Goal: Task Accomplishment & Management: Manage account settings

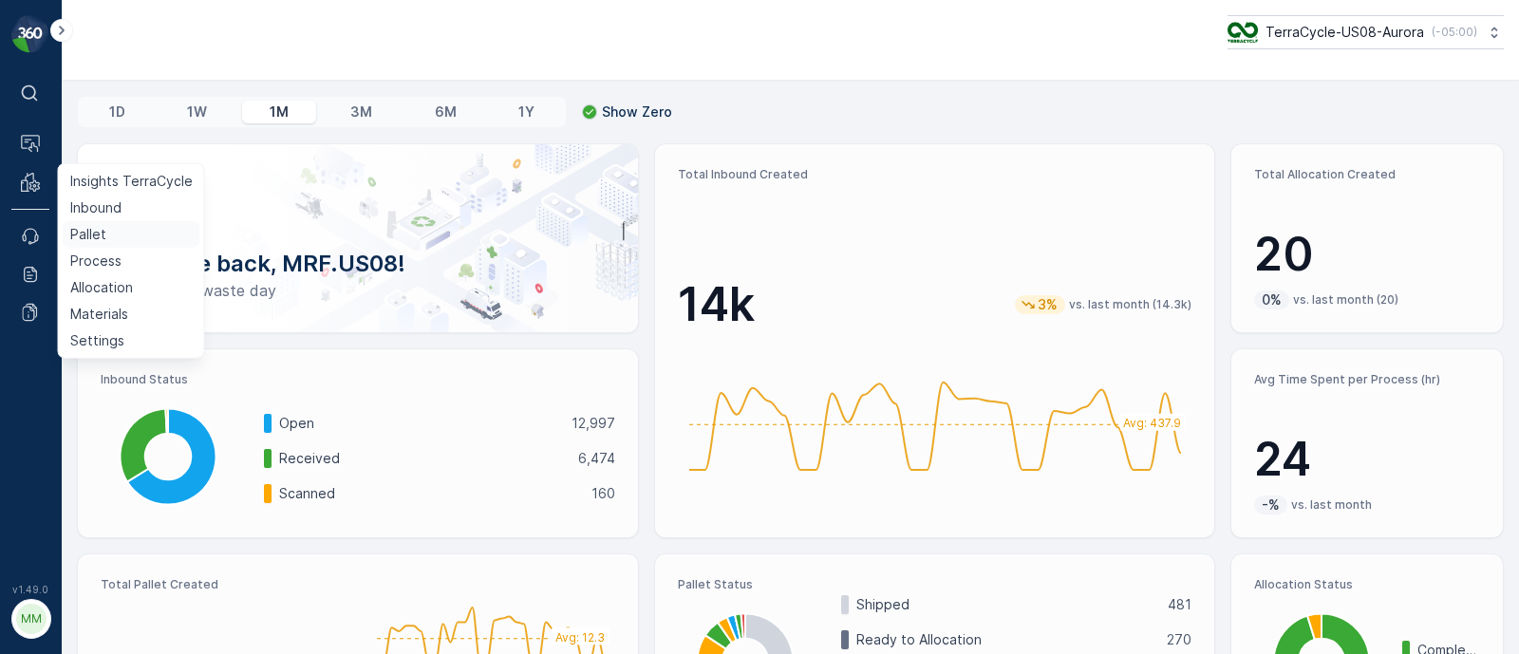
click at [104, 232] on link "Pallet" at bounding box center [132, 234] width 138 height 27
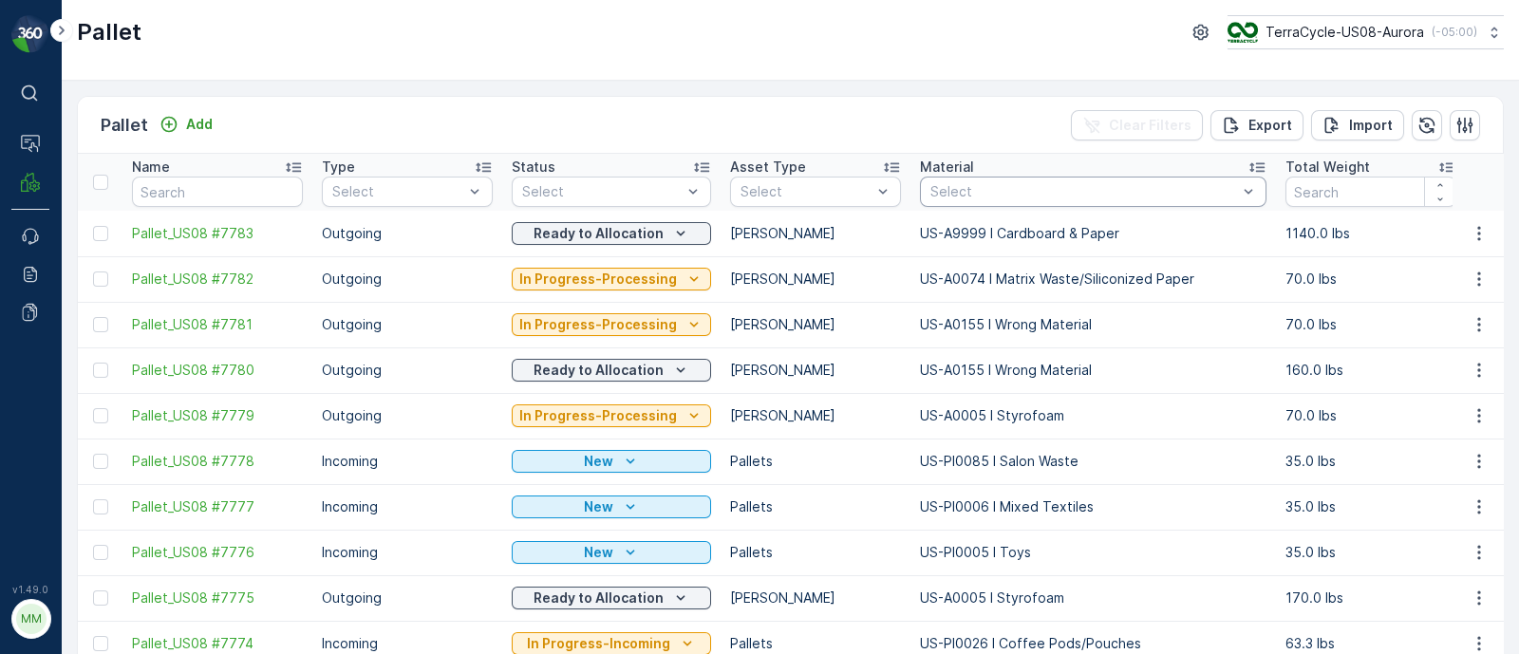
click at [941, 186] on div at bounding box center [1084, 191] width 311 height 15
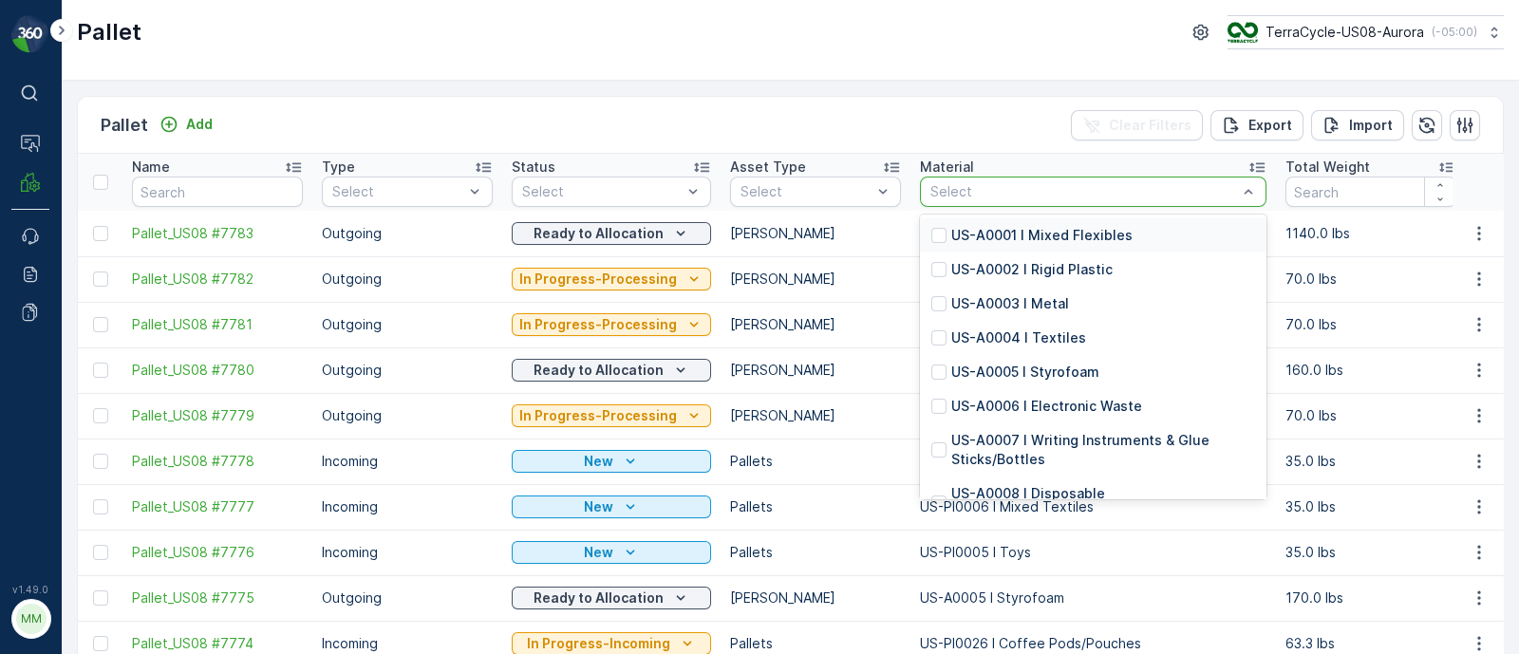
paste input "US-PI0035 I Office Supplies"
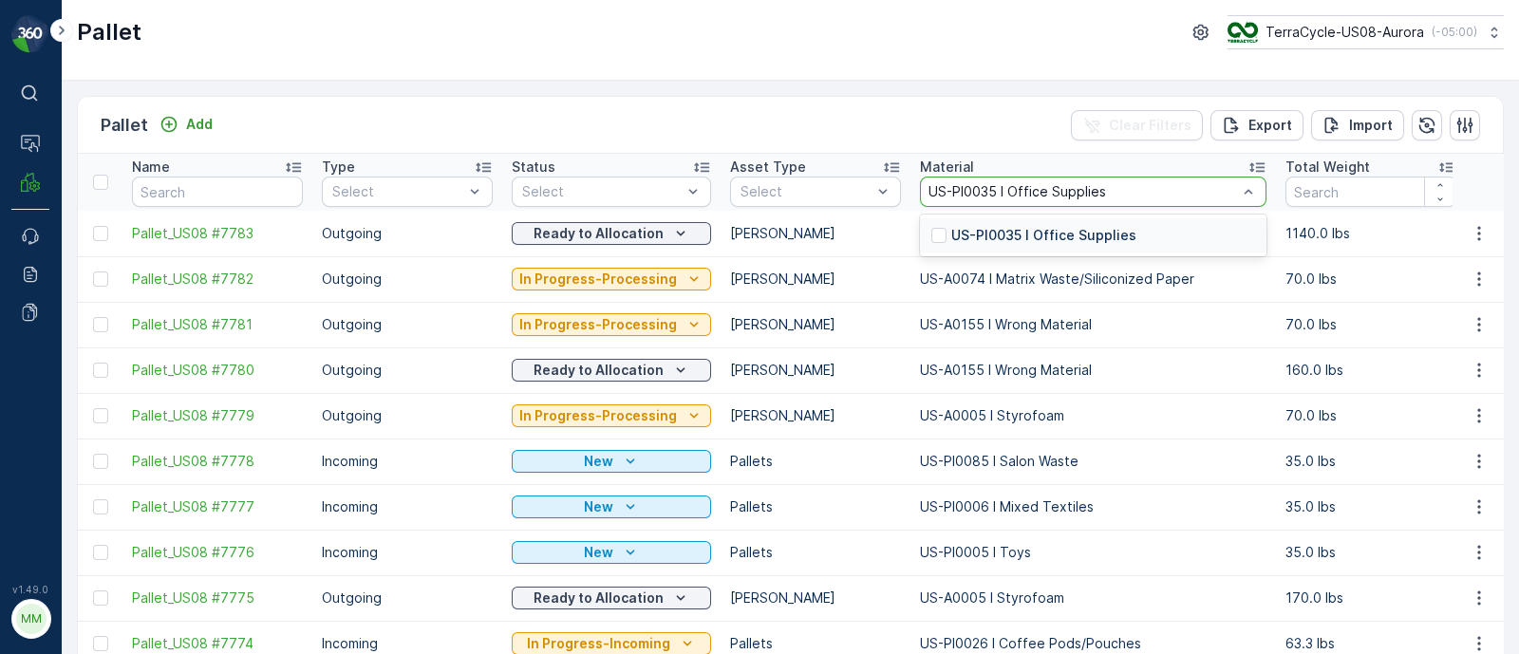
type input "US-PI0035 I Office Supplies"
click at [1058, 218] on div "US-PI0035 I Office Supplies" at bounding box center [1093, 235] width 347 height 34
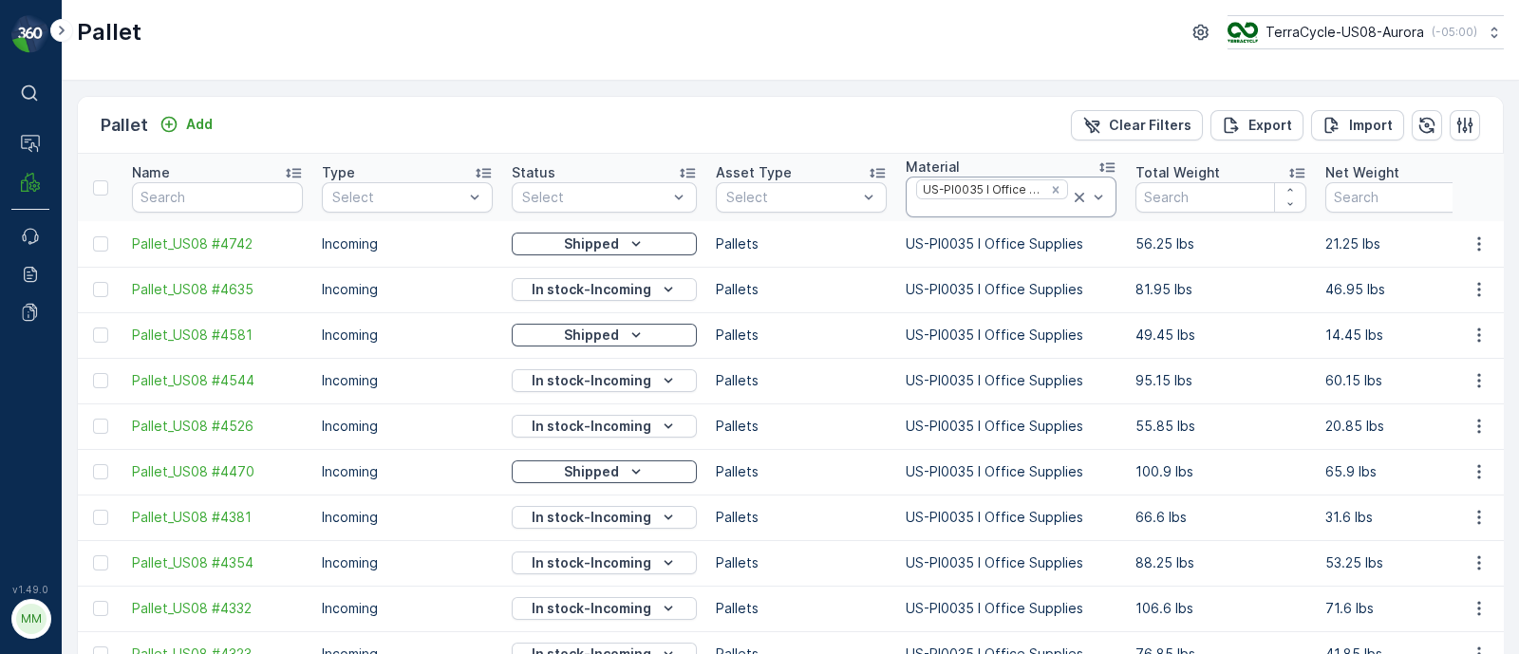
click at [954, 214] on div at bounding box center [992, 208] width 156 height 15
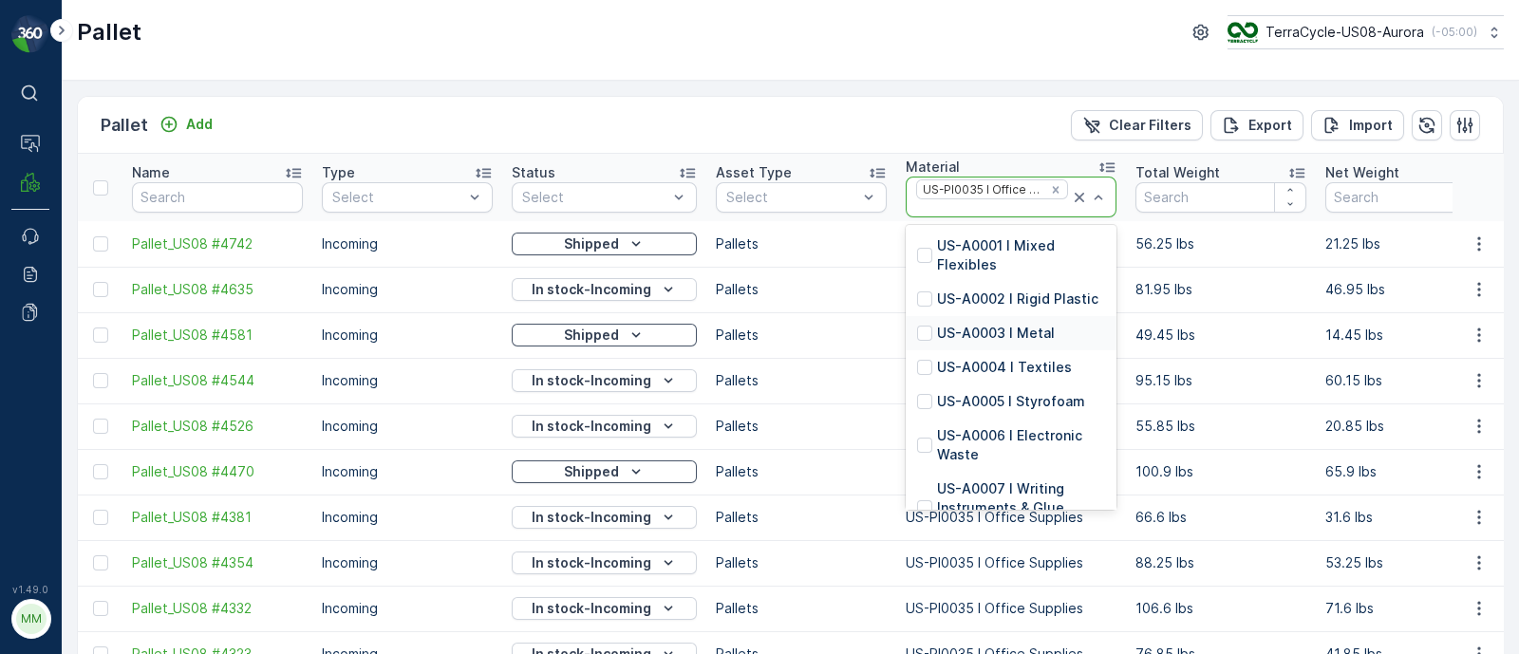
click at [944, 93] on div "Pallet Add Clear Filters Export Import Name Type Select Status Select Asset Typ…" at bounding box center [791, 368] width 1458 height 574
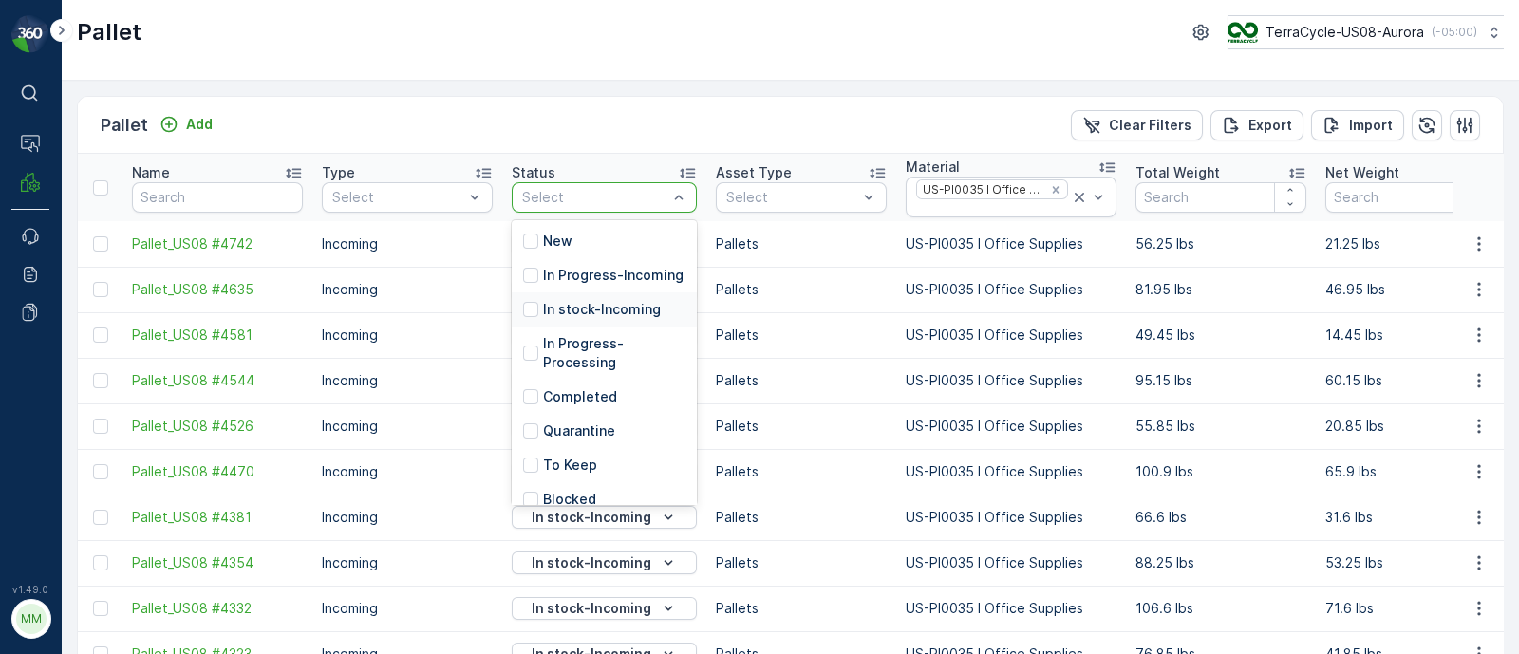
click at [584, 319] on p "In stock-Incoming" at bounding box center [602, 309] width 118 height 19
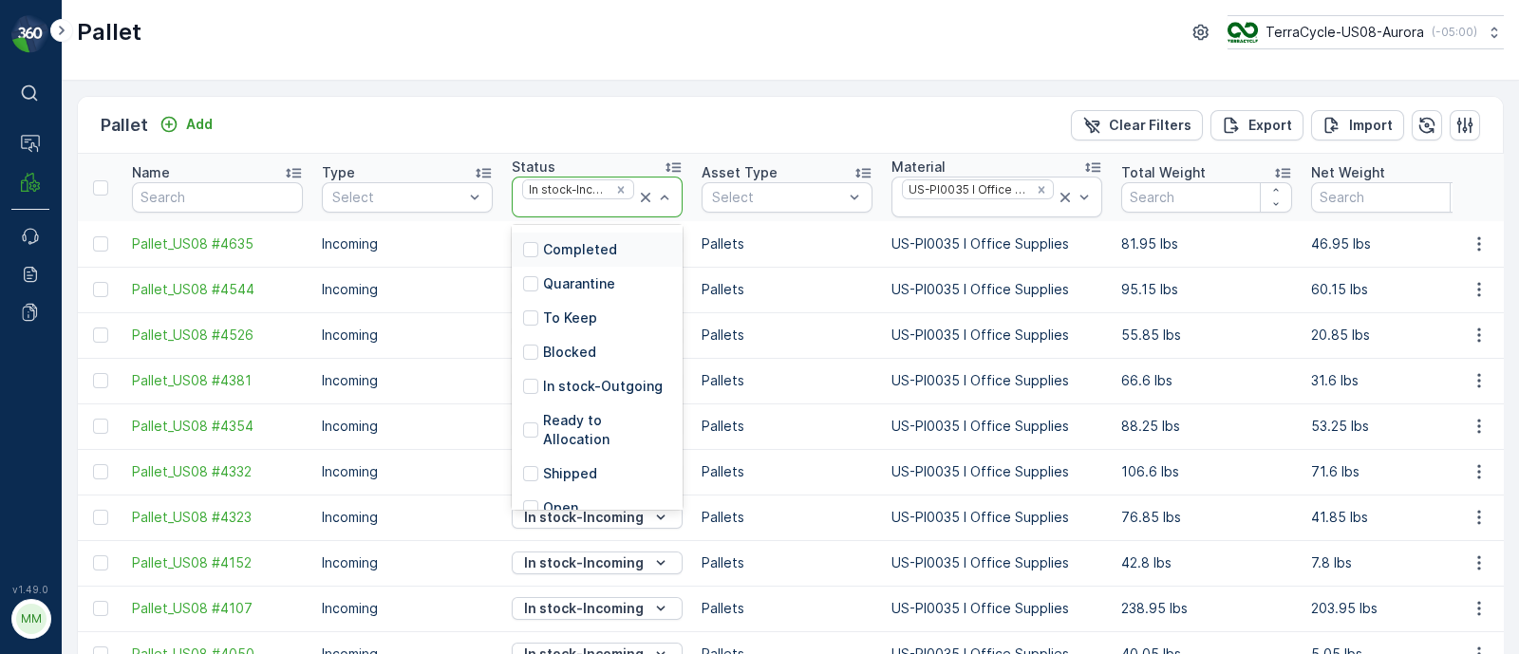
scroll to position [171, 0]
click at [598, 418] on p "Ready to Allocation" at bounding box center [607, 430] width 128 height 38
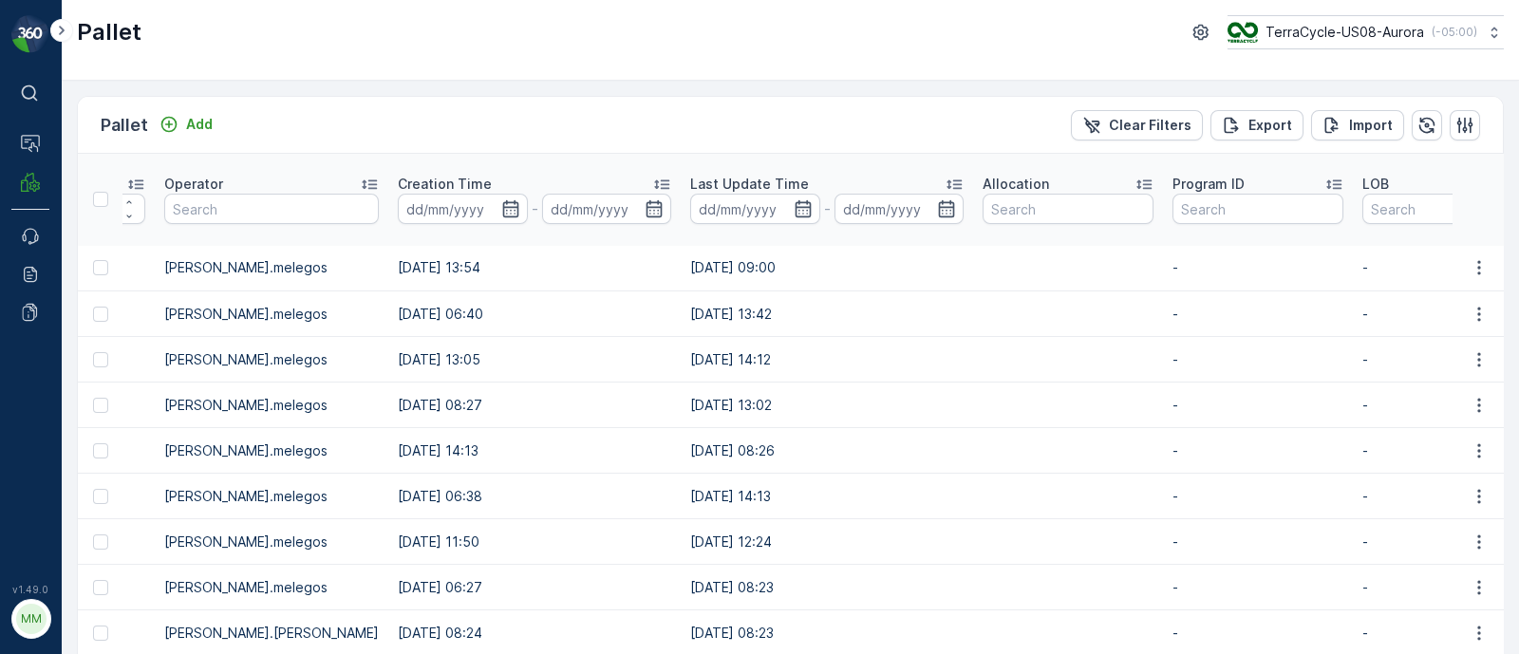
click at [948, 182] on icon at bounding box center [955, 184] width 15 height 9
drag, startPoint x: 639, startPoint y: 174, endPoint x: 794, endPoint y: 179, distance: 154.9
click at [794, 179] on div "Last Update Time" at bounding box center [826, 184] width 273 height 19
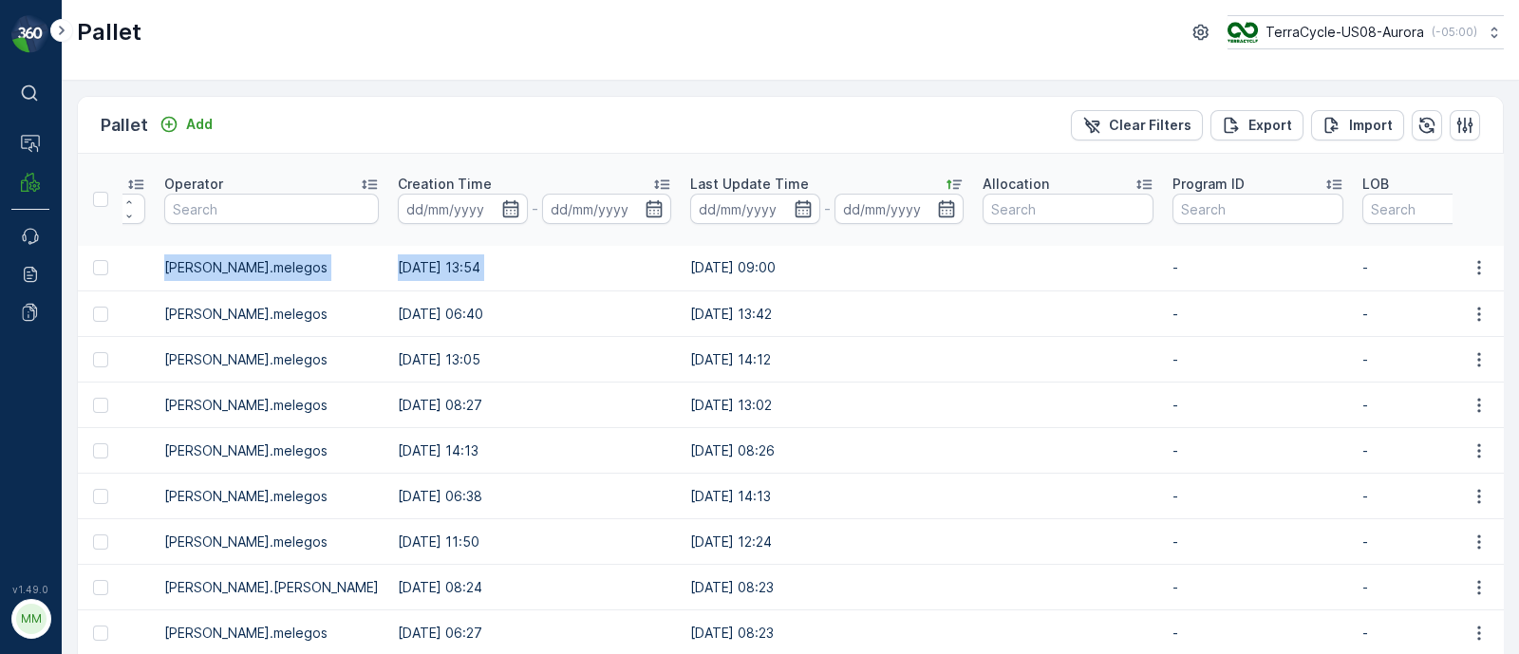
drag, startPoint x: 672, startPoint y: 268, endPoint x: 633, endPoint y: 266, distance: 39.0
click at [762, 269] on td "27.05.2025 09:00" at bounding box center [827, 269] width 292 height 46
drag, startPoint x: 638, startPoint y: 266, endPoint x: 710, endPoint y: 268, distance: 72.2
click at [710, 268] on tr "Pallet_US08 #4635 Incoming In stock-Incoming Pallets US-PI0035 I Office Supplie…" at bounding box center [262, 269] width 3423 height 46
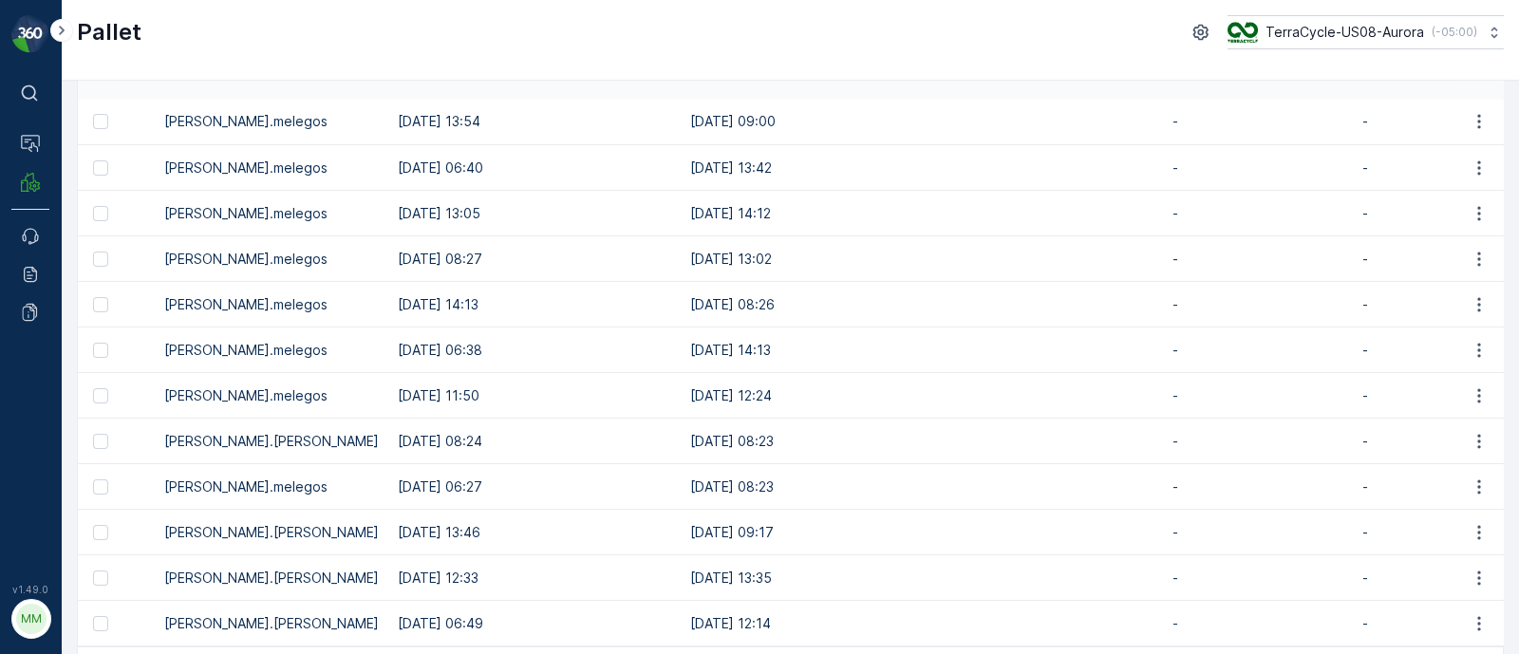
scroll to position [97, 0]
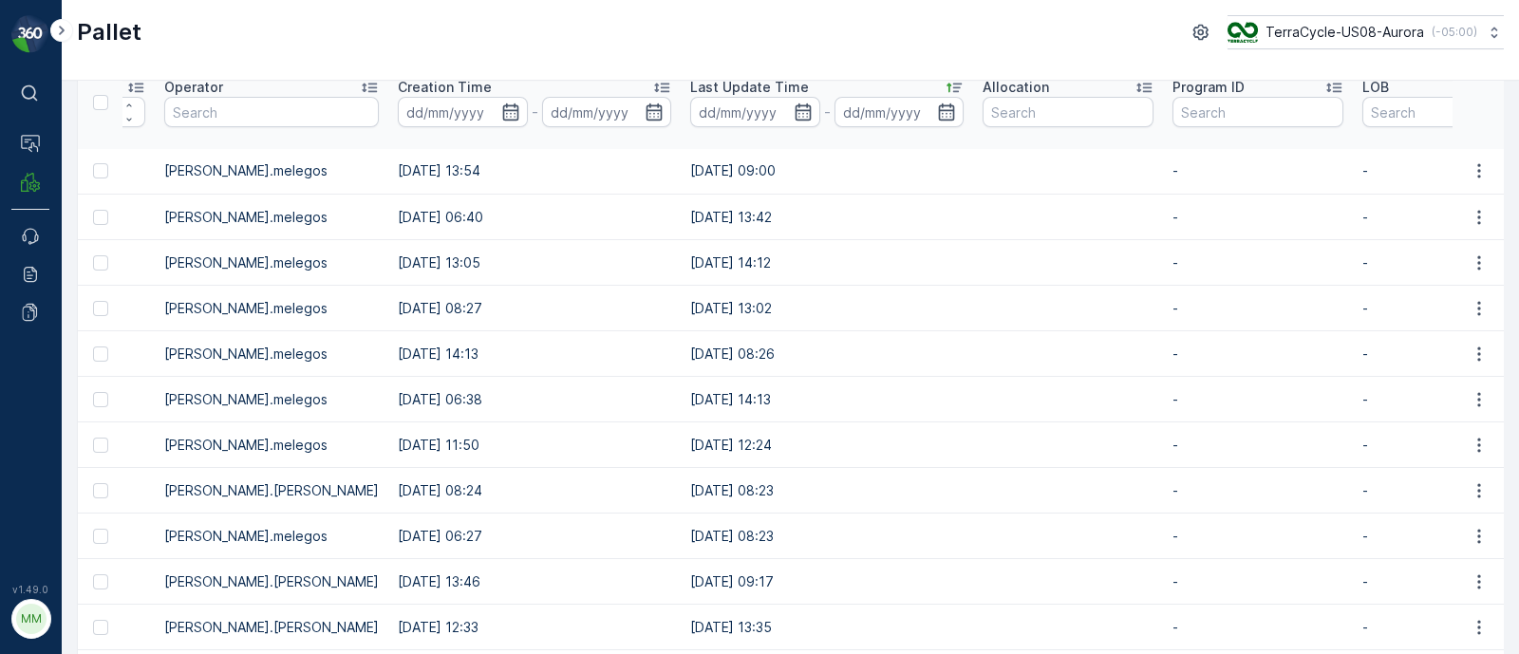
click at [681, 165] on td "27.05.2025 09:00" at bounding box center [827, 172] width 292 height 46
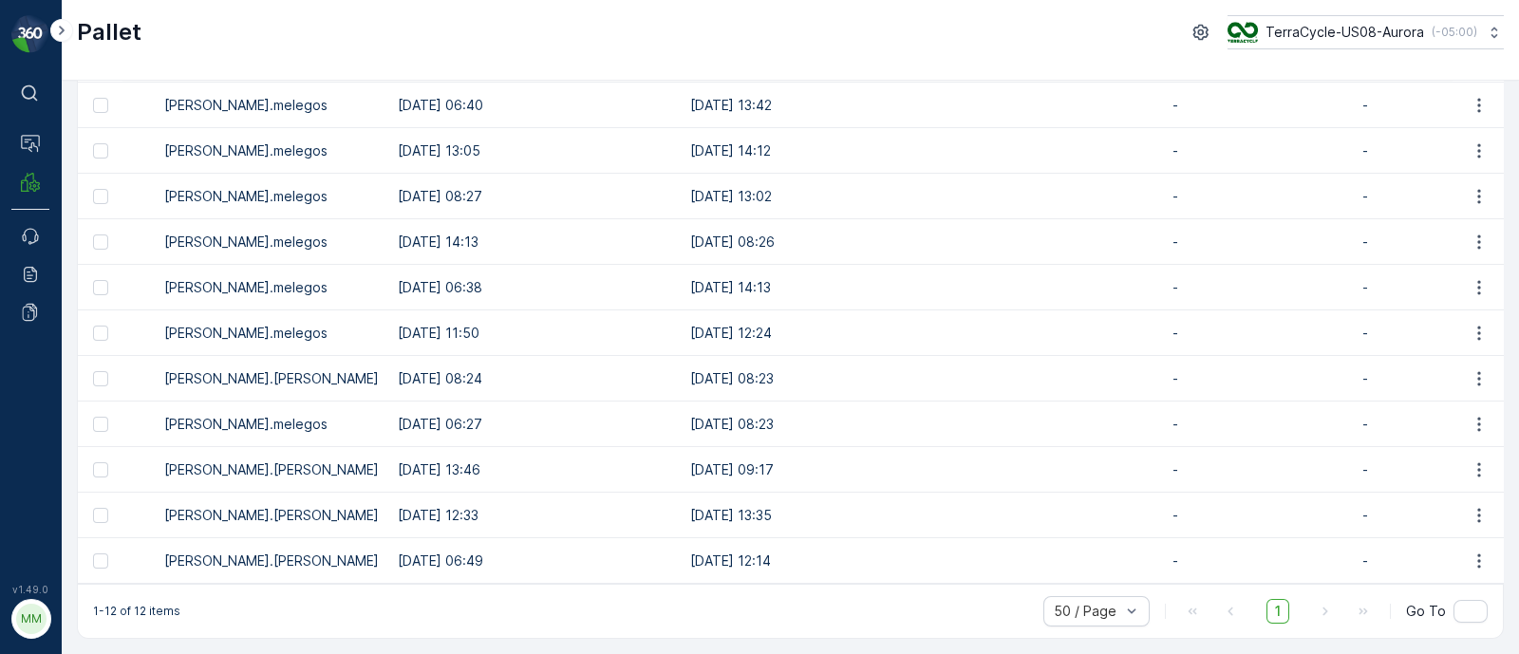
scroll to position [0, 0]
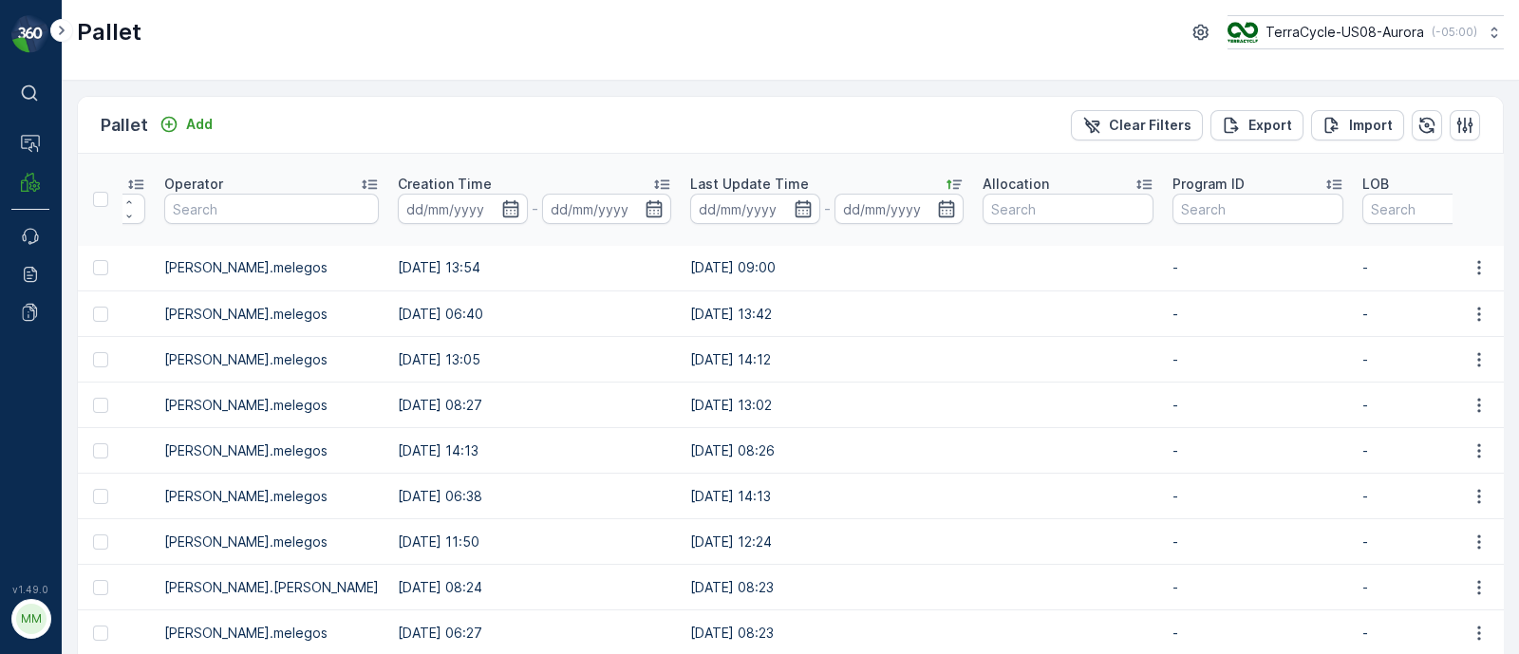
drag, startPoint x: 344, startPoint y: 260, endPoint x: 462, endPoint y: 268, distance: 118.9
click at [462, 268] on td "23.05.2025 13:54" at bounding box center [534, 269] width 292 height 46
click at [419, 320] on td "22.05.2025 06:40" at bounding box center [534, 315] width 292 height 46
click at [388, 395] on td "16.05.2025 08:27" at bounding box center [534, 406] width 292 height 46
click at [388, 438] on td "15.05.2025 14:13" at bounding box center [534, 451] width 292 height 46
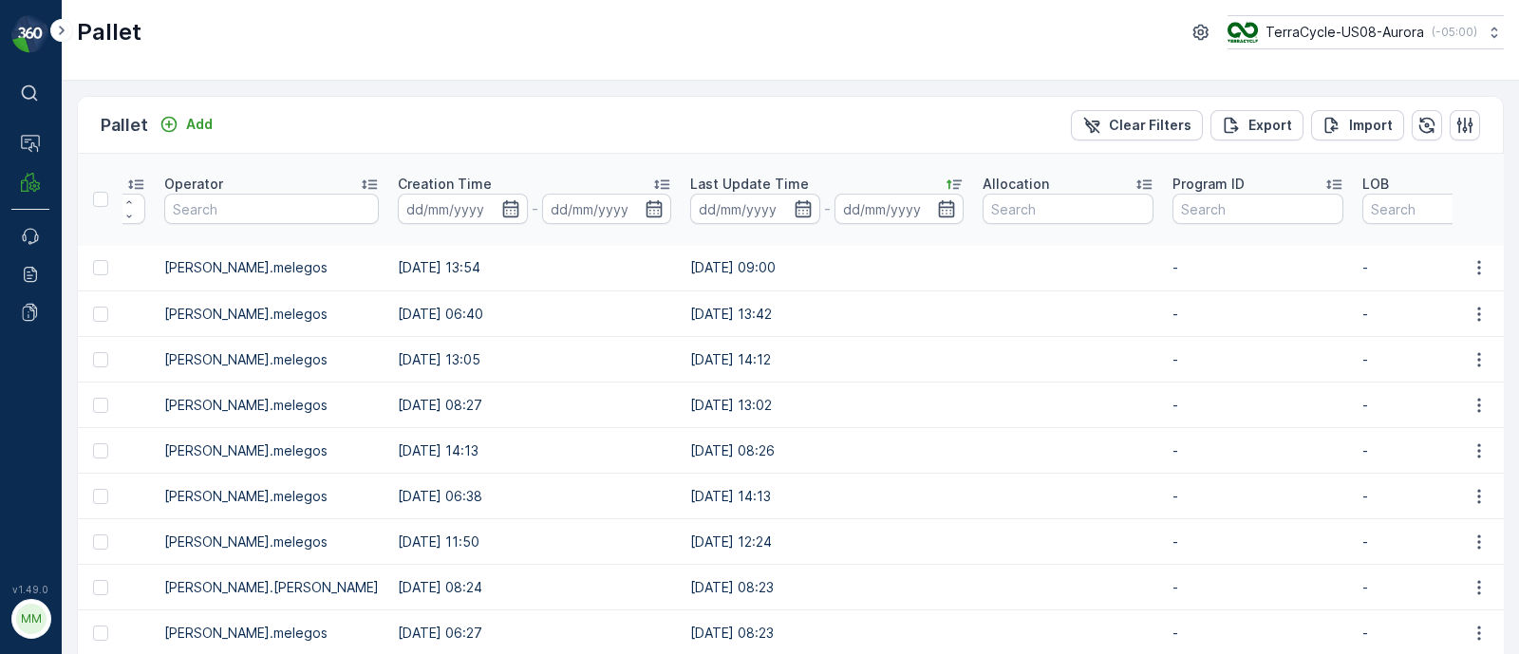
click at [388, 491] on td "15.05.2025 06:38" at bounding box center [534, 497] width 292 height 46
click at [388, 541] on td "14.05.2025 11:50" at bounding box center [534, 542] width 292 height 46
click at [388, 590] on td "09.05.2025 08:24" at bounding box center [534, 588] width 292 height 46
click at [388, 625] on td "12.05.2025 06:27" at bounding box center [534, 634] width 292 height 46
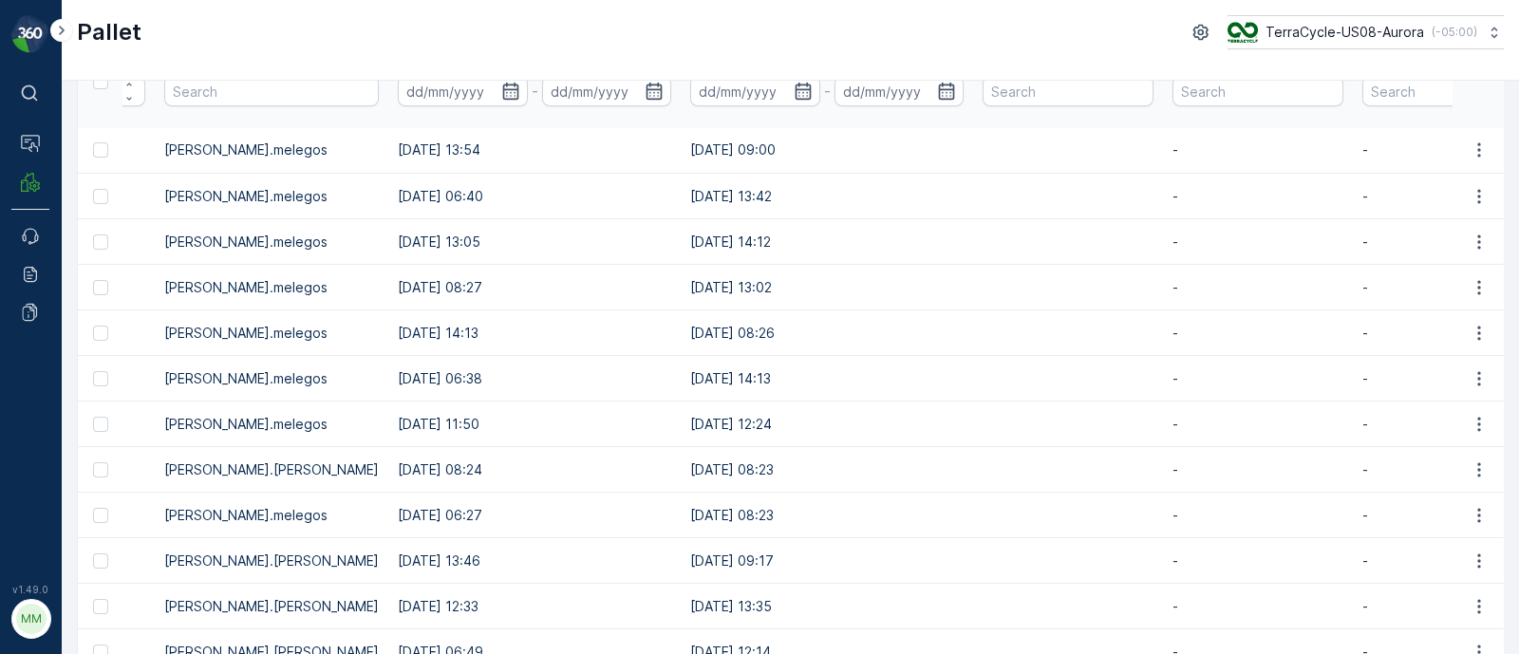
click at [394, 553] on td "07.05.2025 13:46" at bounding box center [534, 561] width 292 height 46
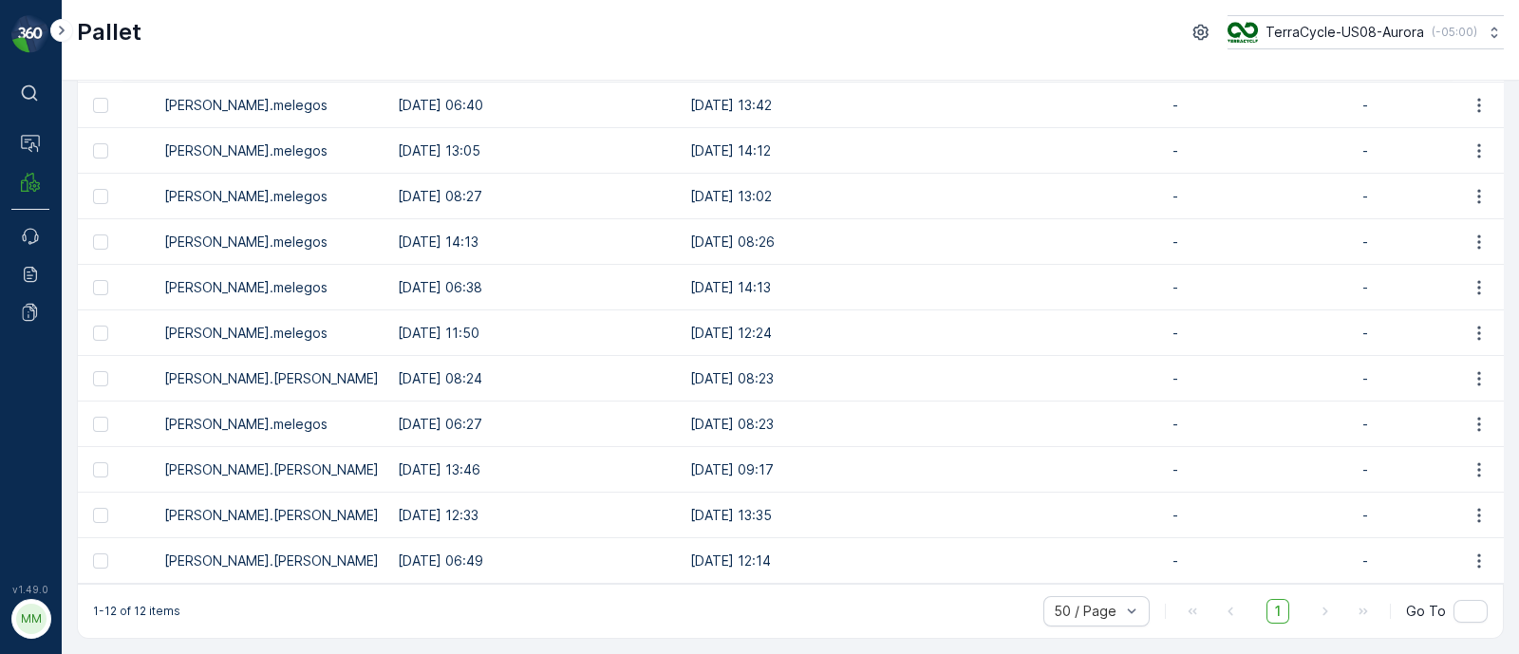
click at [388, 567] on td "02.05.2025 06:49" at bounding box center [534, 561] width 292 height 46
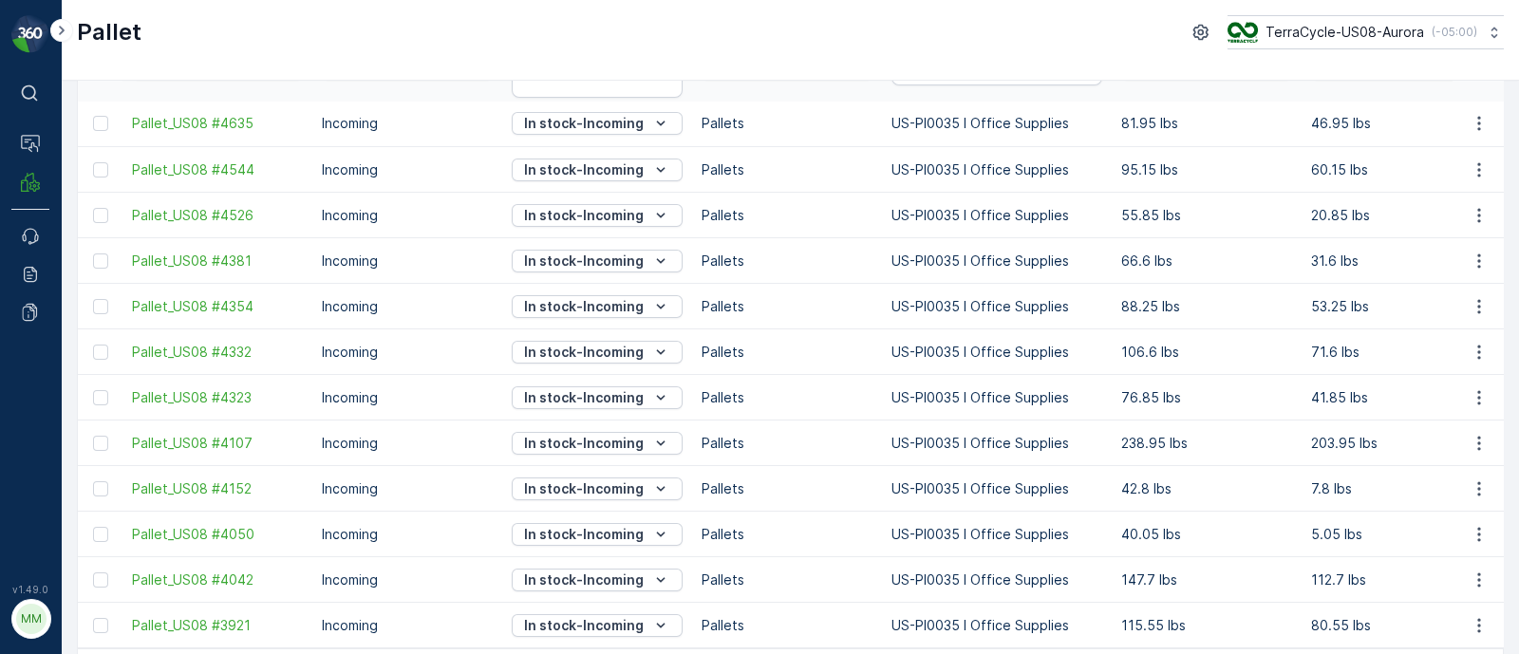
scroll to position [0, 0]
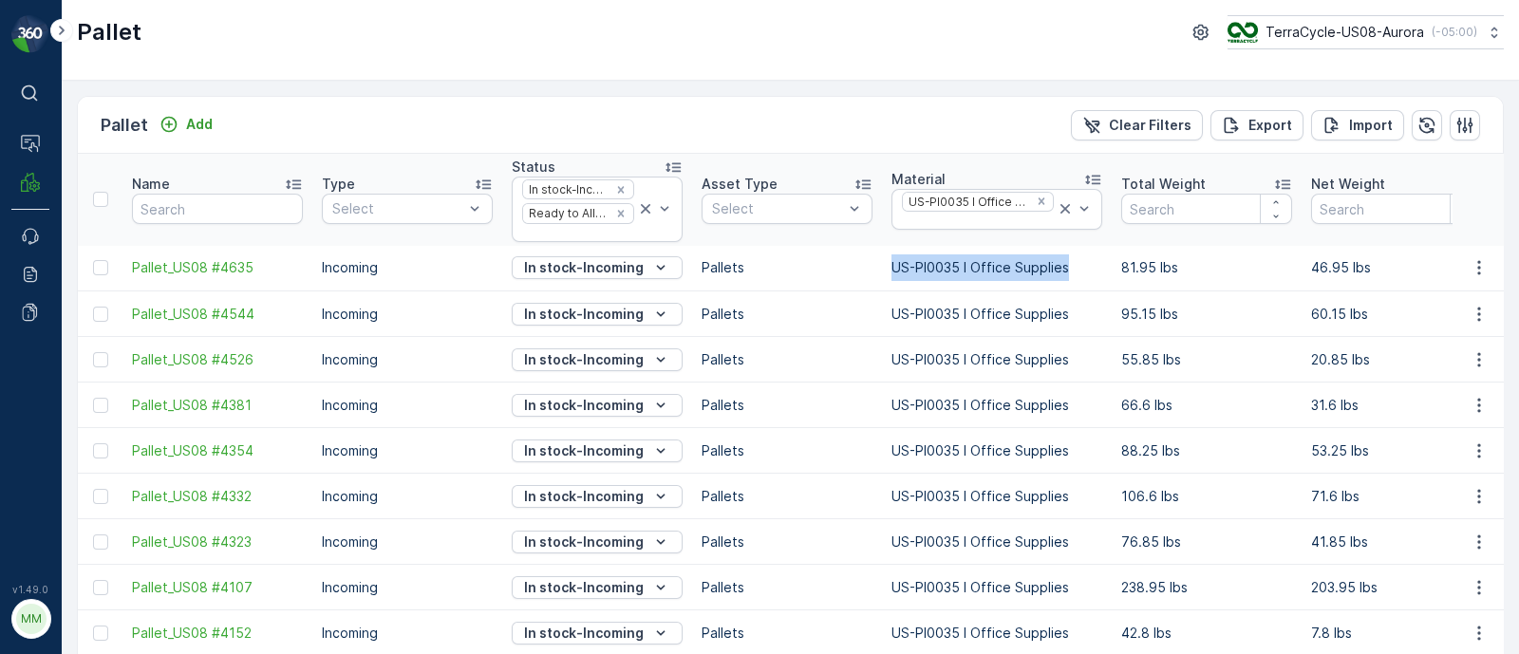
drag, startPoint x: 874, startPoint y: 265, endPoint x: 1075, endPoint y: 269, distance: 201.3
click at [241, 266] on span "Pallet_US08 #4635" at bounding box center [217, 267] width 171 height 19
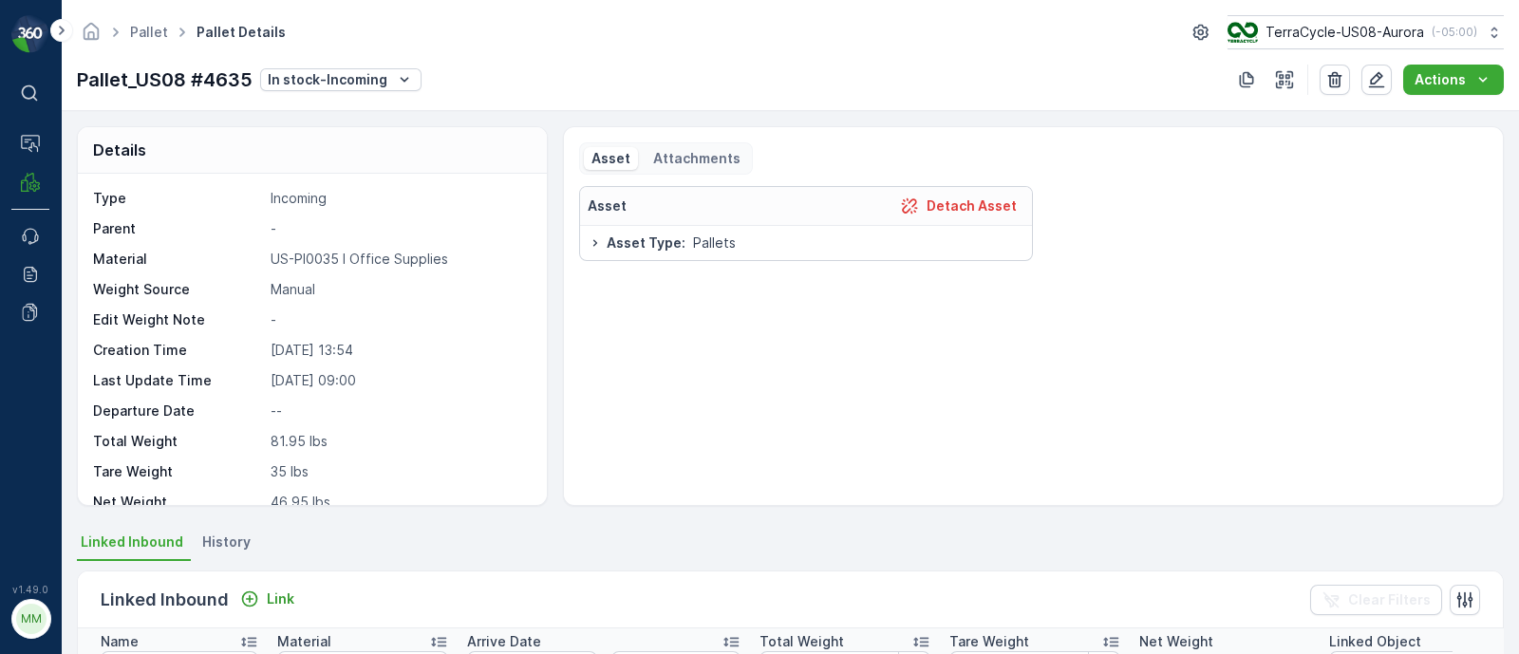
drag, startPoint x: 254, startPoint y: 352, endPoint x: 400, endPoint y: 354, distance: 145.3
click at [400, 354] on div "Creation Time 23.05.2025 13:54" at bounding box center [310, 350] width 434 height 19
drag, startPoint x: 264, startPoint y: 382, endPoint x: 400, endPoint y: 391, distance: 136.1
click at [400, 391] on div "Type Incoming Parent - Material US-PI0035 I Office Supplies Weight Source Manua…" at bounding box center [310, 411] width 434 height 444
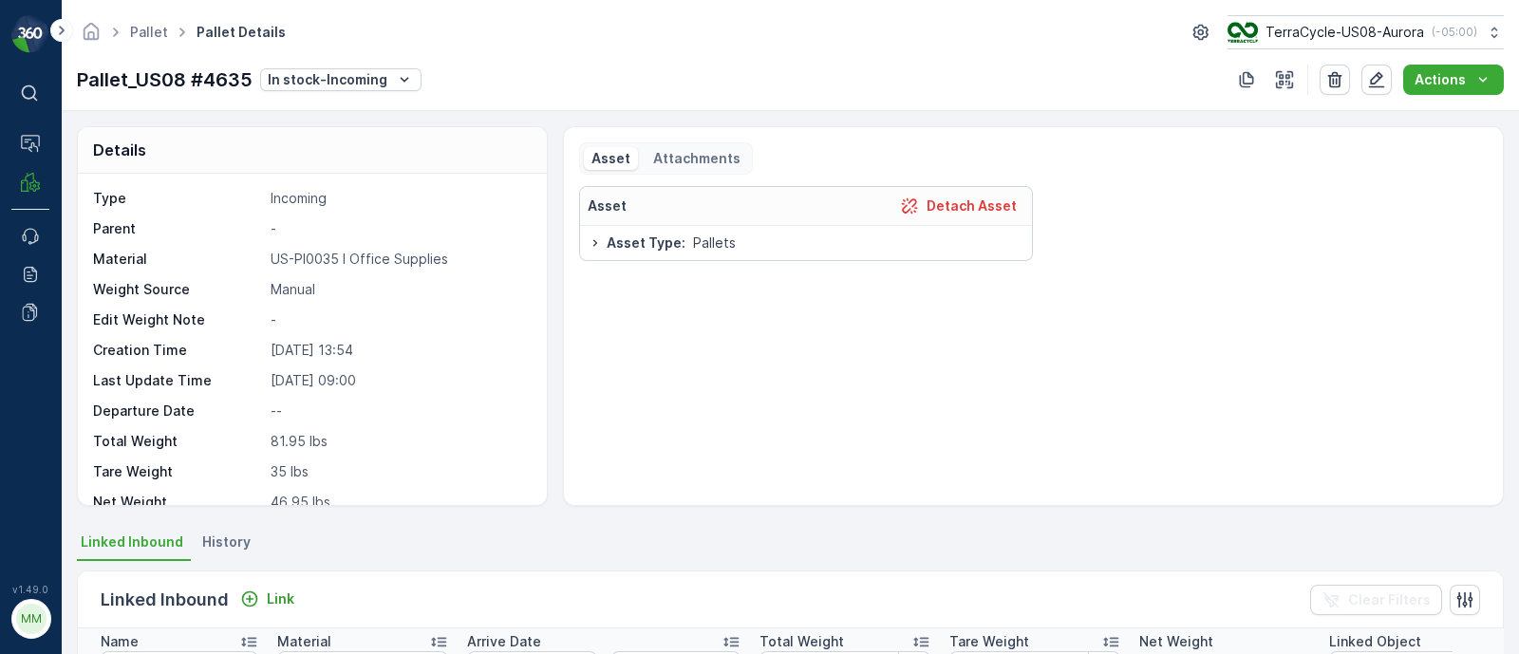
drag, startPoint x: 272, startPoint y: 348, endPoint x: 384, endPoint y: 349, distance: 112.1
click at [384, 349] on p "23.05.2025 13:54" at bounding box center [398, 350] width 255 height 19
drag, startPoint x: 263, startPoint y: 380, endPoint x: 388, endPoint y: 380, distance: 125.3
click at [388, 380] on div "Last Update Time 27.05.2025 09:00" at bounding box center [310, 380] width 434 height 19
click at [388, 380] on p "27.05.2025 09:00" at bounding box center [398, 380] width 255 height 19
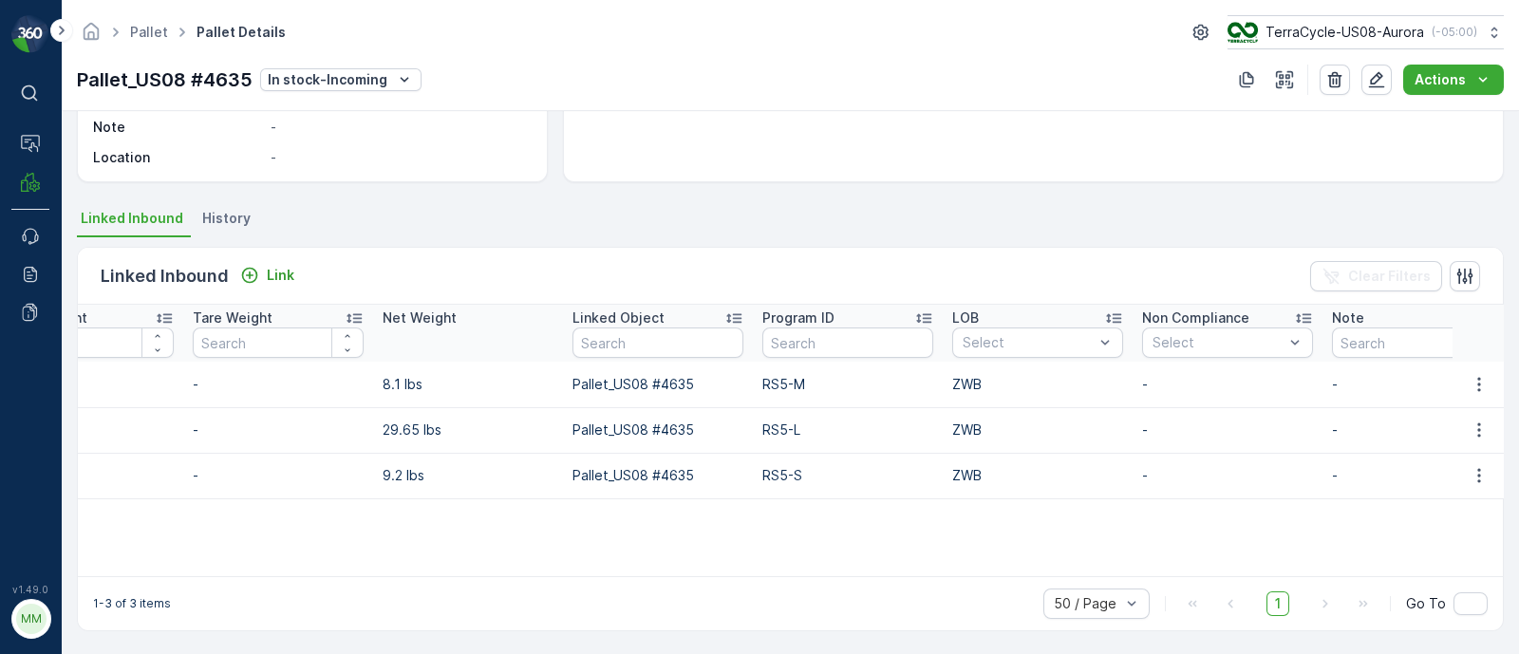
scroll to position [0, 820]
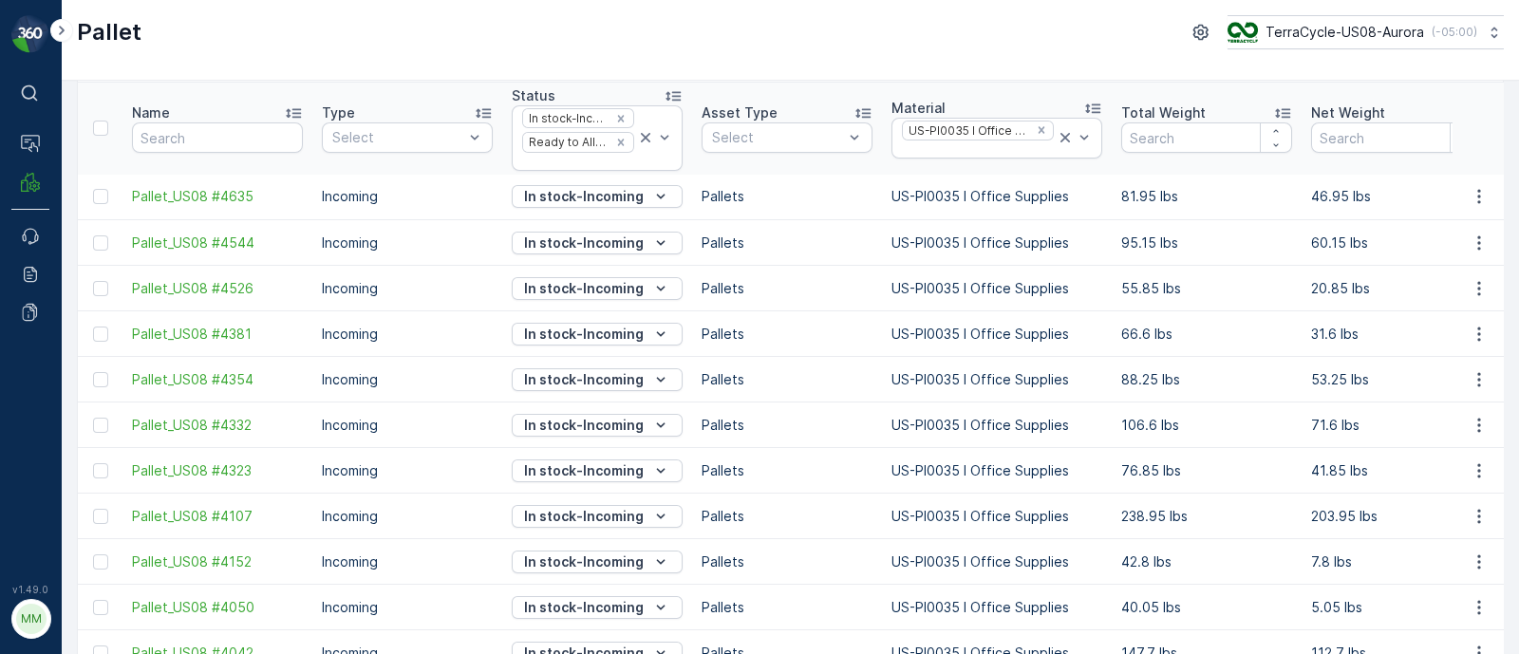
scroll to position [118, 0]
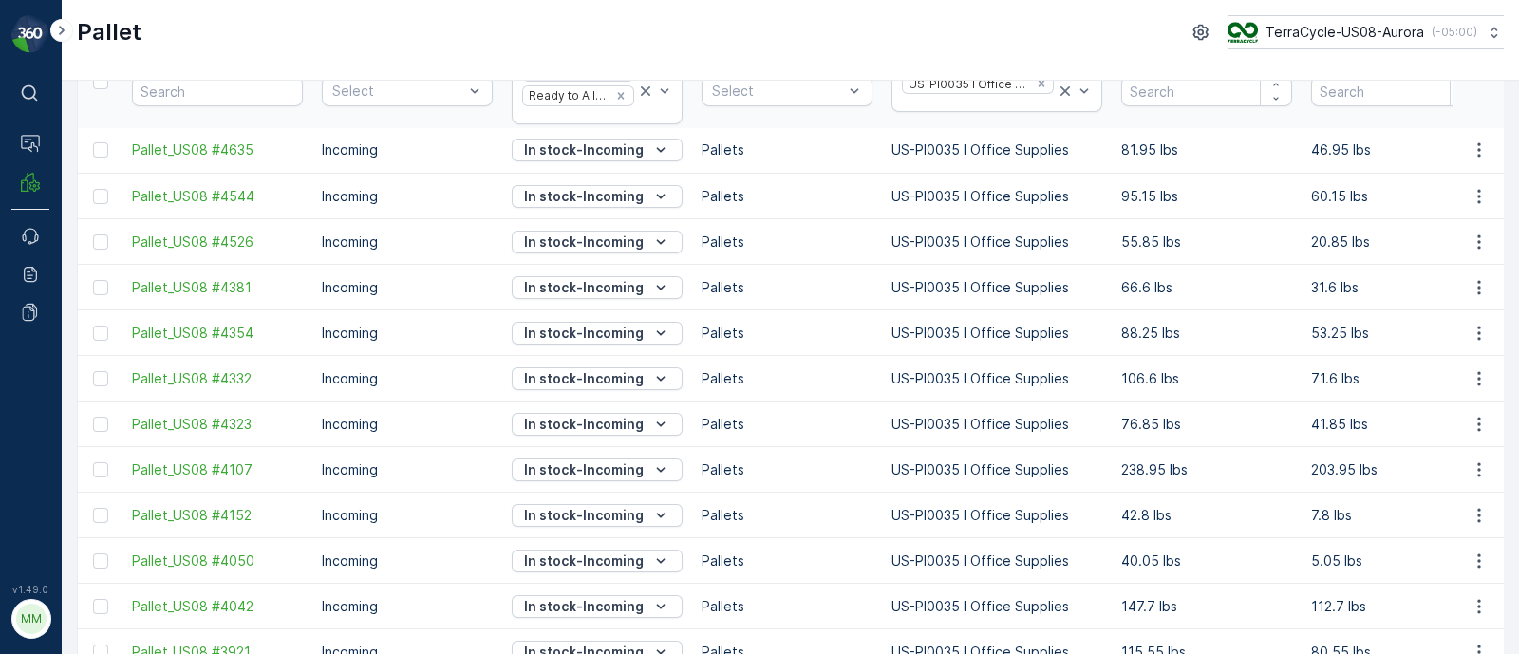
click at [175, 470] on span "Pallet_US08 #4107" at bounding box center [217, 470] width 171 height 19
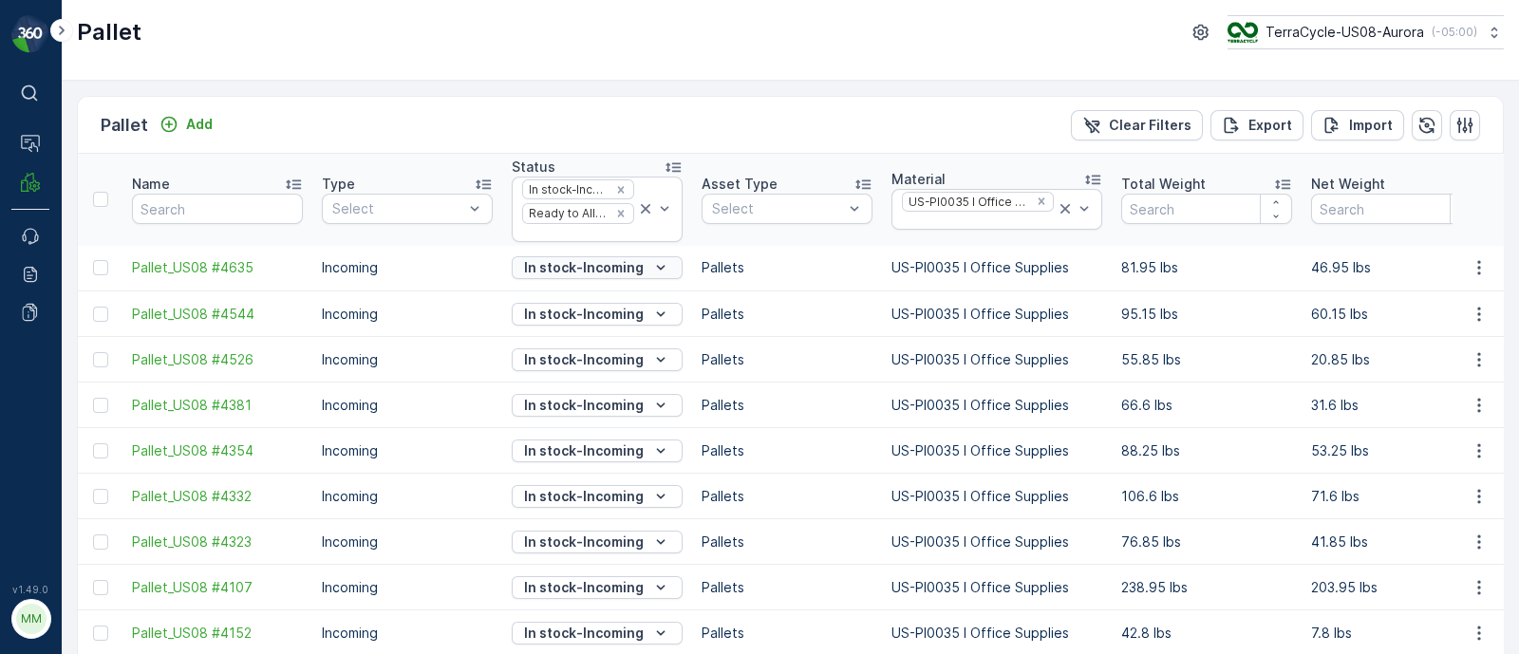
click at [631, 264] on p "In stock-Incoming" at bounding box center [584, 267] width 120 height 19
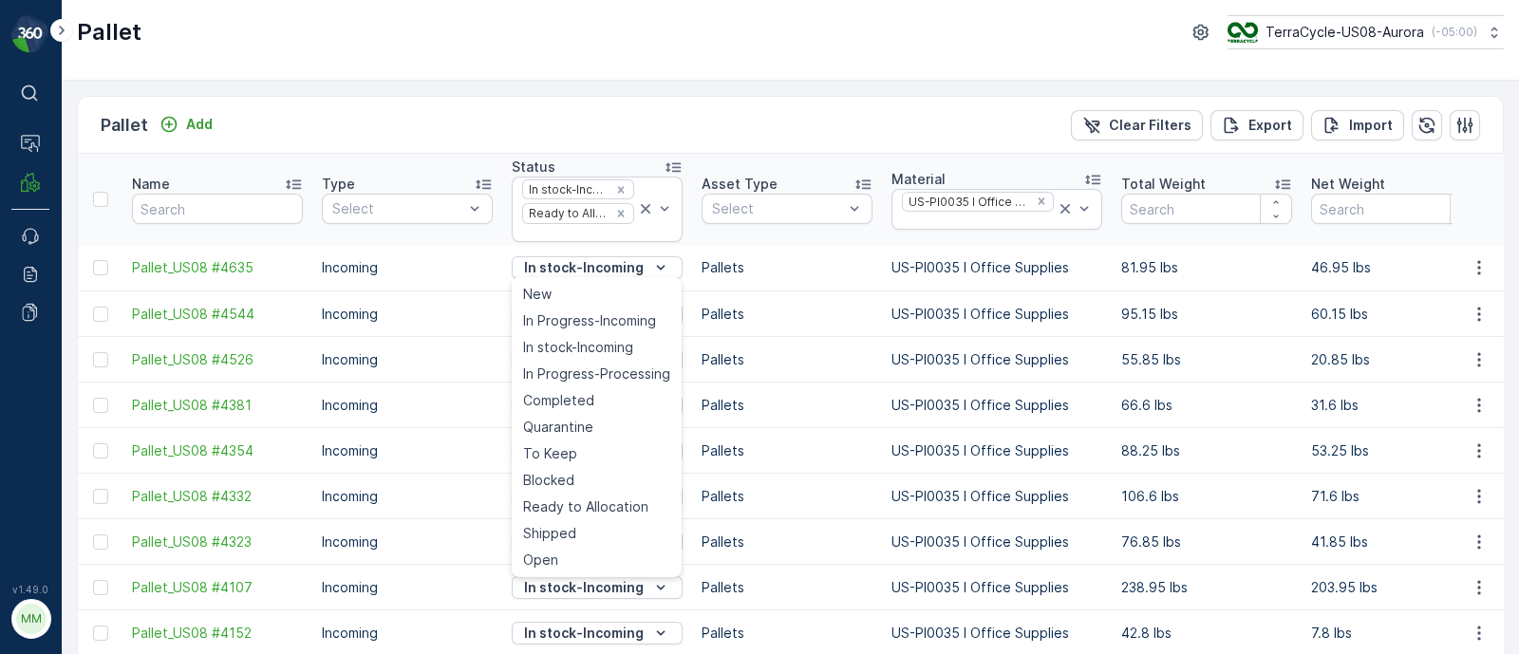
click at [817, 117] on div "Pallet Add Clear Filters Export Import" at bounding box center [790, 125] width 1425 height 57
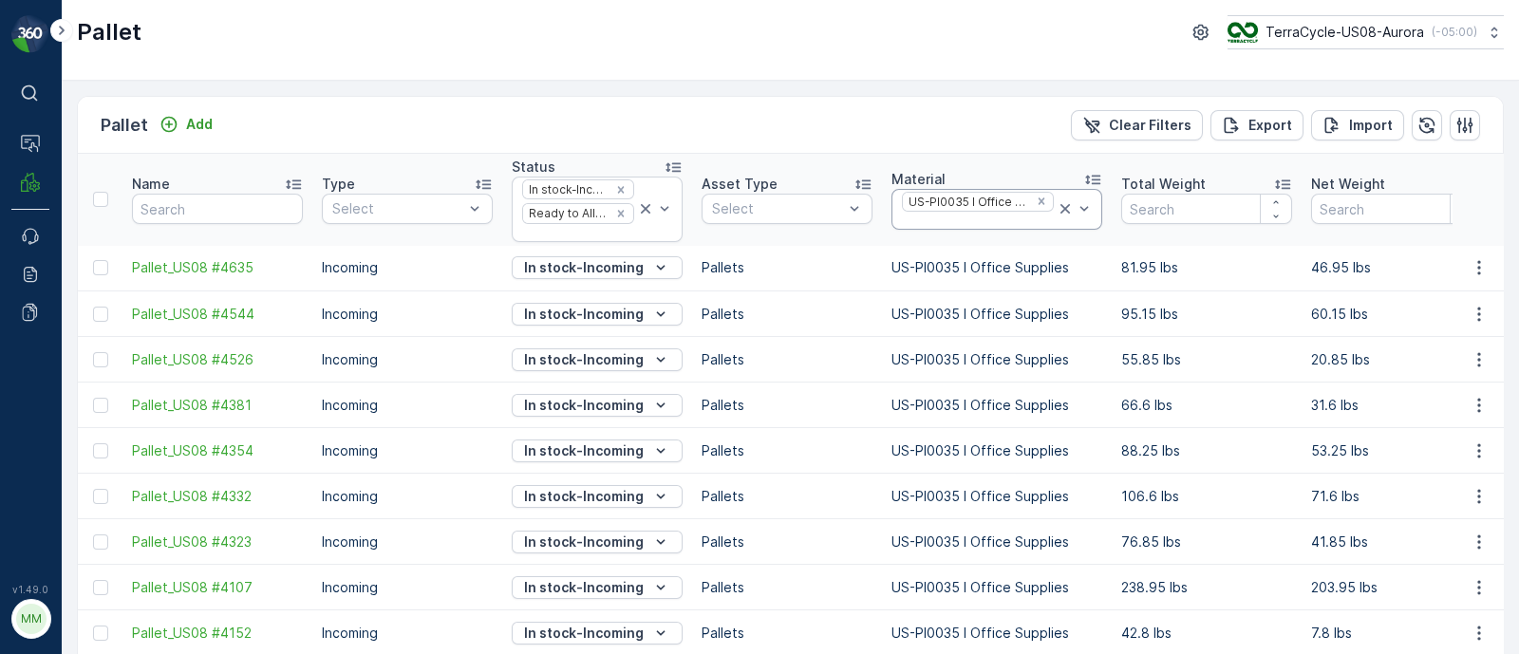
click at [970, 214] on div at bounding box center [978, 221] width 156 height 15
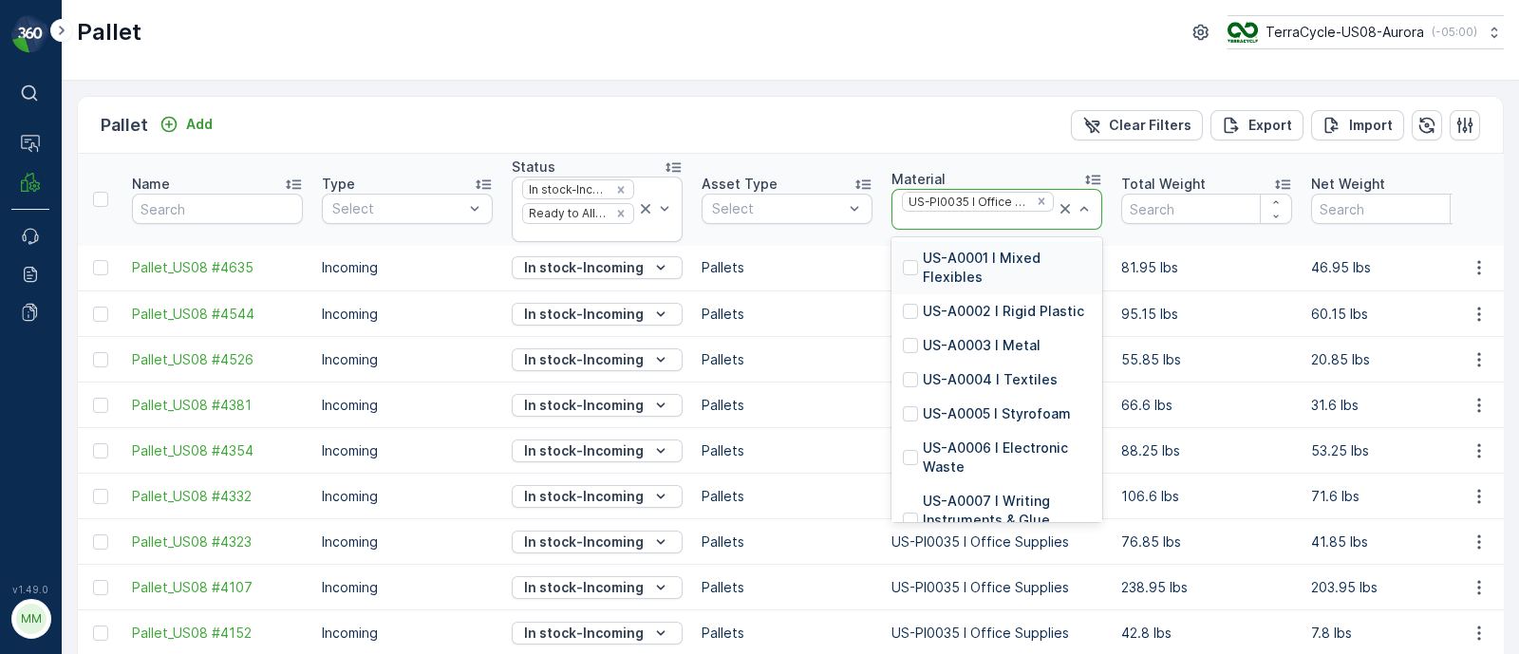
paste input "US-PI0204 I Breakroom & CS196 Cups & Lids"
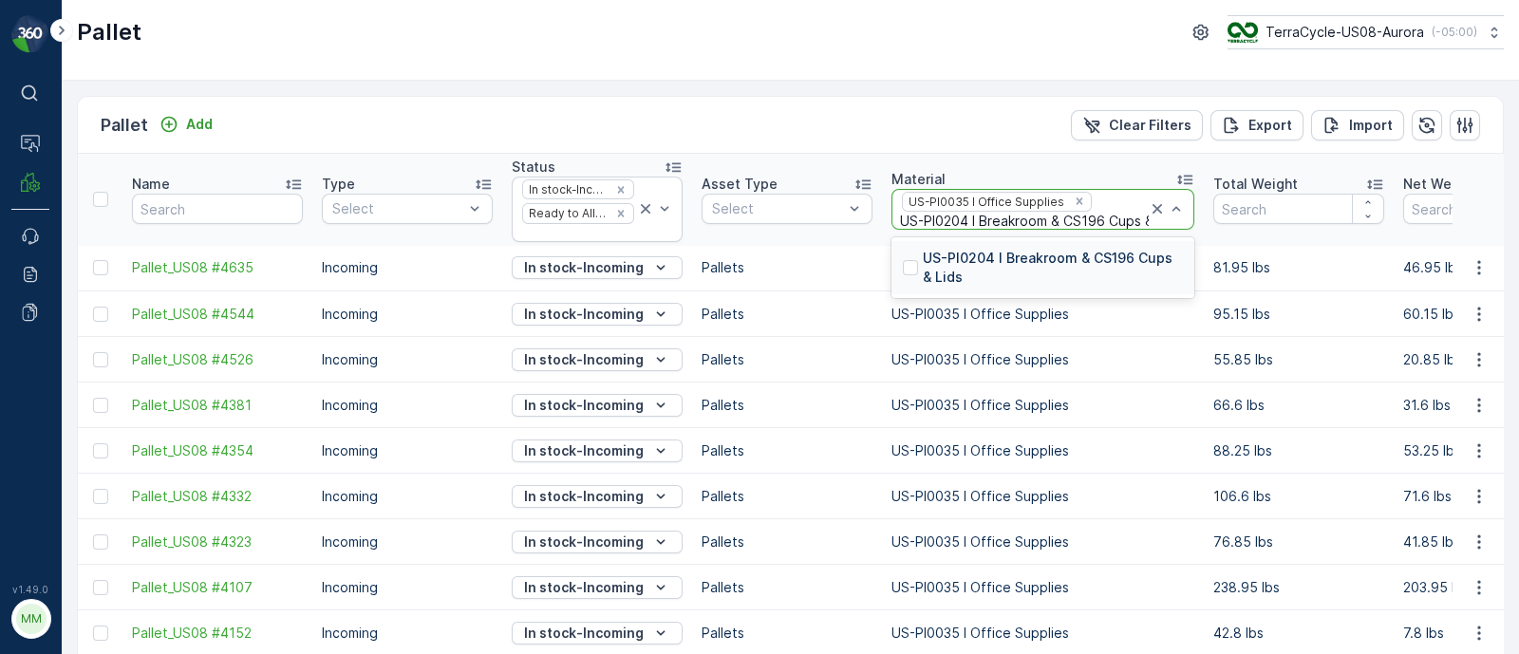
type input "US-PI0204 I Breakroom & CS196 Cups & Lids"
click at [1101, 258] on p "US-PI0204 I Breakroom & CS196 Cups & Lids" at bounding box center [1053, 268] width 260 height 38
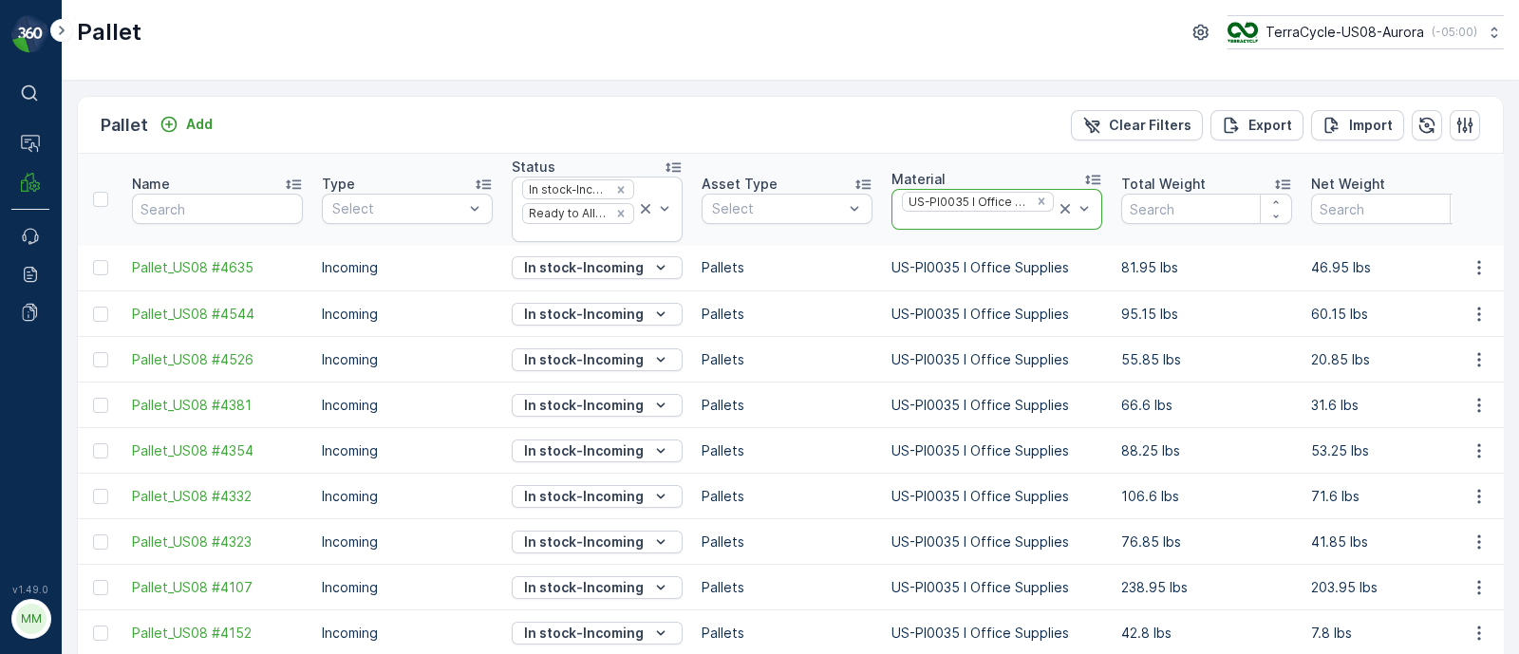
scroll to position [0, 0]
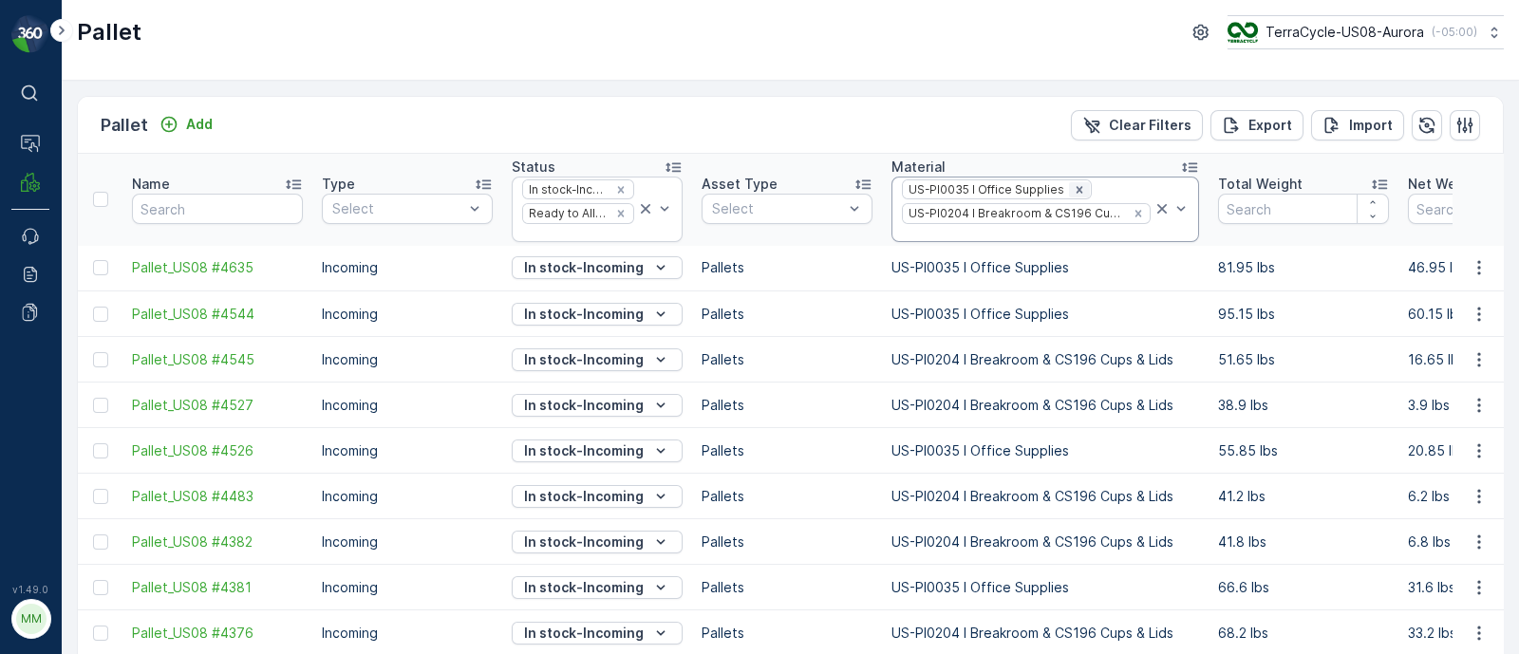
click at [1073, 191] on icon "Remove US-PI0035 I Office Supplies" at bounding box center [1079, 189] width 13 height 13
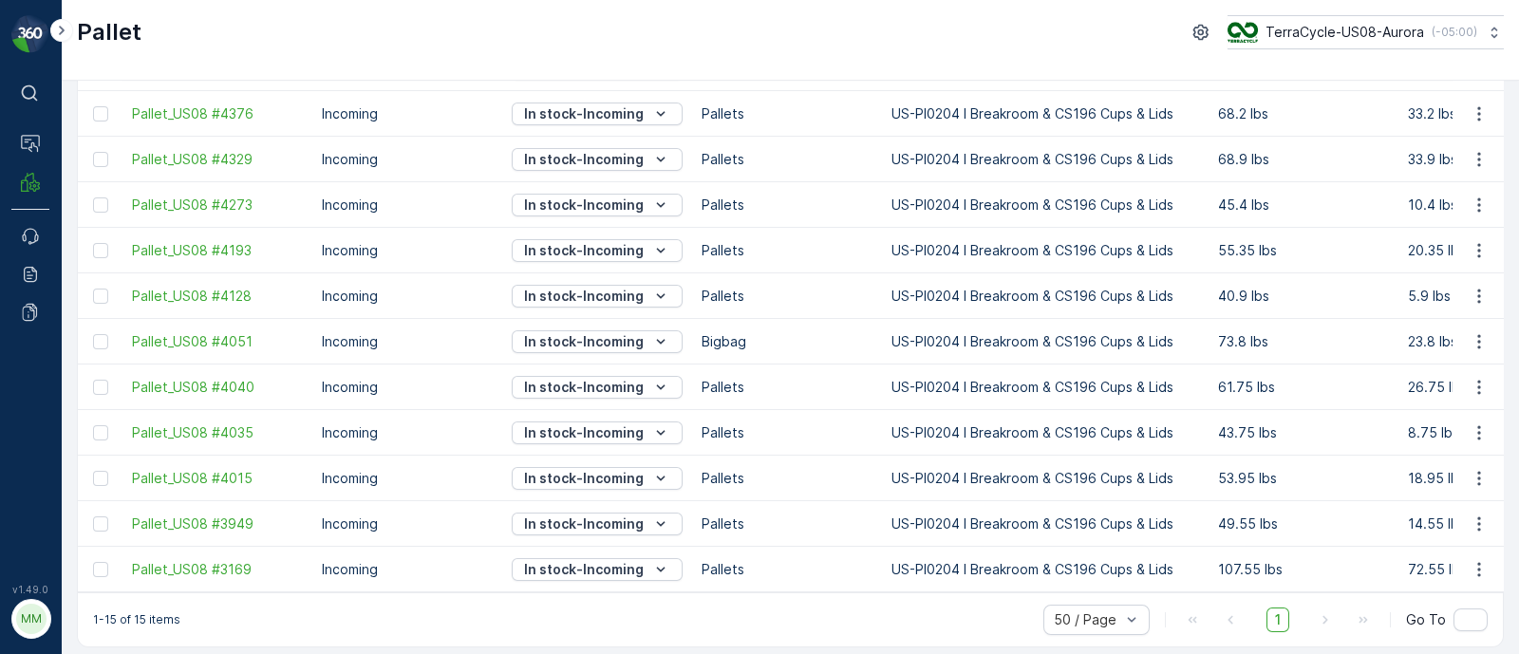
scroll to position [352, 0]
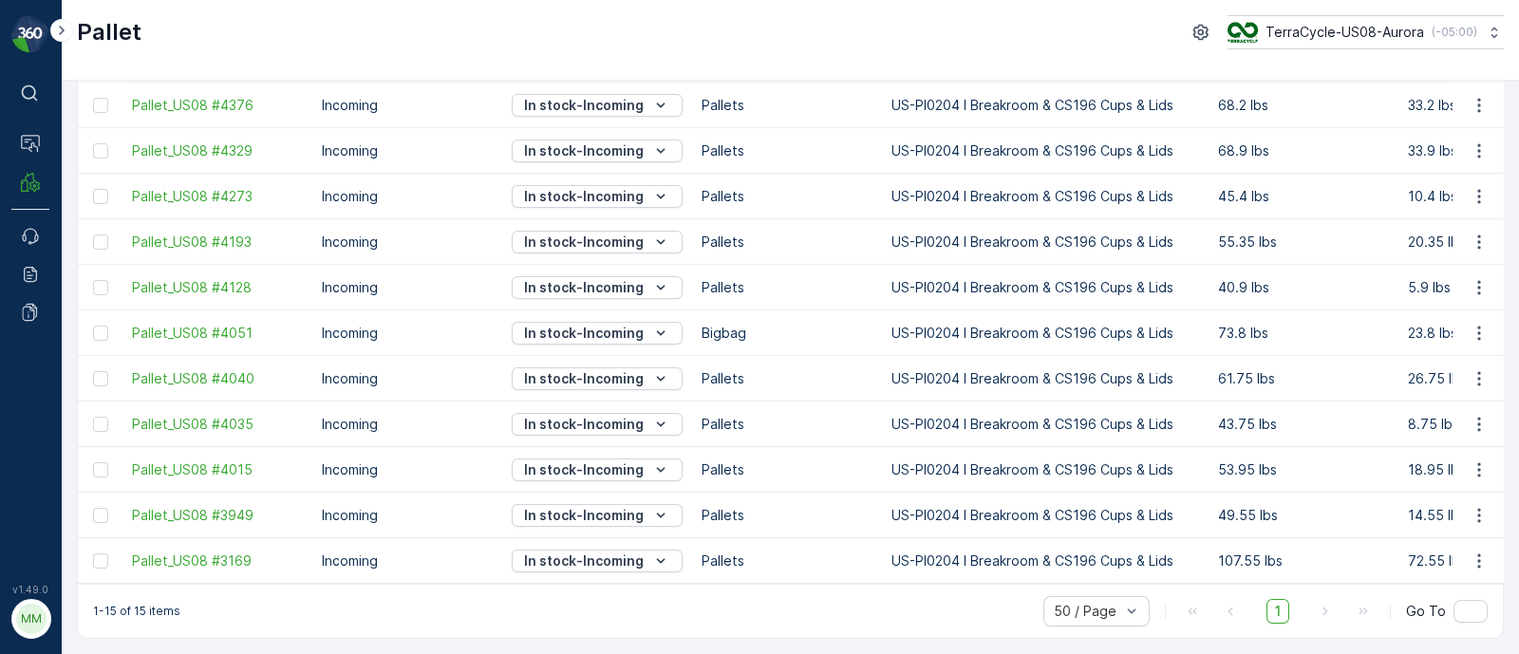
drag, startPoint x: 506, startPoint y: 584, endPoint x: 669, endPoint y: 585, distance: 162.4
click at [669, 585] on div "1-15 of 15 items 50 / Page 1 Go To" at bounding box center [790, 611] width 1425 height 54
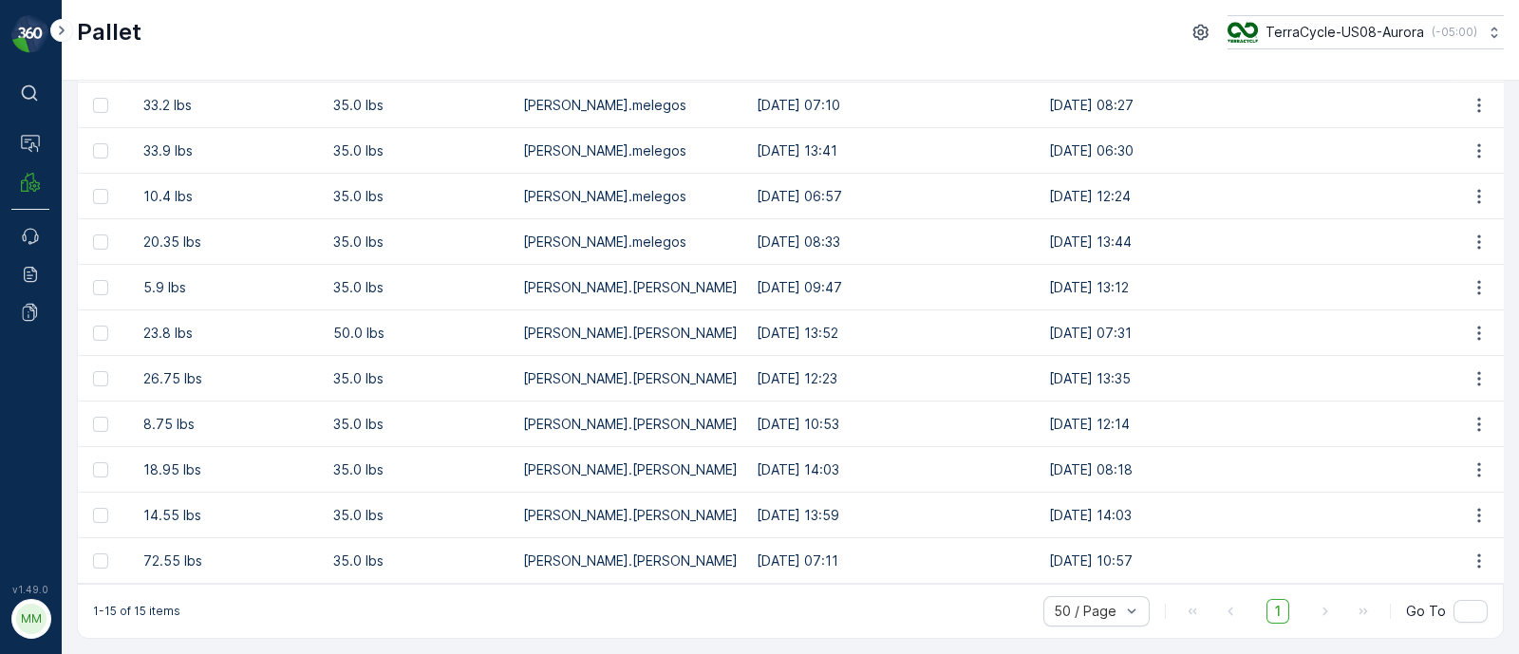
scroll to position [0, 1288]
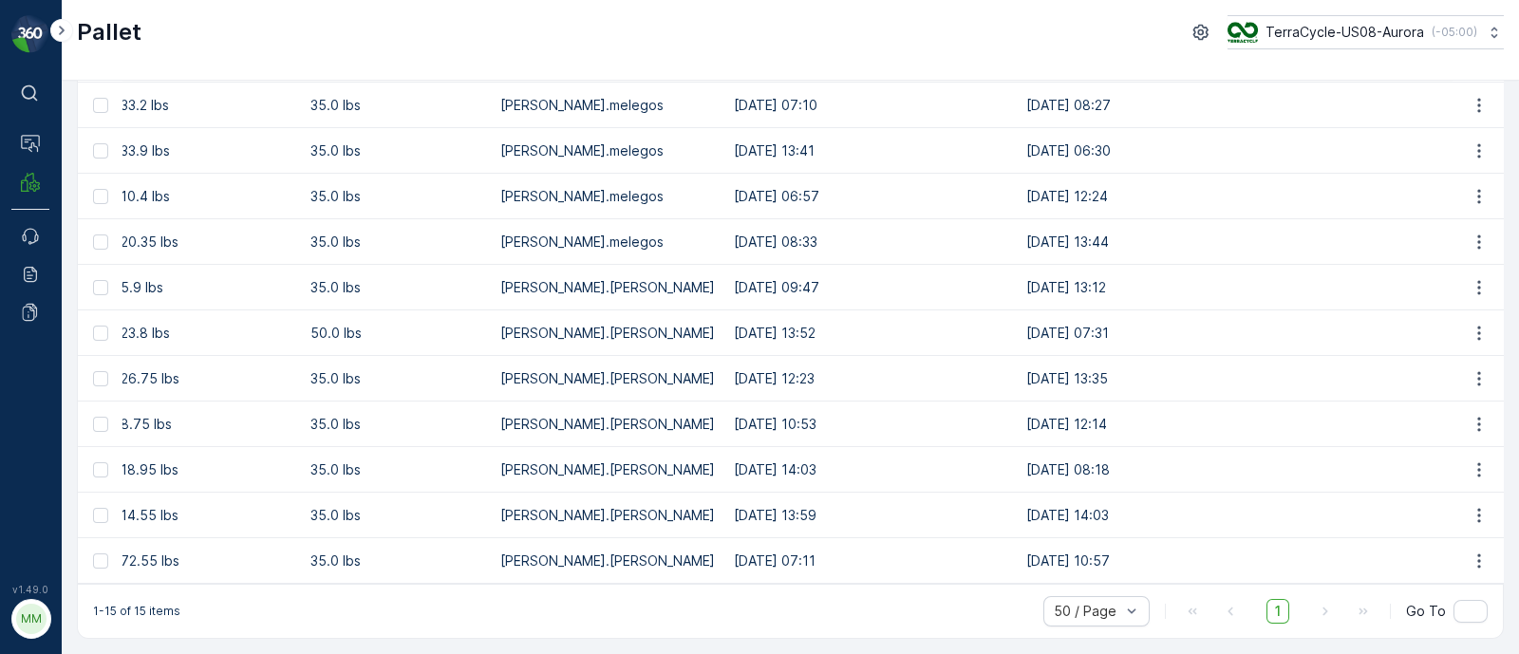
drag, startPoint x: 977, startPoint y: 548, endPoint x: 1094, endPoint y: 548, distance: 116.8
click at [1094, 548] on td "30.04.2025 10:57" at bounding box center [1163, 561] width 292 height 46
click at [1057, 547] on td "30.04.2025 10:57" at bounding box center [1163, 561] width 292 height 46
drag, startPoint x: 969, startPoint y: 541, endPoint x: 1130, endPoint y: 547, distance: 161.5
click at [1130, 547] on td "30.04.2025 10:57" at bounding box center [1163, 561] width 292 height 46
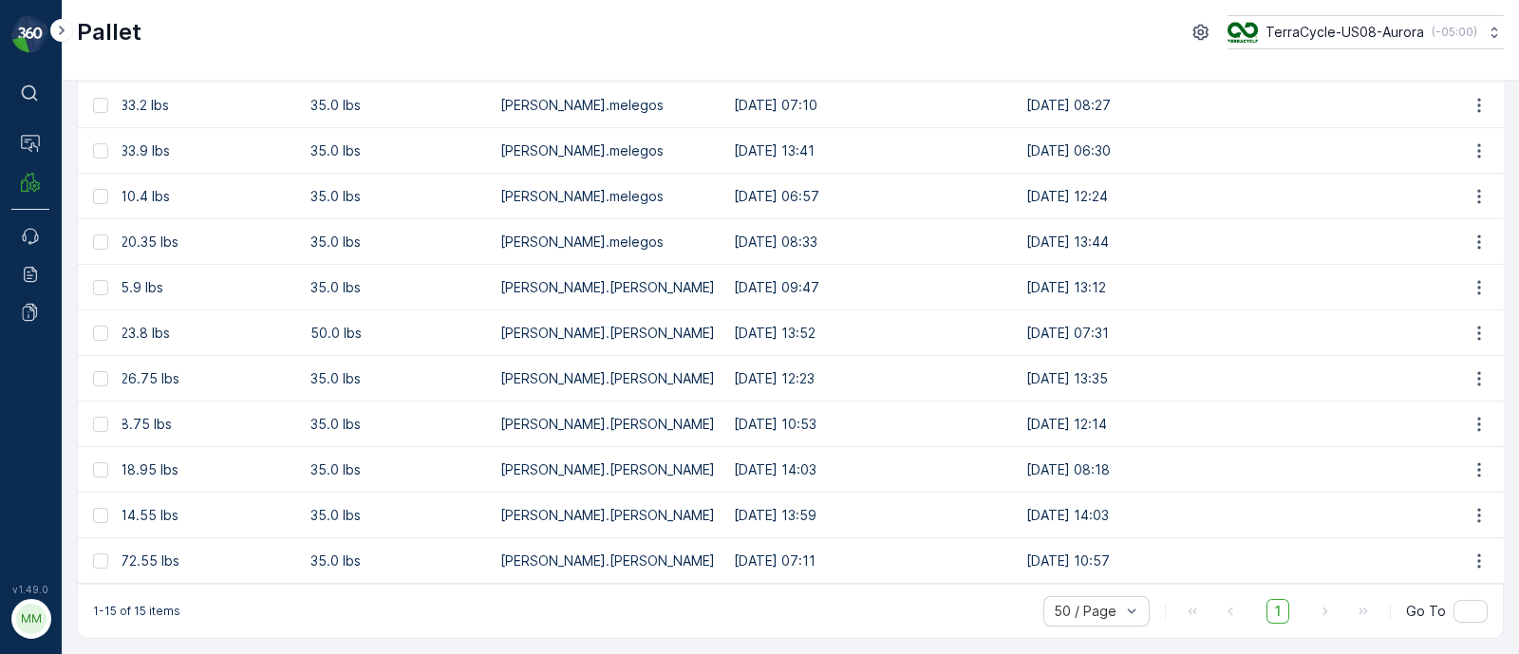
scroll to position [0, 0]
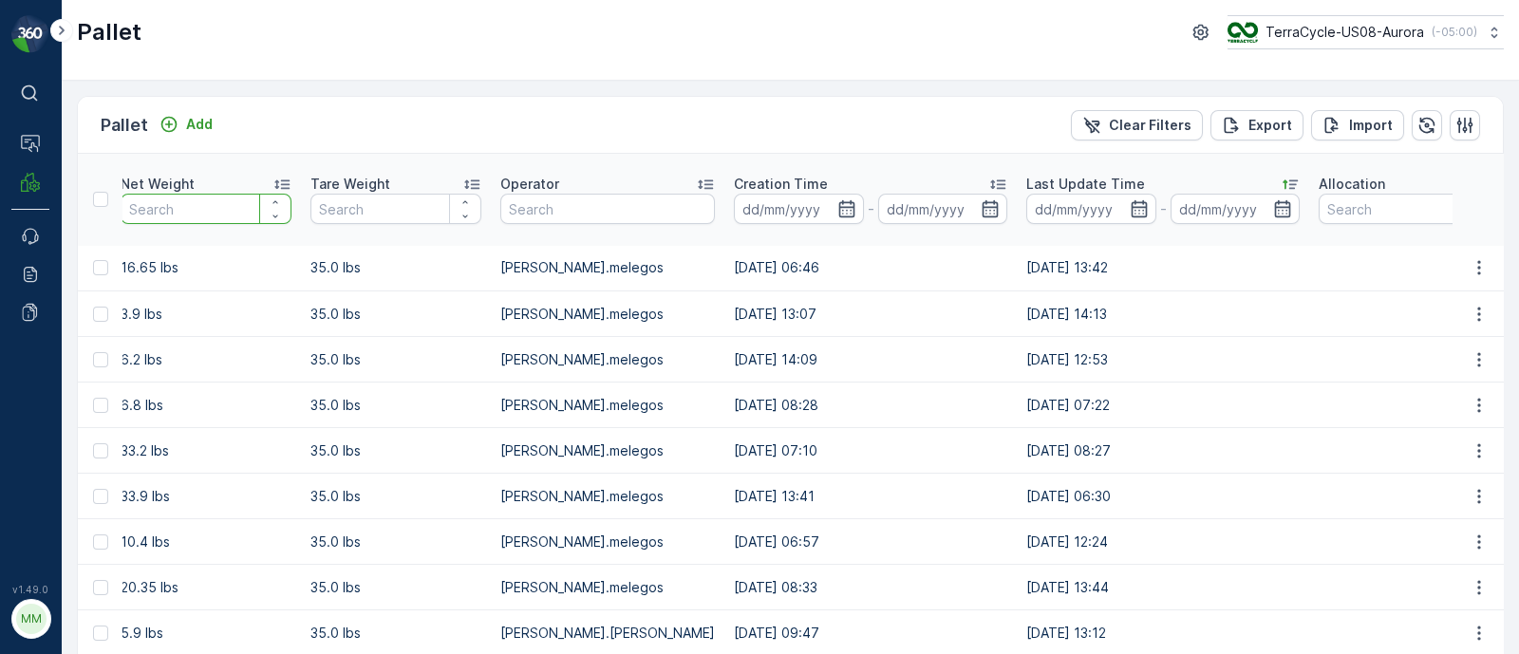
drag, startPoint x: 254, startPoint y: 239, endPoint x: 7, endPoint y: 216, distance: 249.0
click at [0, 212] on div "⌘B Operations MRF Events Reports Documents v 1.49.0 MM MRF.US08 Pallet TerraCyc…" at bounding box center [759, 327] width 1519 height 654
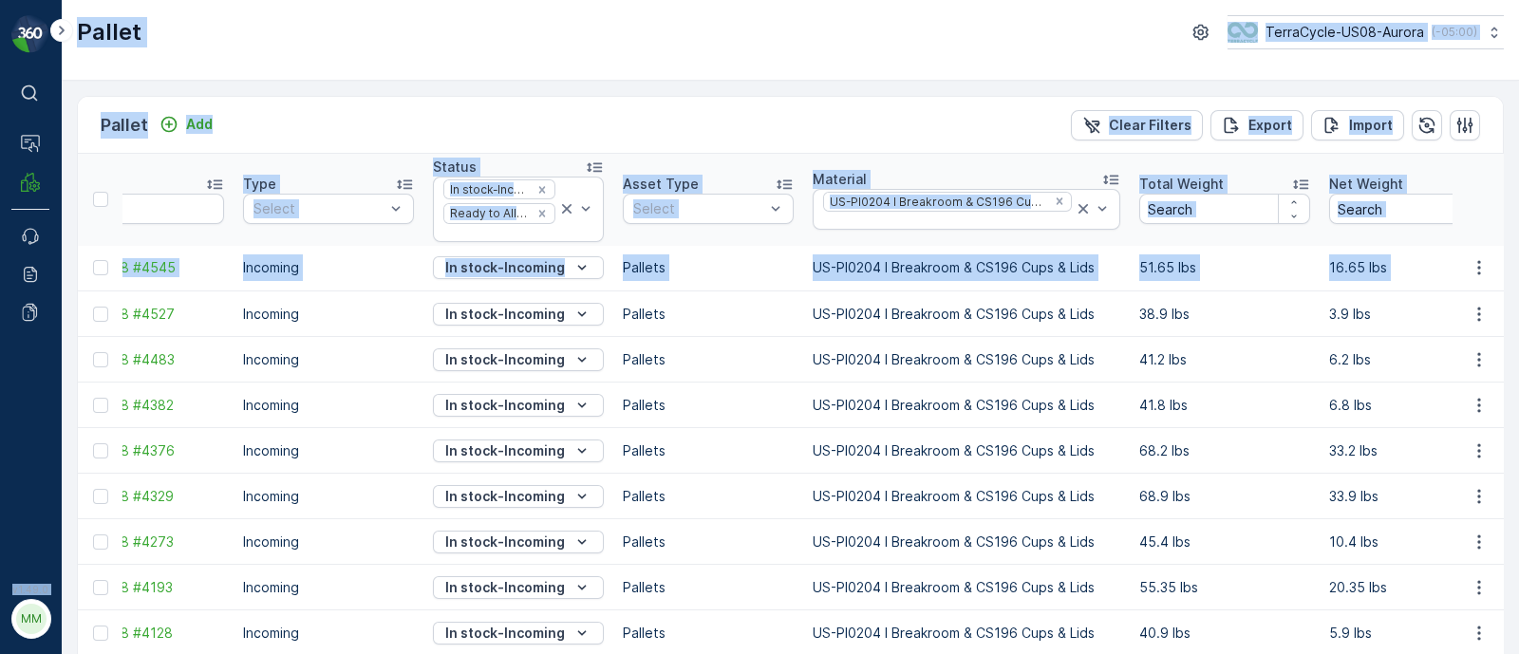
drag, startPoint x: 217, startPoint y: 291, endPoint x: 0, endPoint y: 301, distance: 216.8
click at [0, 301] on div "⌘B Operations MRF Events Reports Documents v 1.49.0 MM MRF.US08 Pallet TerraCyc…" at bounding box center [759, 327] width 1519 height 654
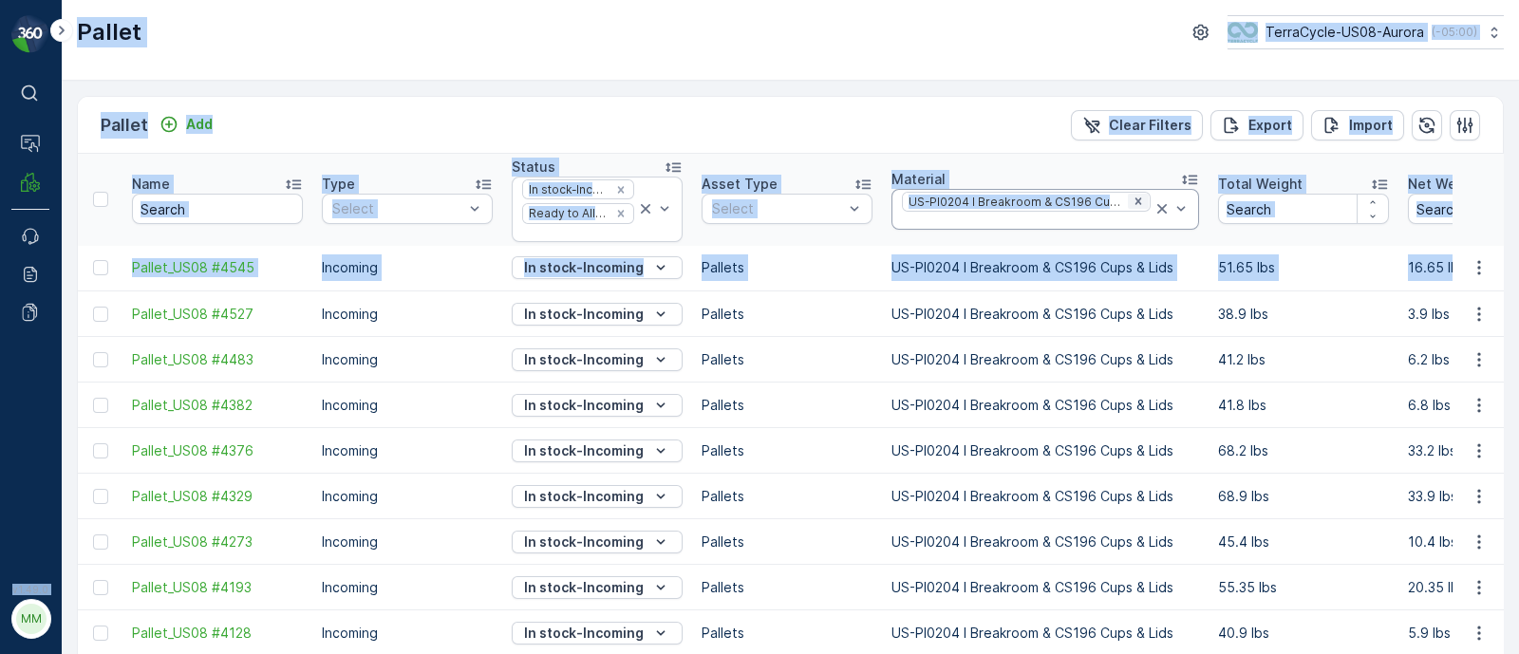
click at [1132, 198] on icon "Remove US-PI0204 I Breakroom & CS196 Cups & Lids" at bounding box center [1138, 201] width 13 height 13
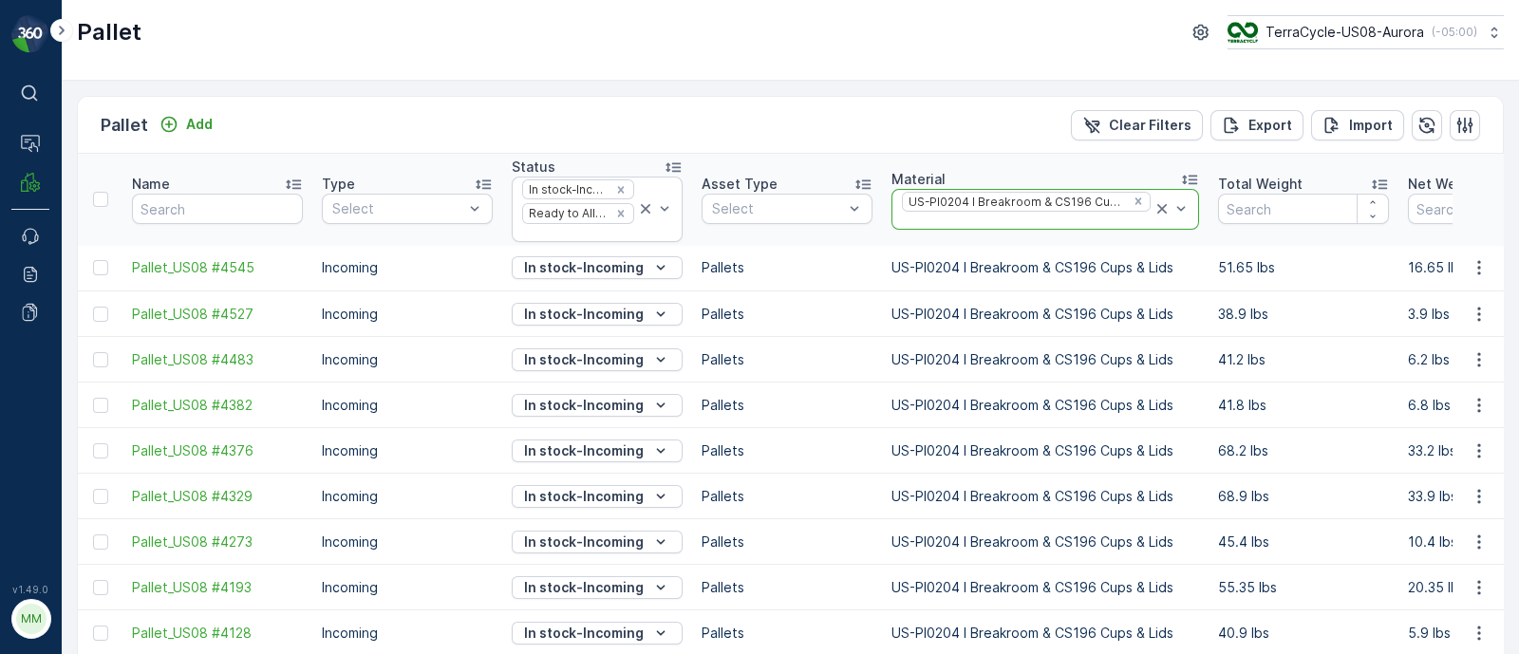
click at [1043, 215] on div at bounding box center [1026, 221] width 253 height 15
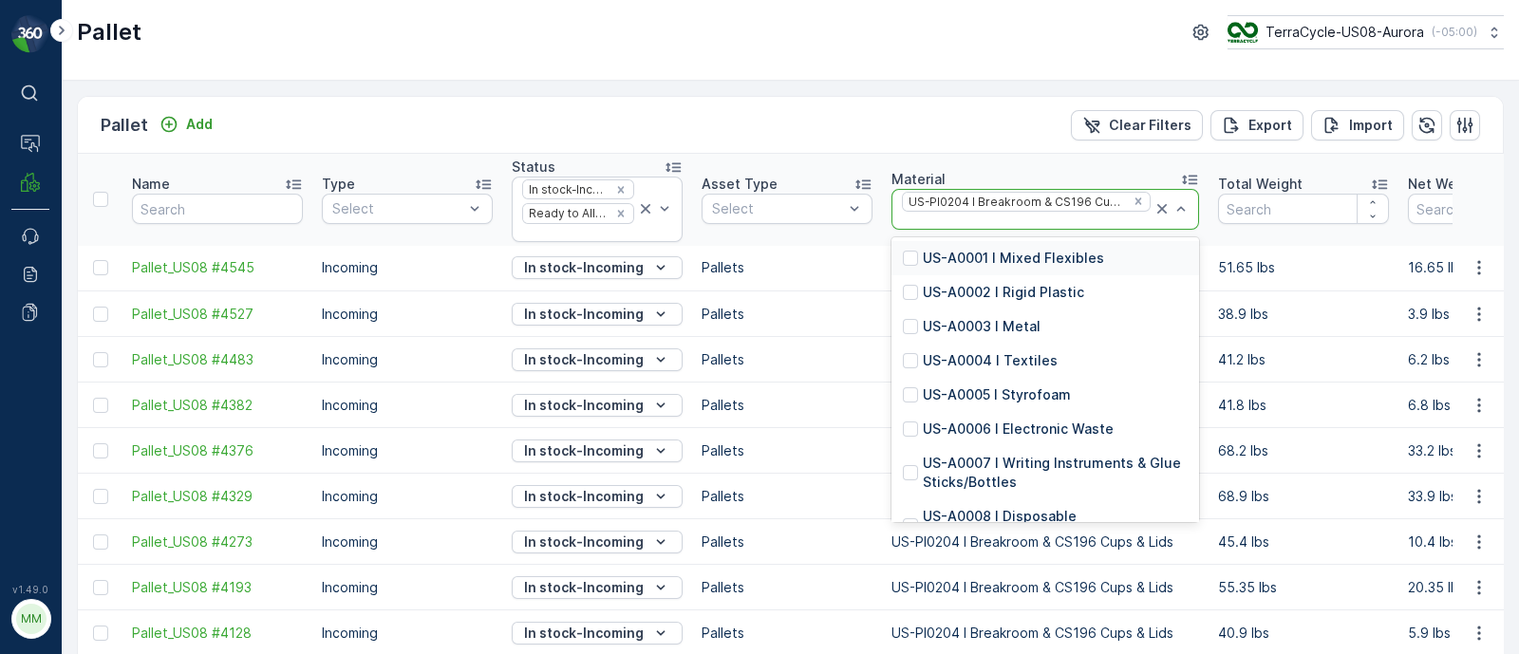
paste input "US-PI0215 I Bedroom, Bathroom, Garage, Garden ZWB"
type input "US-PI0215 I Bedroom, Bathroom, Garage, Garden ZWB"
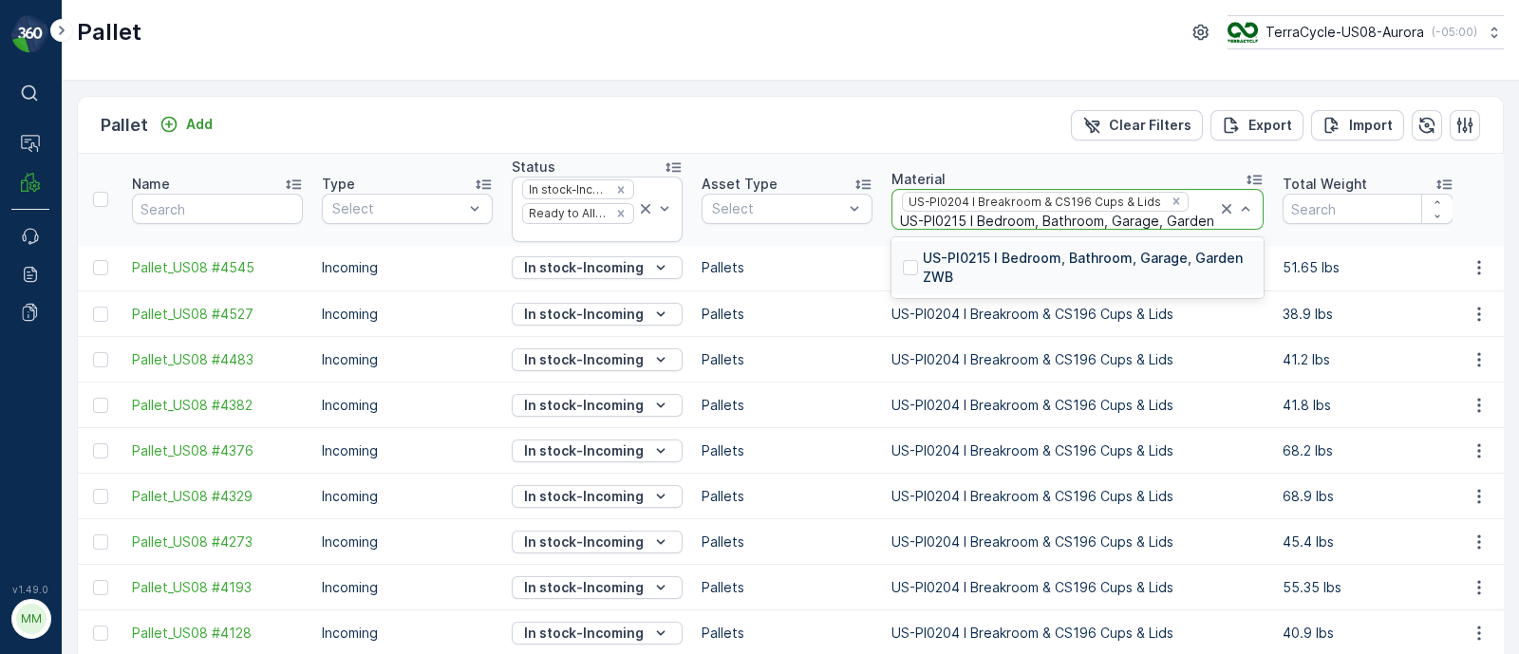
click at [1002, 261] on p "US-PI0215 I Bedroom, Bathroom, Garage, Garden ZWB" at bounding box center [1088, 268] width 330 height 38
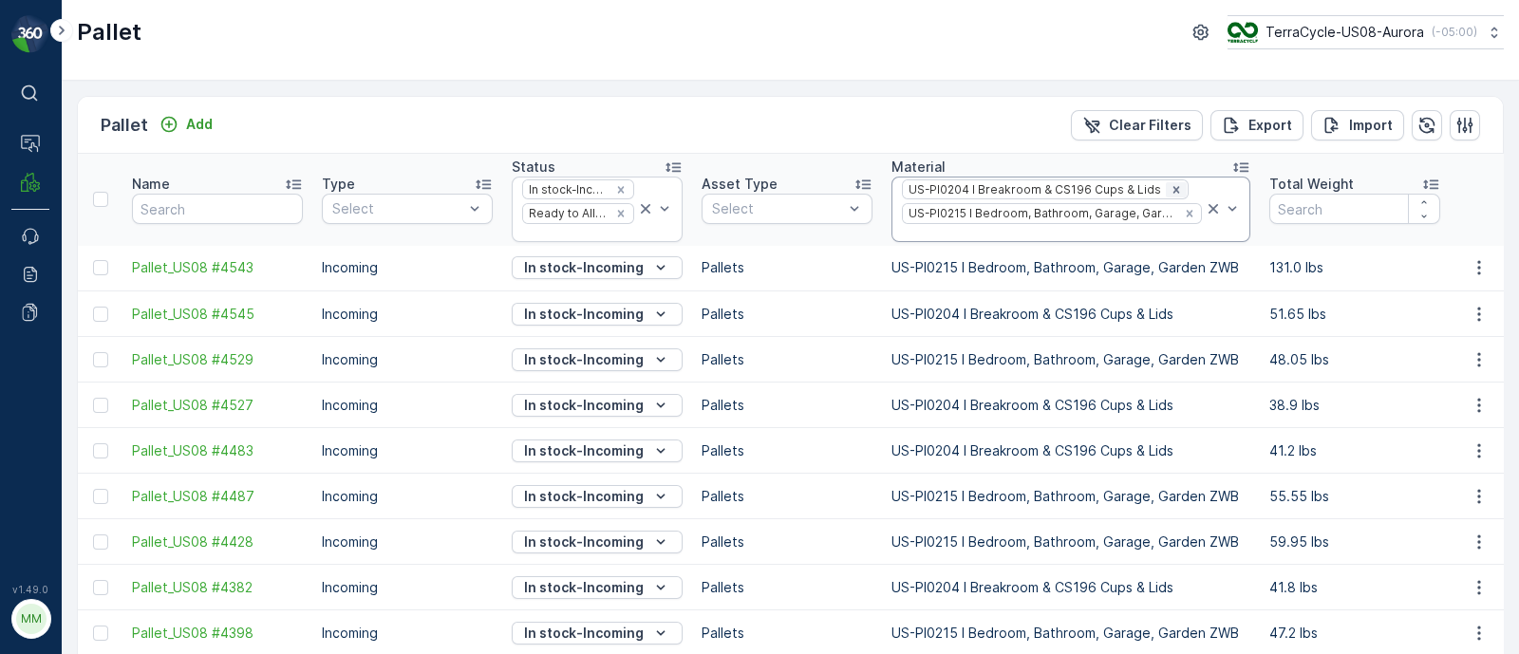
click at [1170, 187] on icon "Remove US-PI0204 I Breakroom & CS196 Cups & Lids" at bounding box center [1176, 189] width 13 height 13
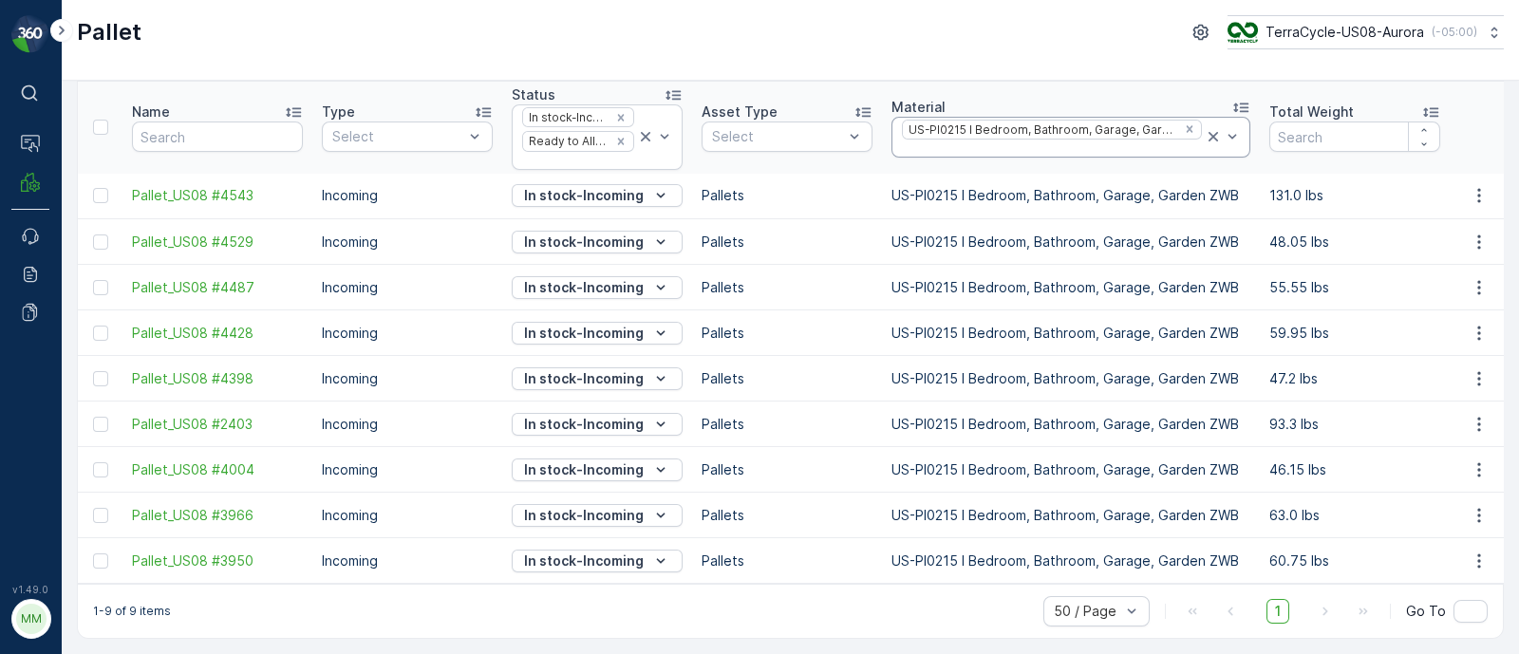
click at [997, 141] on div at bounding box center [1052, 148] width 304 height 15
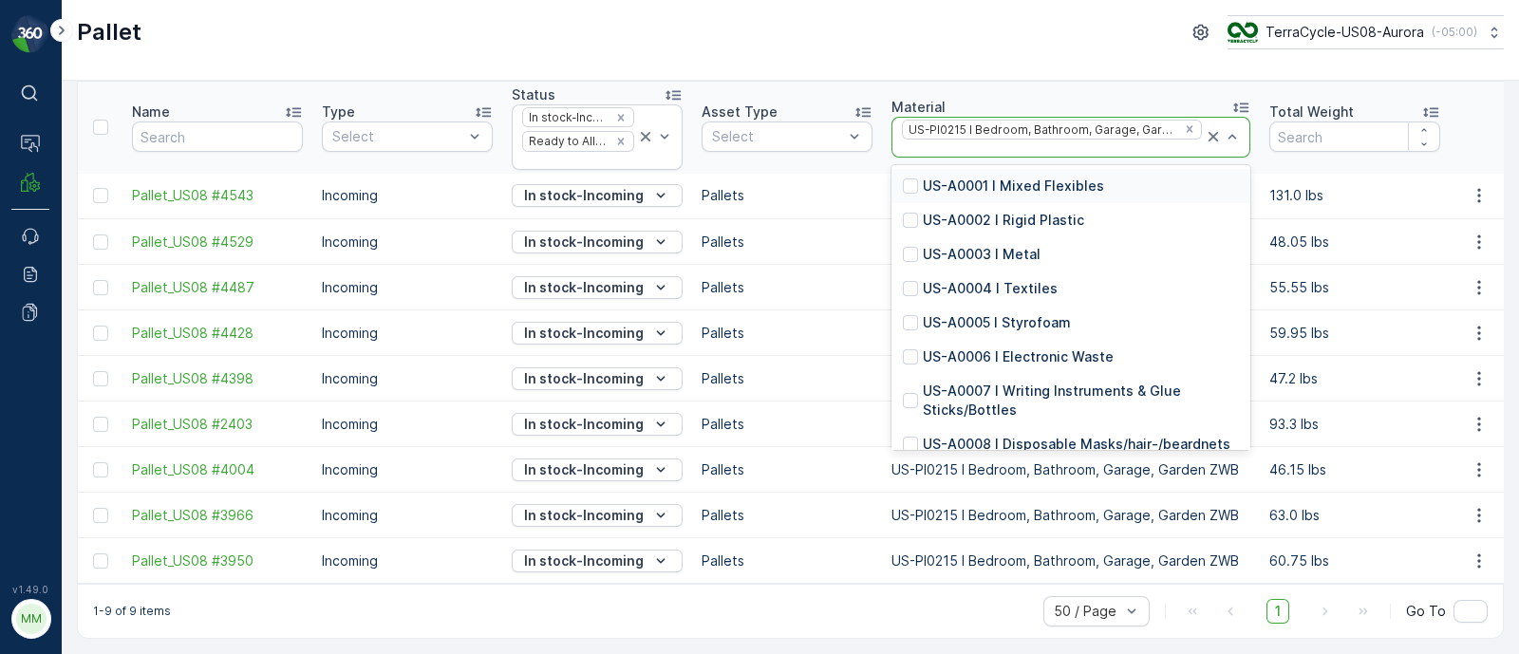
paste input "US-PI0039 I Kitchen Separation"
type input "US-PI0039 I Kitchen Separation"
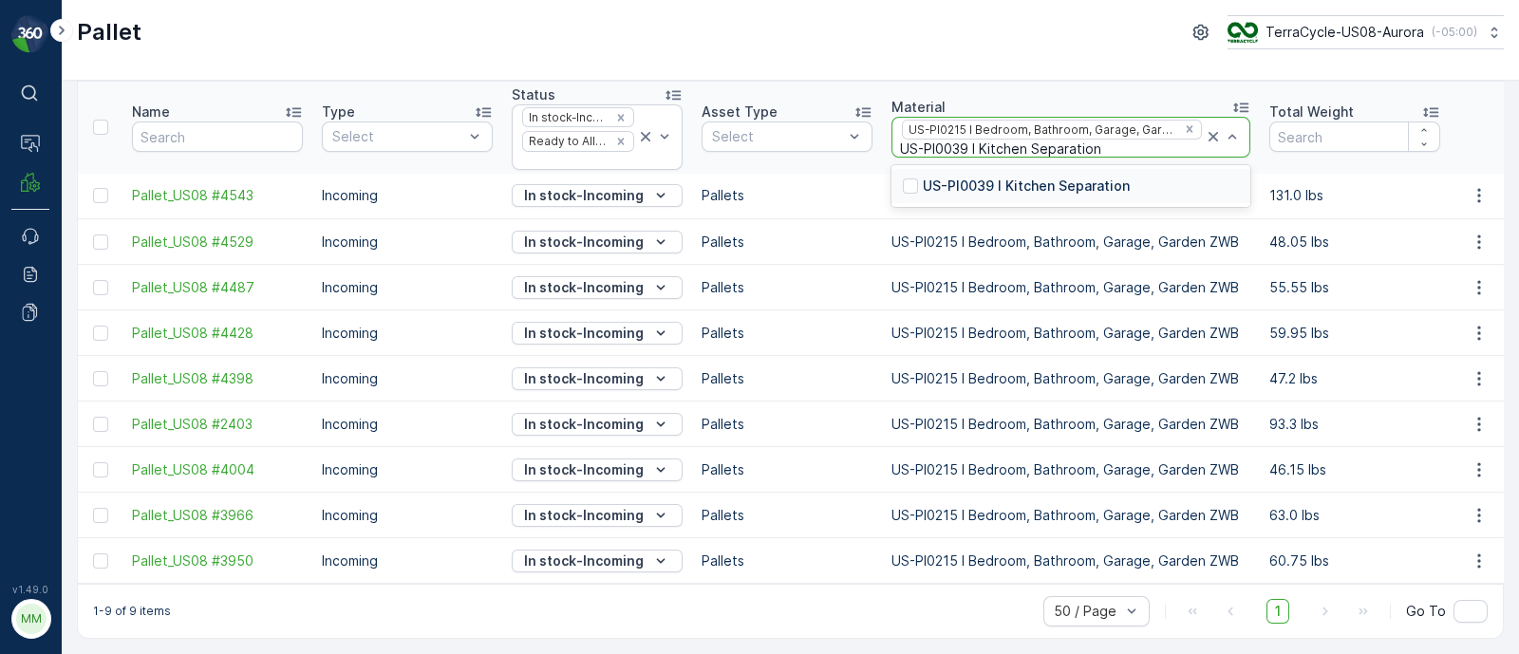
click at [1106, 178] on p "US-PI0039 I Kitchen Separation" at bounding box center [1026, 186] width 207 height 19
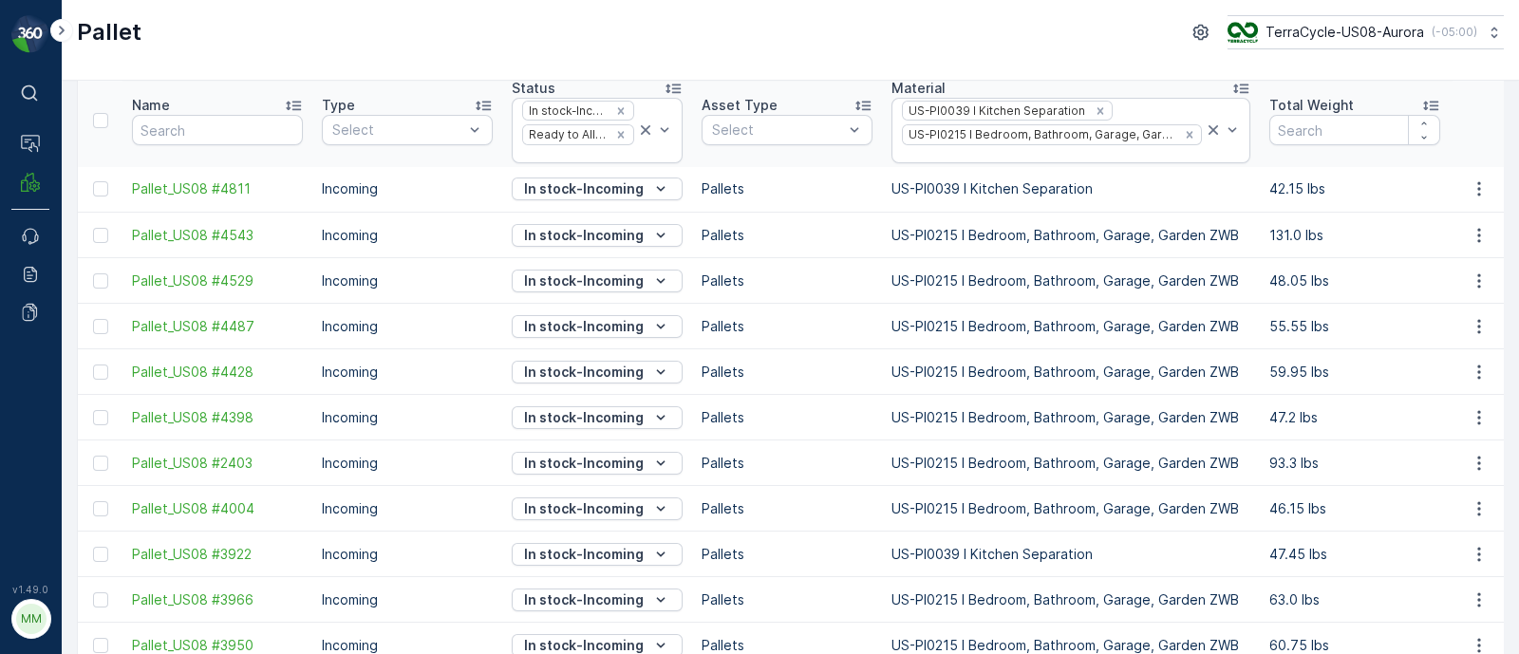
click at [1186, 135] on icon "Remove US-PI0215 I Bedroom, Bathroom, Garage, Garden ZWB" at bounding box center [1189, 134] width 7 height 7
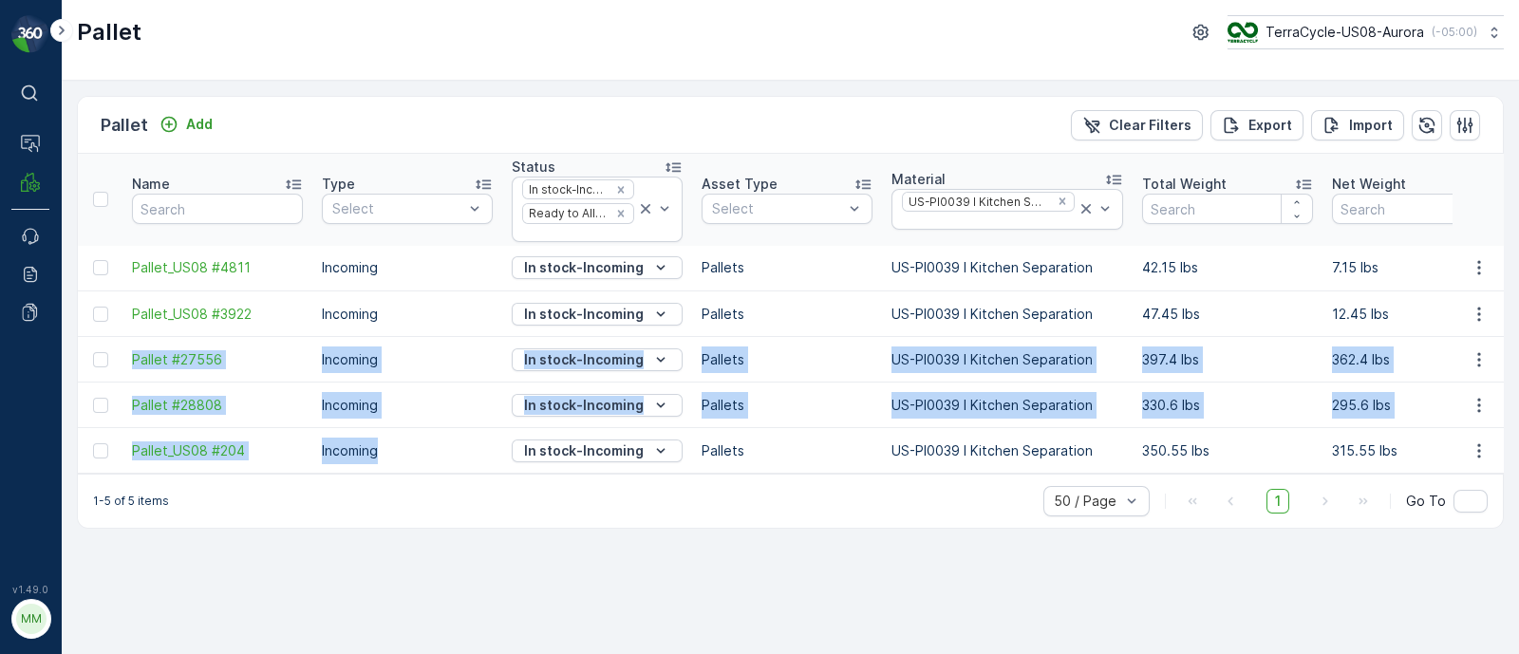
drag, startPoint x: 115, startPoint y: 346, endPoint x: 408, endPoint y: 466, distance: 317.2
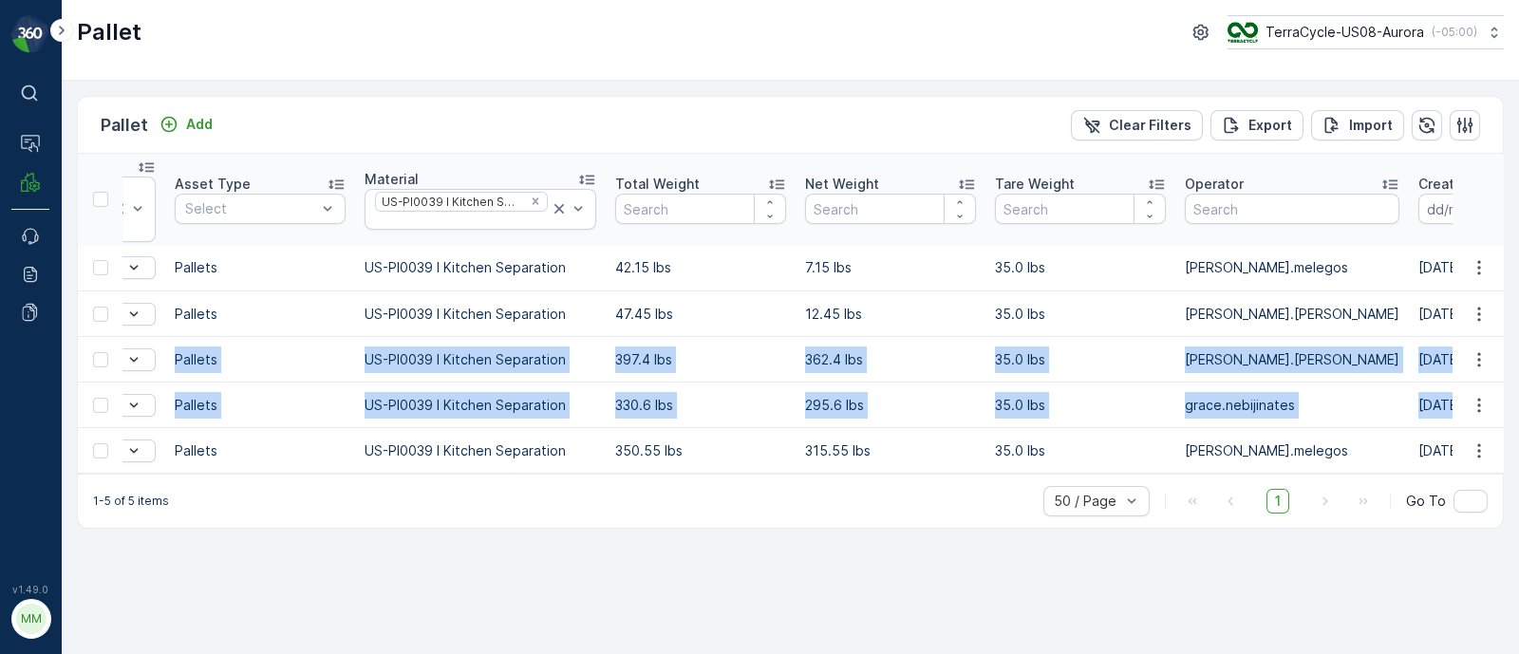
drag, startPoint x: 122, startPoint y: 258, endPoint x: 1521, endPoint y: 310, distance: 1399.7
click at [1518, 310] on html "⌘B Operations MRF Events Reports Documents v 1.49.0 MM MRF.US08 Pallet TerraCyc…" at bounding box center [759, 327] width 1519 height 654
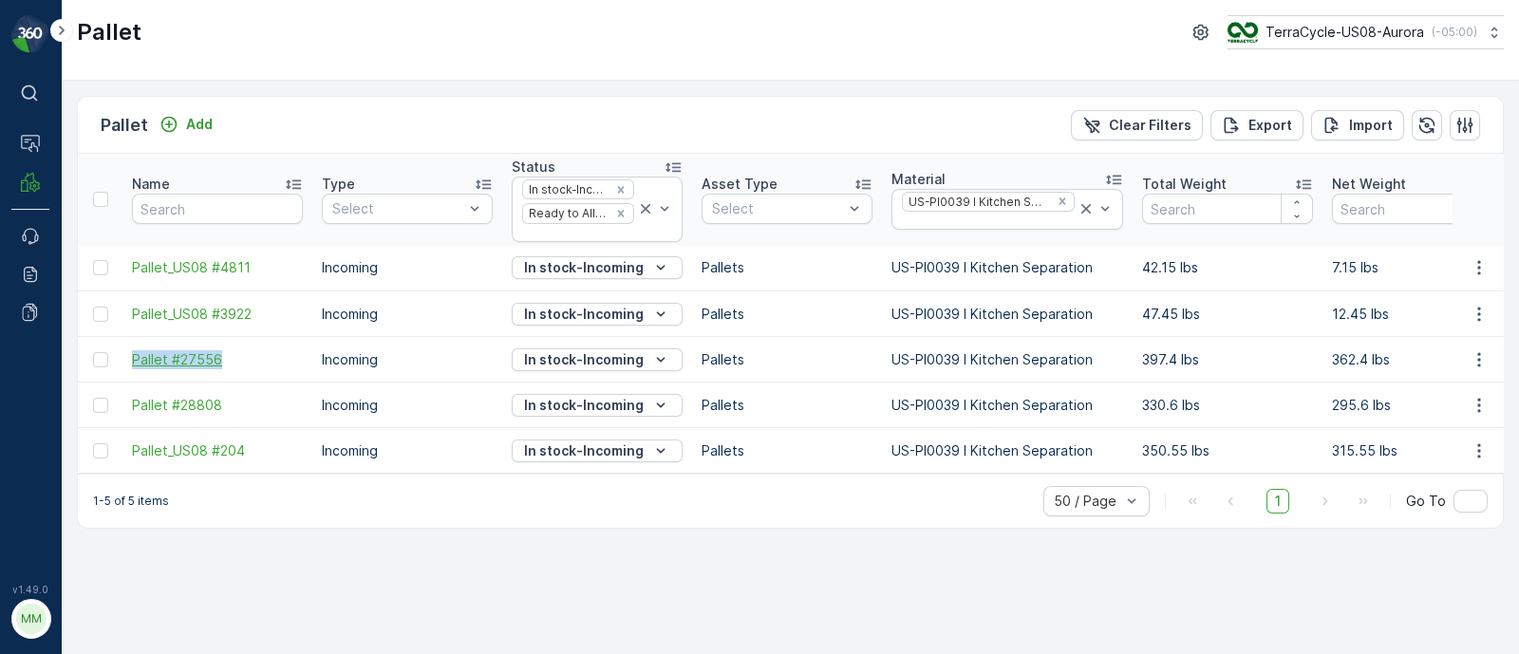
drag, startPoint x: 118, startPoint y: 353, endPoint x: 237, endPoint y: 367, distance: 120.4
copy span "Pallet #27556"
drag, startPoint x: 125, startPoint y: 400, endPoint x: 268, endPoint y: 412, distance: 143.0
click at [268, 412] on td "Pallet #28808" at bounding box center [217, 406] width 190 height 46
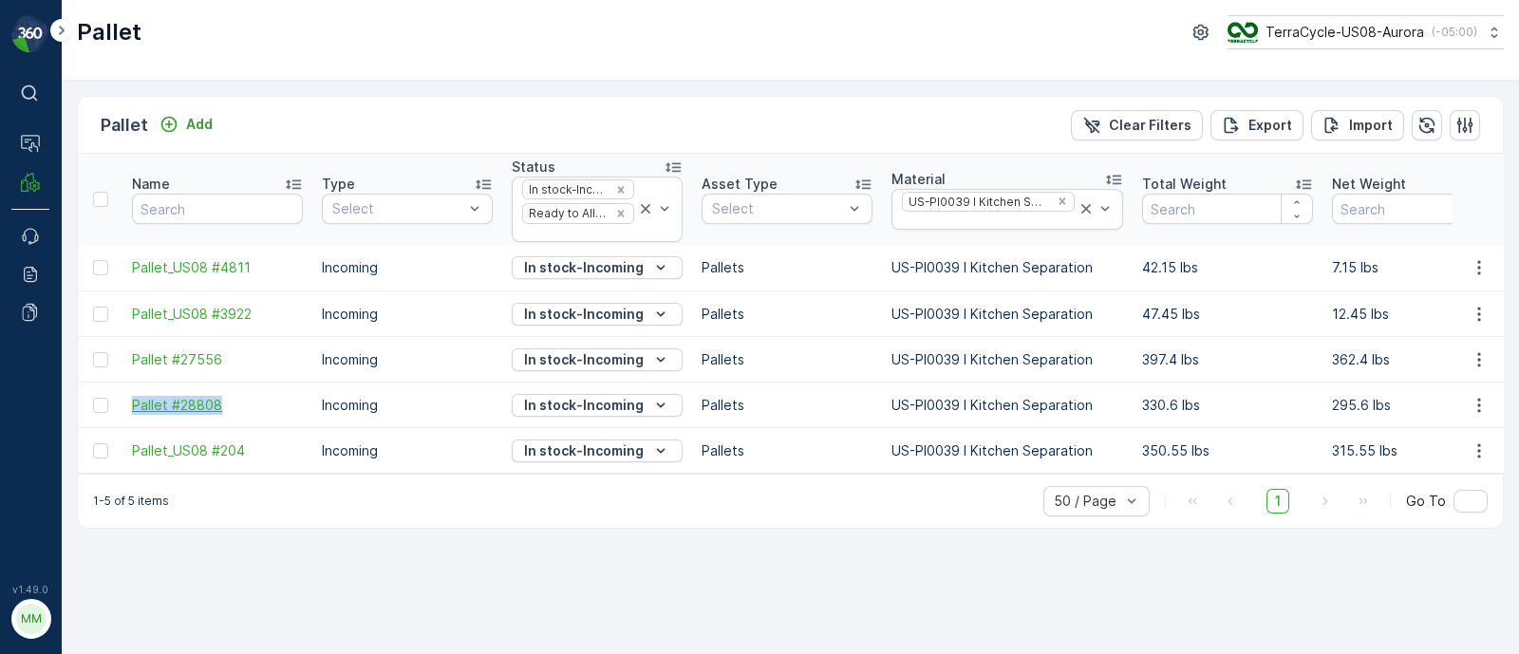
copy span "Pallet #28808"
drag, startPoint x: 124, startPoint y: 452, endPoint x: 258, endPoint y: 450, distance: 133.9
click at [258, 450] on td "Pallet_US08 #204" at bounding box center [217, 451] width 190 height 46
copy span "Pallet_US08 #204"
drag, startPoint x: 124, startPoint y: 259, endPoint x: 262, endPoint y: 276, distance: 138.7
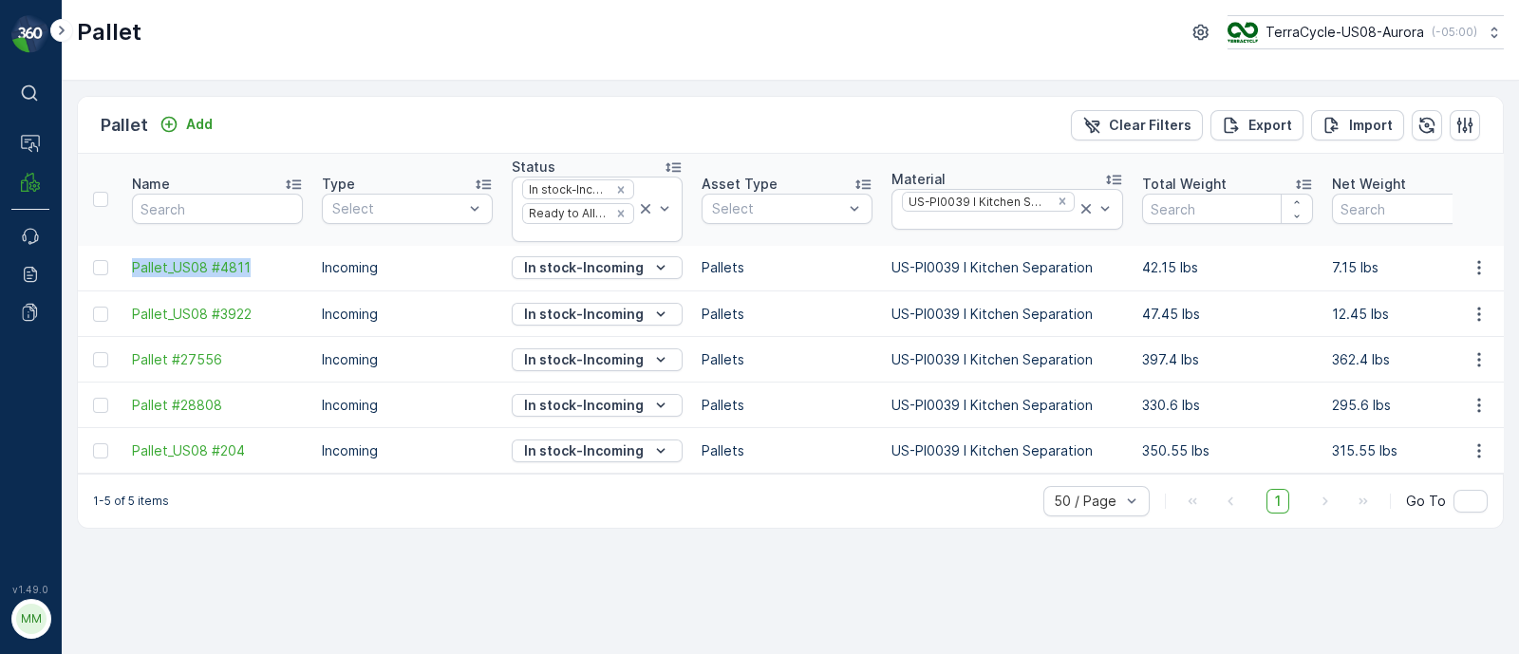
click at [262, 276] on td "Pallet_US08 #4811" at bounding box center [217, 269] width 190 height 46
copy span "Pallet_US08 #4811"
drag, startPoint x: 123, startPoint y: 311, endPoint x: 260, endPoint y: 324, distance: 137.3
click at [260, 324] on td "Pallet_US08 #3922" at bounding box center [217, 315] width 190 height 46
copy span "Pallet_US08 #3922"
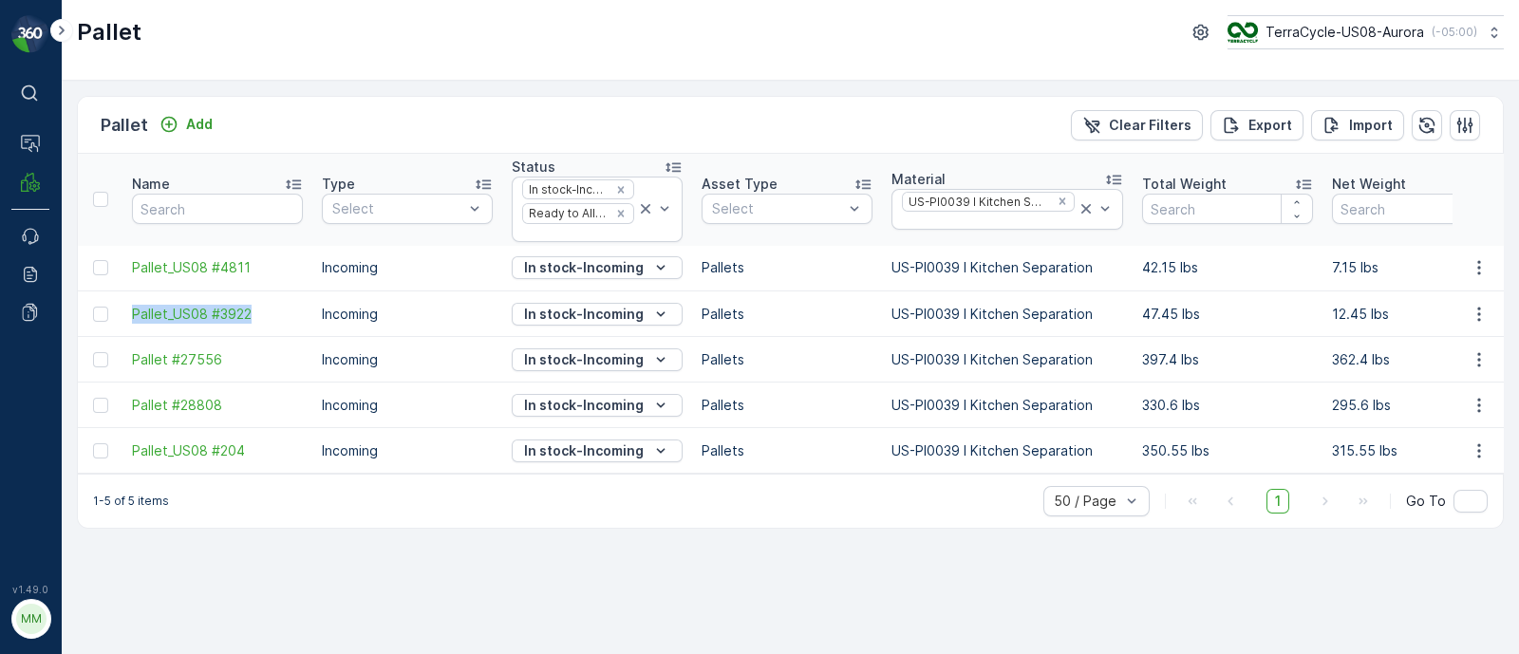
drag, startPoint x: 215, startPoint y: 533, endPoint x: 222, endPoint y: 518, distance: 16.1
click at [215, 528] on div "1-5 of 5 items 50 / Page 1 Go To" at bounding box center [790, 501] width 1425 height 54
click at [585, 363] on p "In stock-Incoming" at bounding box center [584, 359] width 120 height 19
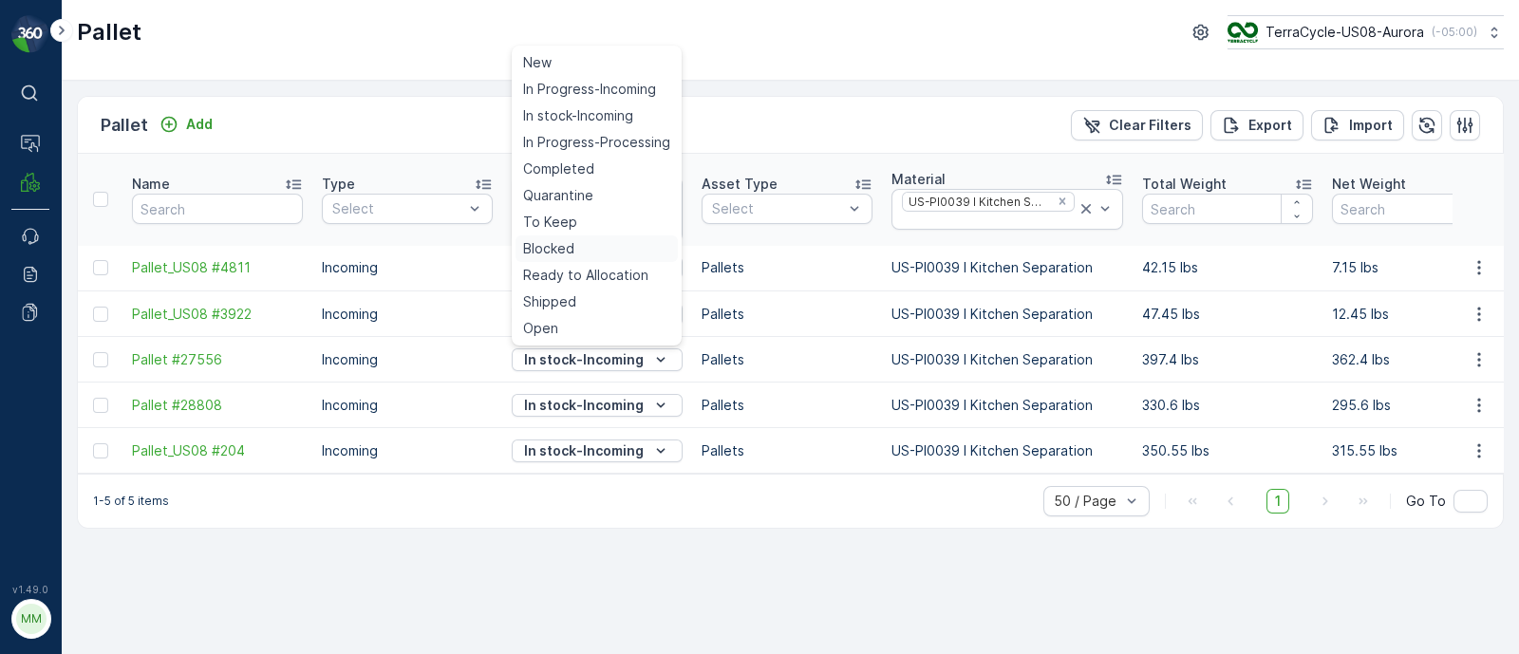
click at [562, 244] on span "Blocked" at bounding box center [548, 248] width 51 height 19
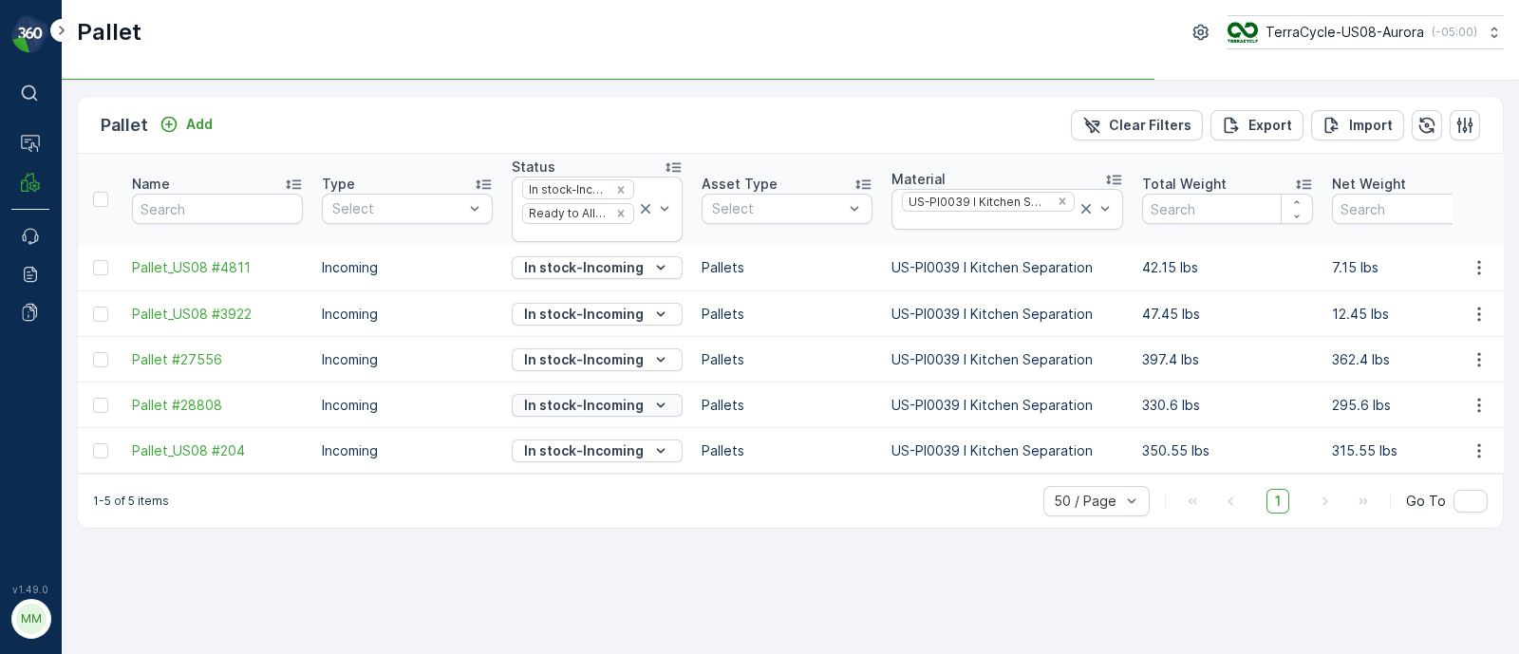
click at [579, 404] on p "In stock-Incoming" at bounding box center [584, 405] width 120 height 19
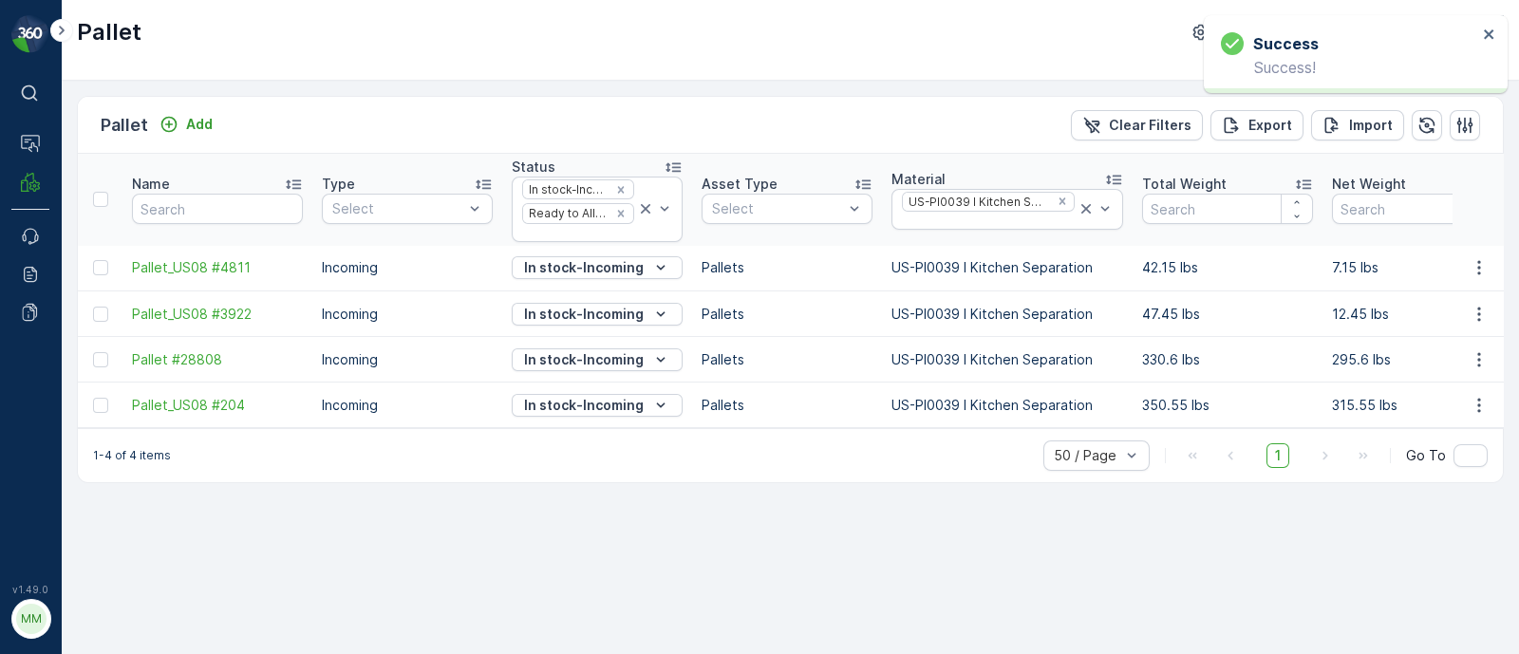
click at [564, 292] on td "In stock-Incoming" at bounding box center [597, 315] width 190 height 46
click at [566, 348] on button "In stock-Incoming" at bounding box center [597, 359] width 171 height 23
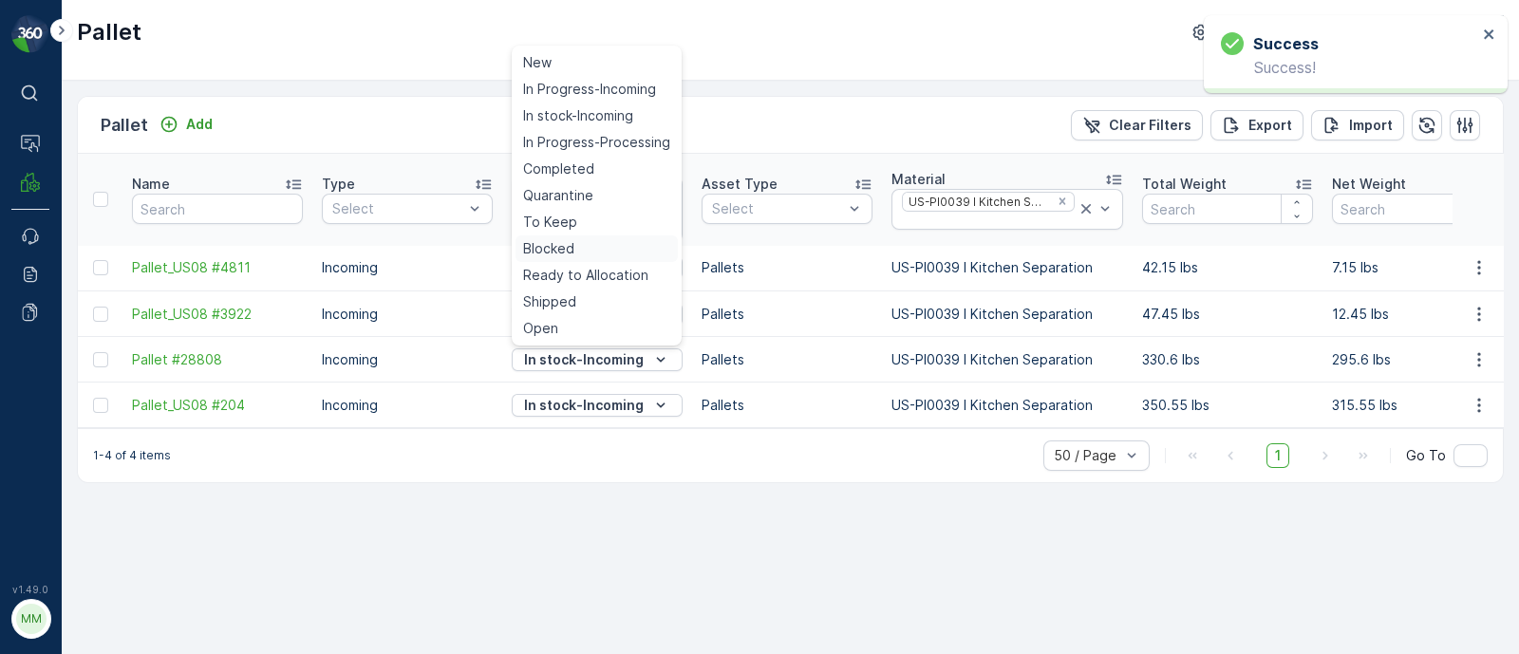
click at [546, 252] on span "Blocked" at bounding box center [548, 248] width 51 height 19
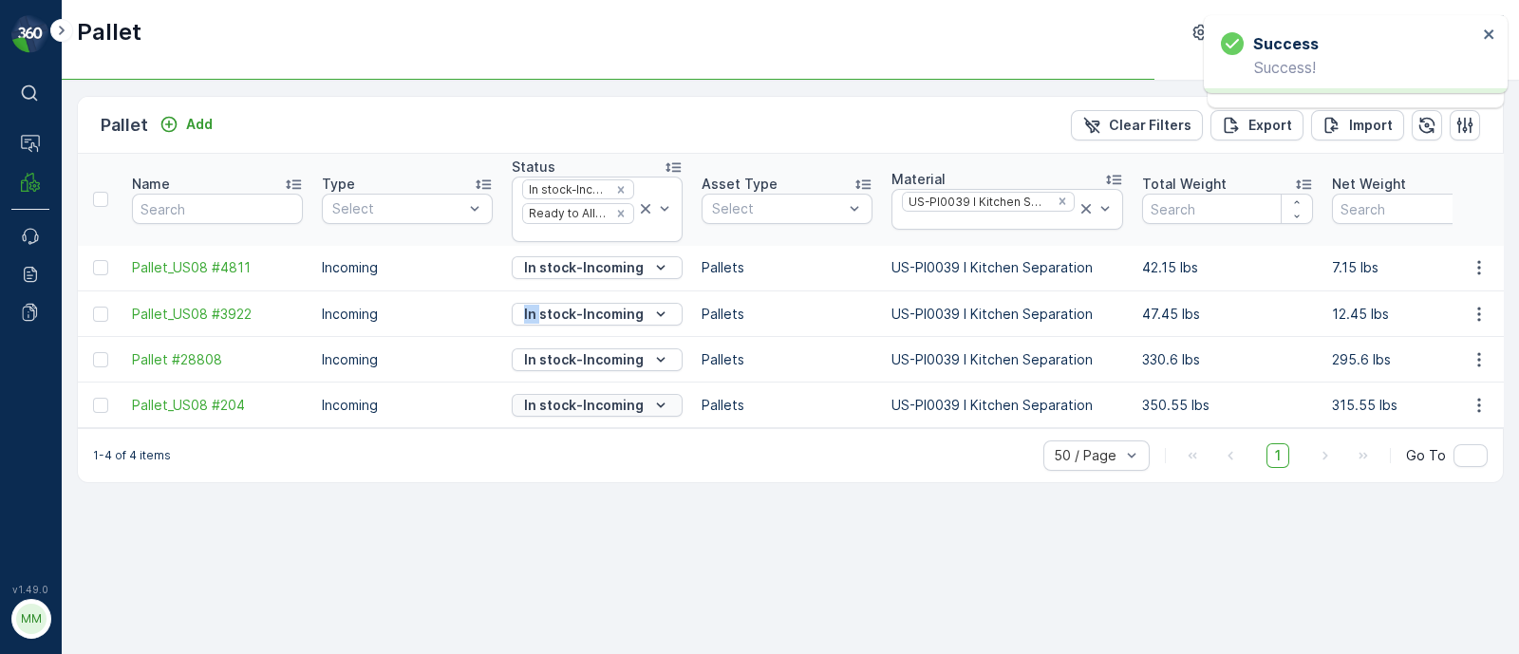
click at [584, 401] on p "In stock-Incoming" at bounding box center [584, 405] width 120 height 19
click at [574, 350] on p "In stock-Incoming" at bounding box center [584, 359] width 120 height 19
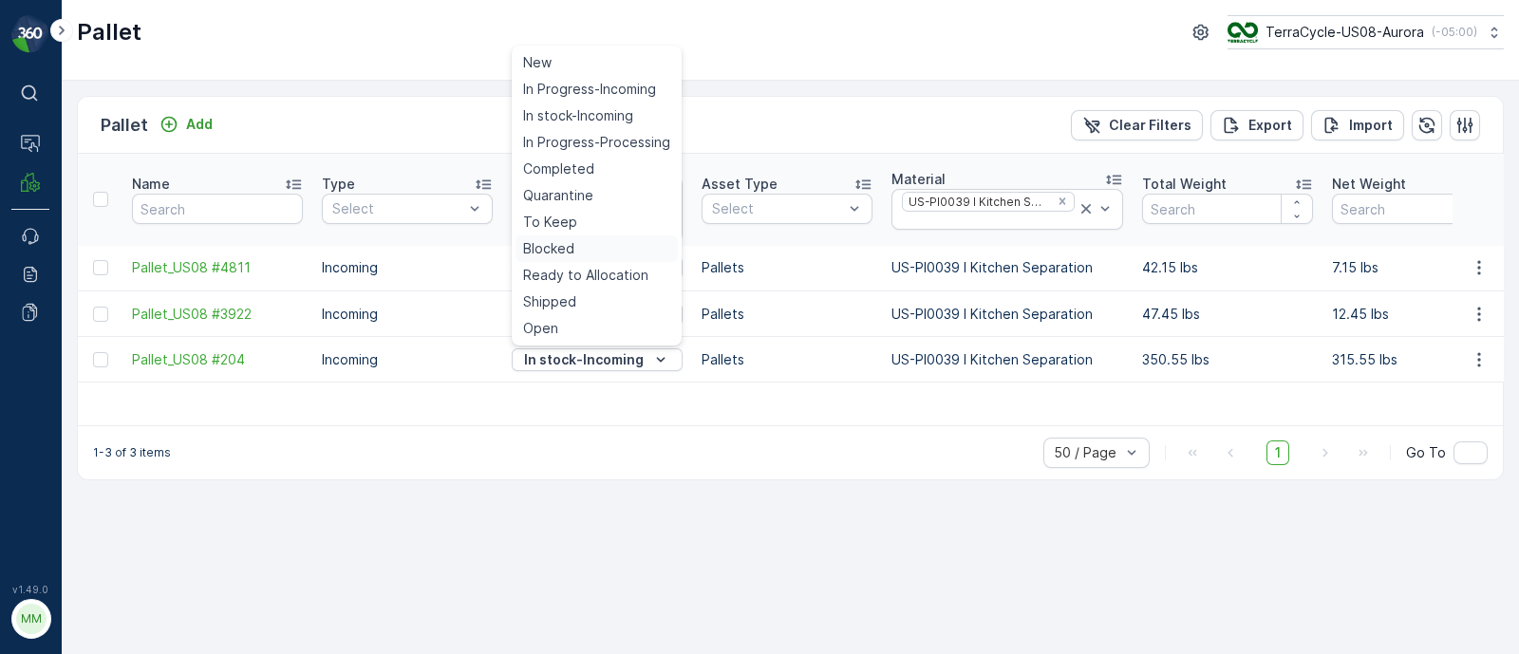
click at [565, 244] on span "Blocked" at bounding box center [548, 248] width 51 height 19
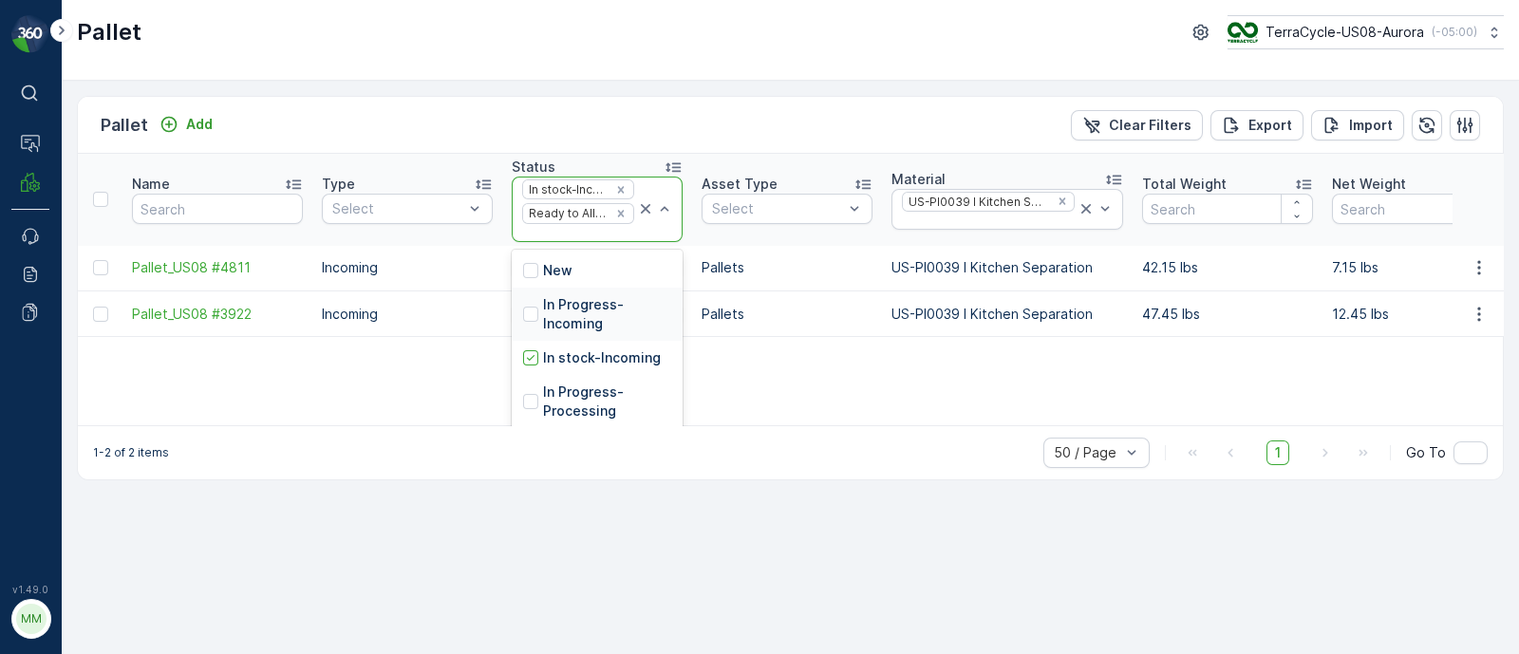
scroll to position [171, 0]
click at [588, 370] on p "Blocked" at bounding box center [569, 376] width 53 height 19
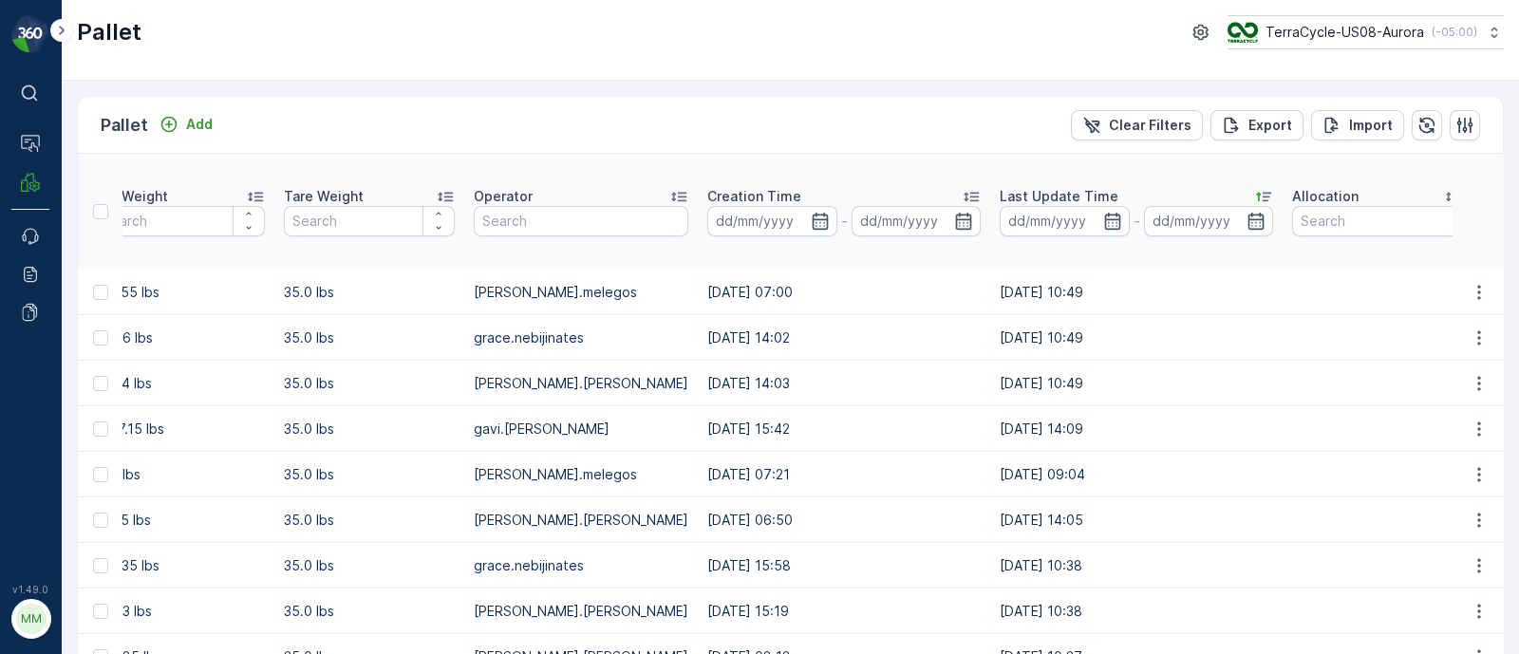
scroll to position [0, 2431]
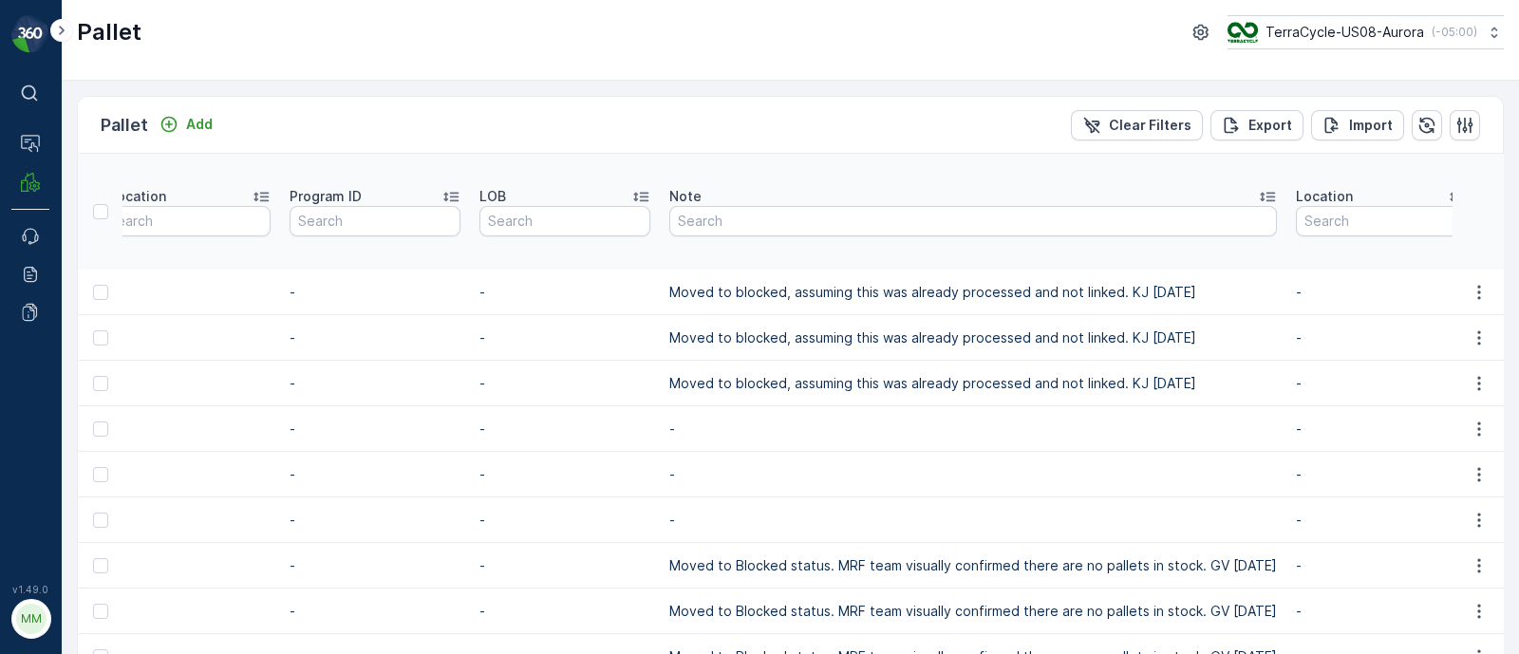
drag, startPoint x: 1072, startPoint y: 547, endPoint x: 1714, endPoint y: 531, distance: 642.1
click at [1518, 531] on html "⌘B Operations MRF Events Reports Documents v 1.49.0 MM MRF.US08 Pallet TerraCyc…" at bounding box center [759, 327] width 1519 height 654
click at [847, 442] on td "-" at bounding box center [973, 429] width 627 height 46
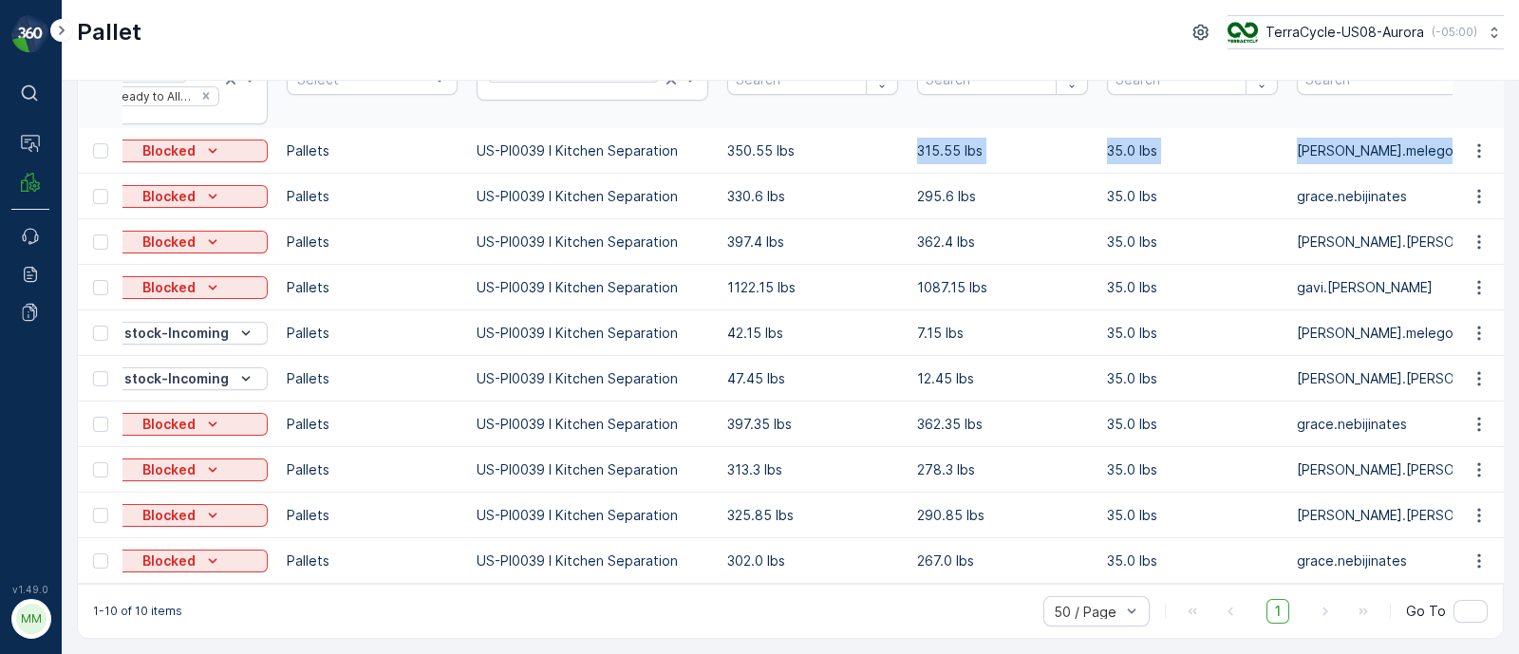
scroll to position [0, 1245]
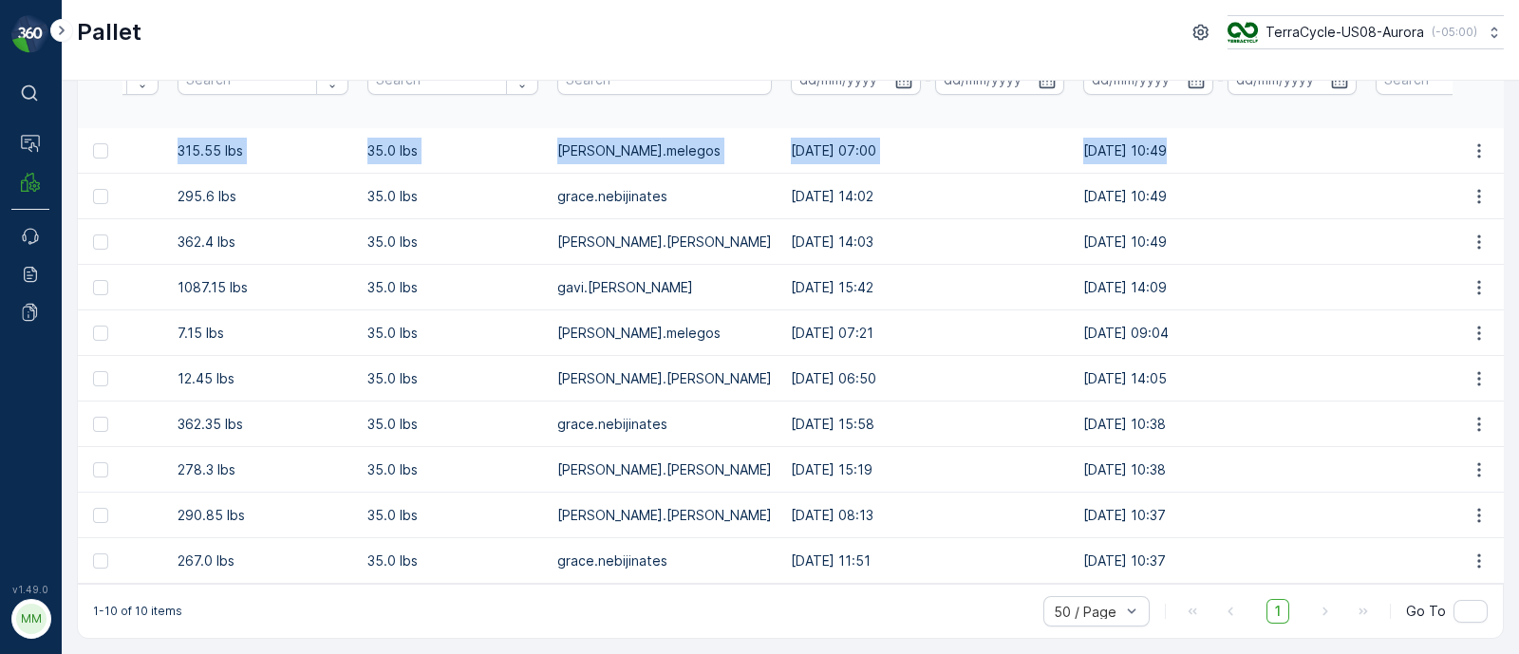
drag, startPoint x: 1254, startPoint y: 144, endPoint x: 1565, endPoint y: 137, distance: 310.6
click at [1518, 137] on html "⌘B Operations MRF Events Reports Documents v 1.49.0 MM MRF.US08 Pallet TerraCyc…" at bounding box center [759, 327] width 1519 height 654
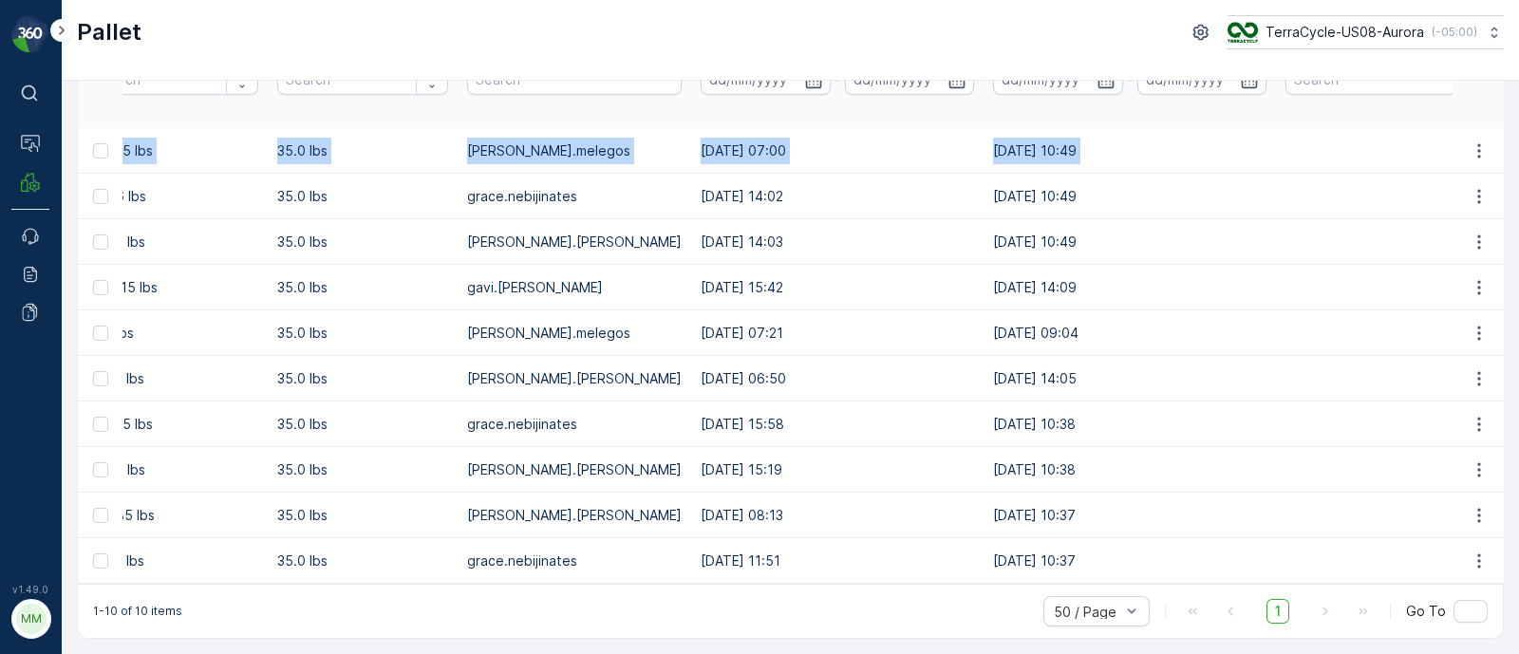
click at [984, 149] on td "26.08.2025 10:49" at bounding box center [1130, 151] width 292 height 46
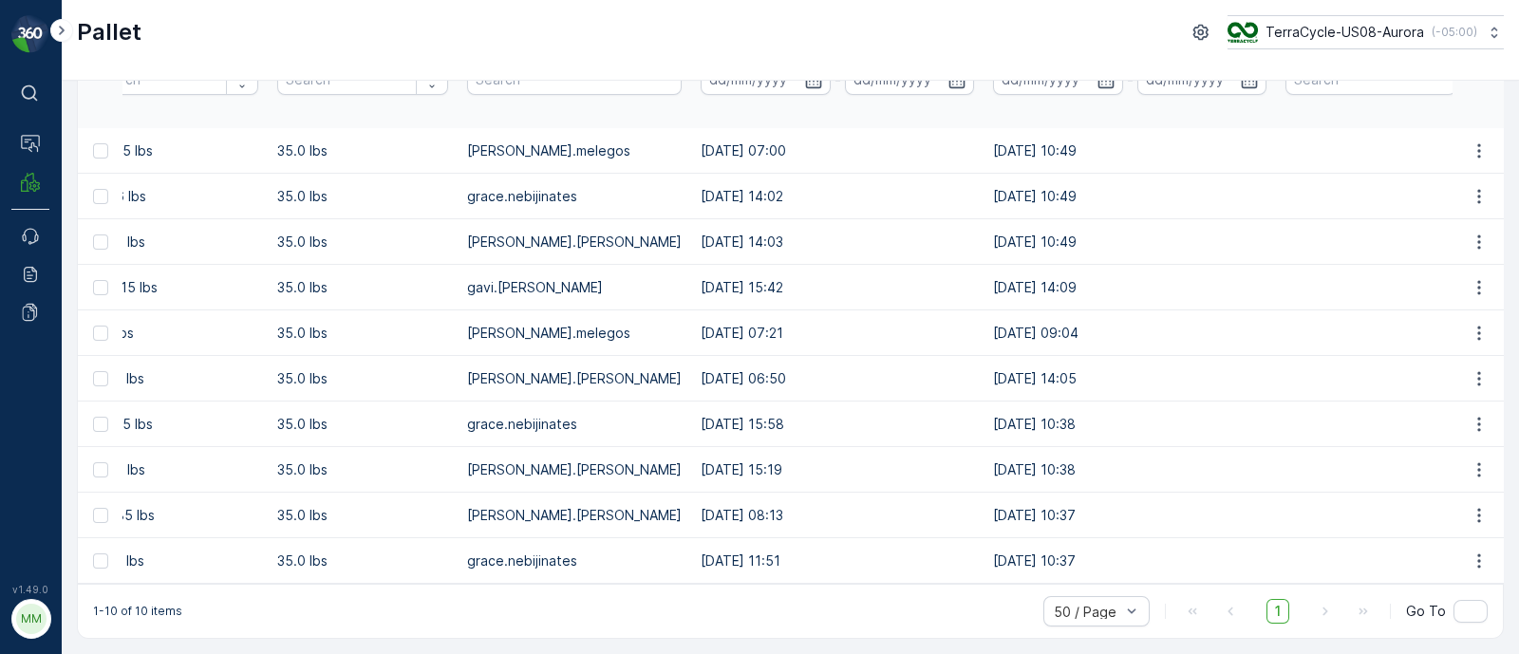
drag, startPoint x: 914, startPoint y: 137, endPoint x: 1049, endPoint y: 131, distance: 135.0
click at [1049, 131] on tr "Pallet_US08 #204 Incoming Blocked Pallets US-PI0039 I Kitchen Separation 350.55…" at bounding box center [773, 151] width 3881 height 46
click at [1049, 131] on td "26.08.2025 10:49" at bounding box center [1130, 151] width 292 height 46
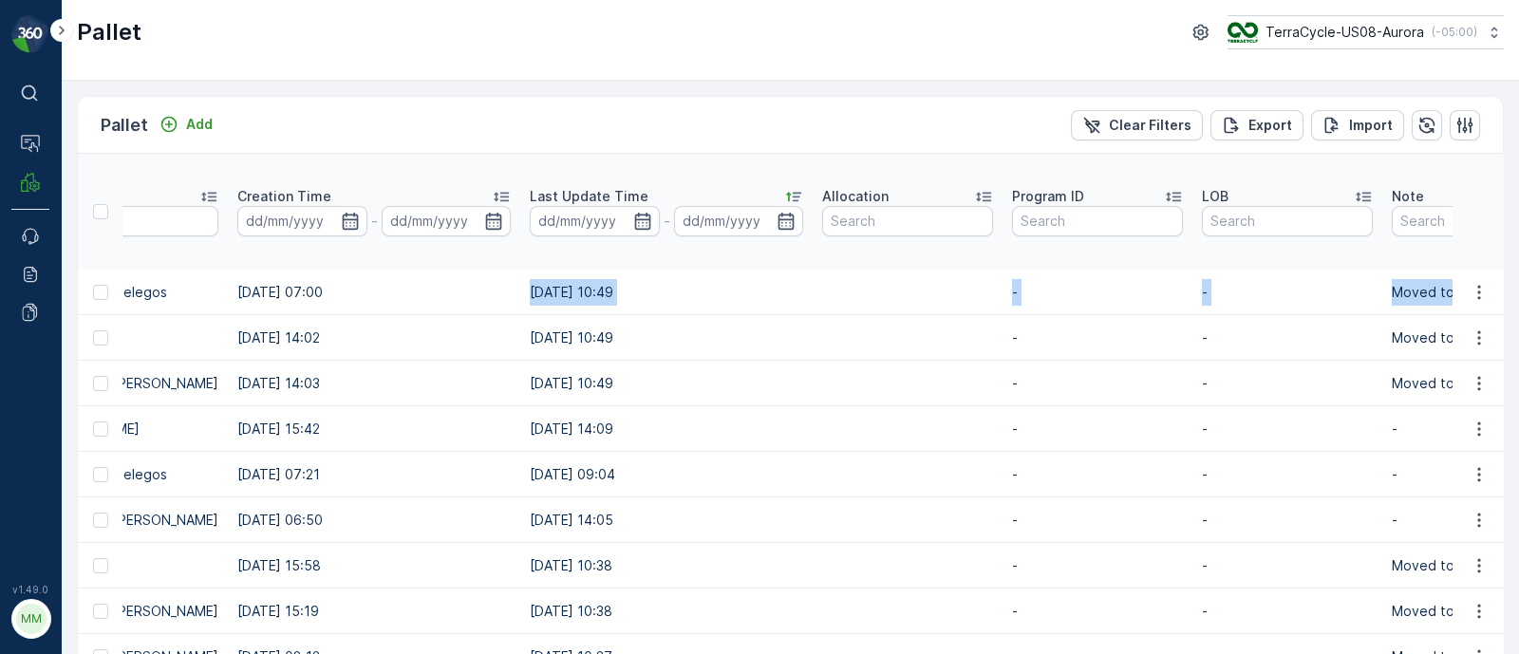
scroll to position [0, 2395]
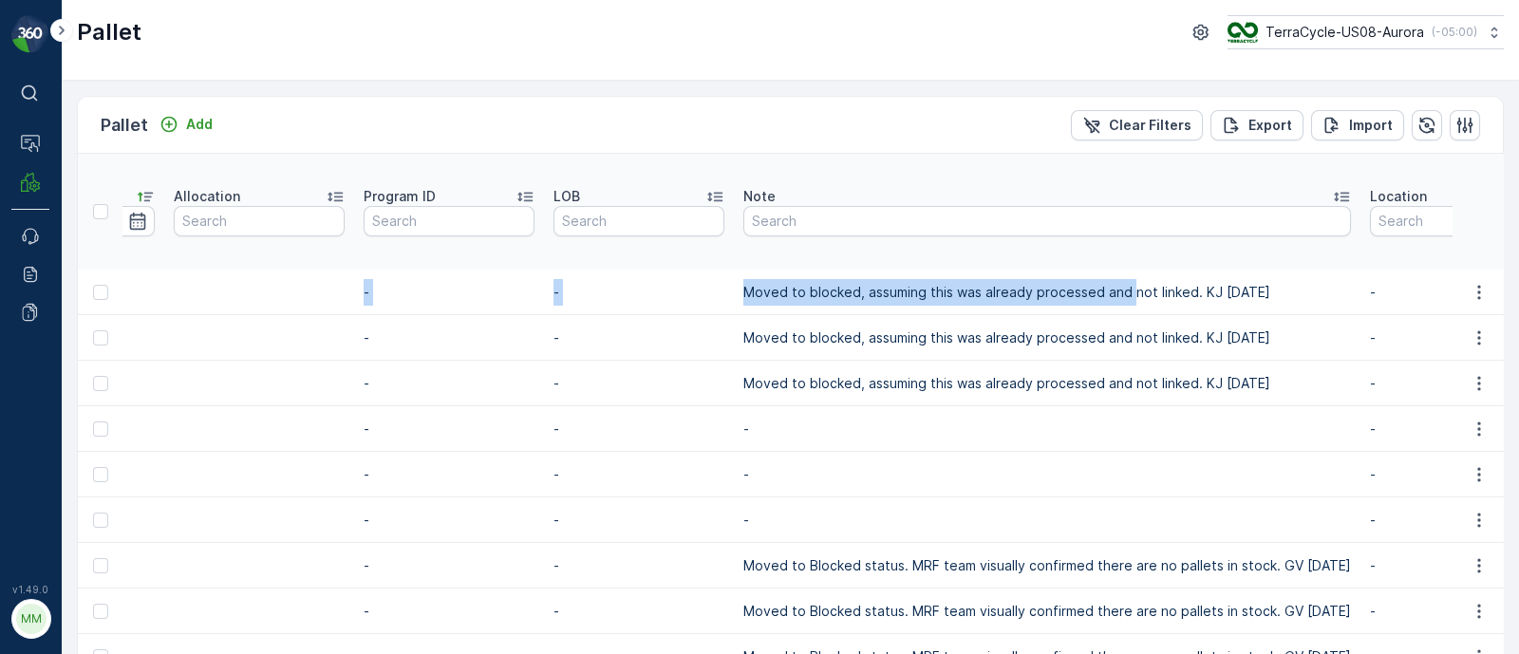
drag, startPoint x: 932, startPoint y: 279, endPoint x: 1545, endPoint y: 269, distance: 613.5
click at [1518, 269] on html "⌘B Operations MRF Events Reports Documents v 1.49.0 MM MRF.US08 Pallet TerraCyc…" at bounding box center [759, 327] width 1519 height 654
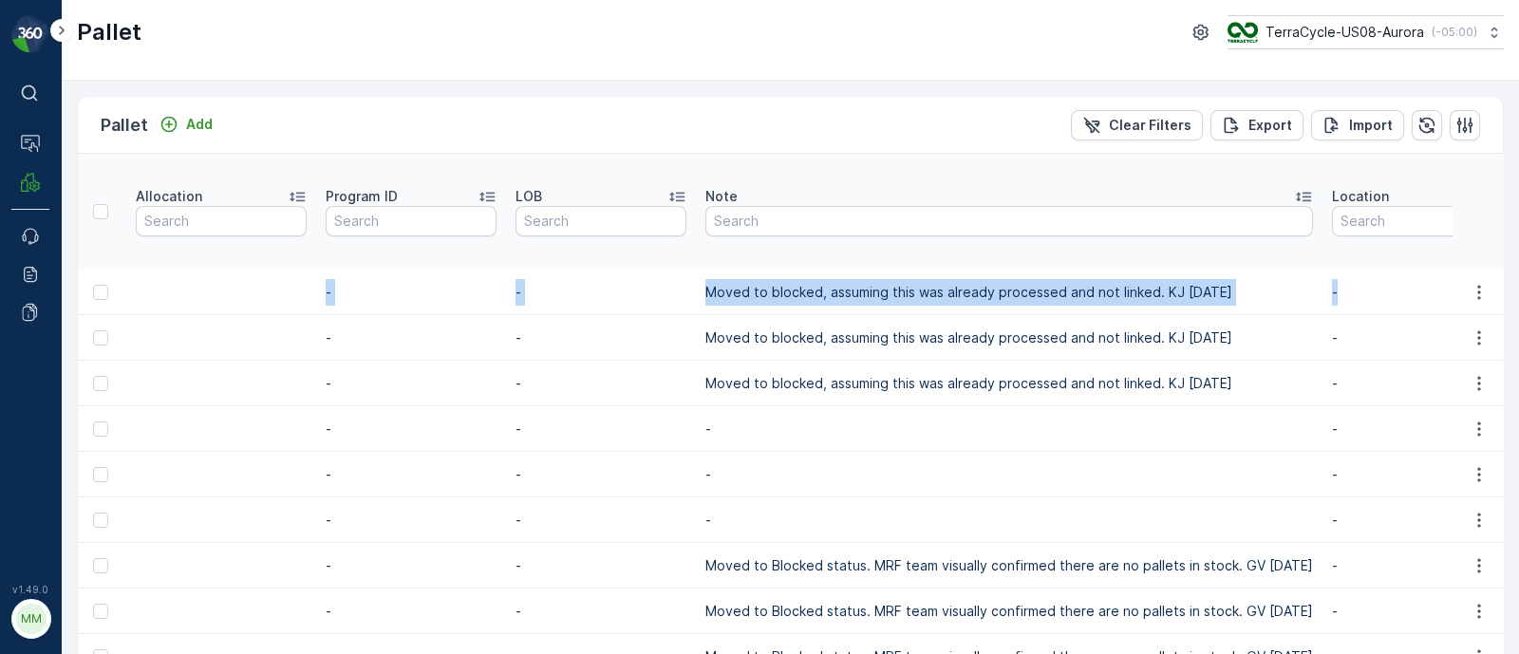
click at [1035, 294] on td "Moved to blocked, assuming this was already processed and not linked. KJ 8/26/25" at bounding box center [1009, 293] width 627 height 46
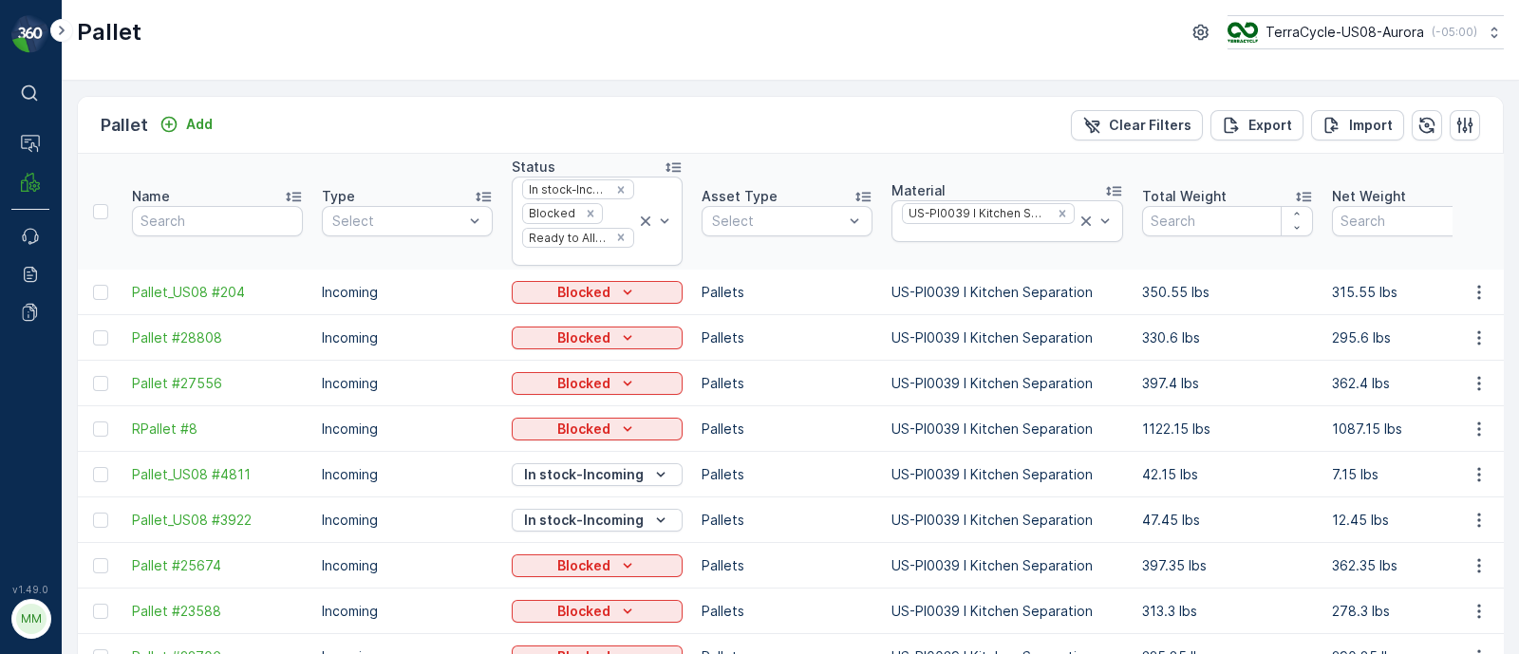
scroll to position [0, 0]
click at [880, 284] on td "Pallets" at bounding box center [787, 293] width 190 height 46
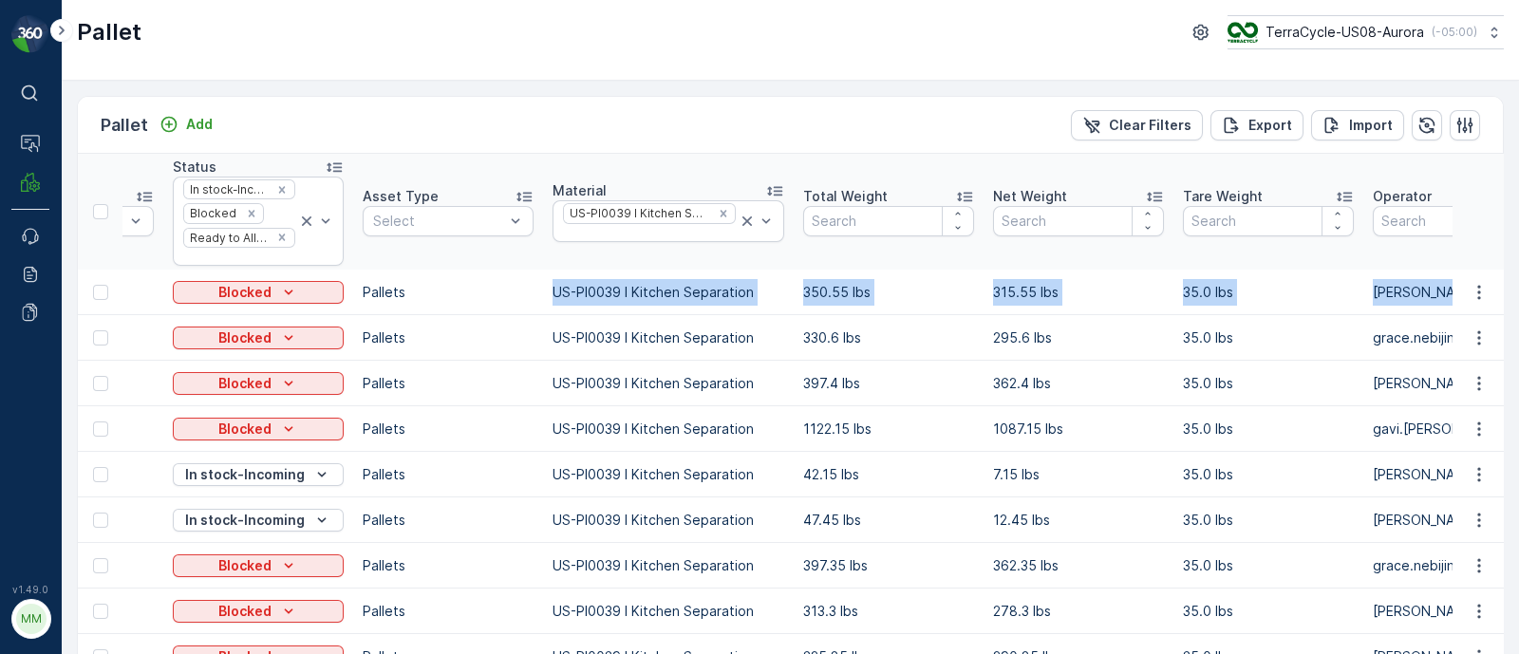
scroll to position [0, 792]
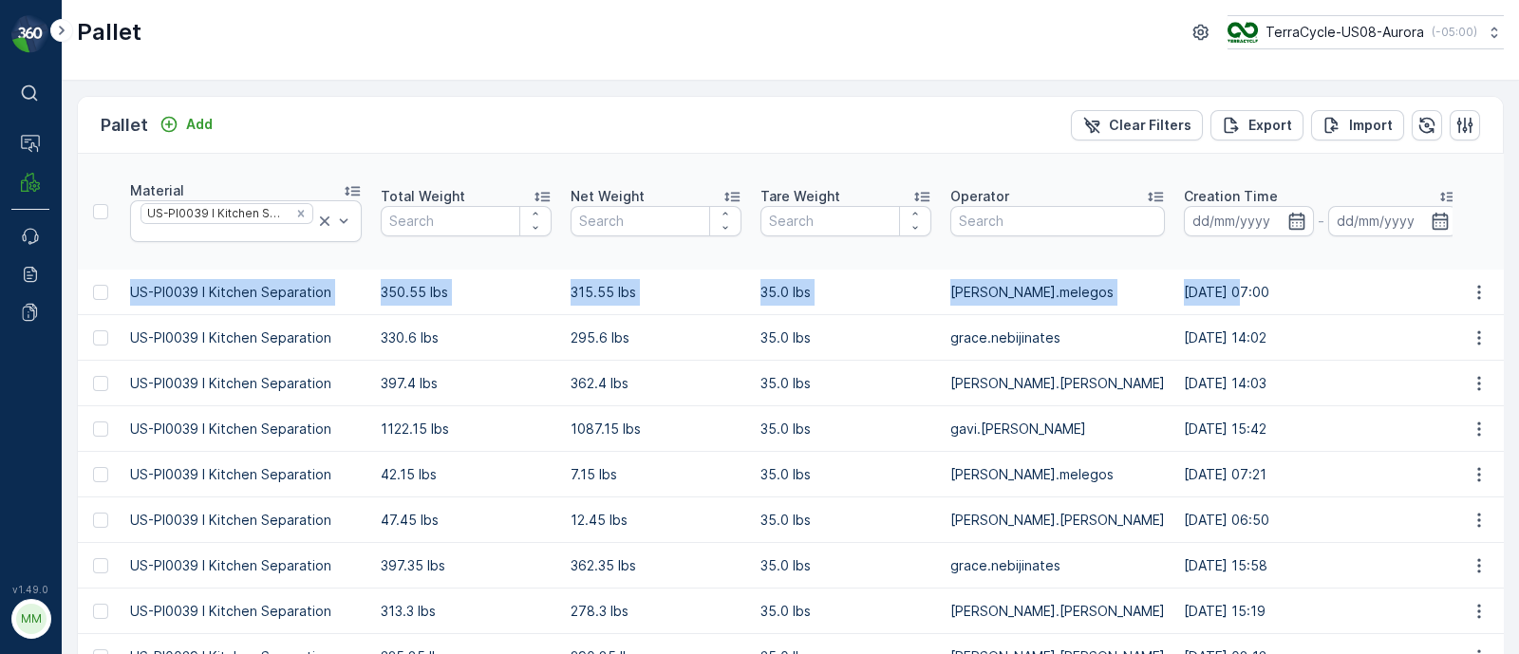
drag, startPoint x: 864, startPoint y: 292, endPoint x: 1523, endPoint y: 299, distance: 659.0
click at [1518, 299] on html "⌘B Operations MRF Events Reports Documents v 1.49.0 MM MRF.US08 Pallet TerraCyc…" at bounding box center [759, 327] width 1519 height 654
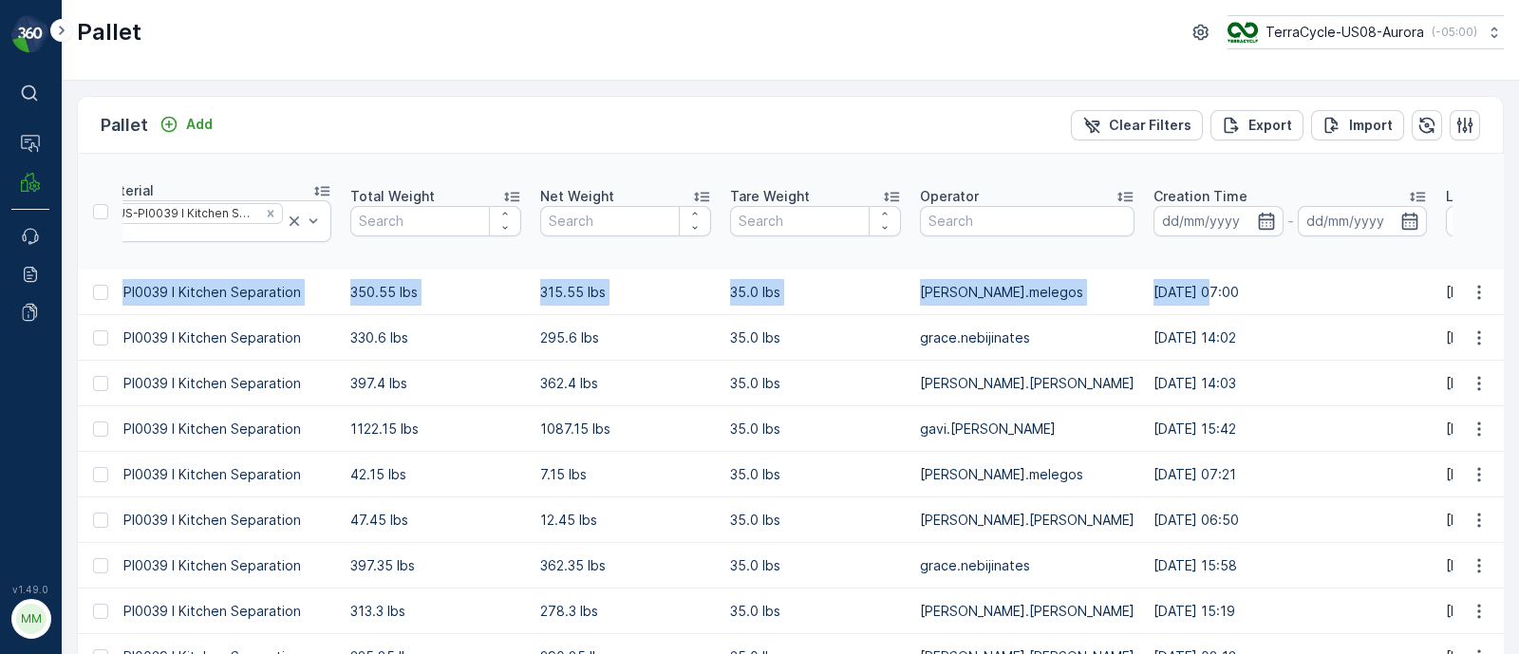
click at [1277, 287] on td "18.12.2024 07:00" at bounding box center [1290, 293] width 292 height 46
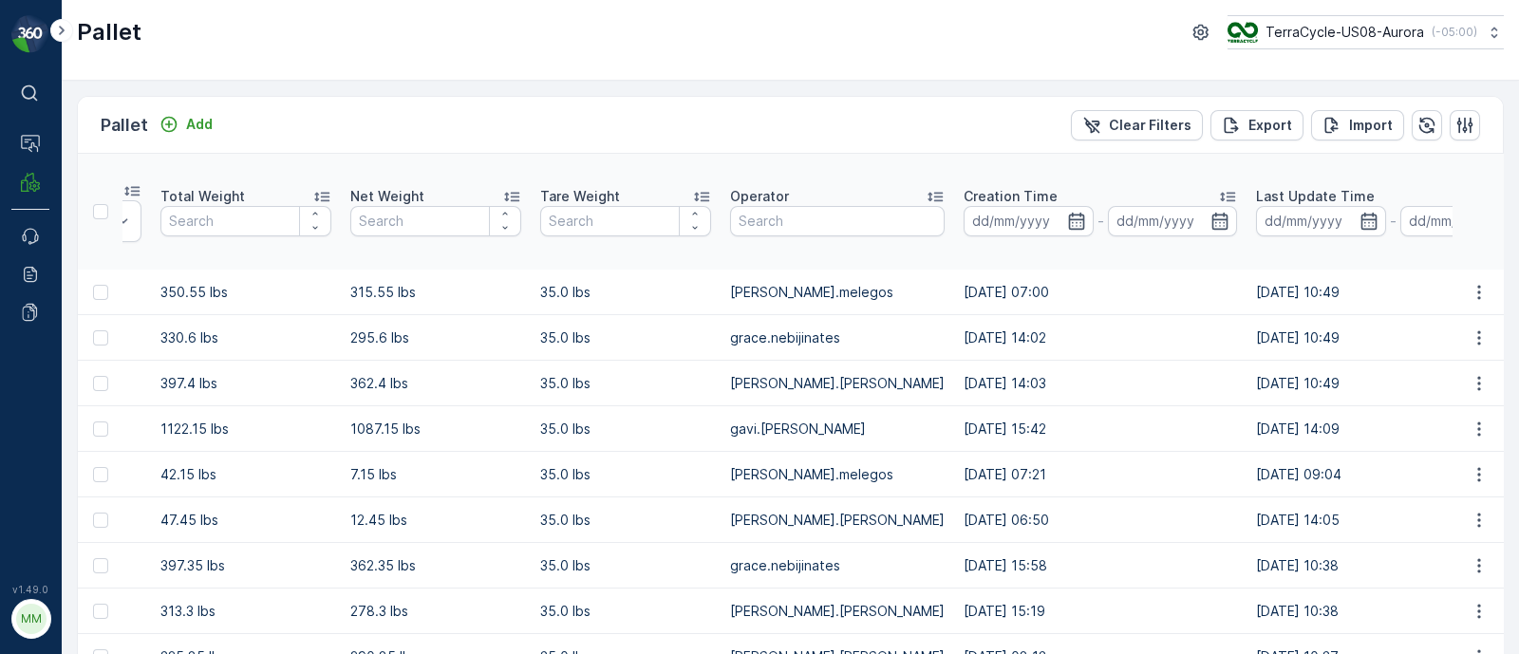
scroll to position [0, 1045]
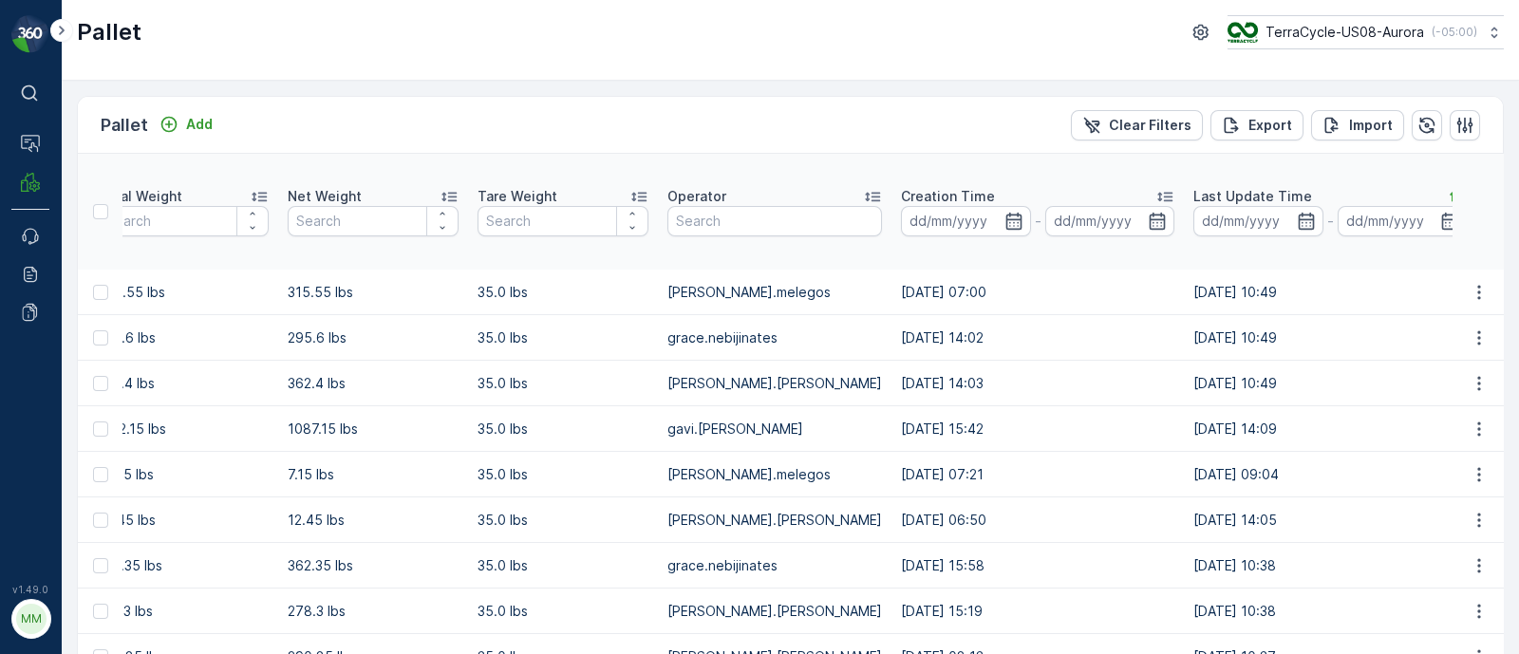
drag, startPoint x: 1295, startPoint y: 293, endPoint x: 1281, endPoint y: 292, distance: 14.3
click at [1281, 292] on tr "Pallet_US08 #204 Incoming Blocked Pallets US-PI0039 I Kitchen Separation 350.55…" at bounding box center [973, 293] width 3881 height 46
click at [364, 285] on td "315.55 lbs" at bounding box center [373, 293] width 190 height 46
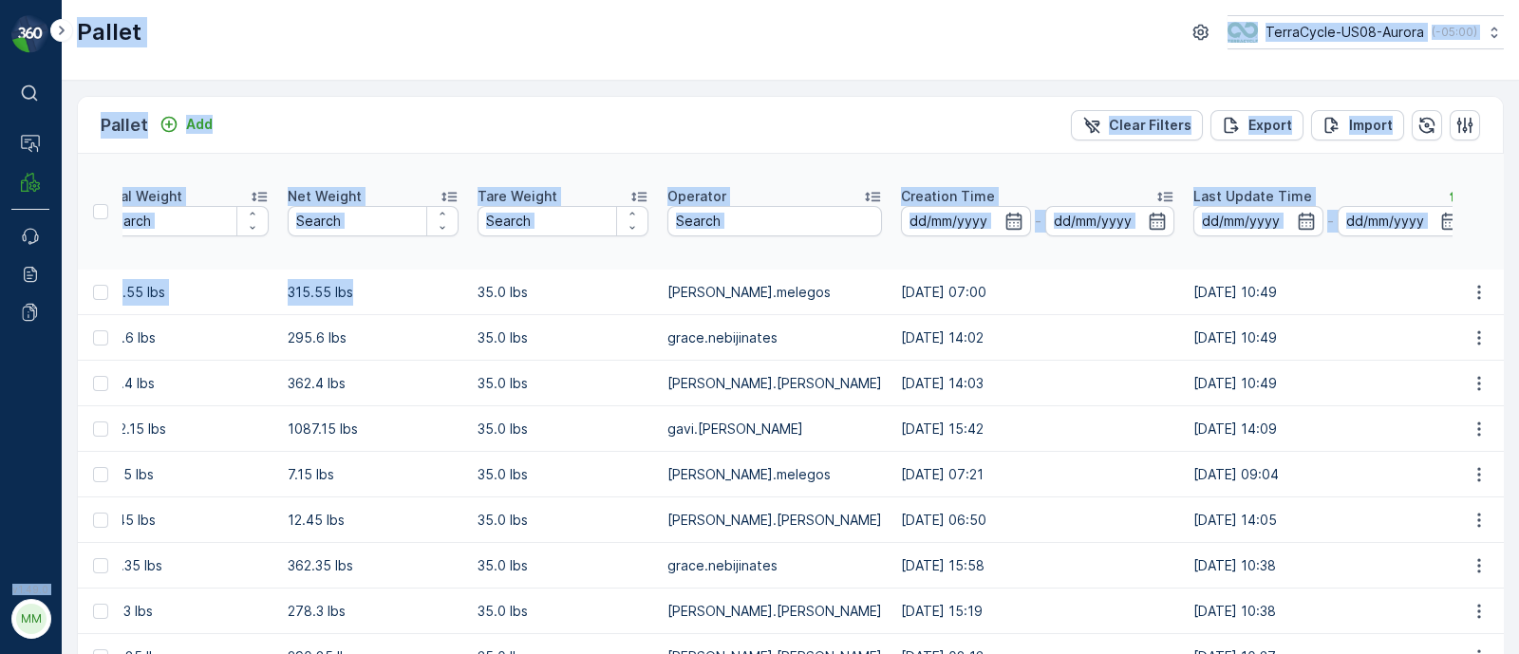
scroll to position [0, 0]
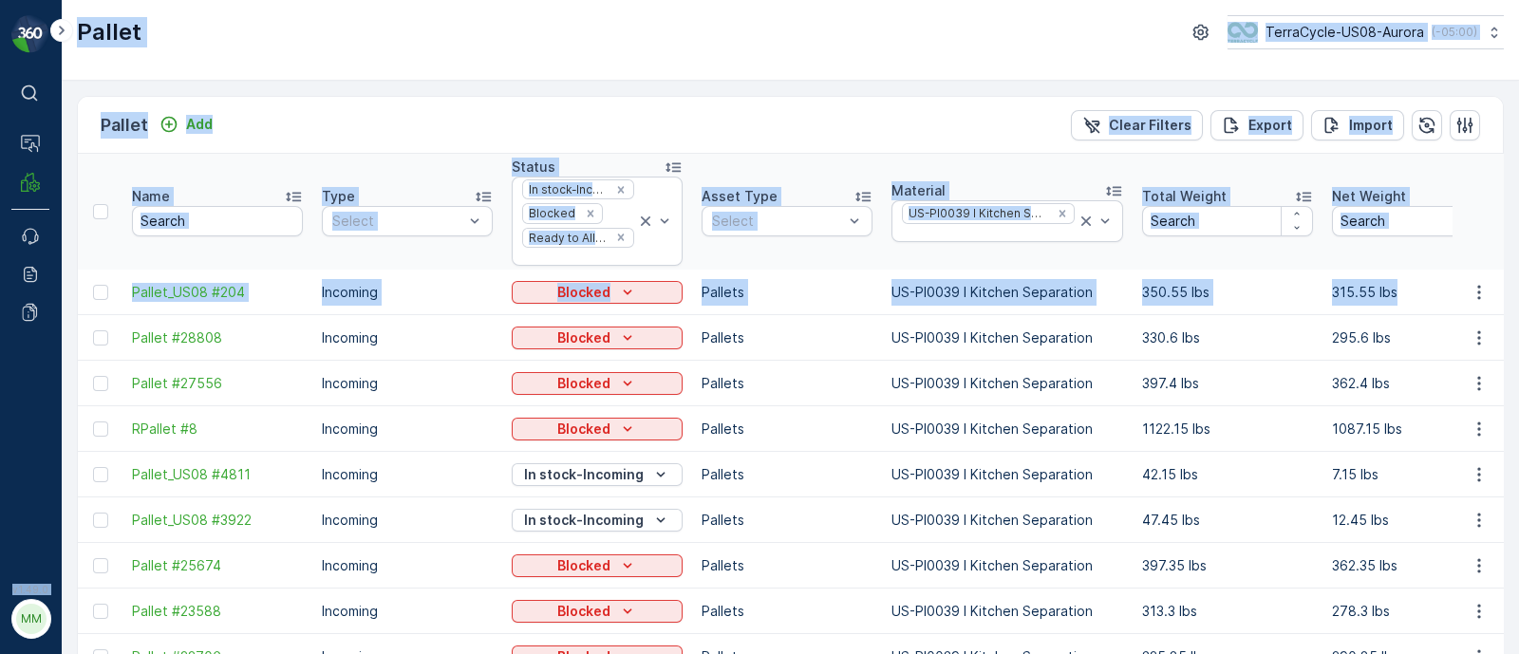
drag, startPoint x: 359, startPoint y: 290, endPoint x: 0, endPoint y: 287, distance: 359.0
click at [0, 287] on div "⌘B Operations MRF Events Reports Documents v 1.49.0 MM MRF.US08 Pallet TerraCyc…" at bounding box center [759, 327] width 1519 height 654
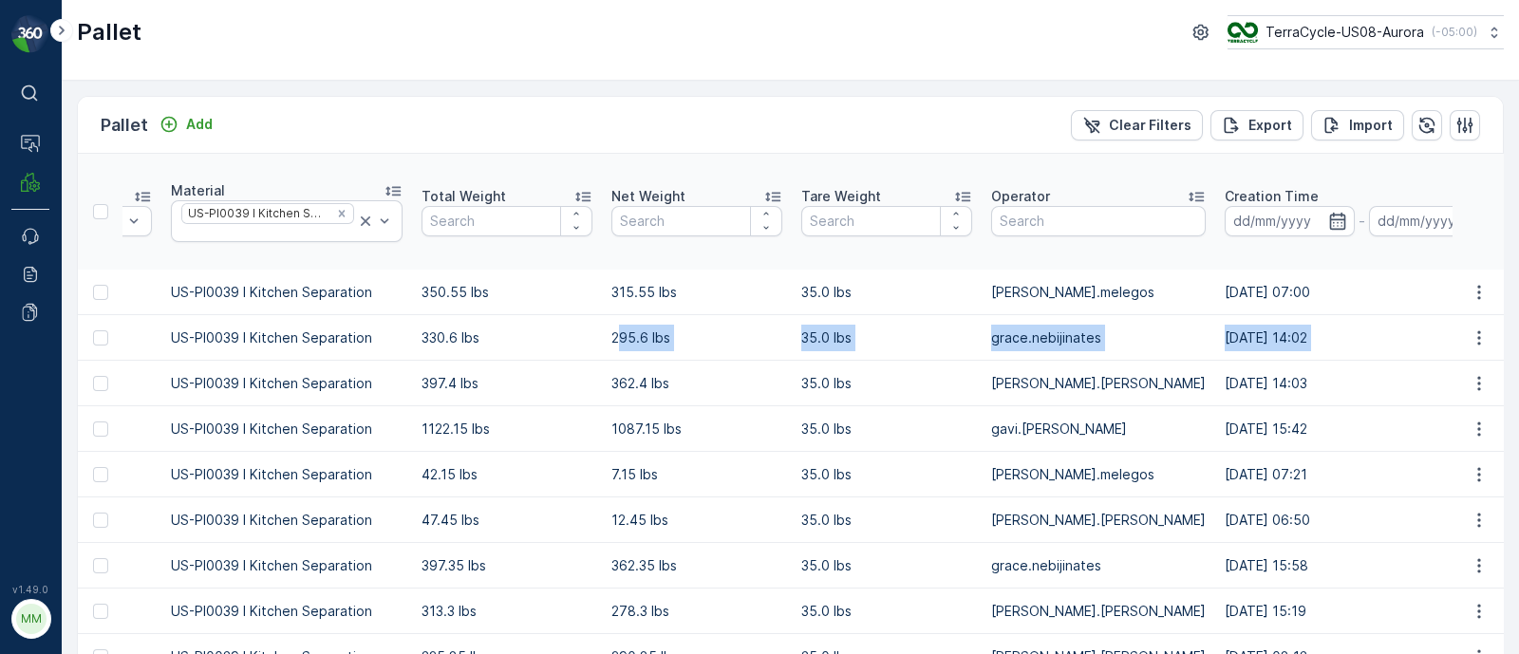
scroll to position [0, 1670]
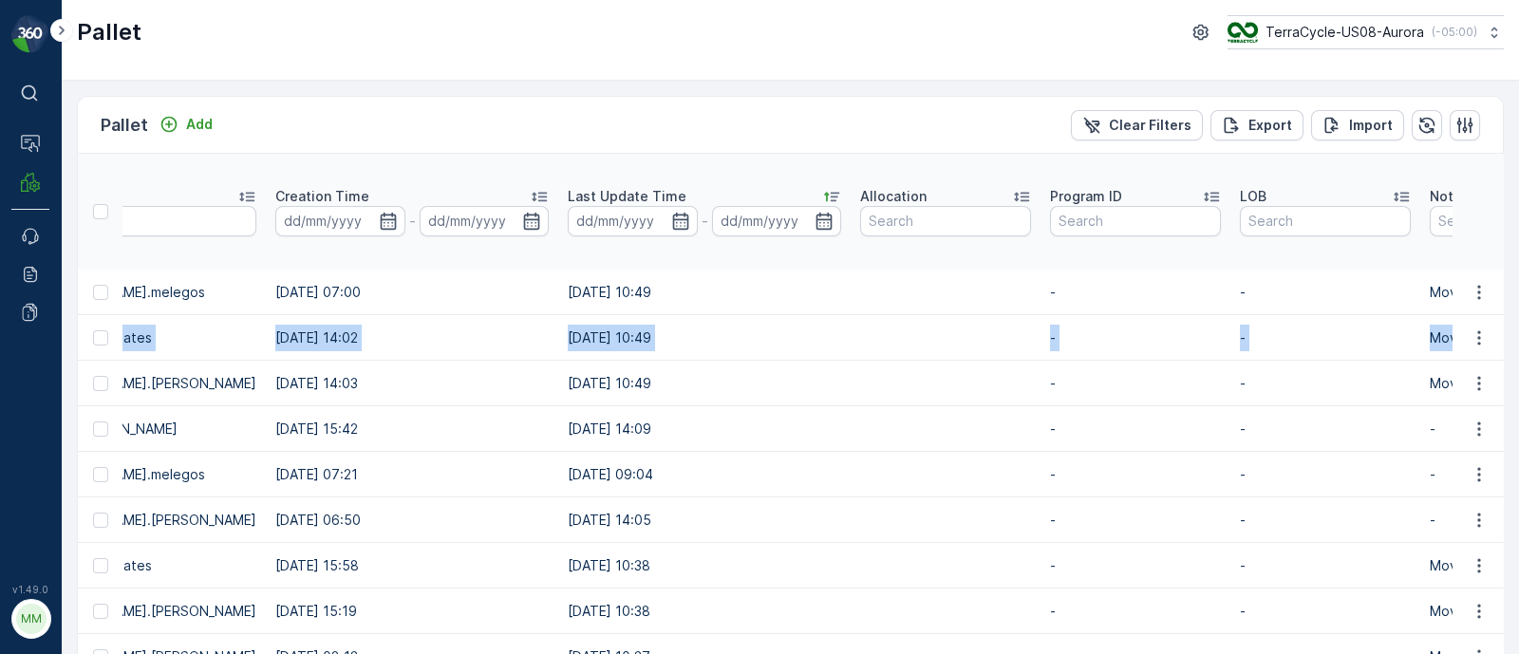
drag, startPoint x: 1337, startPoint y: 339, endPoint x: 1561, endPoint y: 329, distance: 224.3
click at [1518, 329] on html "⌘B Operations MRF Events Reports Documents v 1.49.0 MM MRF.US08 Pallet TerraCyc…" at bounding box center [759, 327] width 1519 height 654
click at [653, 325] on td "26.08.2025 10:49" at bounding box center [704, 338] width 292 height 46
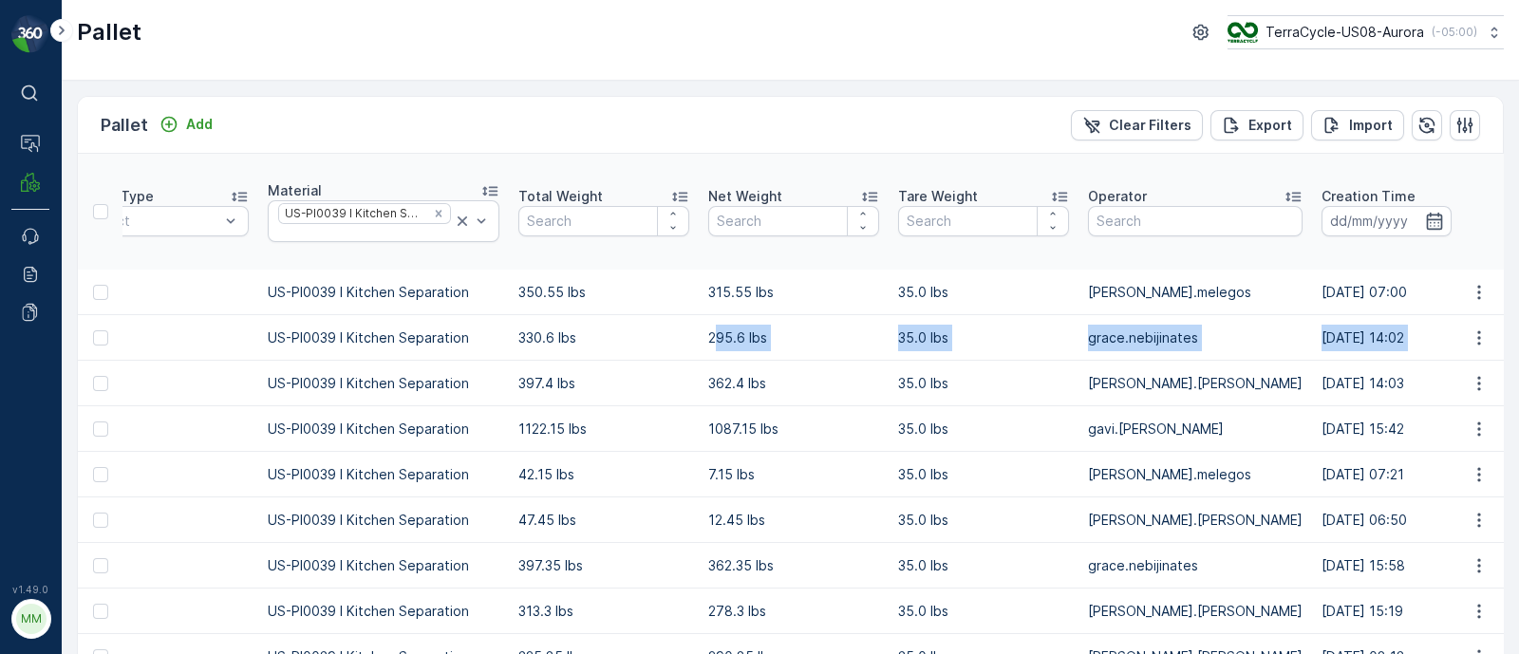
scroll to position [0, 0]
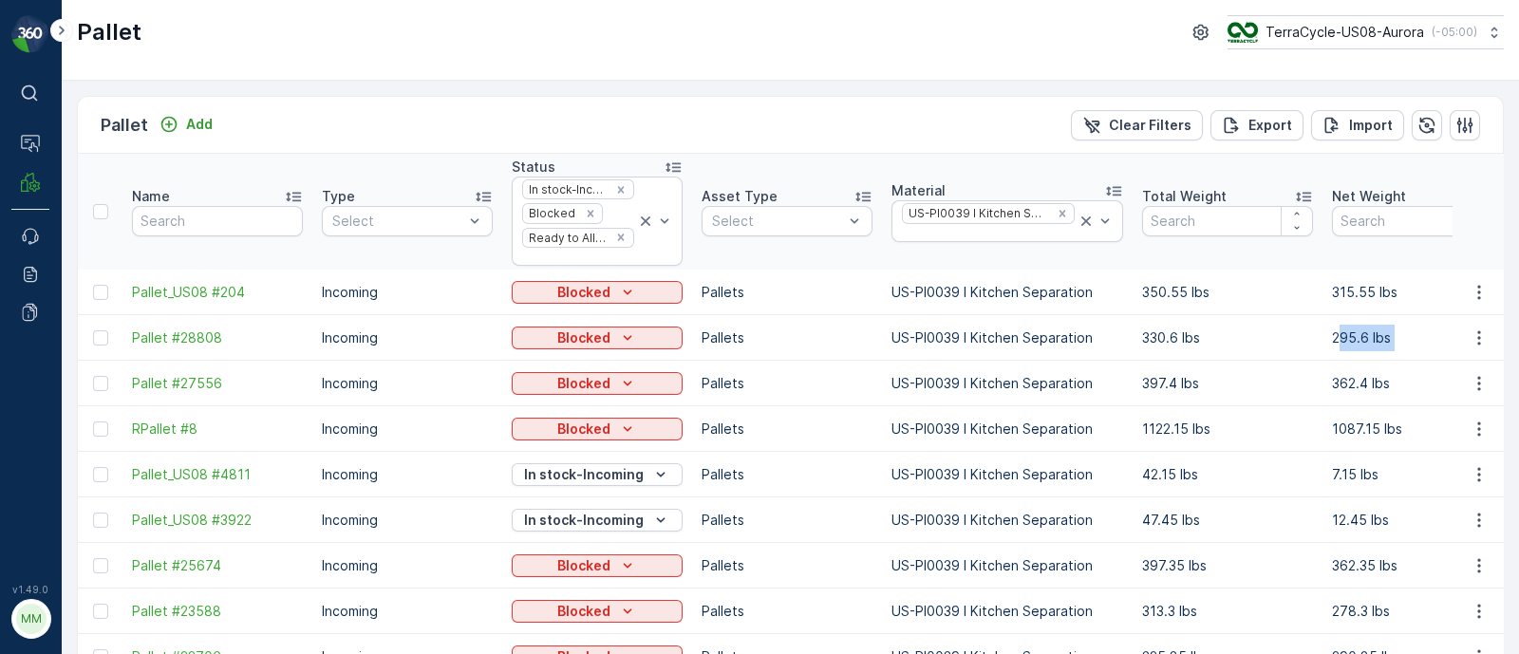
drag, startPoint x: 659, startPoint y: 325, endPoint x: 0, endPoint y: 293, distance: 659.8
click at [0, 293] on div "⌘B Operations MRF Events Reports Documents v 1.49.0 MM MRF.US08 Pallet TerraCyc…" at bounding box center [759, 327] width 1519 height 654
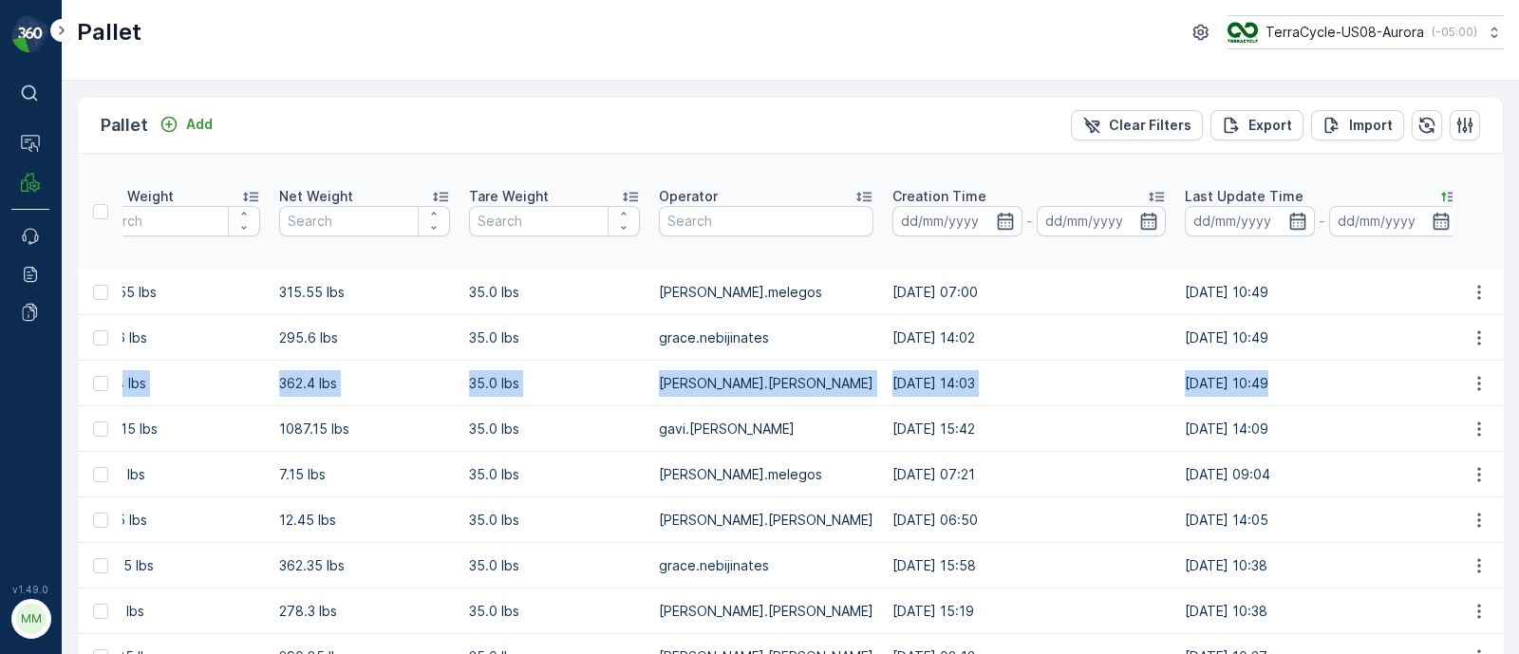
scroll to position [0, 1281]
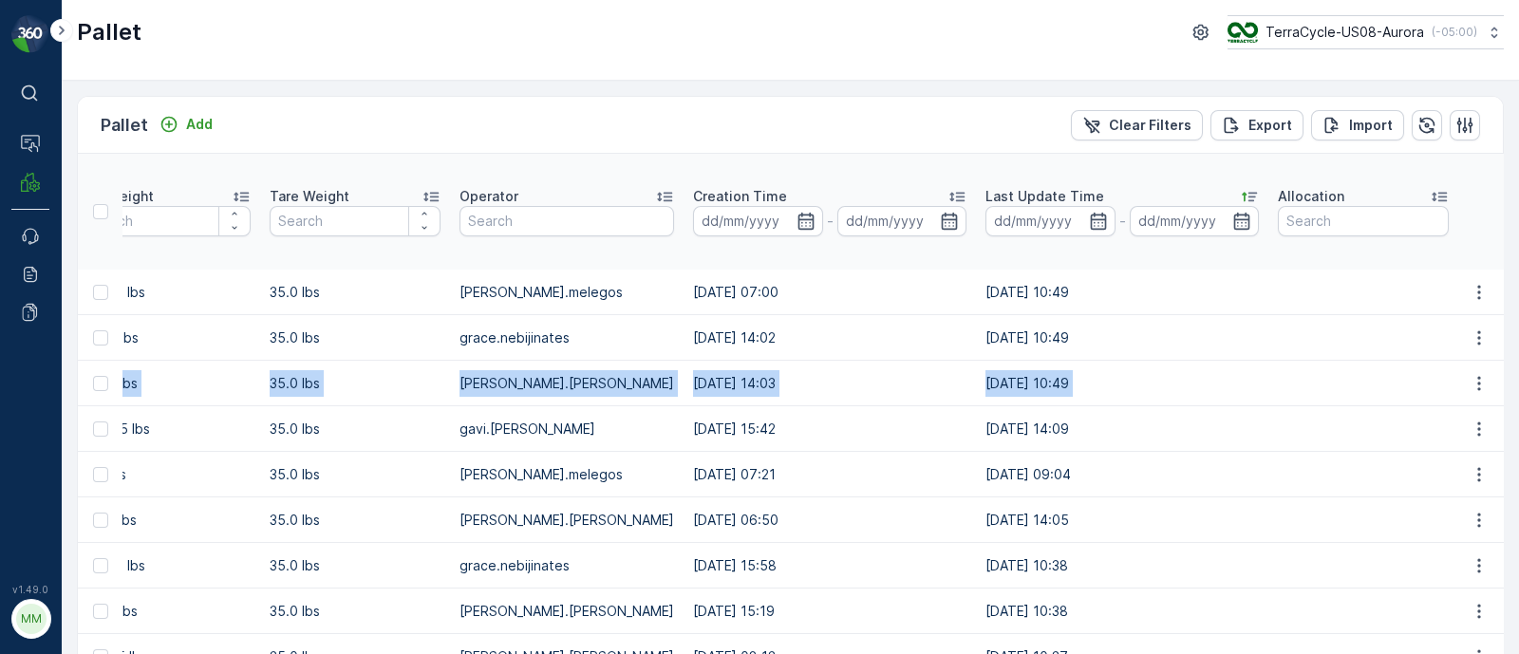
drag, startPoint x: 976, startPoint y: 381, endPoint x: 1507, endPoint y: 367, distance: 531.0
click at [1507, 367] on div "Pallet Add Clear Filters Export Import Name Type Select Status In stock-Incomin…" at bounding box center [791, 368] width 1458 height 574
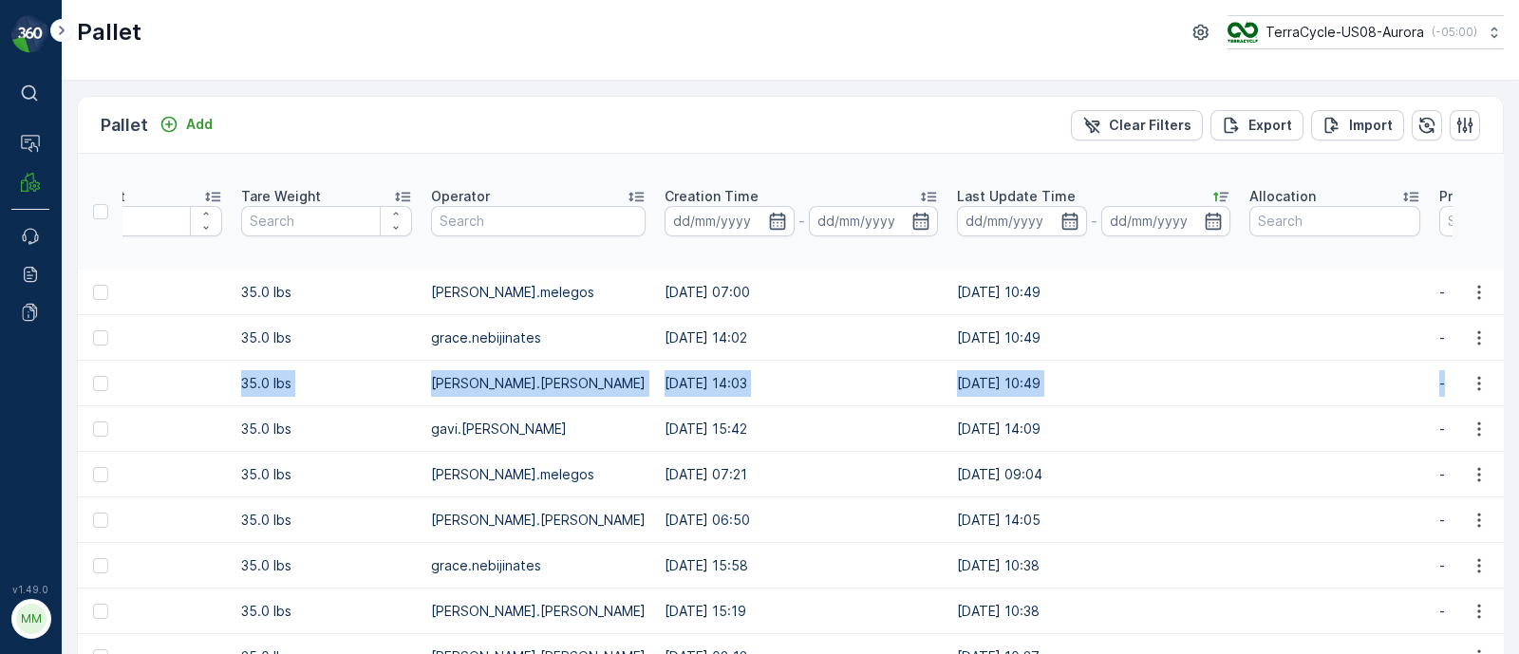
click at [971, 386] on td "26.08.2025 10:49" at bounding box center [1094, 384] width 292 height 46
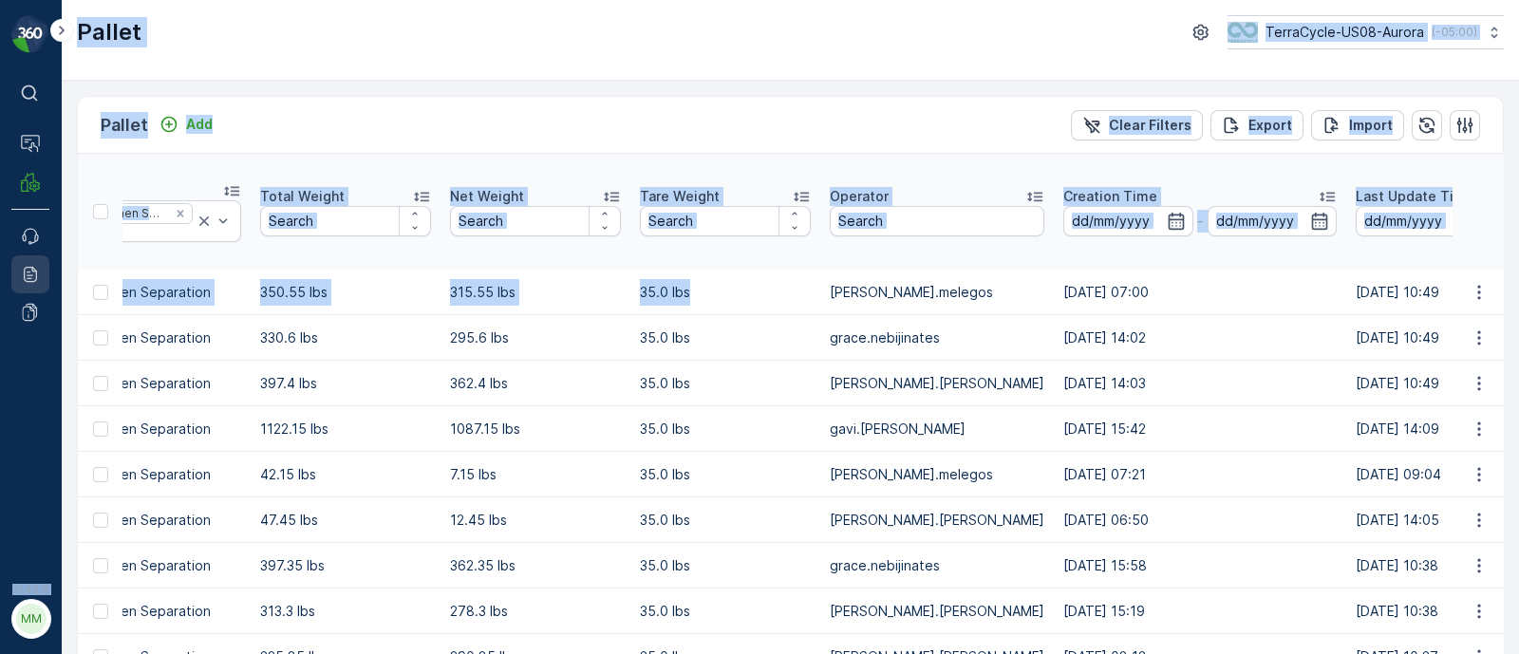
drag, startPoint x: 302, startPoint y: 292, endPoint x: 48, endPoint y: 282, distance: 253.7
click at [48, 282] on div "⌘B Operations MRF Events Reports Documents v 1.49.0 MM MRF.US08 Pallet TerraCyc…" at bounding box center [759, 327] width 1519 height 654
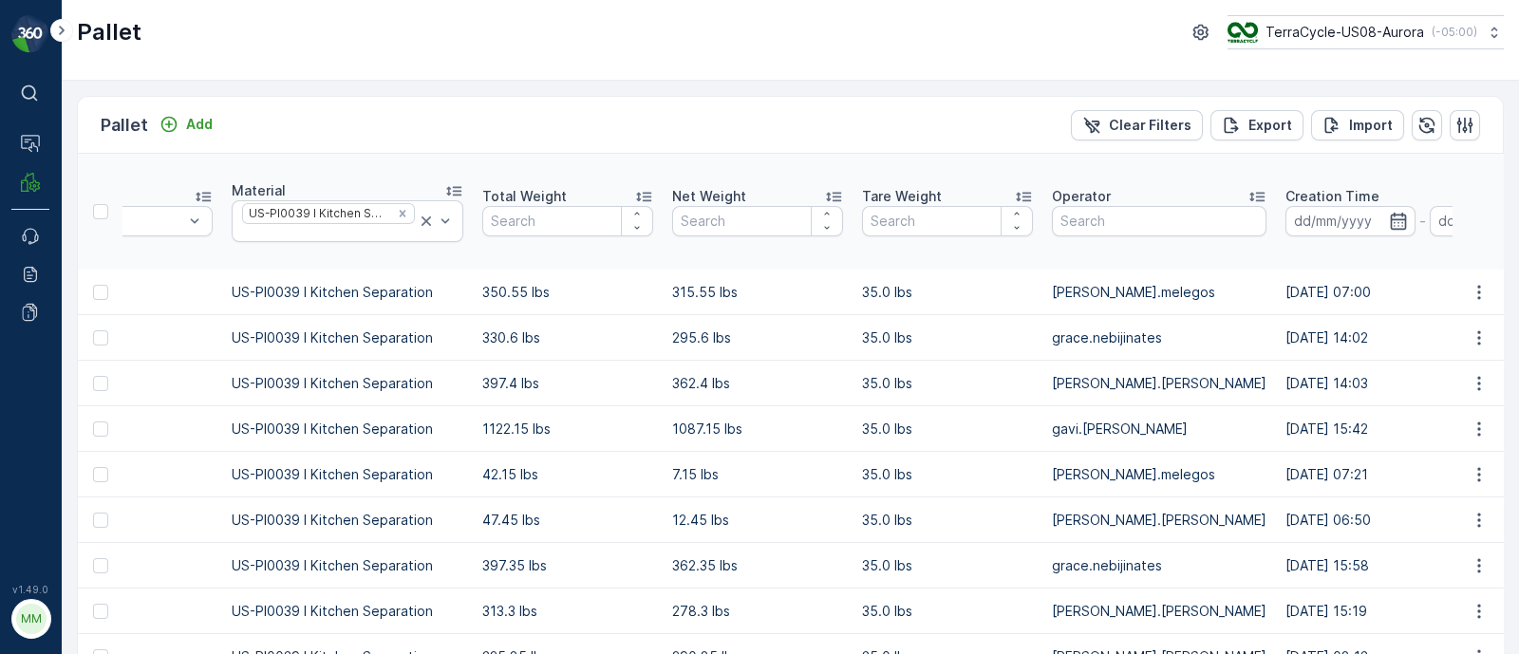
click at [323, 385] on td "US-PI0039 I Kitchen Separation" at bounding box center [347, 384] width 251 height 46
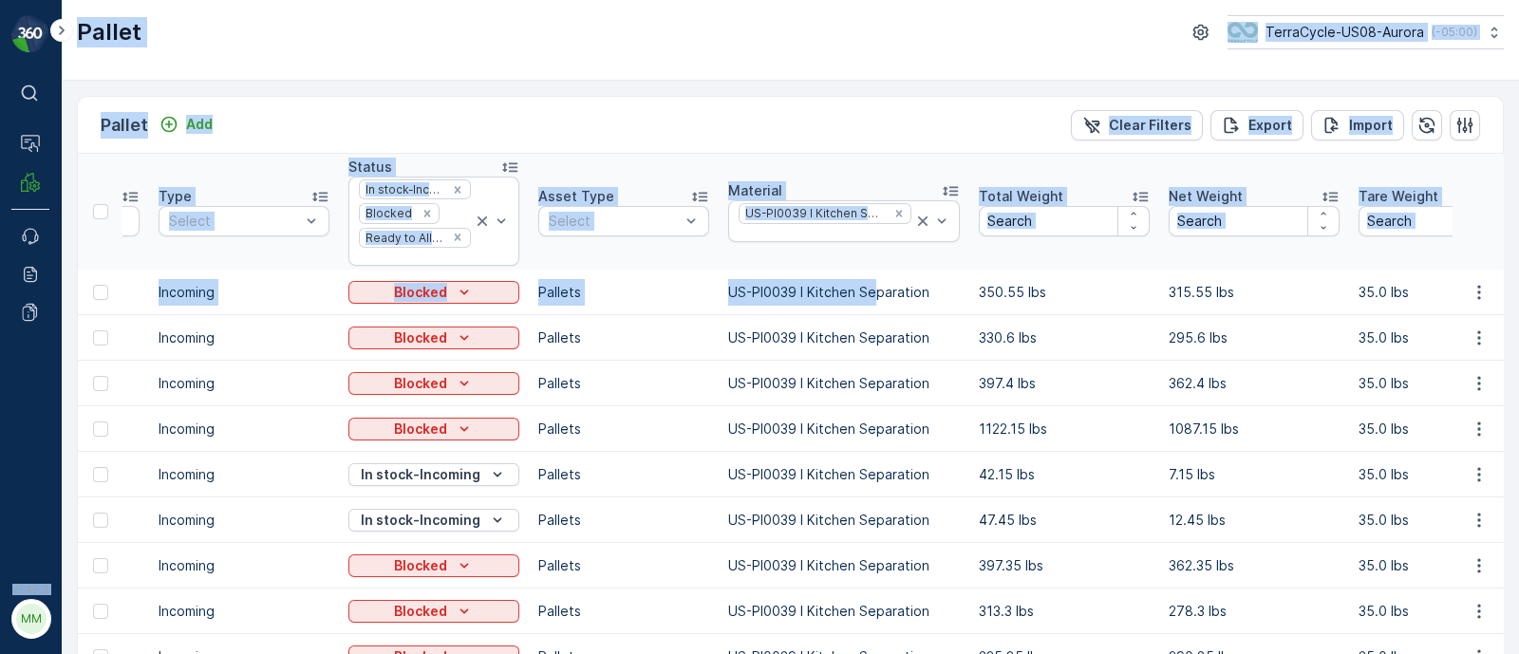
scroll to position [0, 0]
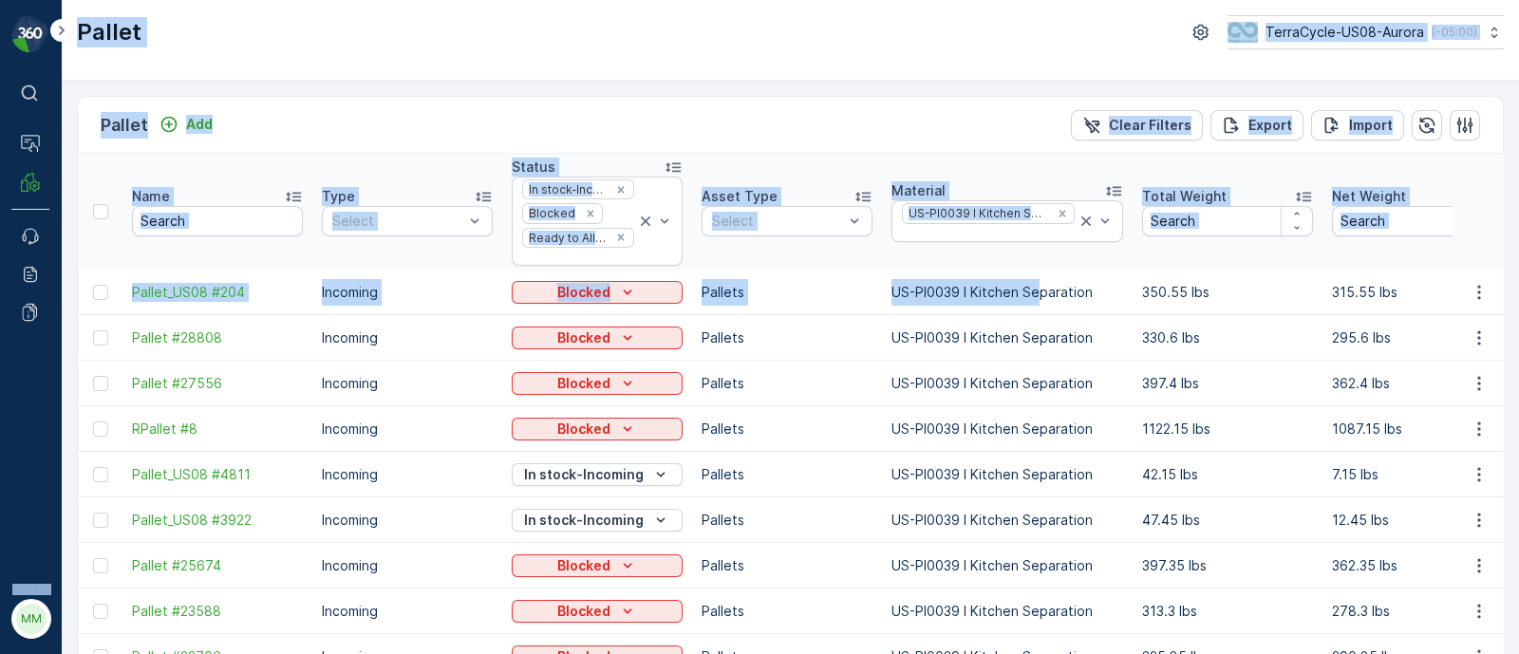
drag, startPoint x: 374, startPoint y: 297, endPoint x: 0, endPoint y: 295, distance: 374.1
click at [0, 295] on div "⌘B Operations MRF Events Reports Documents v 1.49.0 MM MRF.US08 Pallet TerraCyc…" at bounding box center [759, 327] width 1519 height 654
click at [609, 292] on p "Blocked" at bounding box center [583, 292] width 53 height 19
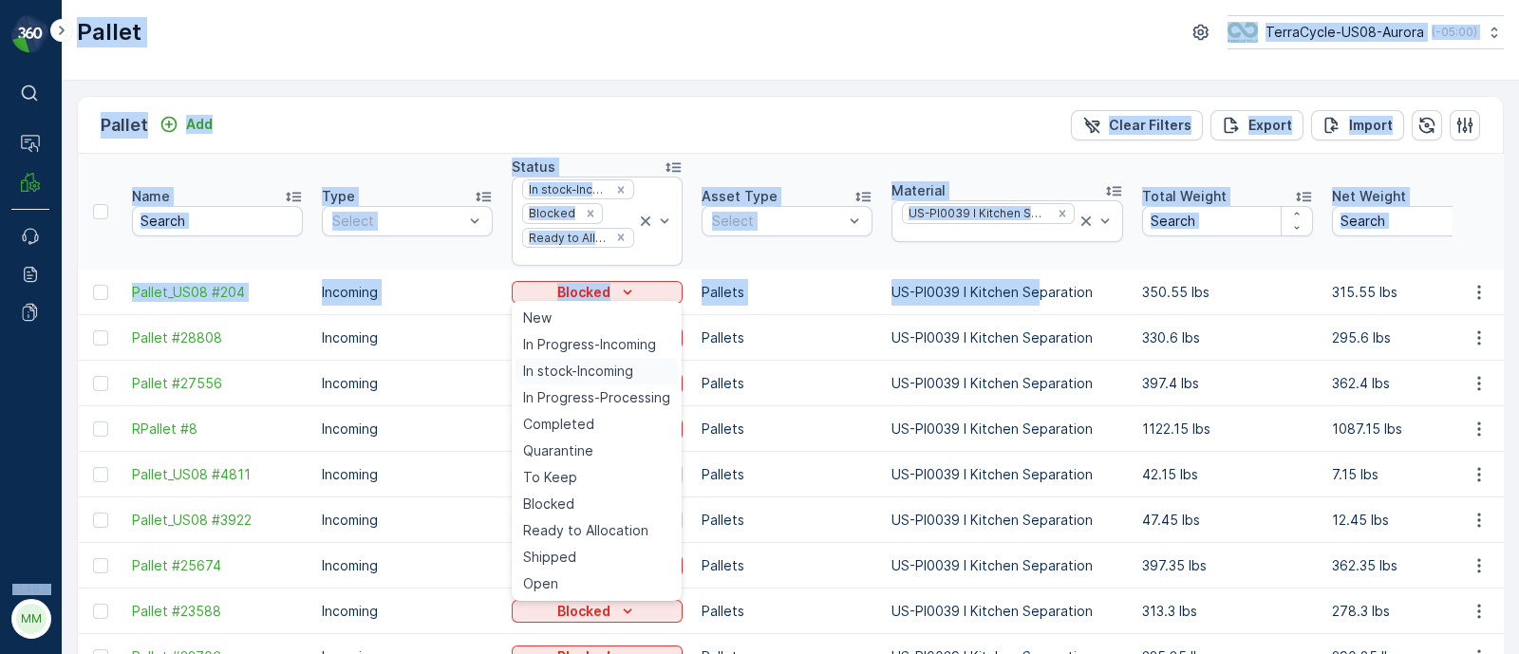
click at [601, 376] on span "In stock-Incoming" at bounding box center [578, 371] width 110 height 19
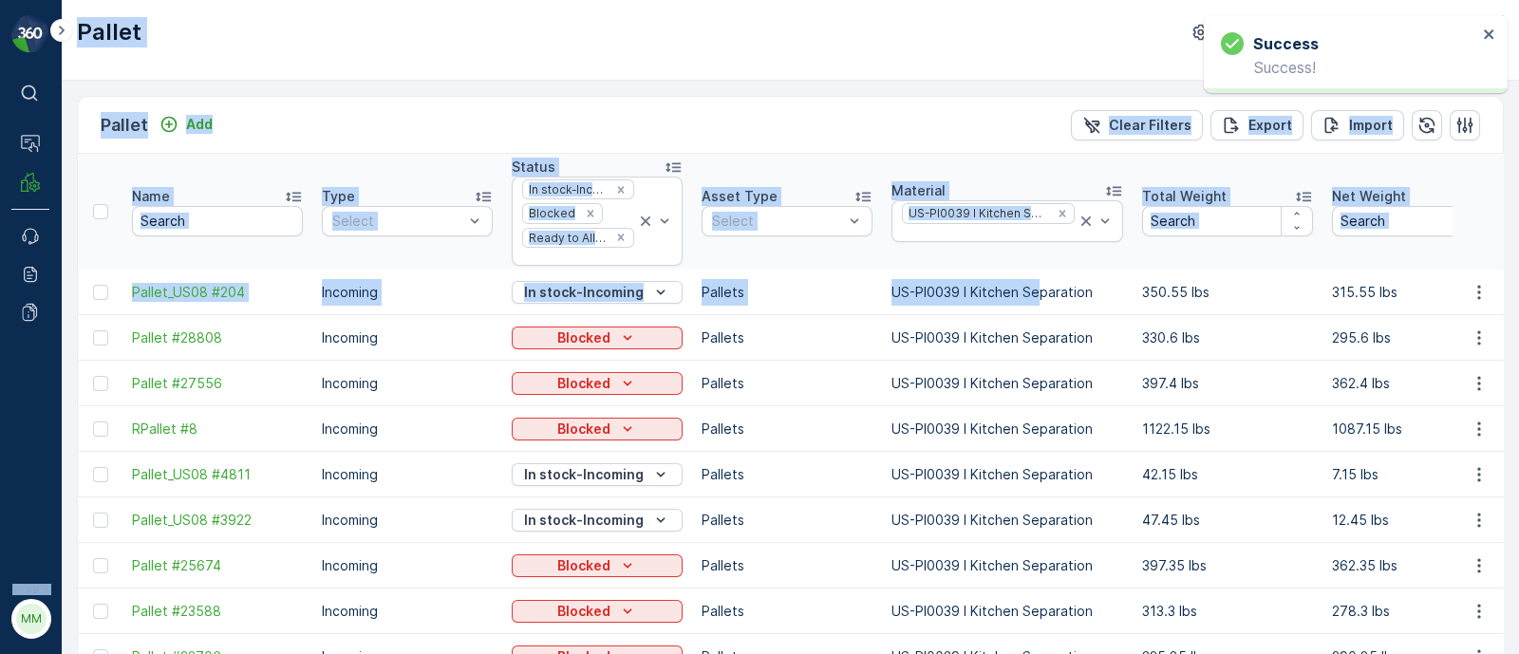
click at [138, 260] on th "Name" at bounding box center [217, 212] width 190 height 116
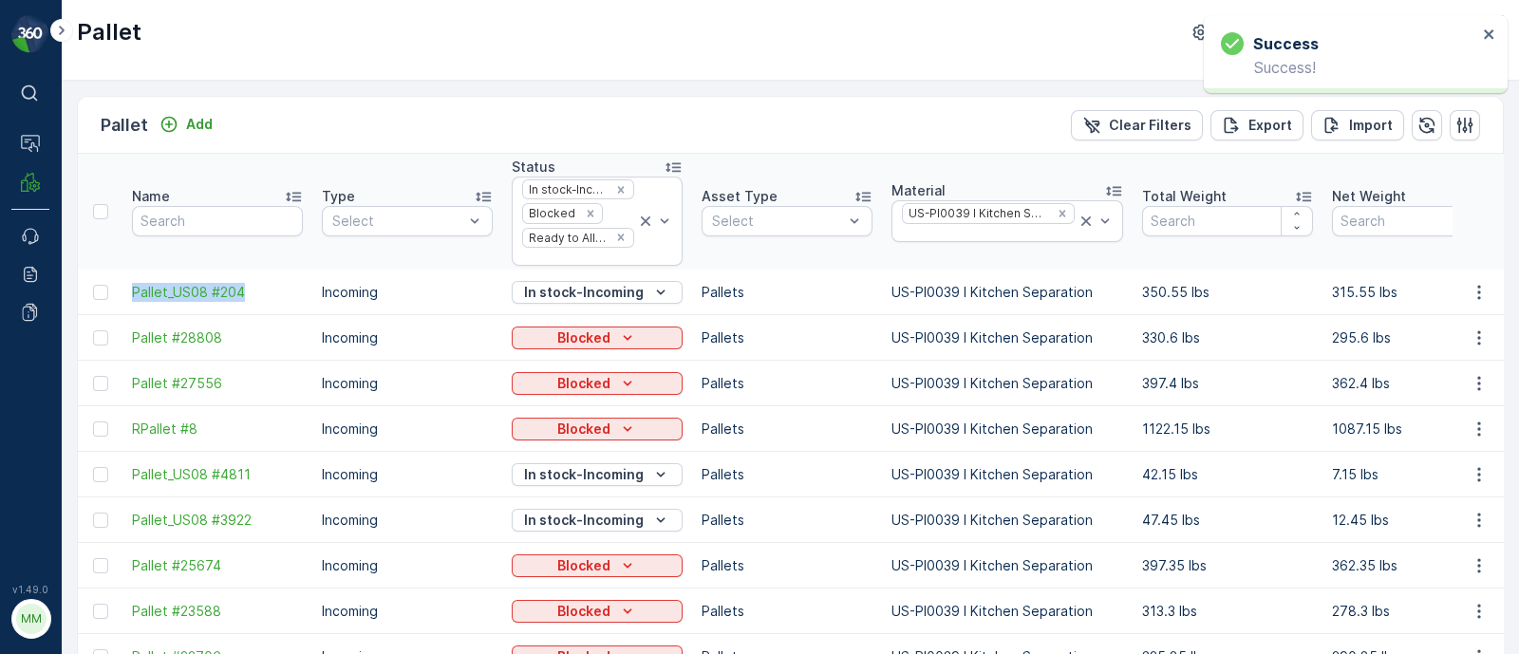
drag, startPoint x: 127, startPoint y: 287, endPoint x: 270, endPoint y: 308, distance: 144.0
click at [270, 308] on td "Pallet_US08 #204" at bounding box center [217, 293] width 190 height 46
copy span "Pallet_US08 #204"
click at [560, 342] on p "Blocked" at bounding box center [583, 338] width 53 height 19
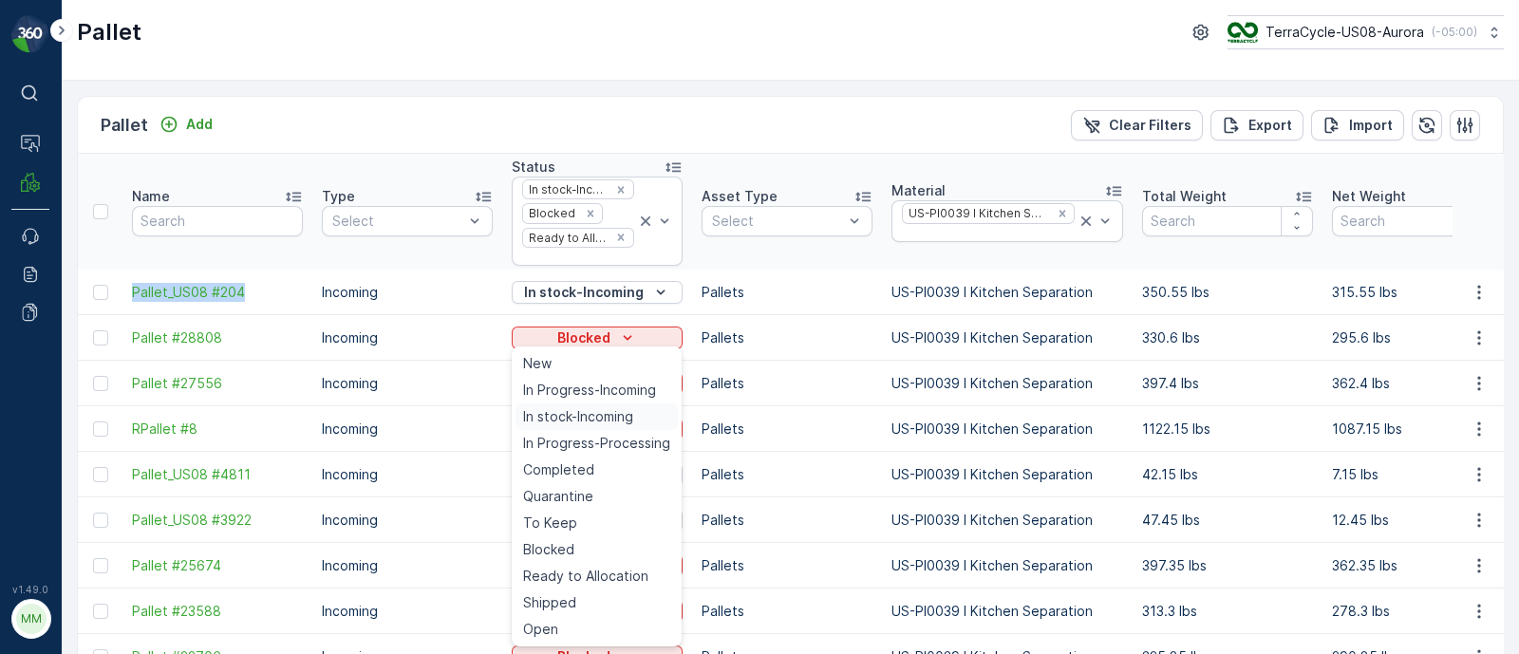
click at [574, 418] on span "In stock-Incoming" at bounding box center [578, 416] width 110 height 19
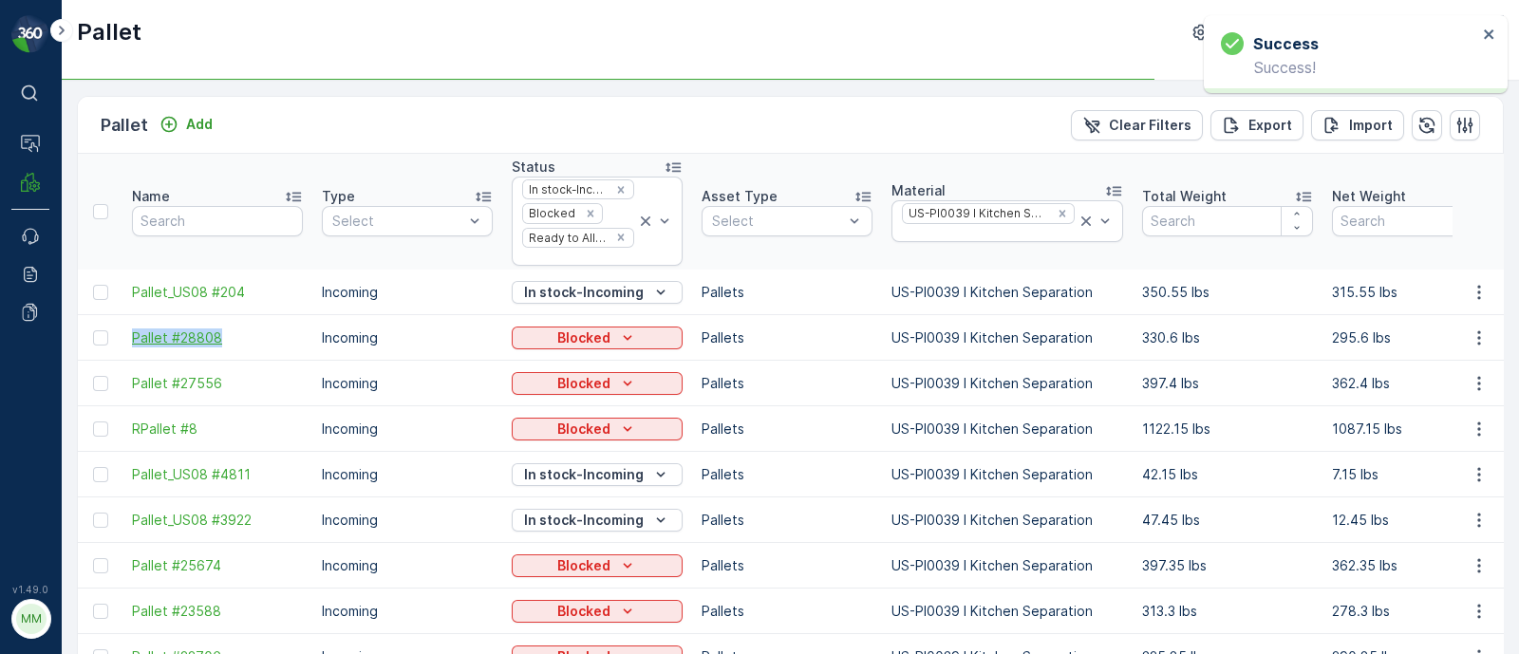
drag, startPoint x: 125, startPoint y: 339, endPoint x: 228, endPoint y: 335, distance: 102.6
click at [228, 335] on td "Pallet #28808" at bounding box center [217, 338] width 190 height 46
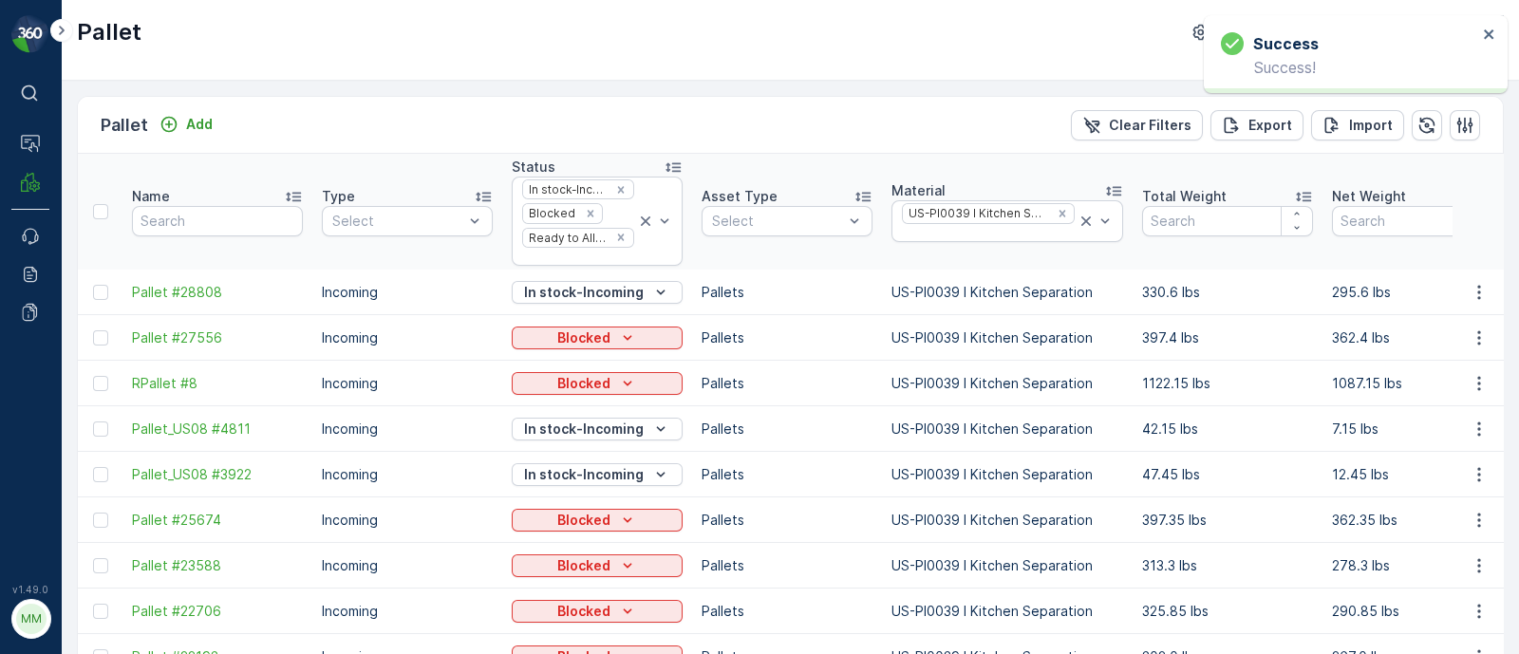
copy span "Pallet #28808"
drag, startPoint x: 122, startPoint y: 293, endPoint x: 226, endPoint y: 284, distance: 103.9
click at [226, 284] on td "Pallet #28808" at bounding box center [217, 293] width 190 height 46
copy span "Pallet #28808"
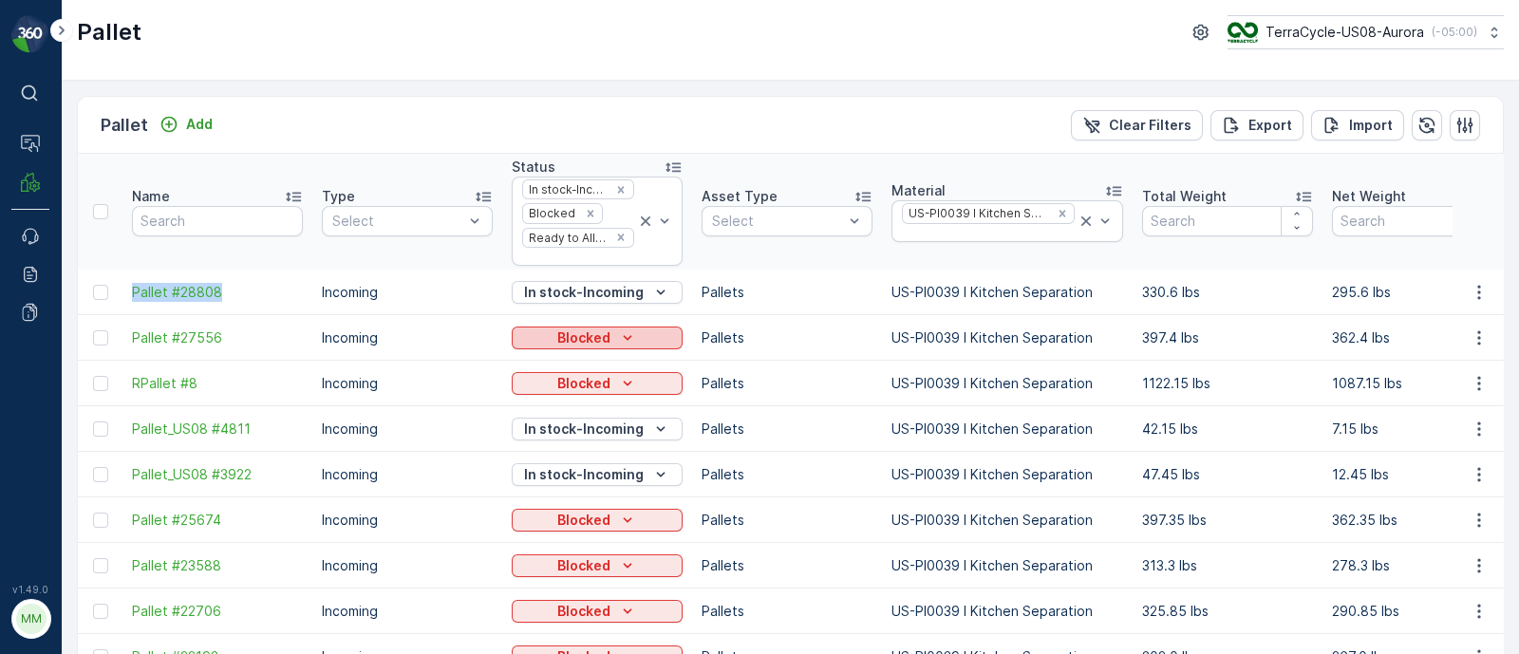
click at [551, 339] on div "Blocked" at bounding box center [597, 338] width 156 height 19
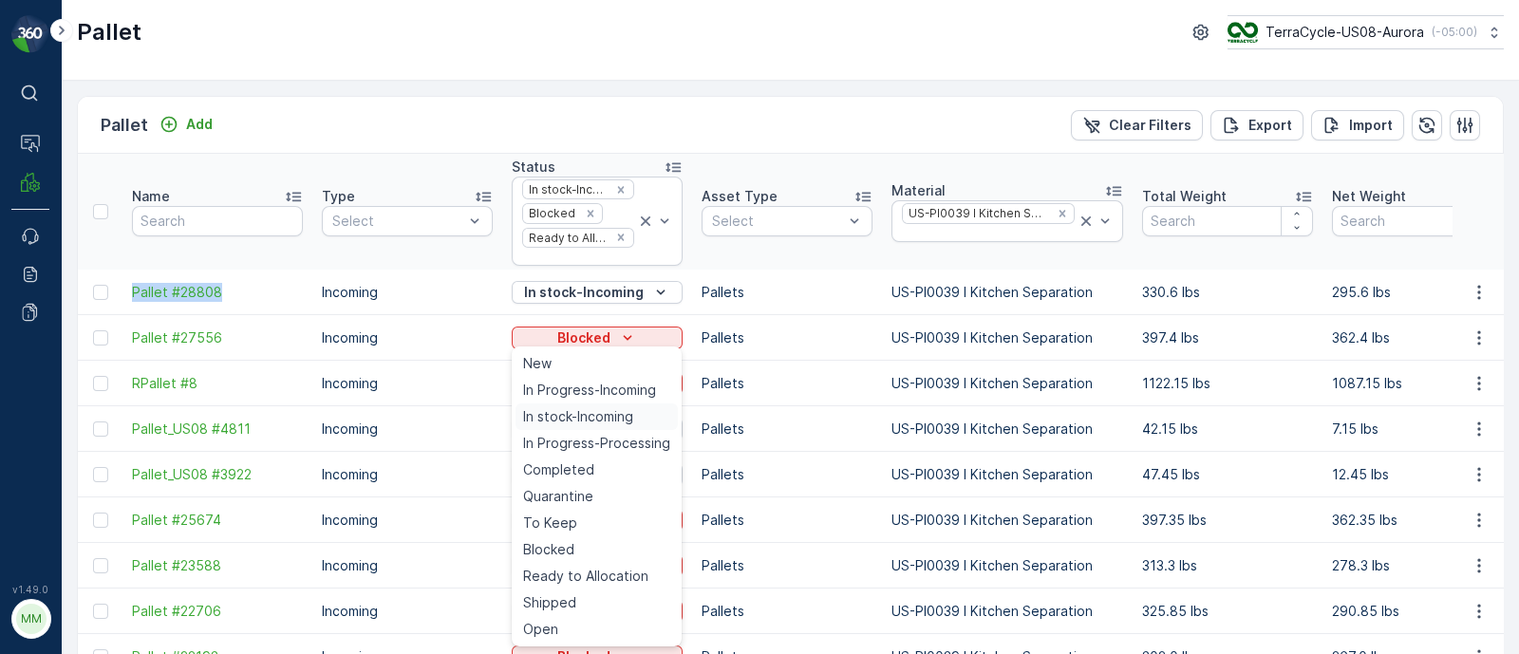
click at [568, 410] on span "In stock-Incoming" at bounding box center [578, 416] width 110 height 19
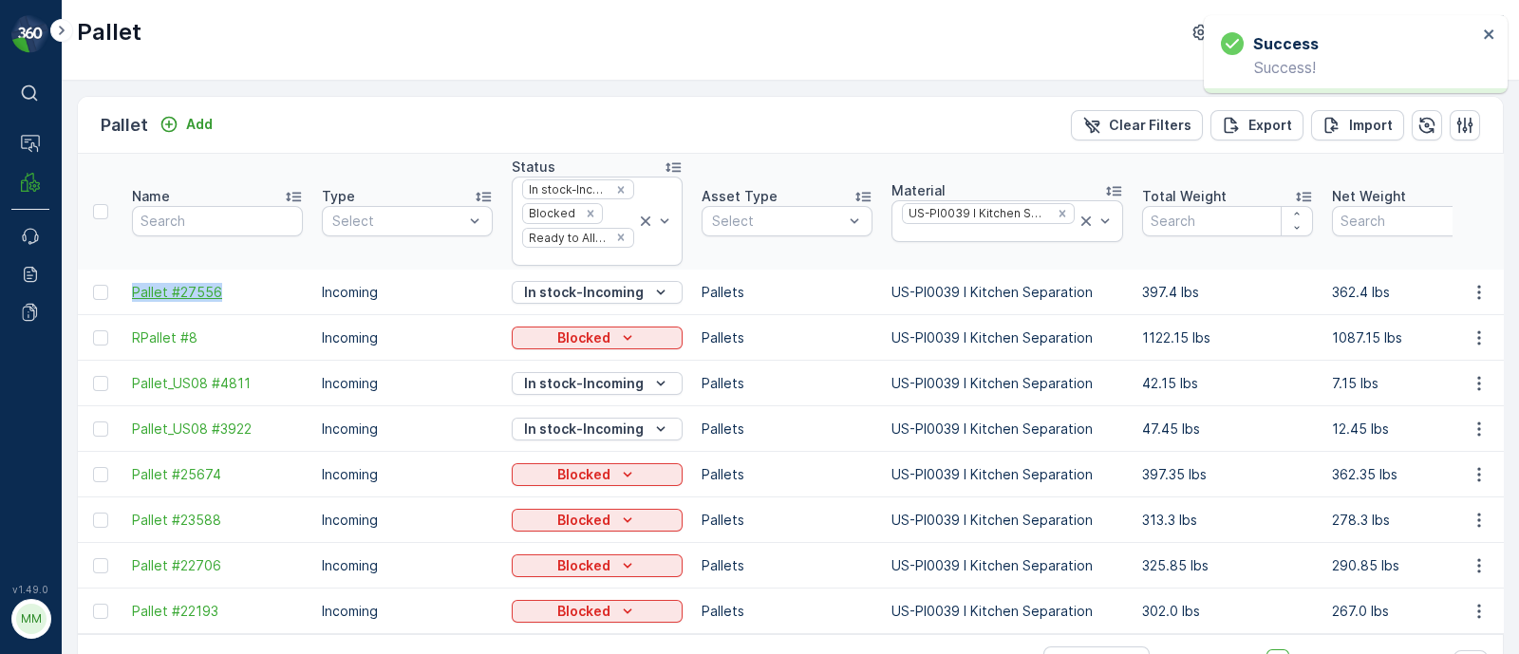
drag, startPoint x: 123, startPoint y: 283, endPoint x: 247, endPoint y: 290, distance: 123.6
click at [247, 290] on td "Pallet #27556" at bounding box center [217, 293] width 190 height 46
copy span "Pallet #27556"
click at [587, 210] on icon "Remove Blocked" at bounding box center [590, 213] width 7 height 7
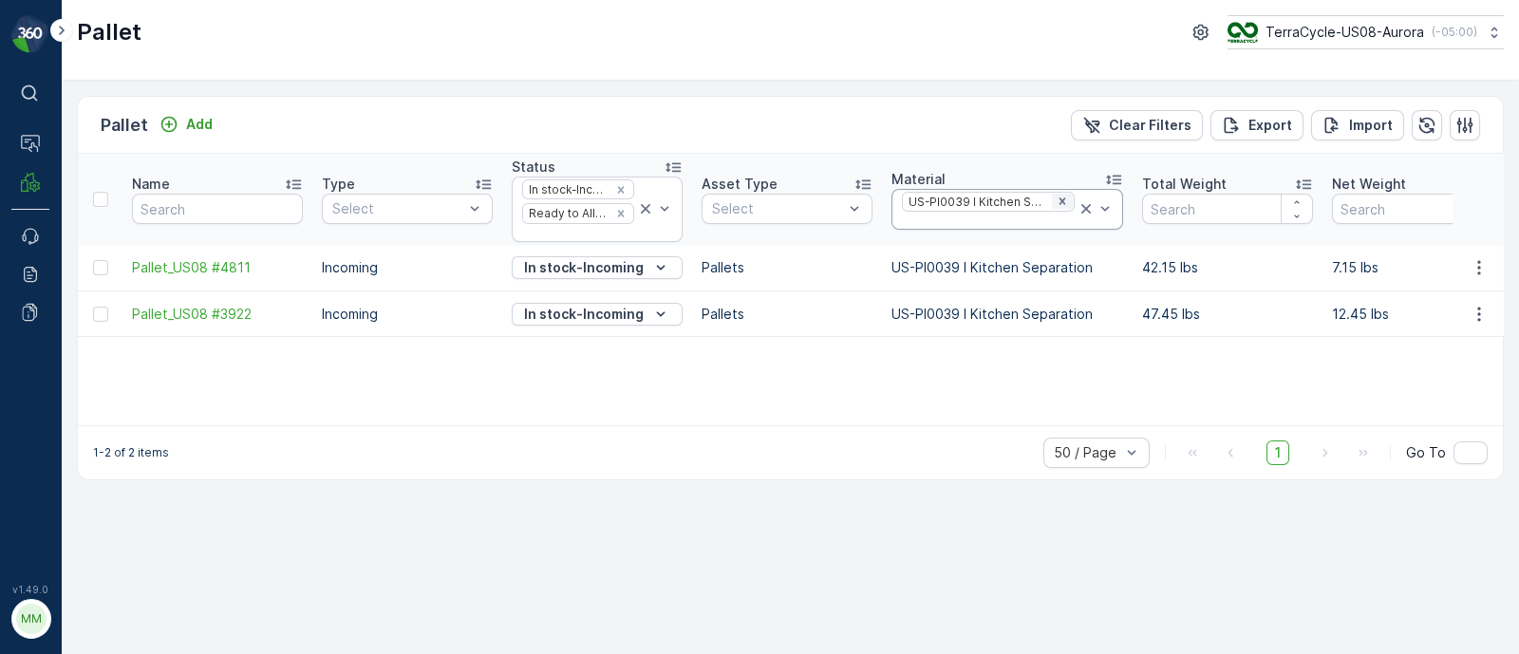
click at [1058, 200] on icon "Remove US-PI0039 I Kitchen Separation" at bounding box center [1062, 201] width 13 height 13
click at [972, 206] on div at bounding box center [982, 208] width 165 height 15
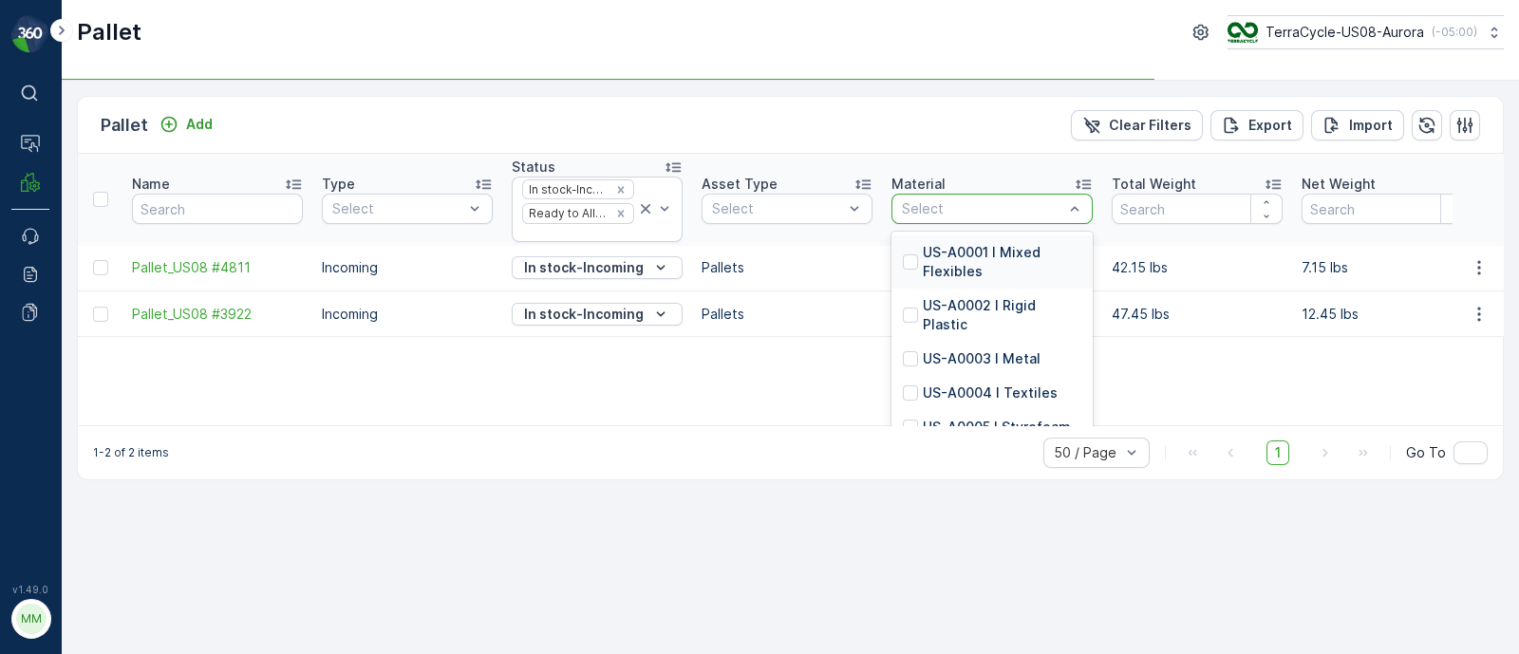
paste input "US-PI0035 I Office Supplies"
type input "US-PI0035 I Office Supplies"
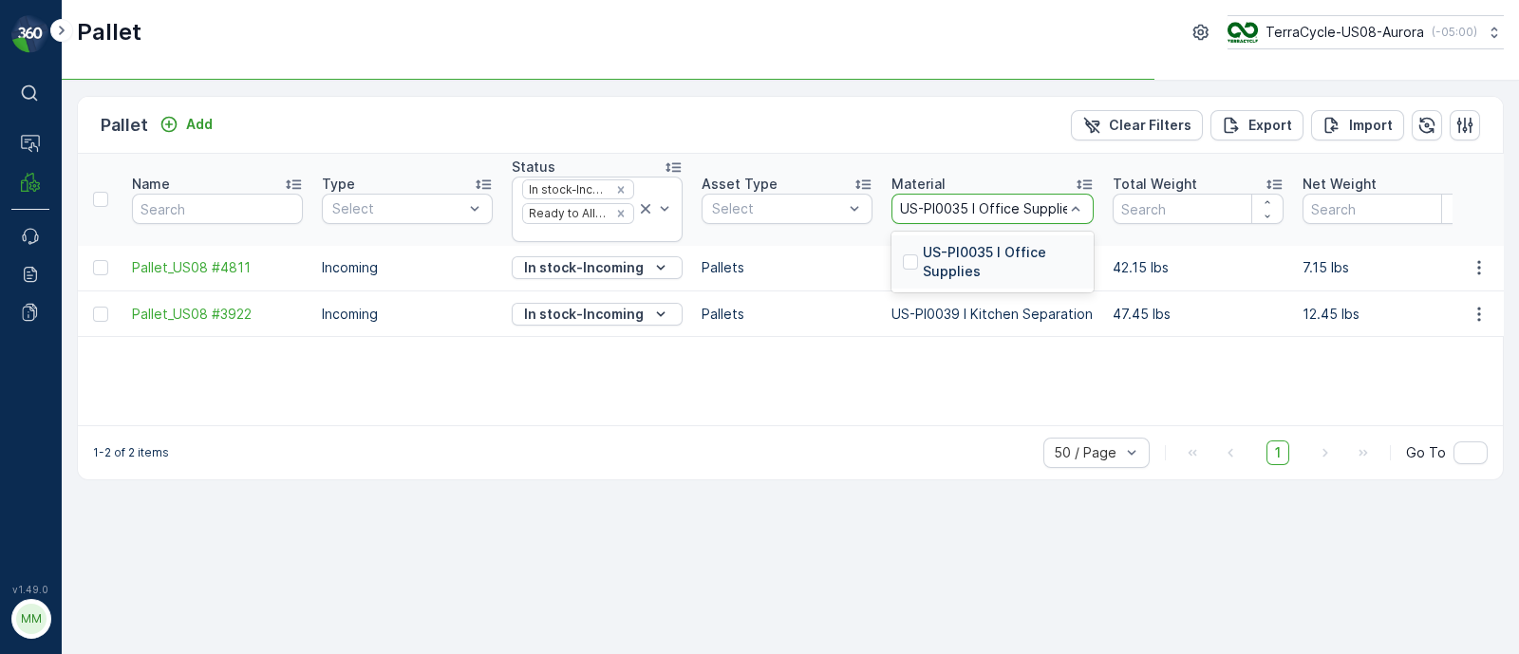
scroll to position [0, 15]
click at [954, 254] on p "US-PI0035 I Office Supplies" at bounding box center [1003, 262] width 160 height 38
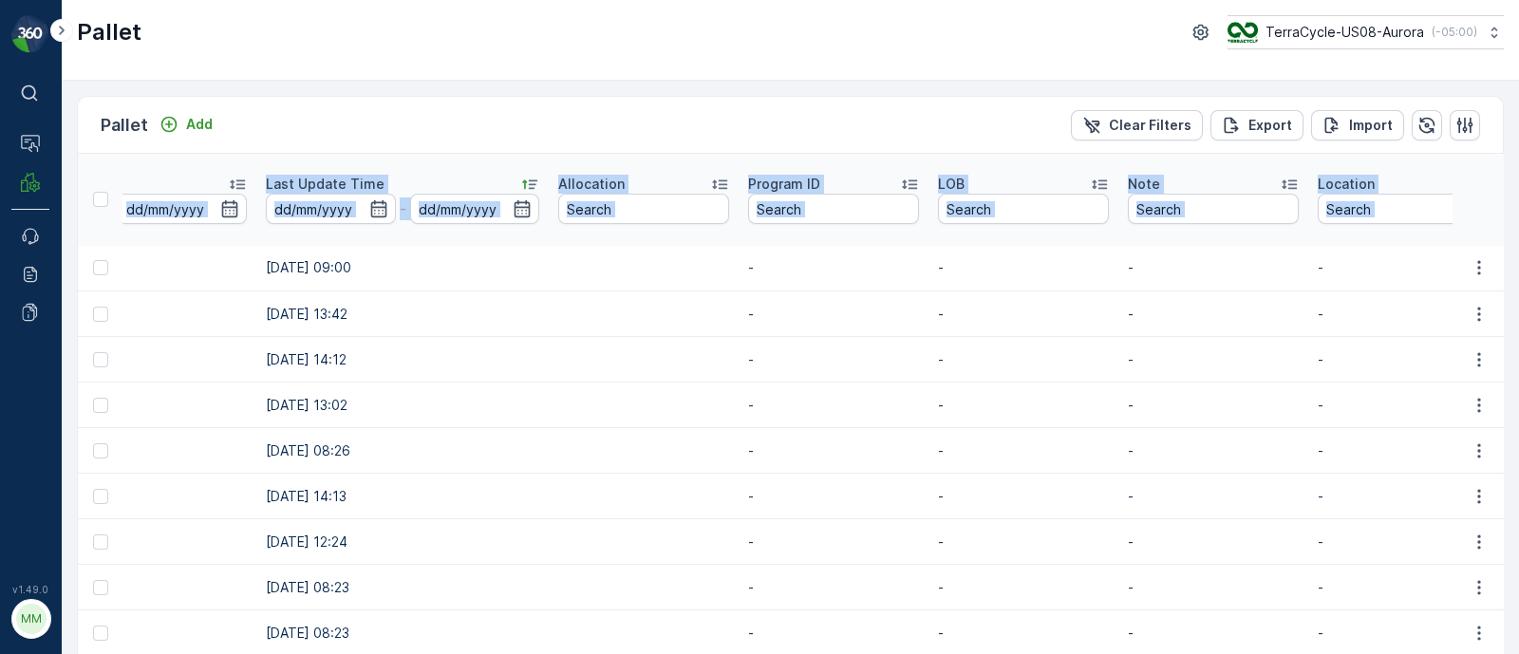
scroll to position [216, 0]
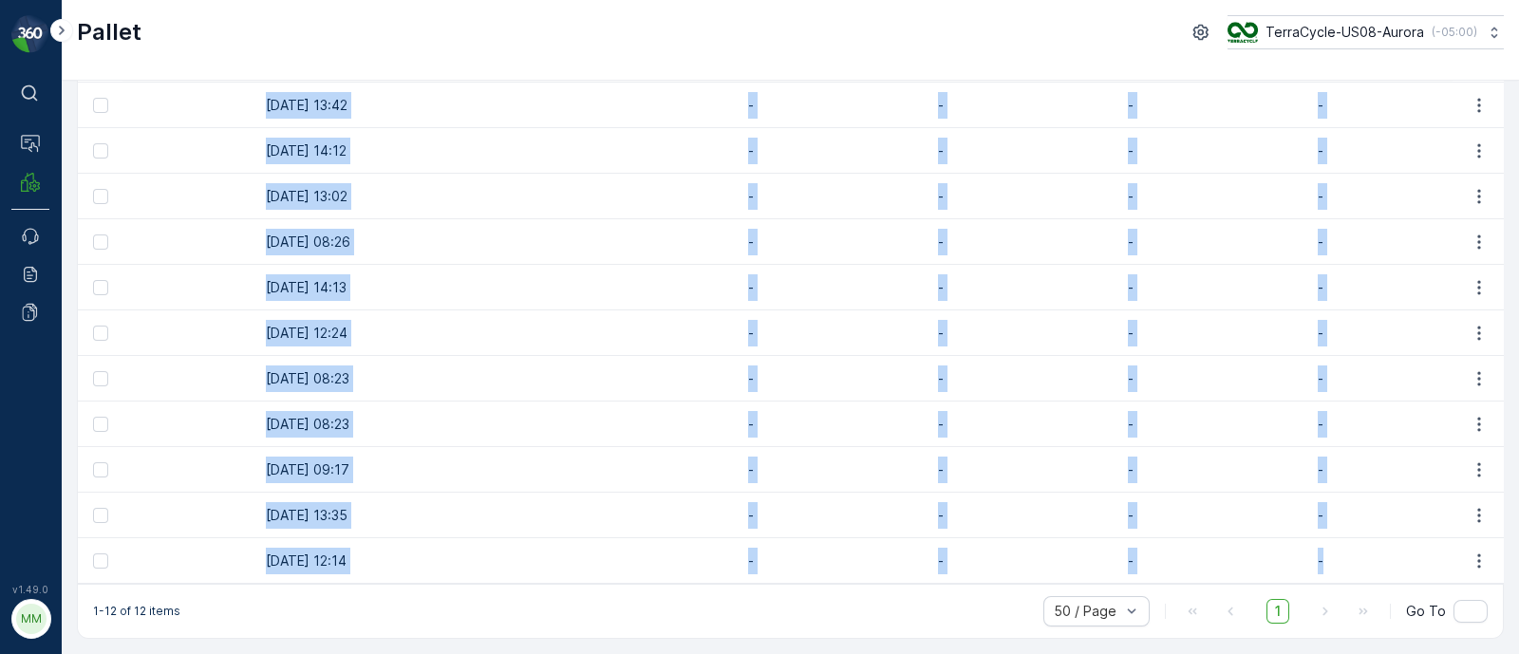
drag, startPoint x: 123, startPoint y: 254, endPoint x: 1398, endPoint y: 543, distance: 1306.6
copy tbody "Pallet_US08 #4635 Incoming In stock-Incoming Pallets US-PI0035 I Office Supplie…"
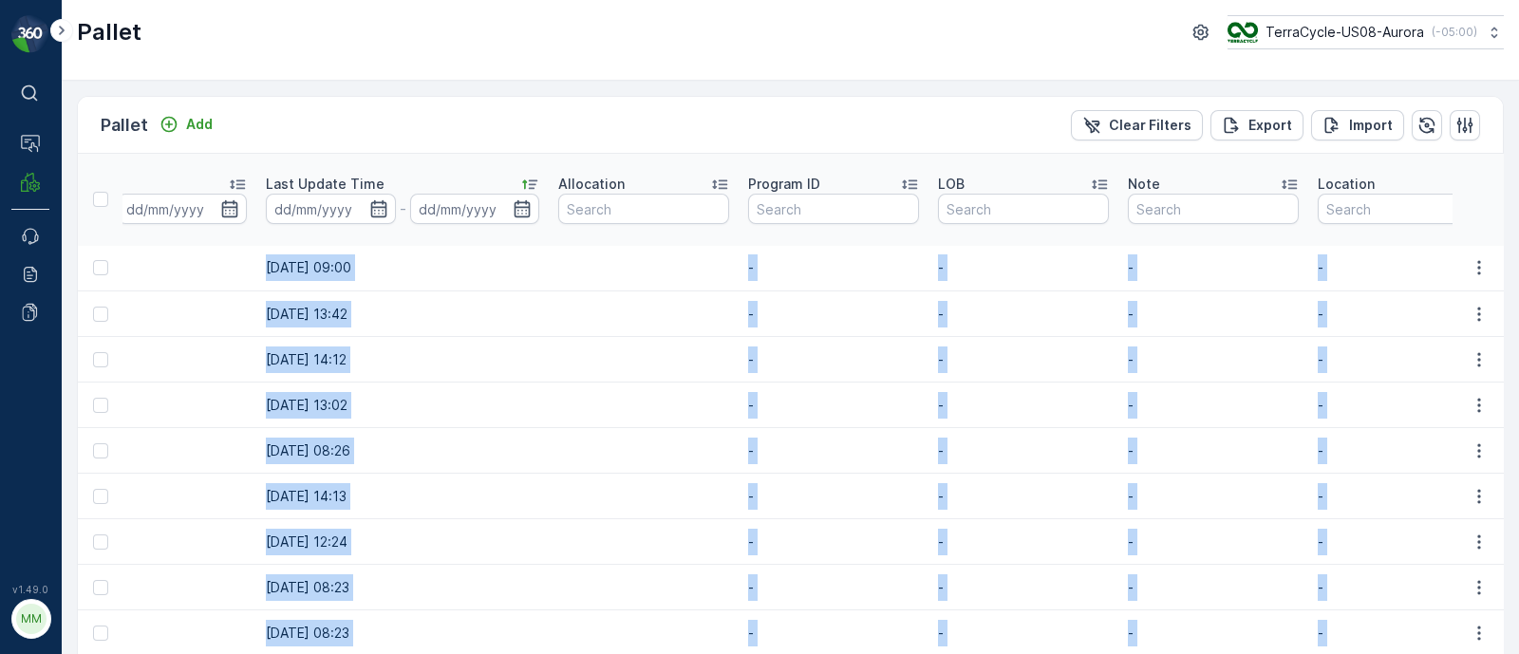
click at [406, 292] on td "22.05.2025 13:42" at bounding box center [402, 315] width 292 height 46
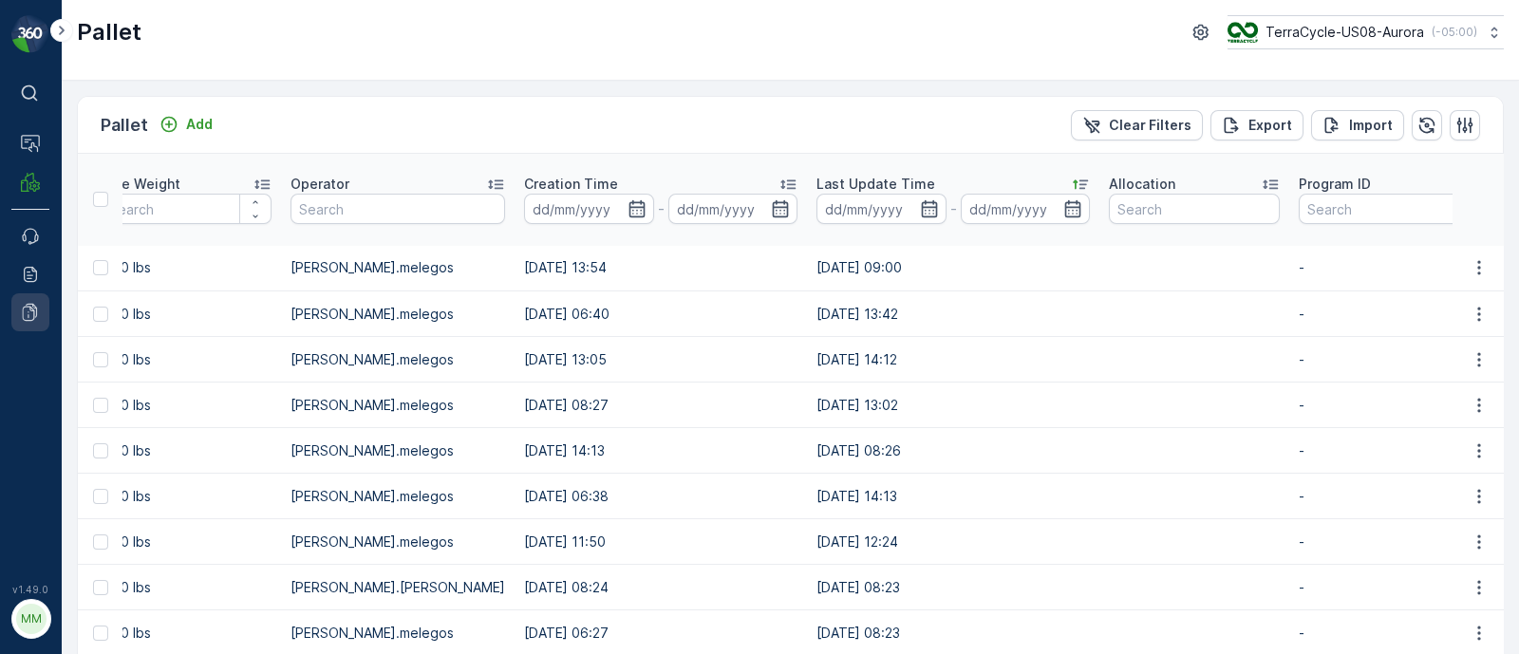
drag, startPoint x: 330, startPoint y: 276, endPoint x: 28, endPoint y: 293, distance: 302.4
click at [28, 293] on div "⌘B Operations MRF Events Reports Documents v 1.49.0 MM MRF.US08 Pallet TerraCyc…" at bounding box center [759, 327] width 1519 height 654
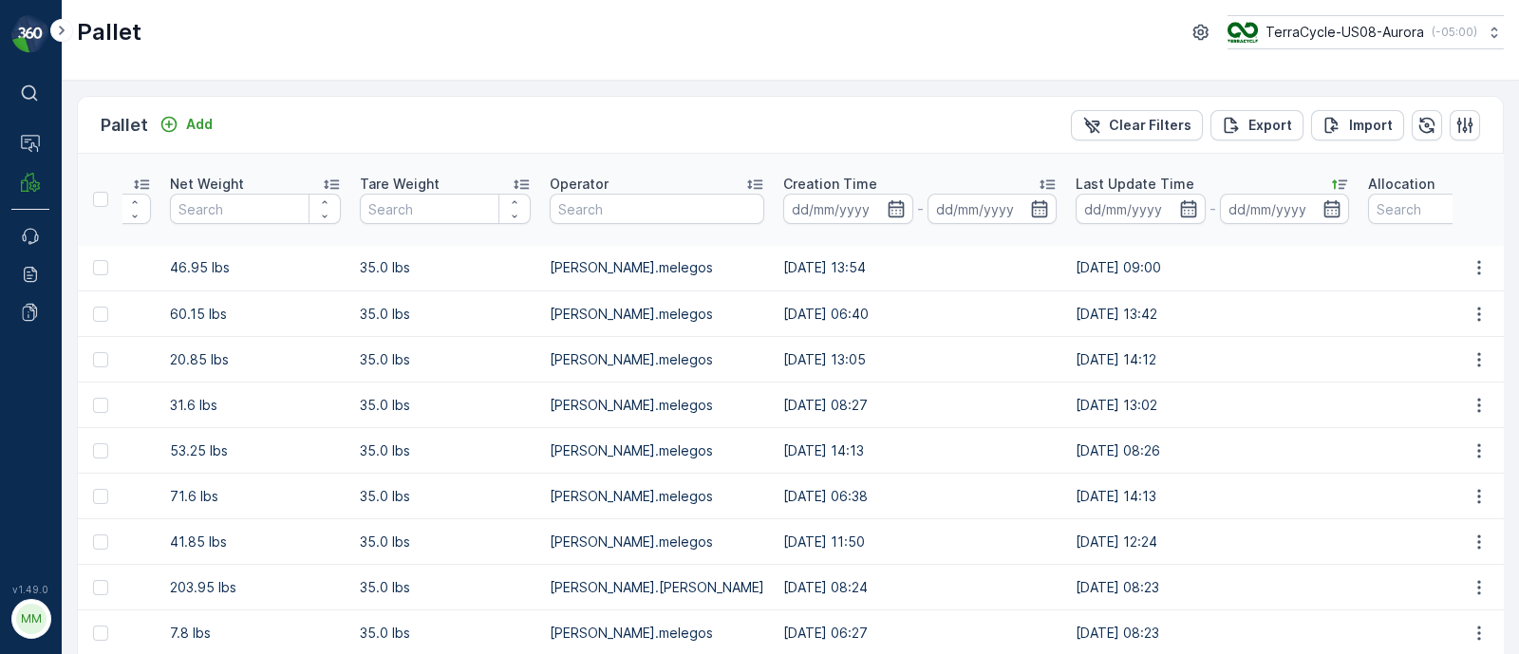
click at [700, 267] on td "steve.melegos" at bounding box center [657, 269] width 234 height 46
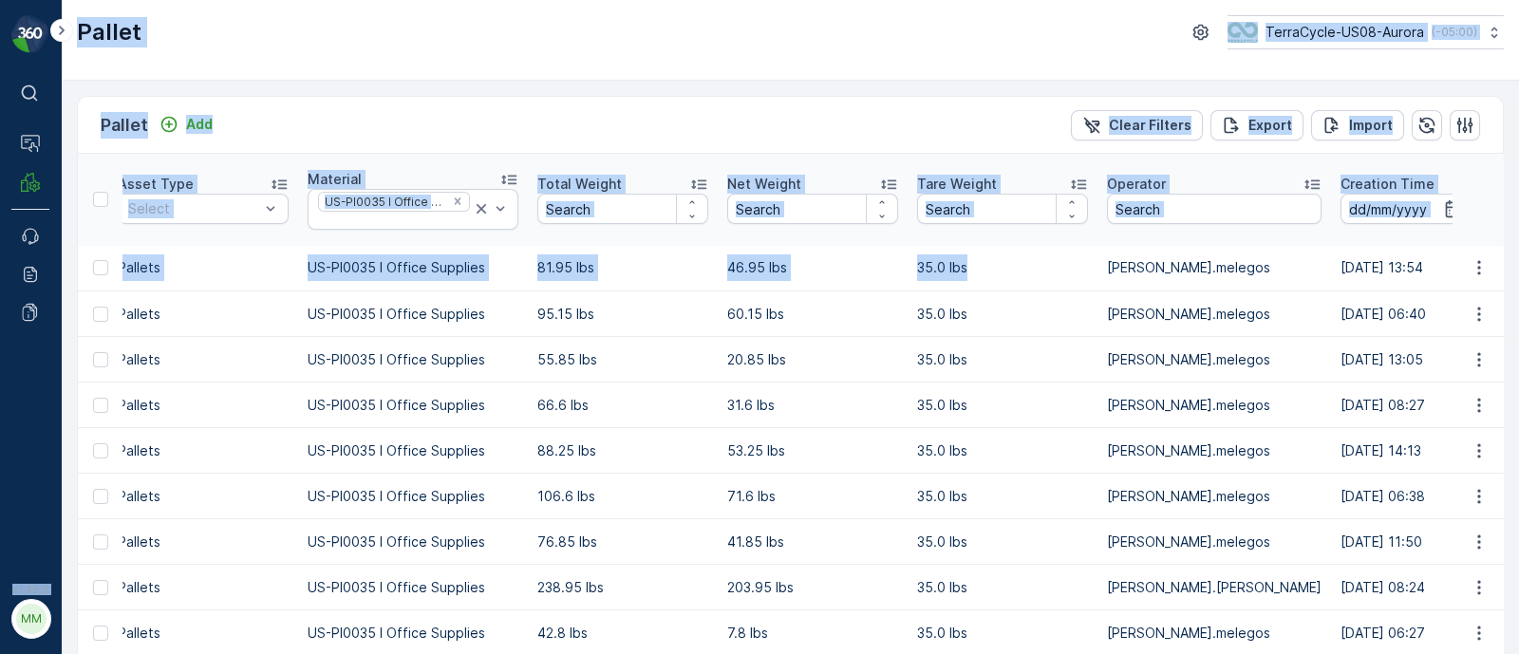
drag, startPoint x: 318, startPoint y: 271, endPoint x: 116, endPoint y: 287, distance: 202.9
click at [42, 312] on div "⌘B Operations MRF Events Reports Documents v 1.49.0 MM MRF.US08 Pallet TerraCyc…" at bounding box center [759, 327] width 1519 height 654
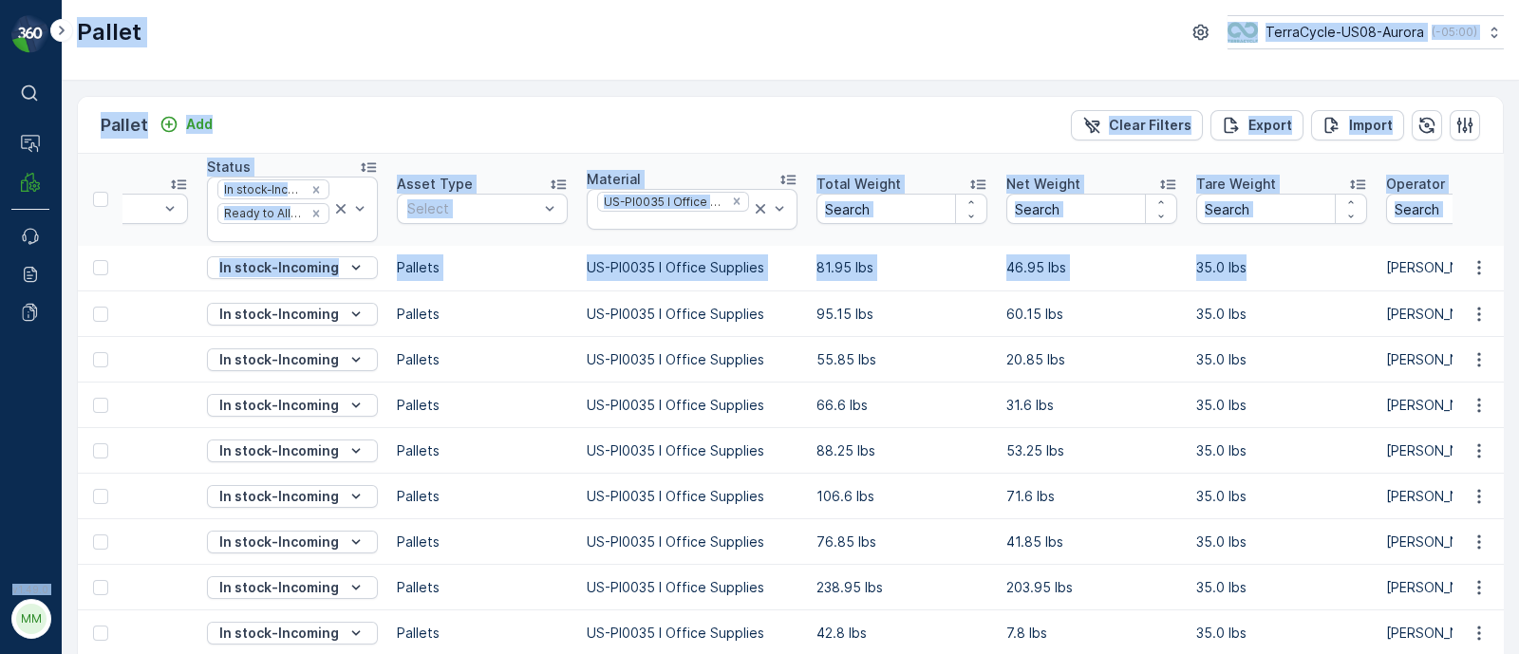
click at [667, 242] on th "Material US-PI0035 I Office Supplies" at bounding box center [692, 200] width 230 height 92
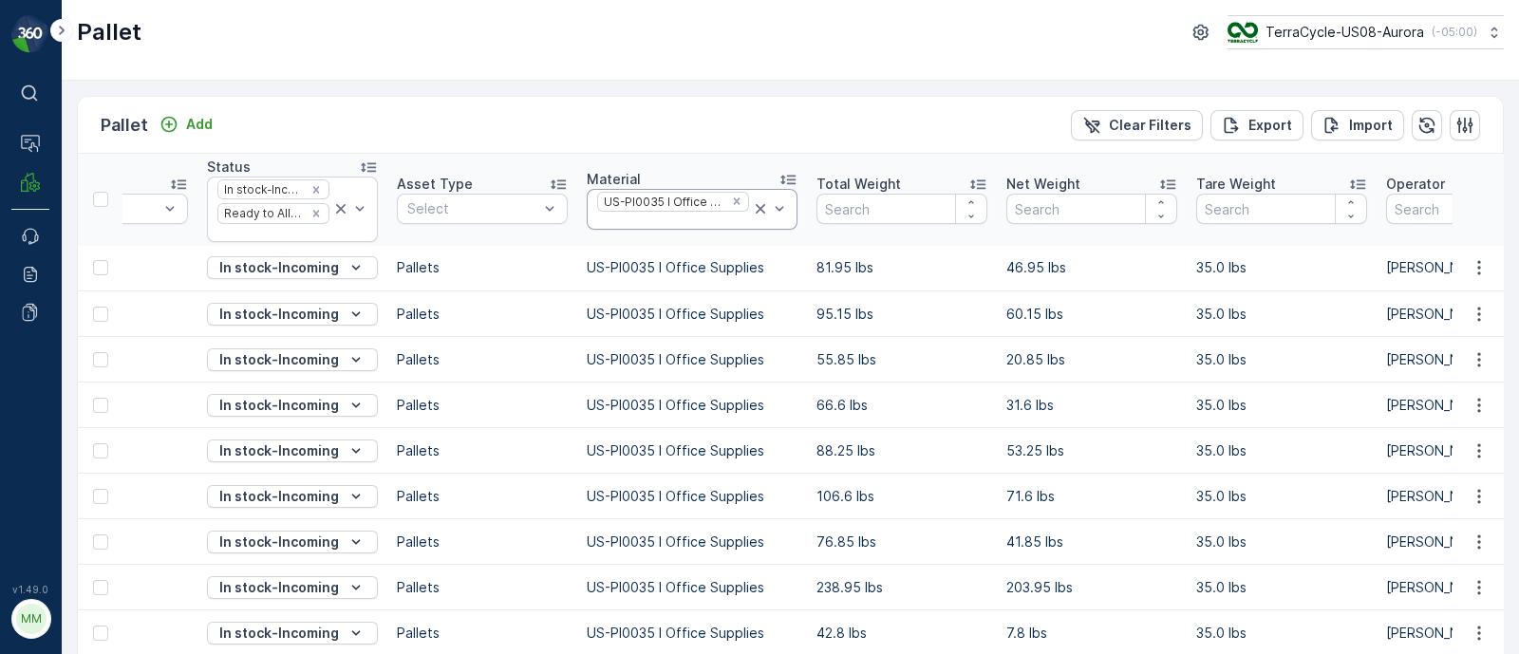
click at [676, 218] on div at bounding box center [673, 221] width 156 height 15
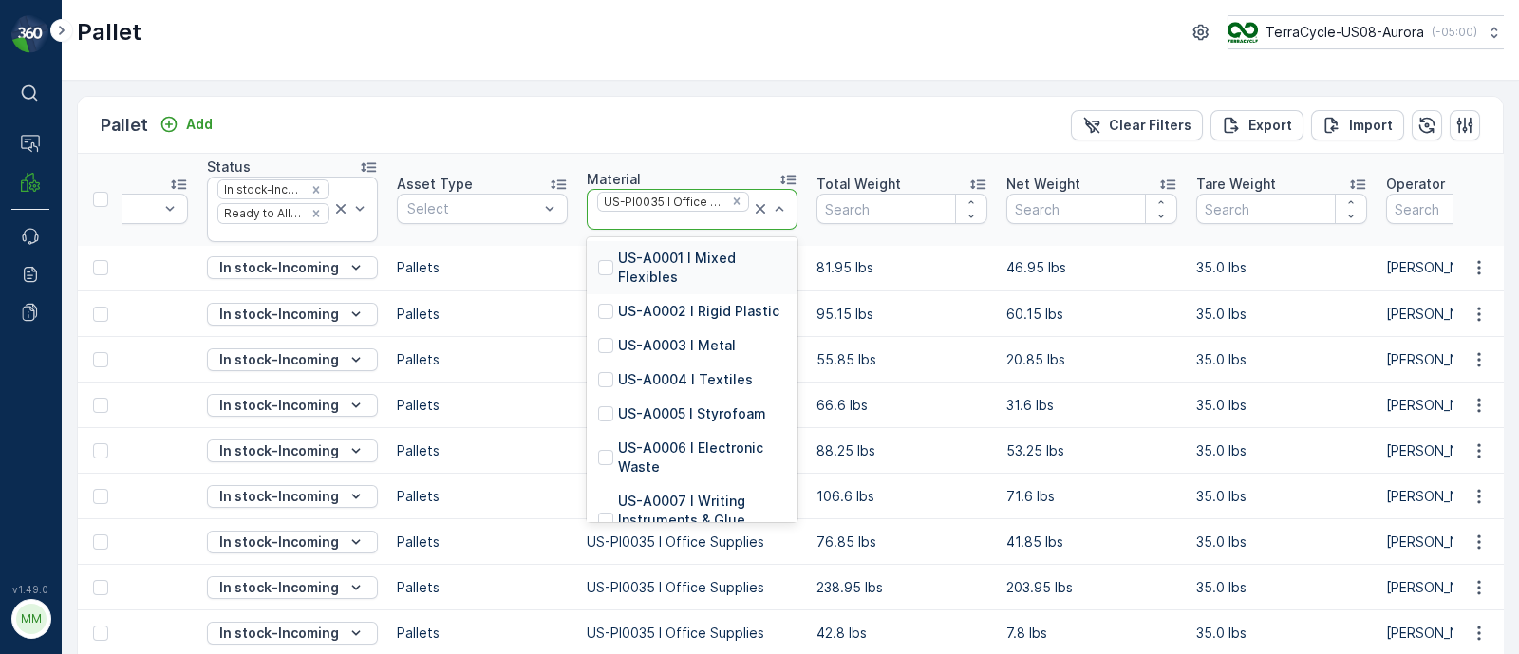
paste input "US-PI0204 I Breakroom & CS196 Cups & Lids"
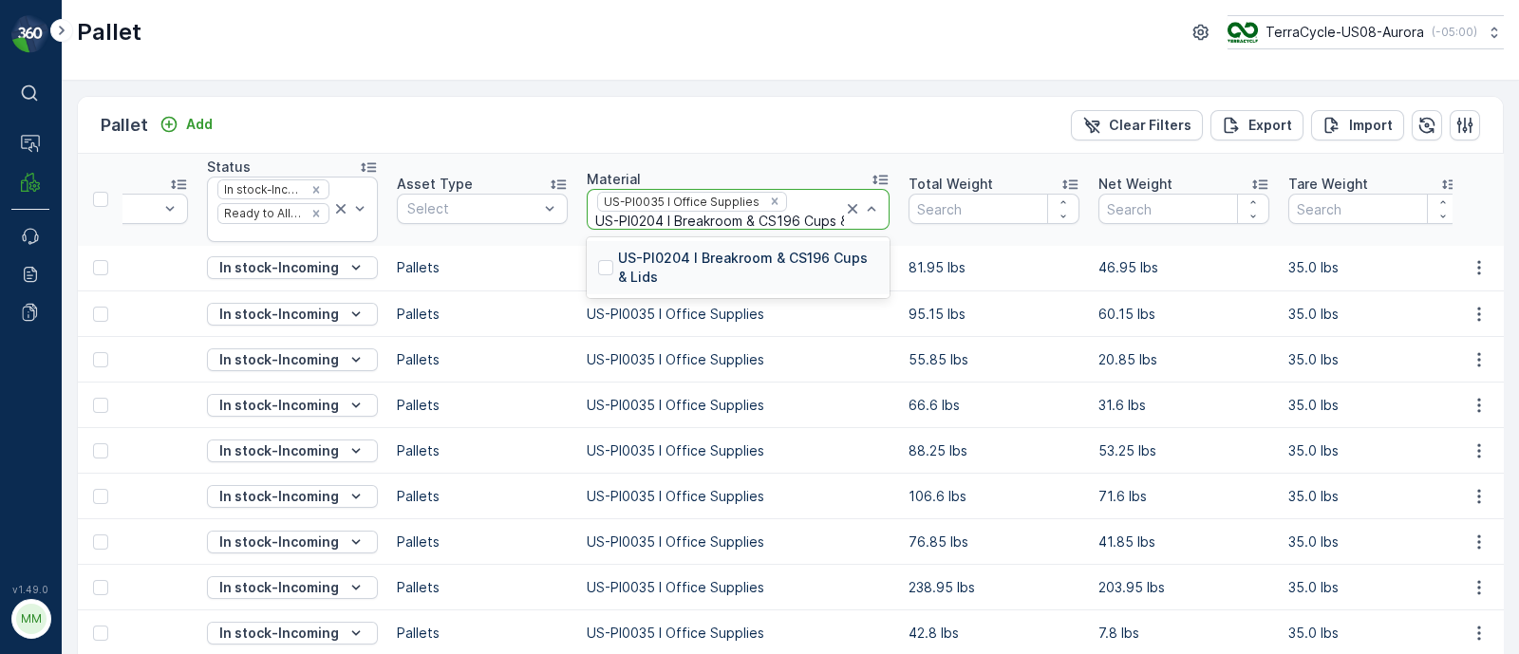
type input "US-PI0204 I Breakroom & CS196 Cups & Lids"
click at [659, 263] on p "US-PI0204 I Breakroom & CS196 Cups & Lids" at bounding box center [748, 268] width 260 height 38
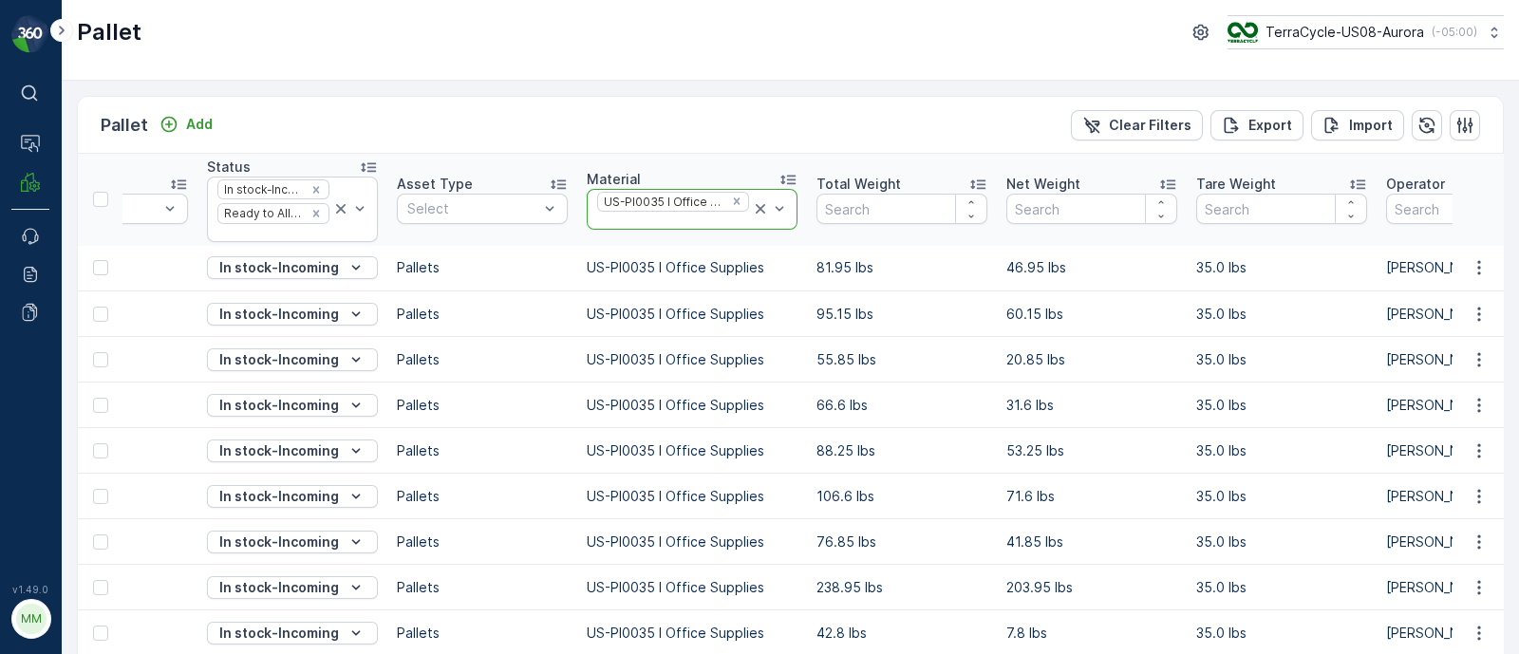
scroll to position [0, 0]
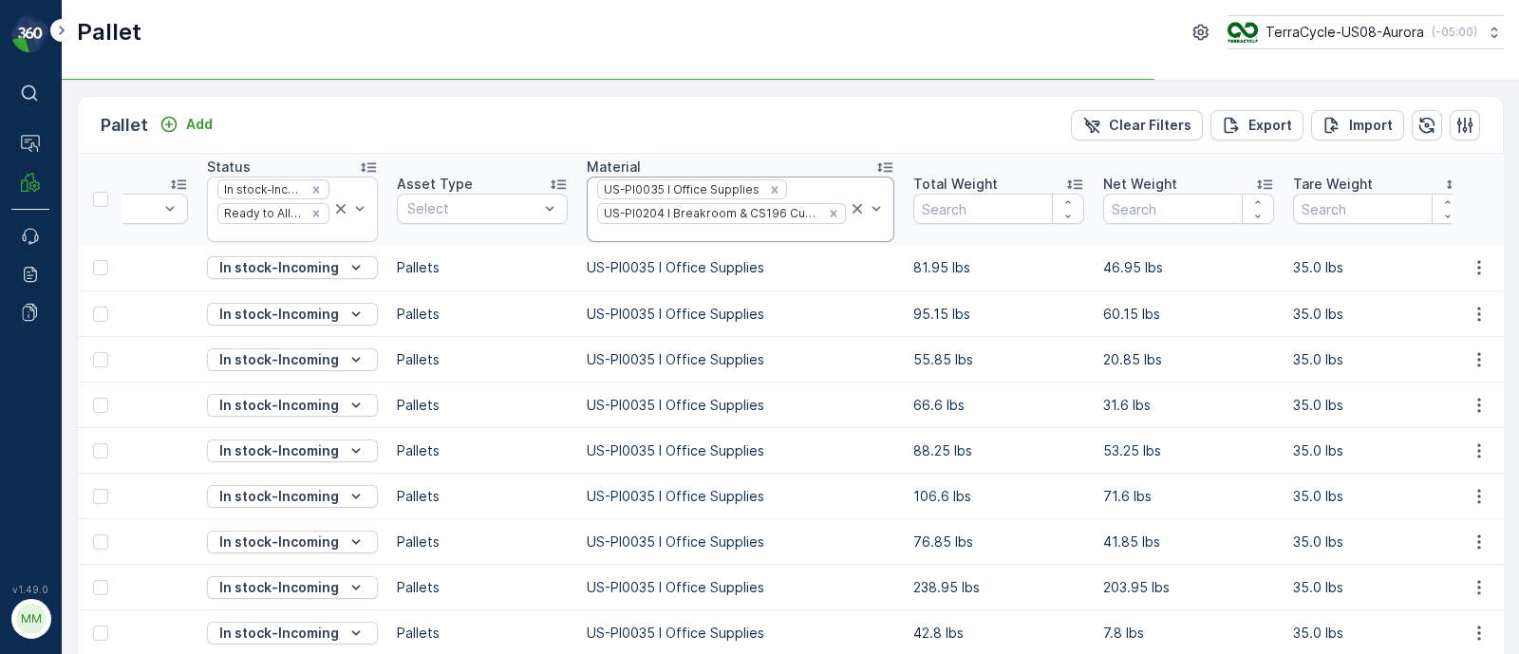
click at [681, 226] on div at bounding box center [721, 233] width 253 height 15
click at [717, 273] on p "US-PI0215 I Bedroom, Bathroom, Garage, Garden ZWB" at bounding box center [750, 280] width 265 height 38
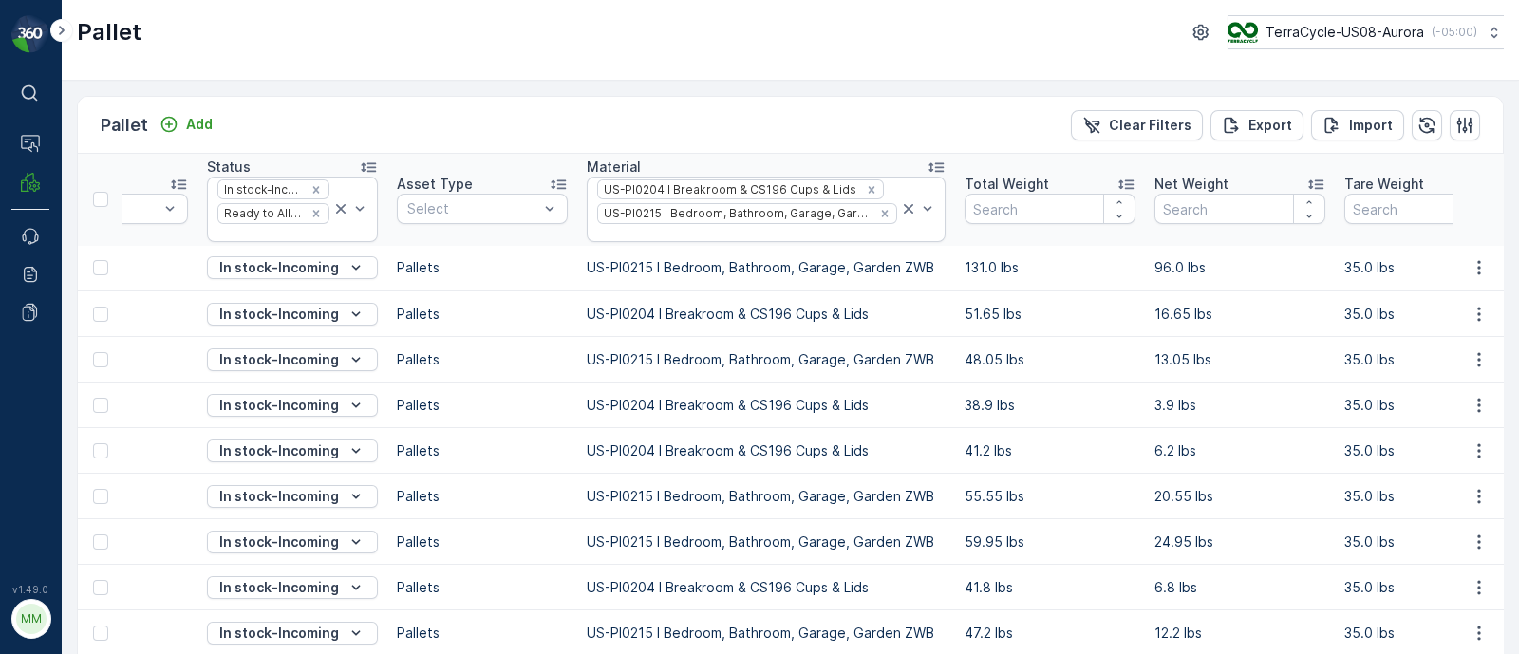
click at [927, 165] on icon at bounding box center [936, 167] width 19 height 19
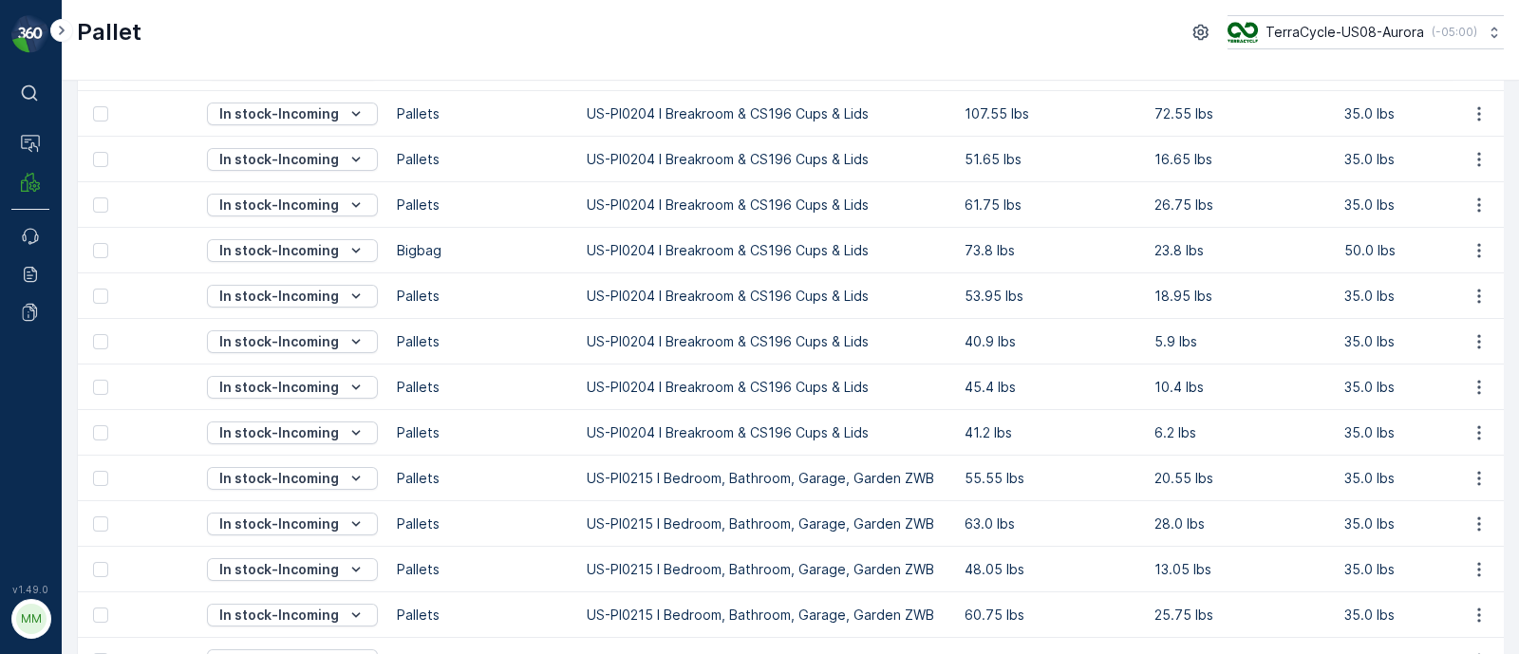
scroll to position [763, 0]
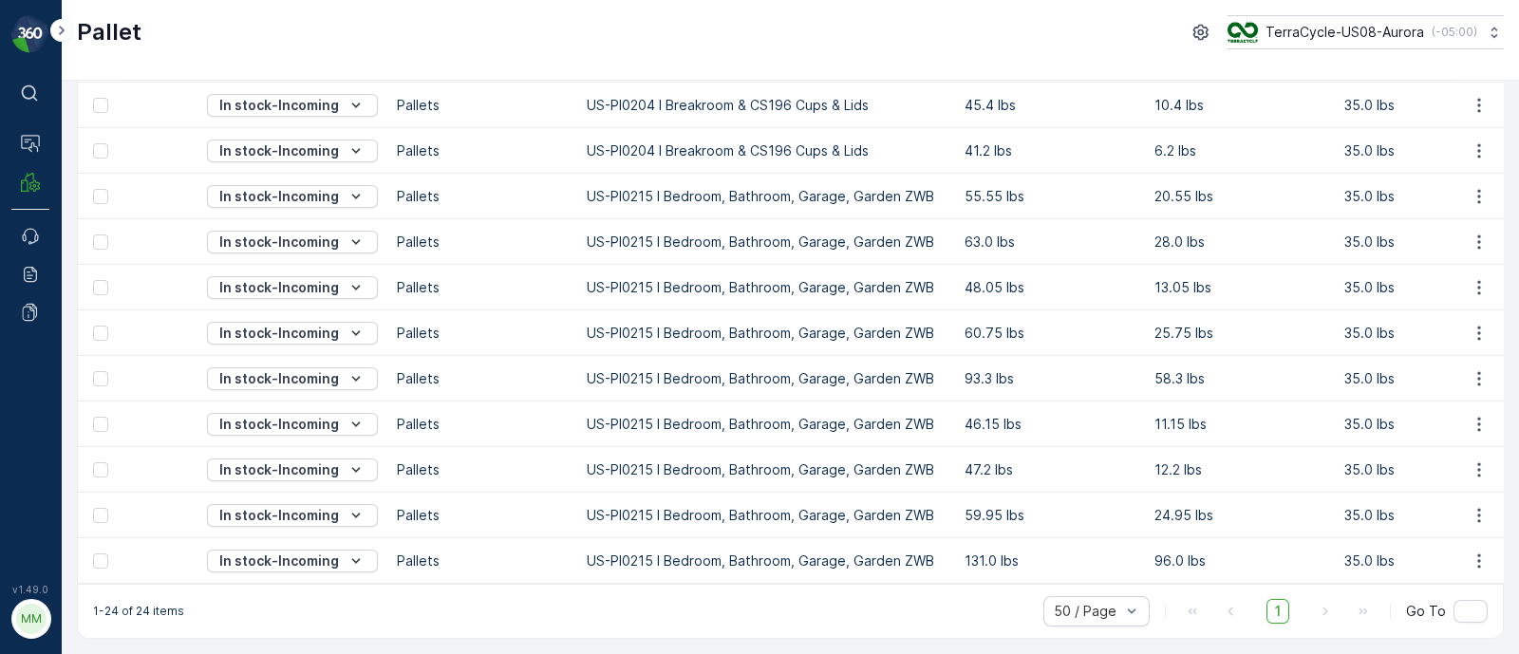
drag, startPoint x: 356, startPoint y: 584, endPoint x: 314, endPoint y: 584, distance: 41.8
click at [314, 584] on div "1-24 of 24 items 50 / Page 1 Go To" at bounding box center [790, 611] width 1425 height 54
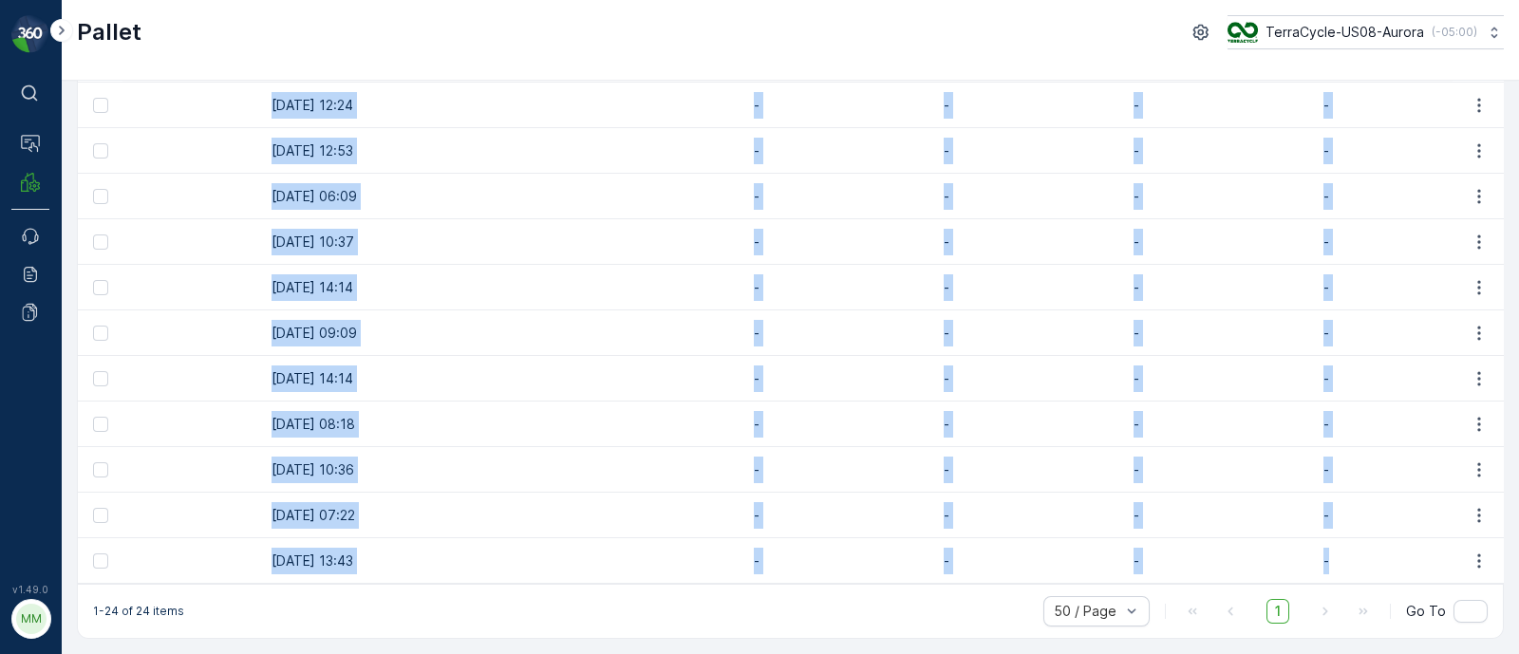
drag, startPoint x: 127, startPoint y: 261, endPoint x: 1301, endPoint y: 565, distance: 1212.4
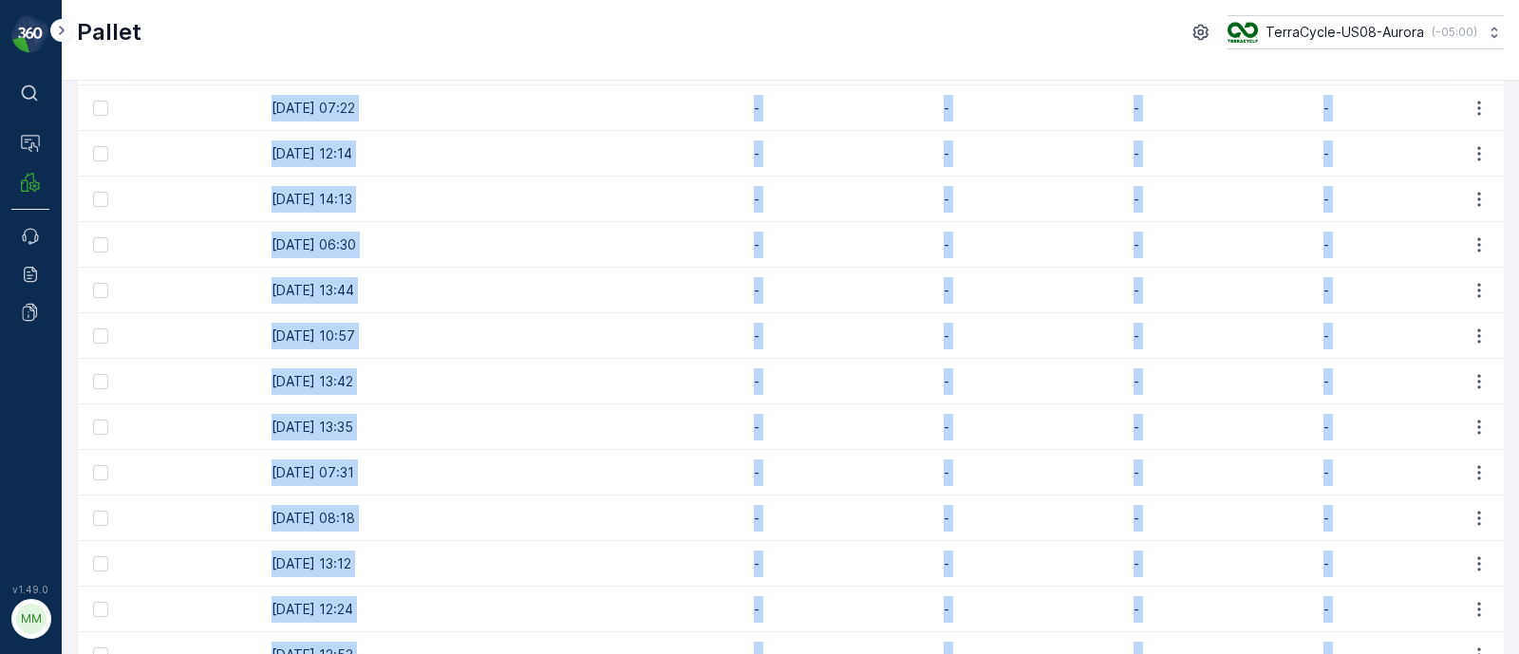
scroll to position [0, 0]
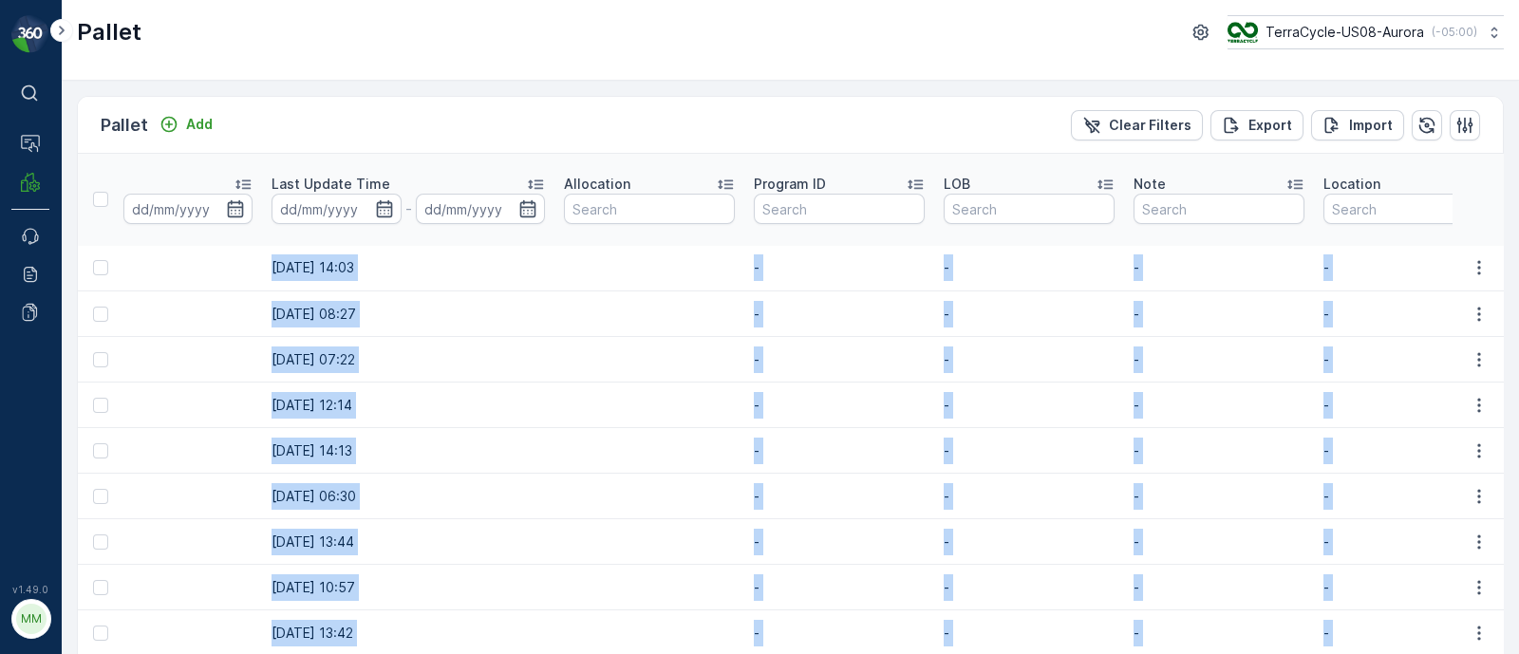
click at [367, 287] on td "06.05.2025 14:03" at bounding box center [408, 269] width 292 height 46
click at [262, 254] on td "06.05.2025 14:03" at bounding box center [408, 269] width 292 height 46
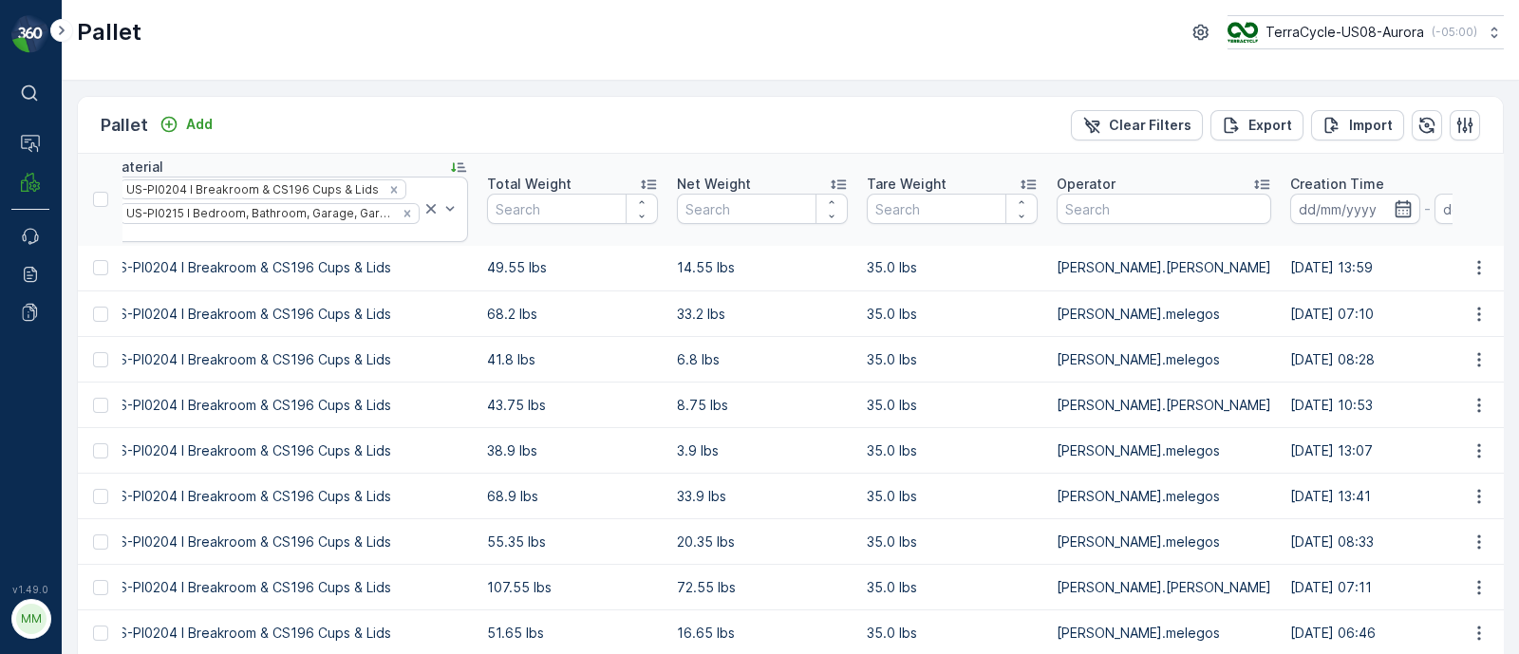
drag, startPoint x: 347, startPoint y: 262, endPoint x: 3, endPoint y: 273, distance: 343.9
click at [3, 273] on div "⌘B Operations MRF Events Reports Documents v 1.49.0 MM MRF.US08 Pallet TerraCyc…" at bounding box center [759, 327] width 1519 height 654
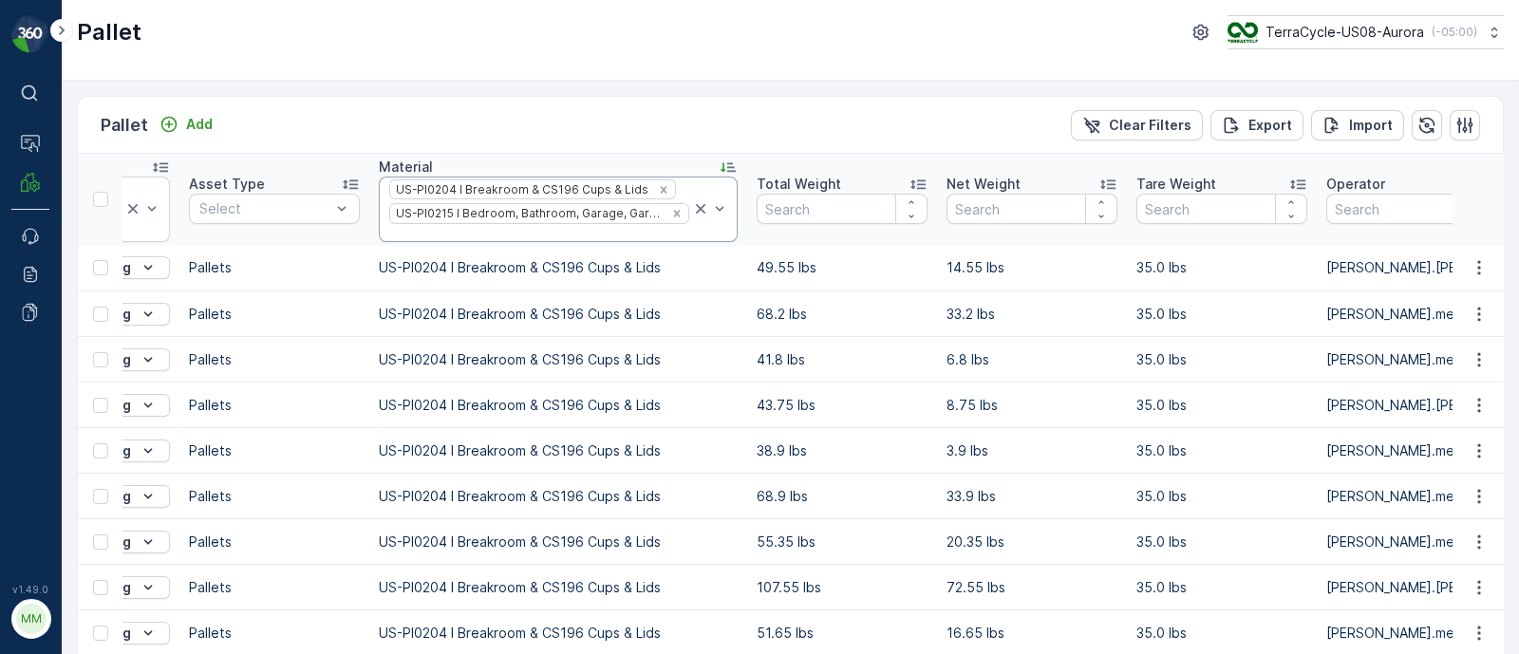
click at [691, 210] on icon at bounding box center [700, 208] width 19 height 19
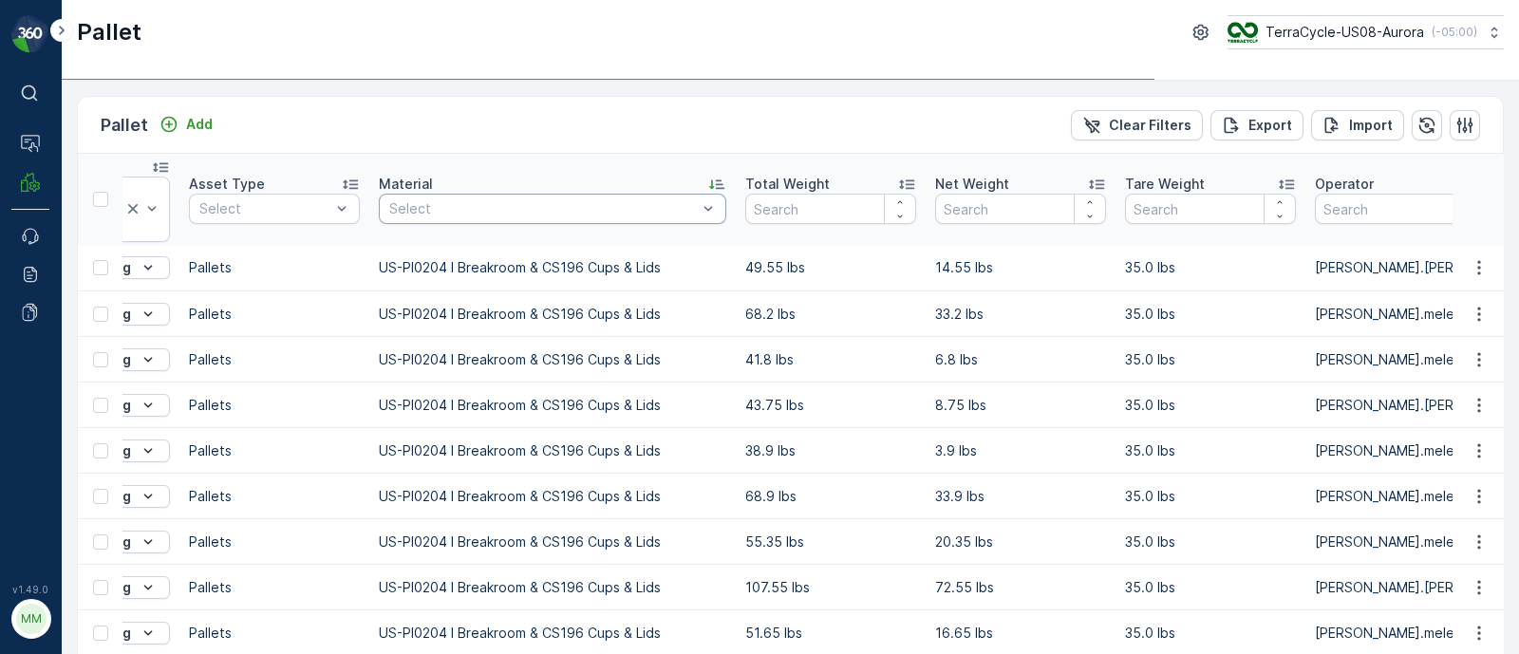
click at [569, 206] on div at bounding box center [542, 208] width 311 height 15
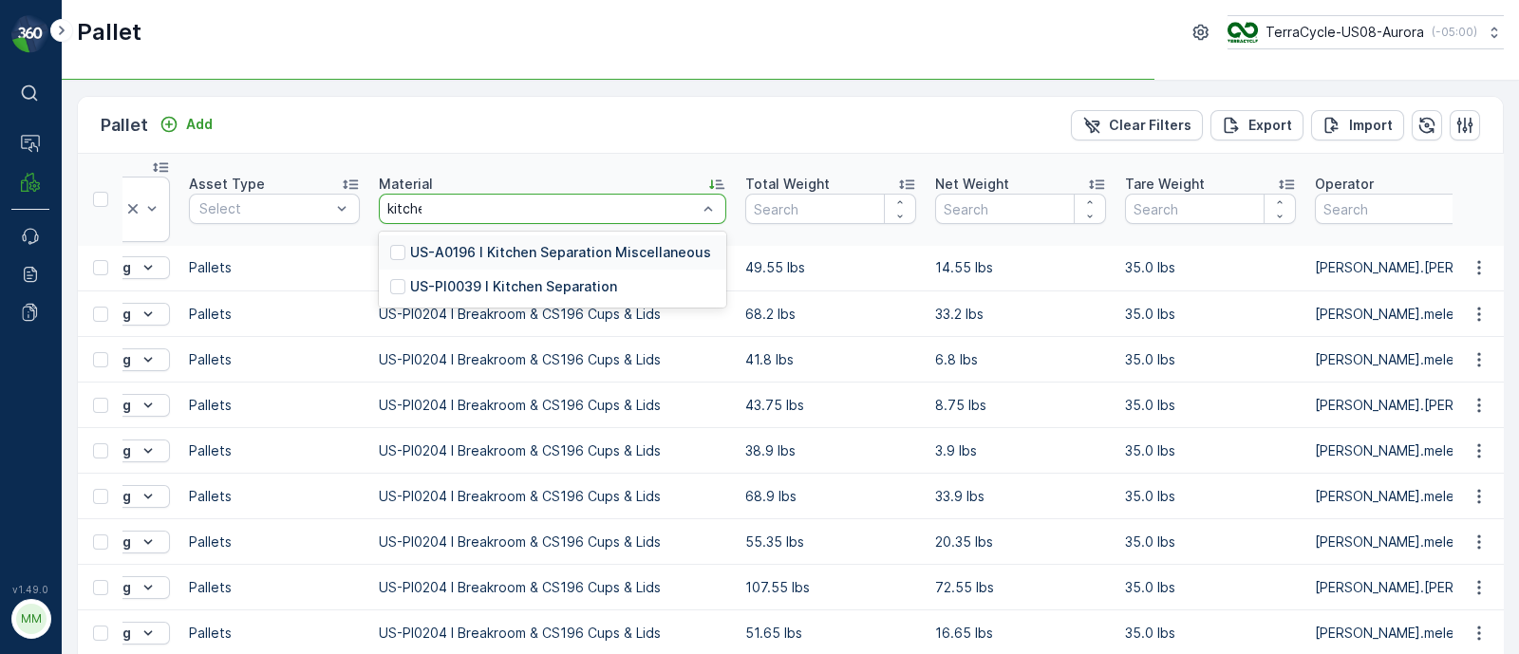
type input "kitchen"
click at [634, 292] on div "US-PI0039 I Kitchen Separation" at bounding box center [553, 287] width 348 height 34
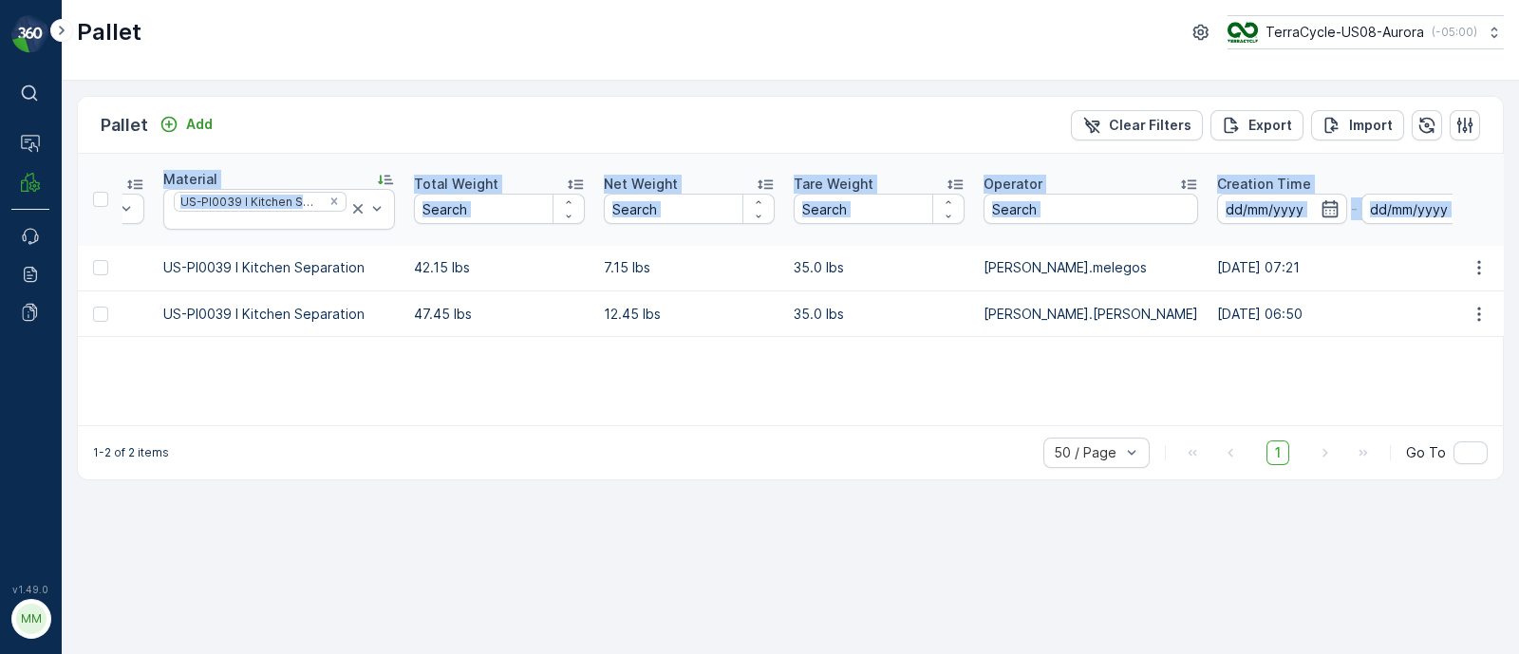
scroll to position [0, 1967]
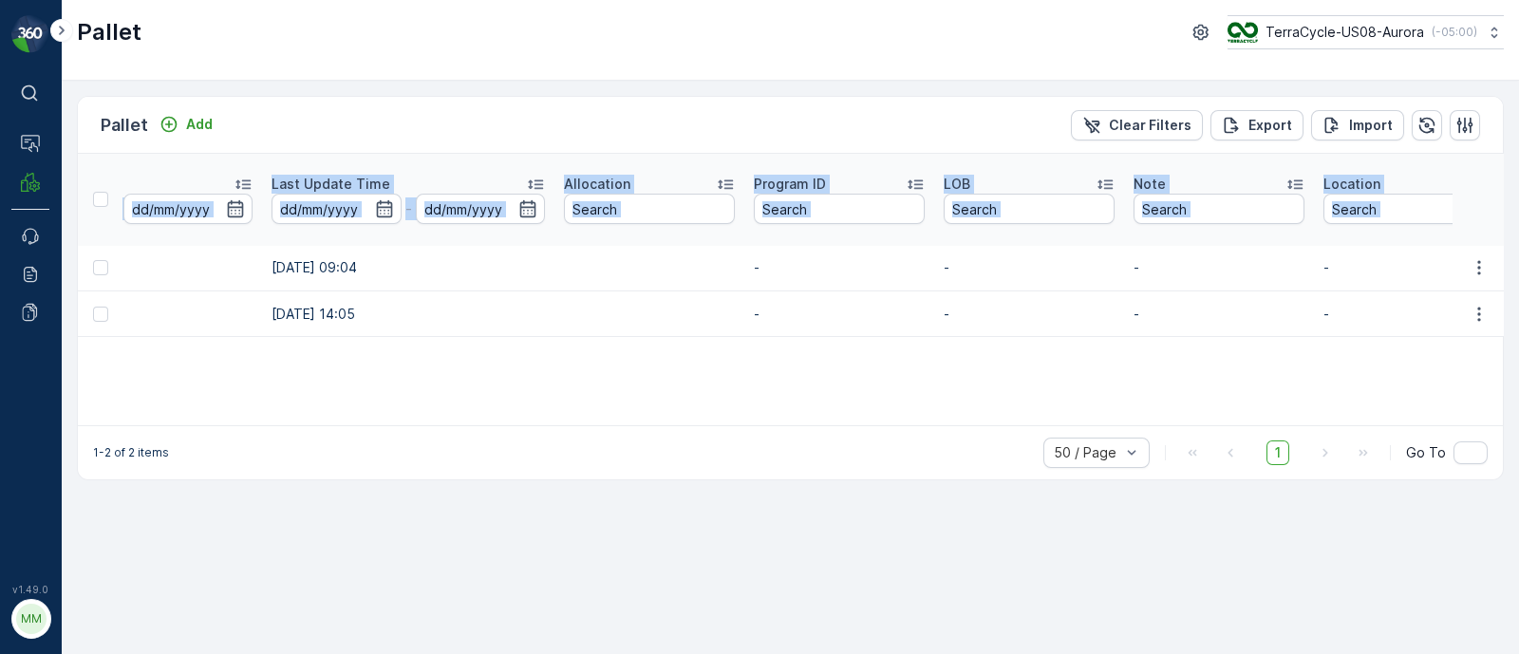
drag, startPoint x: 115, startPoint y: 250, endPoint x: 1463, endPoint y: 334, distance: 1351.1
click at [369, 326] on td "06.05.2025 14:05" at bounding box center [408, 315] width 292 height 46
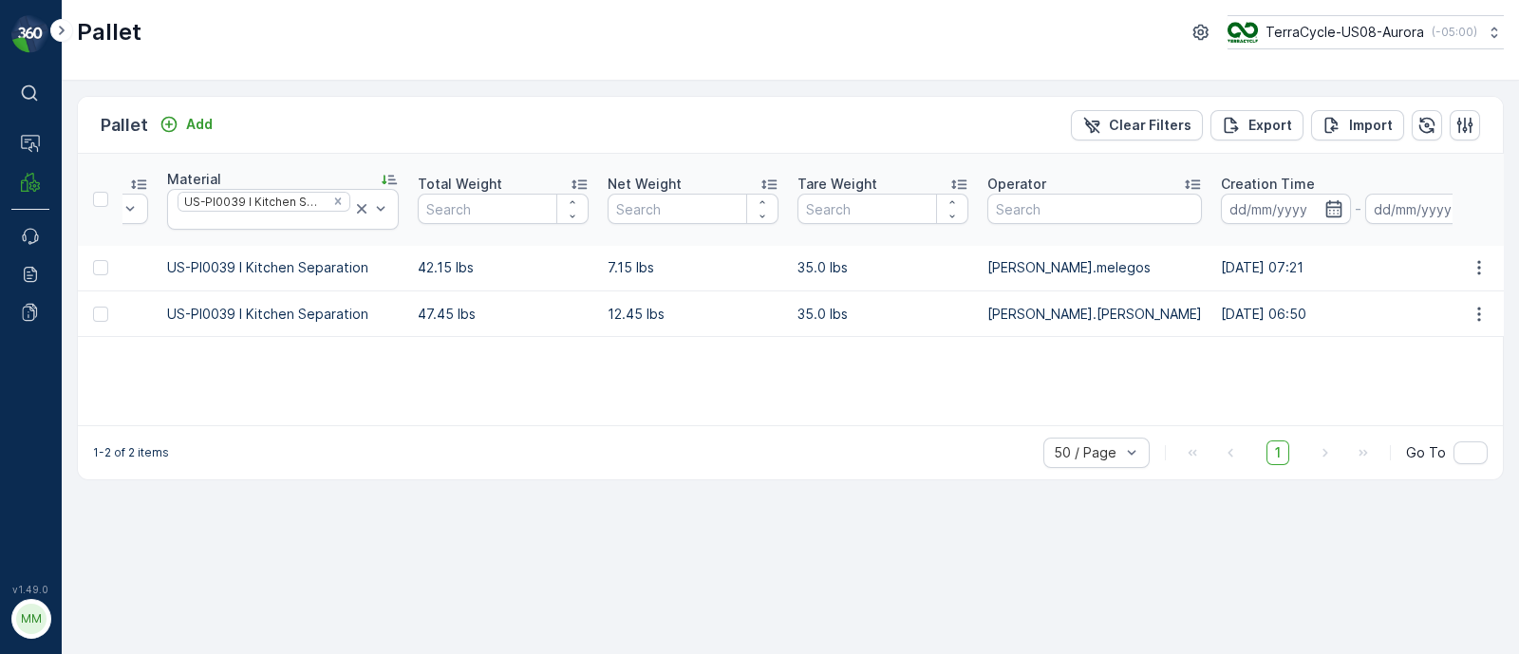
drag, startPoint x: 349, startPoint y: 323, endPoint x: 0, endPoint y: 338, distance: 349.8
click at [0, 338] on div "⌘B Operations MRF Events Reports Documents v 1.49.0 MM MRF.US08 Pallet TerraCyc…" at bounding box center [759, 327] width 1519 height 654
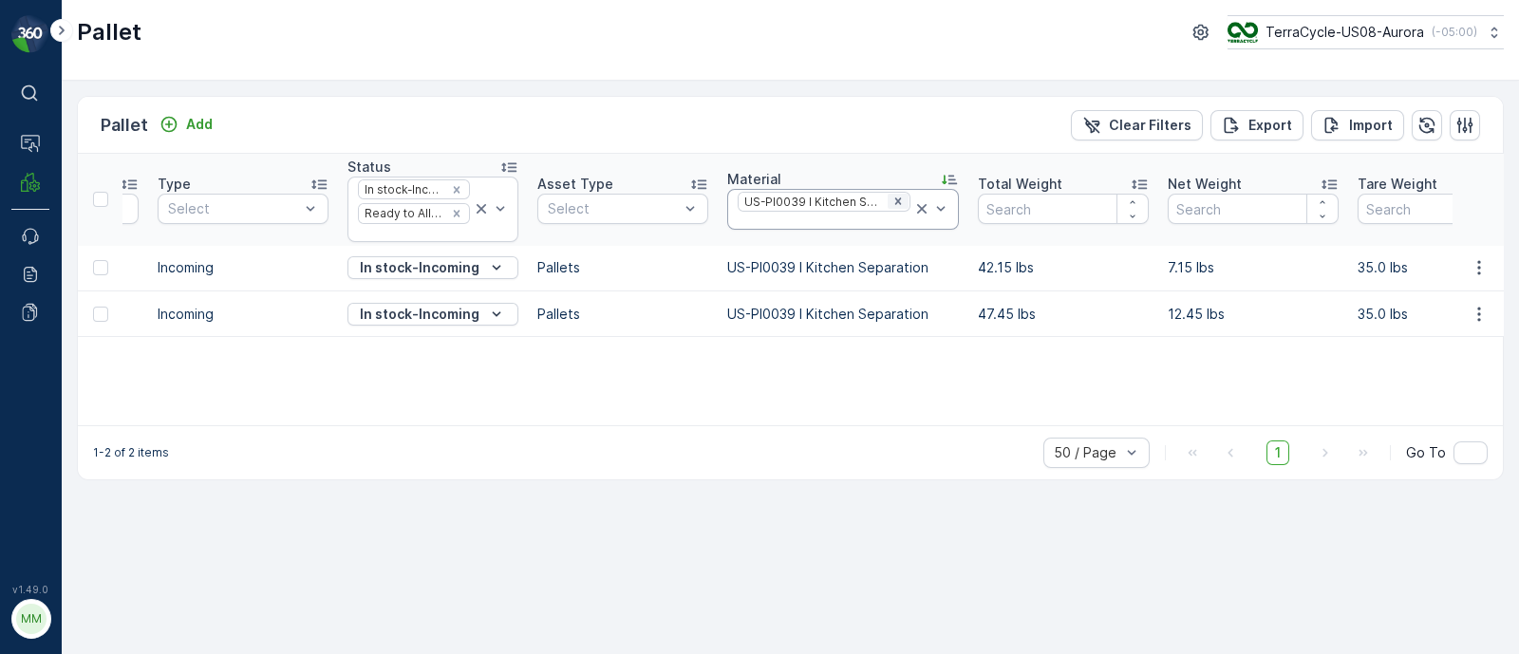
drag, startPoint x: 867, startPoint y: 217, endPoint x: 892, endPoint y: 199, distance: 30.6
click at [867, 217] on div at bounding box center [824, 221] width 177 height 15
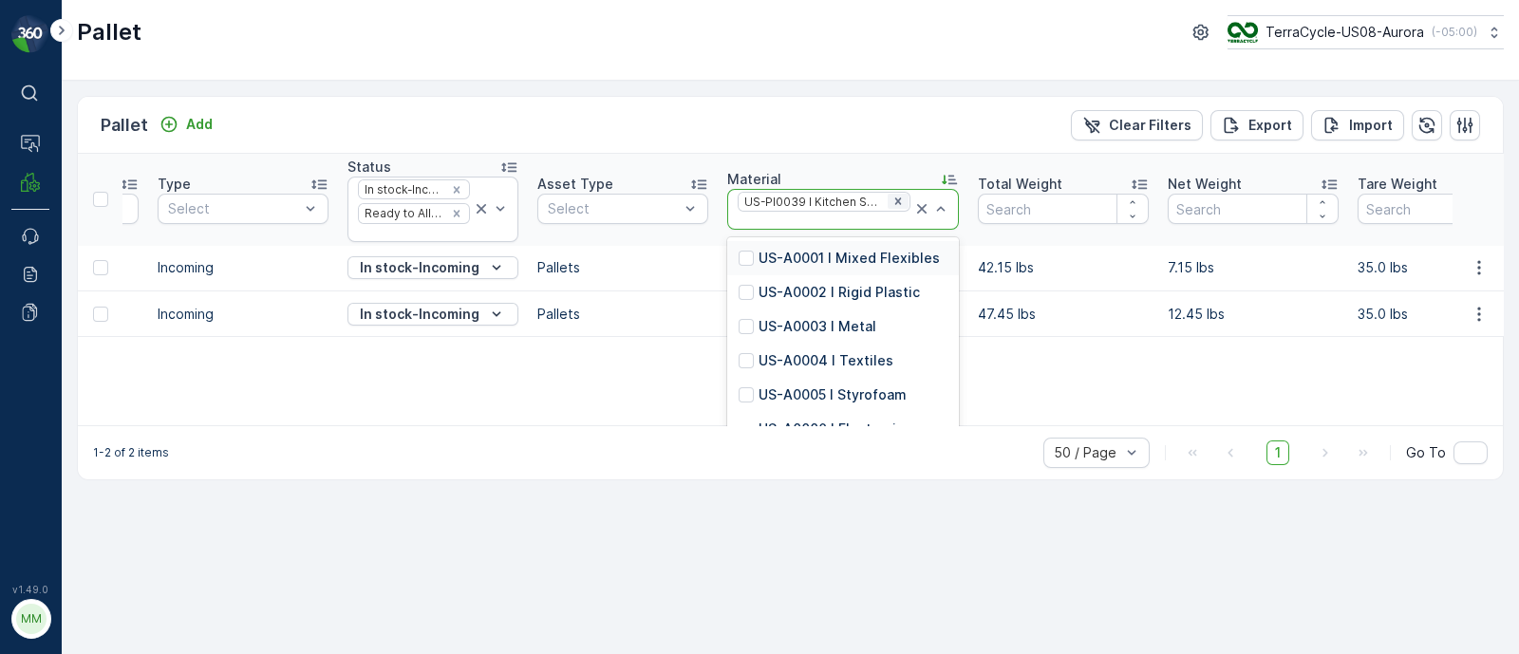
click at [892, 197] on icon "Remove US-PI0039 I Kitchen Separation" at bounding box center [898, 201] width 13 height 13
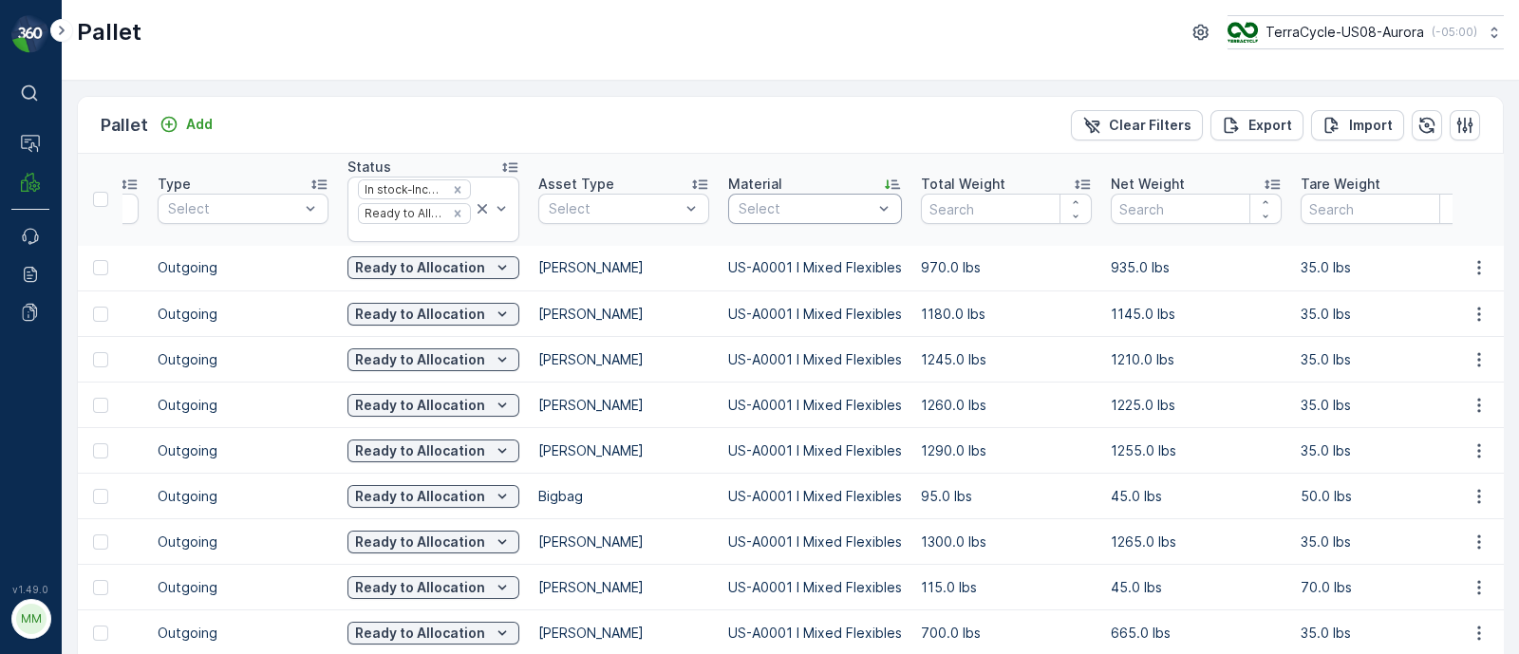
click at [816, 209] on div at bounding box center [806, 208] width 138 height 15
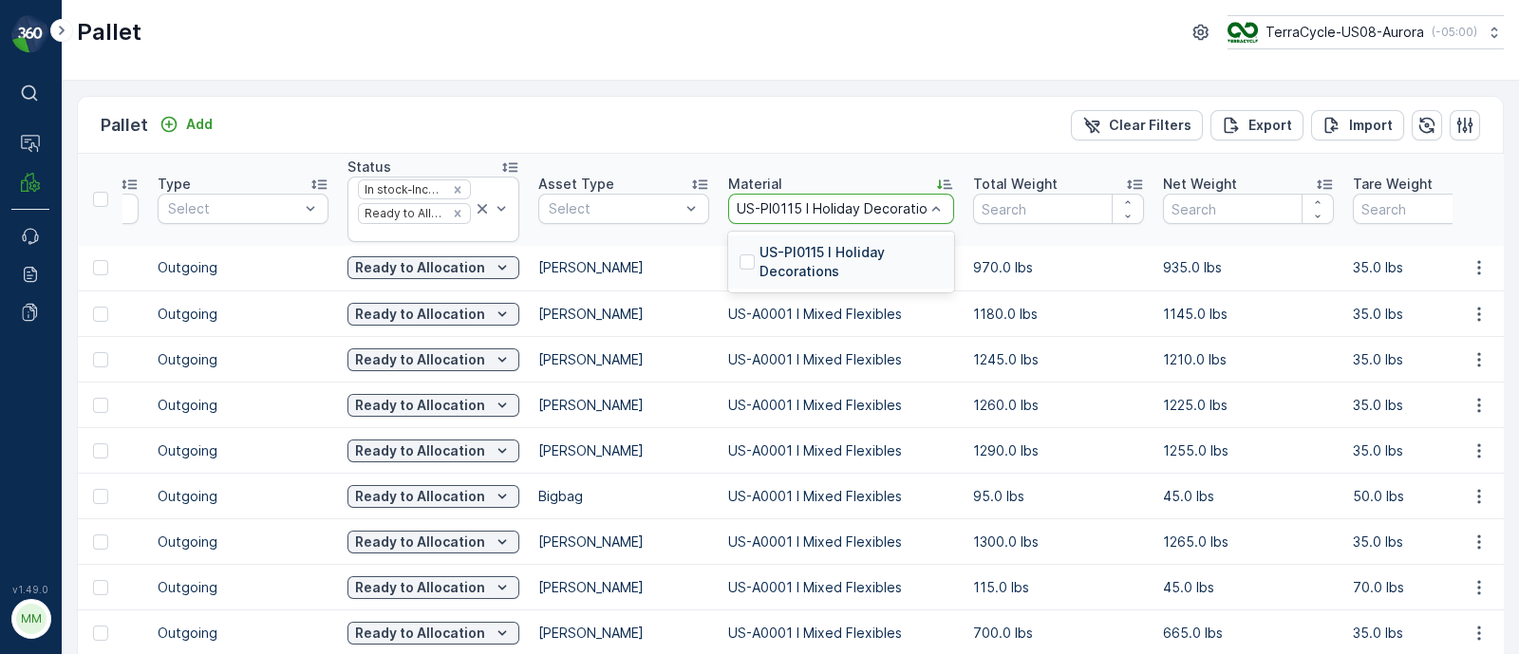
click at [807, 266] on p "US-PI0115 I Holiday Decorations" at bounding box center [851, 262] width 183 height 38
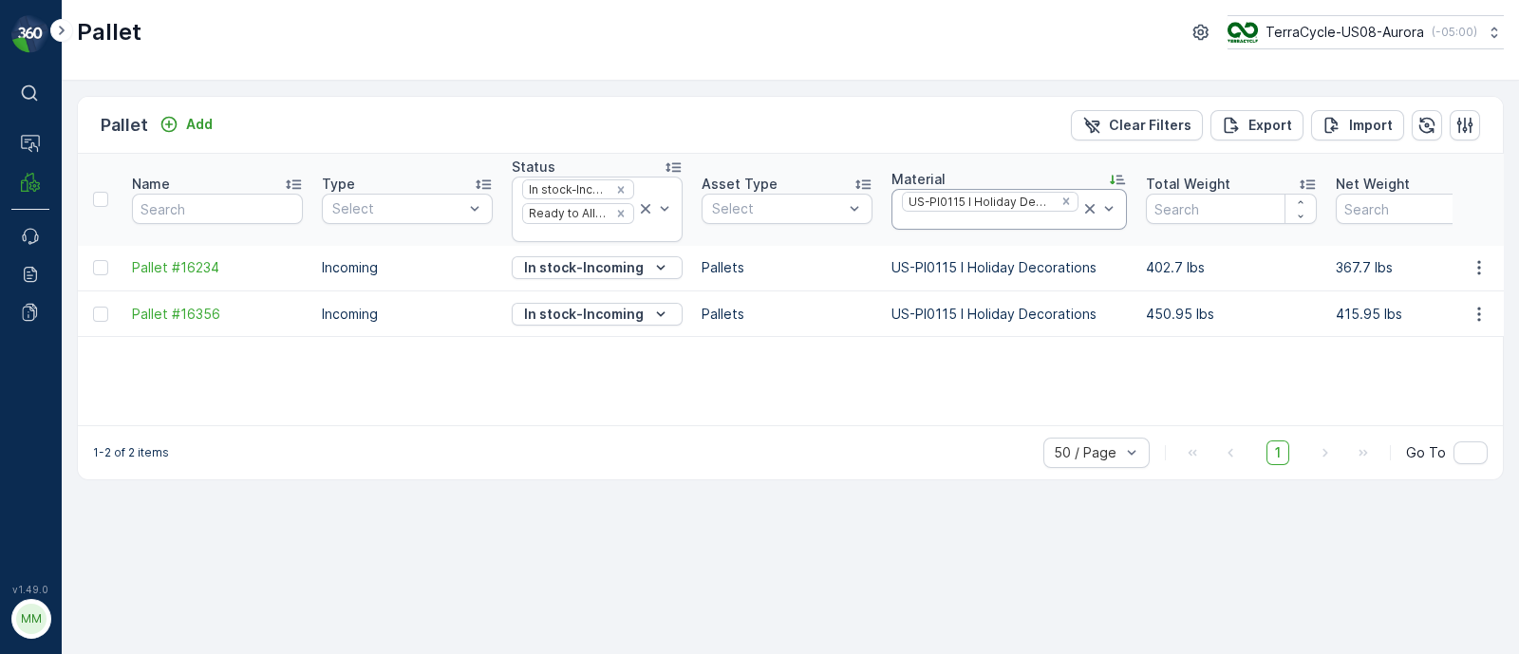
click at [947, 217] on div at bounding box center [990, 221] width 180 height 15
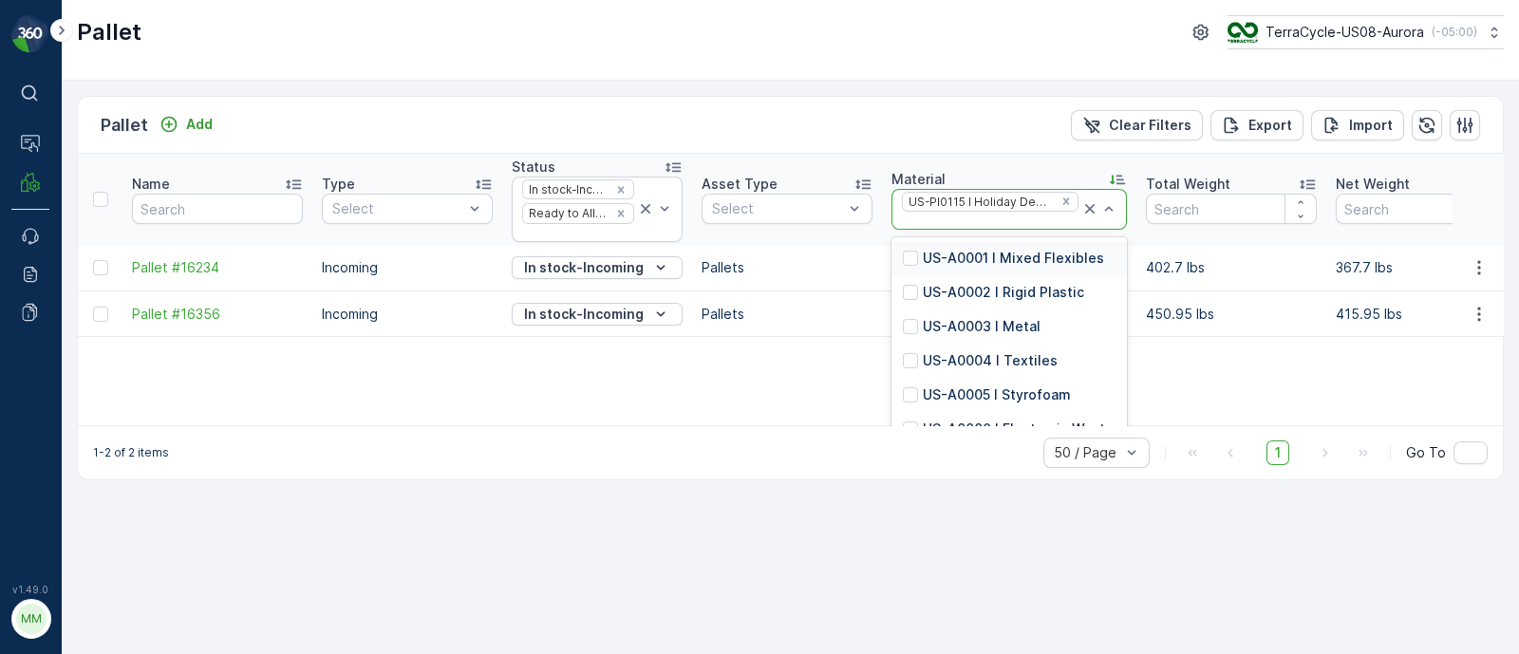
paste input "US-PI0313 I CS225 Cartridges & Packaging"
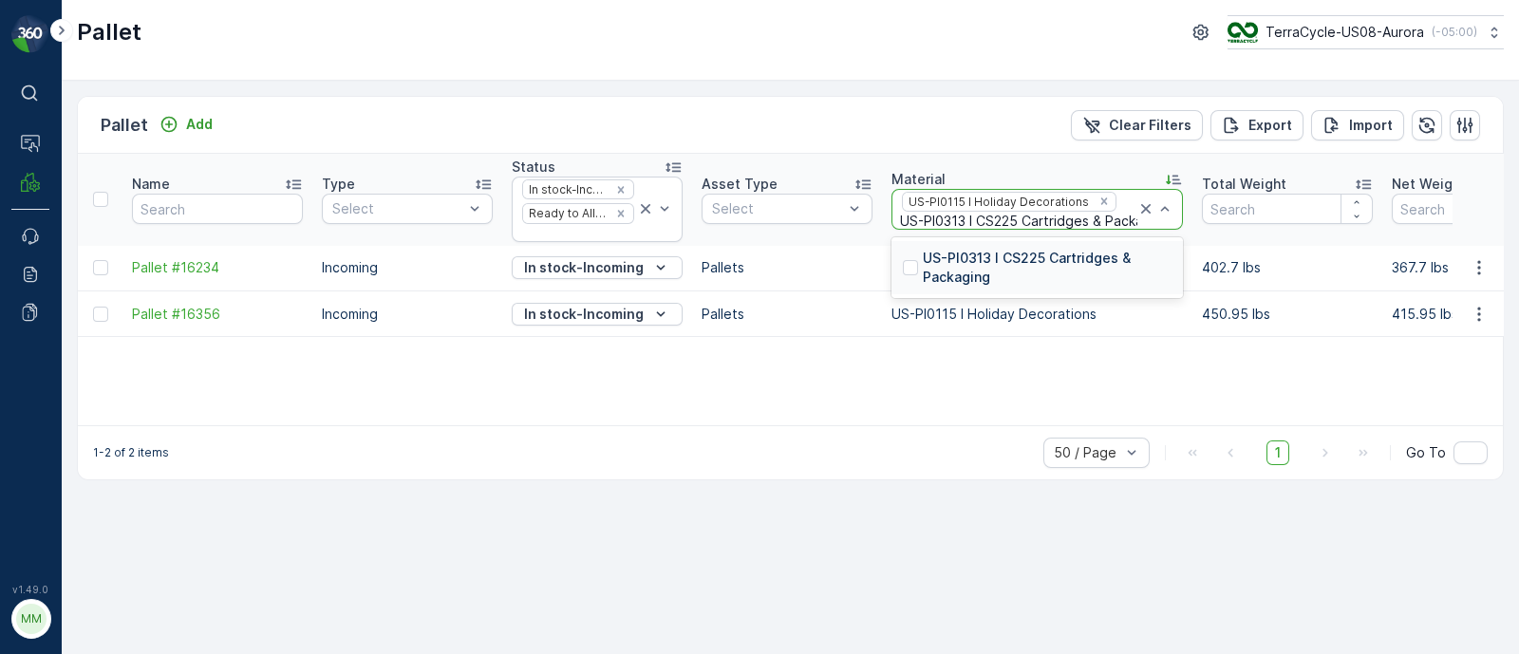
type input "US-PI0313 I CS225 Cartridges & Packaging"
click at [957, 266] on p "US-PI0313 I CS225 Cartridges & Packaging" at bounding box center [1047, 268] width 249 height 38
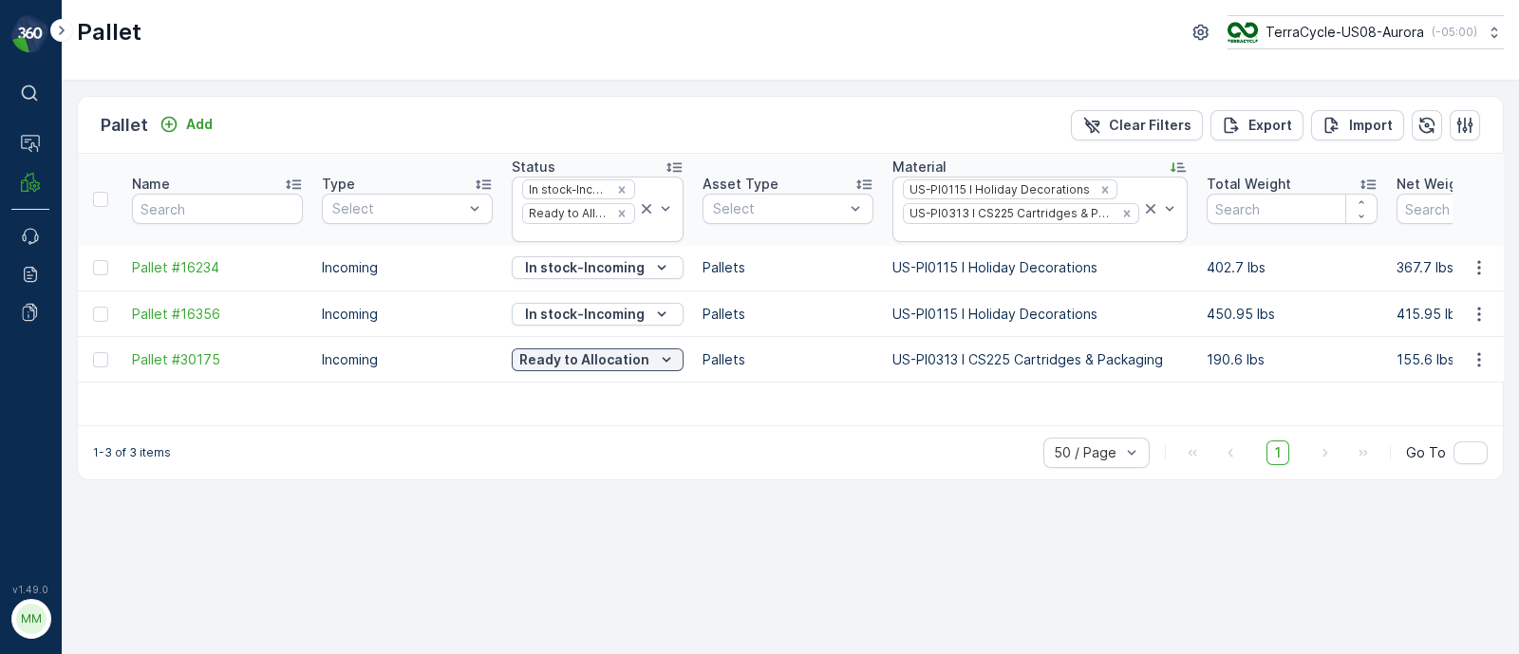
click at [1099, 184] on icon "Remove US-PI0115 I Holiday Decorations" at bounding box center [1105, 189] width 13 height 13
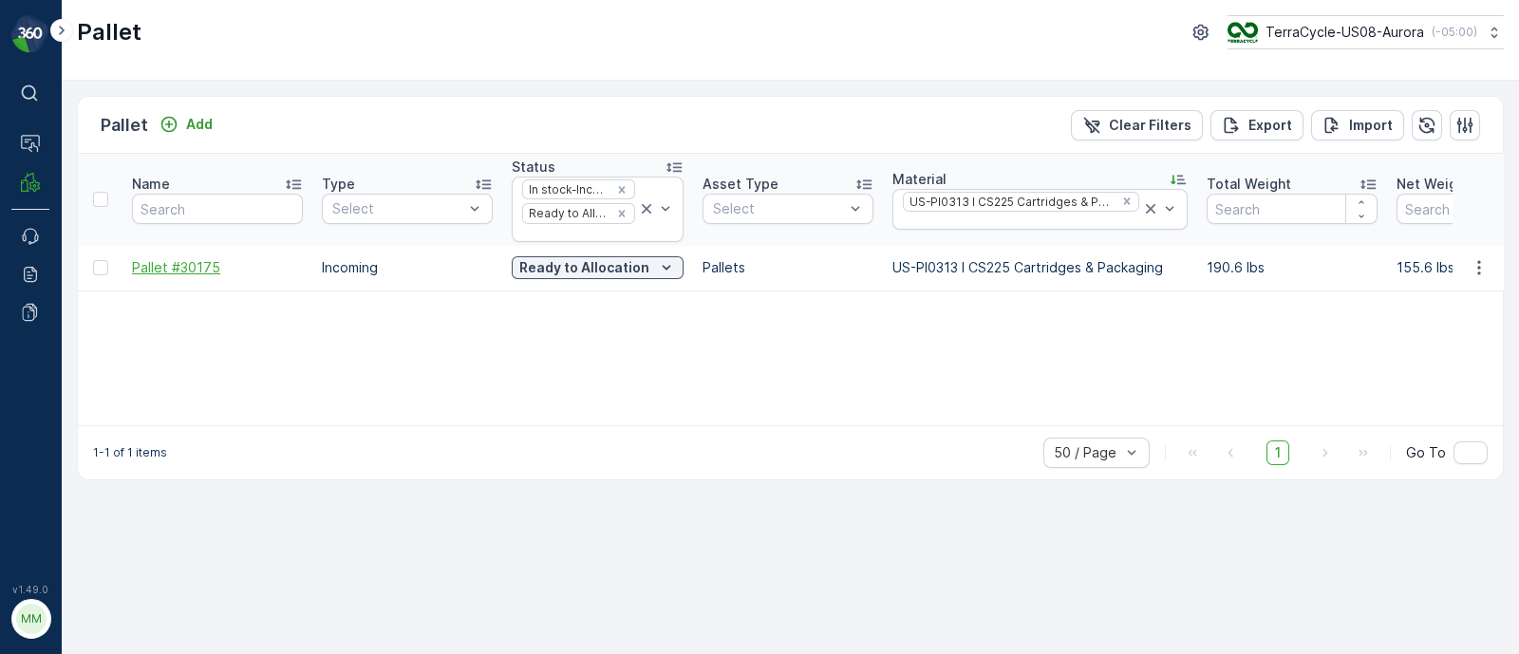
click at [185, 270] on span "Pallet #30175" at bounding box center [217, 267] width 171 height 19
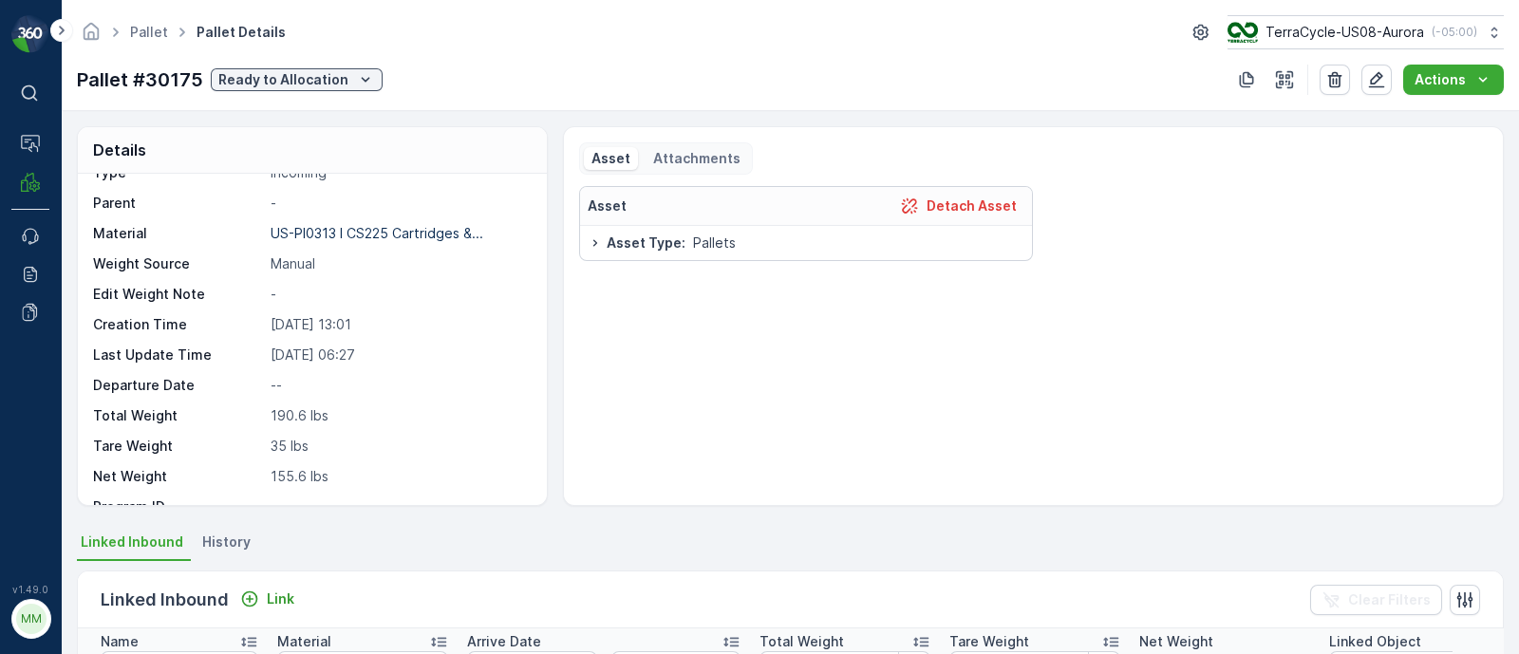
scroll to position [23, 0]
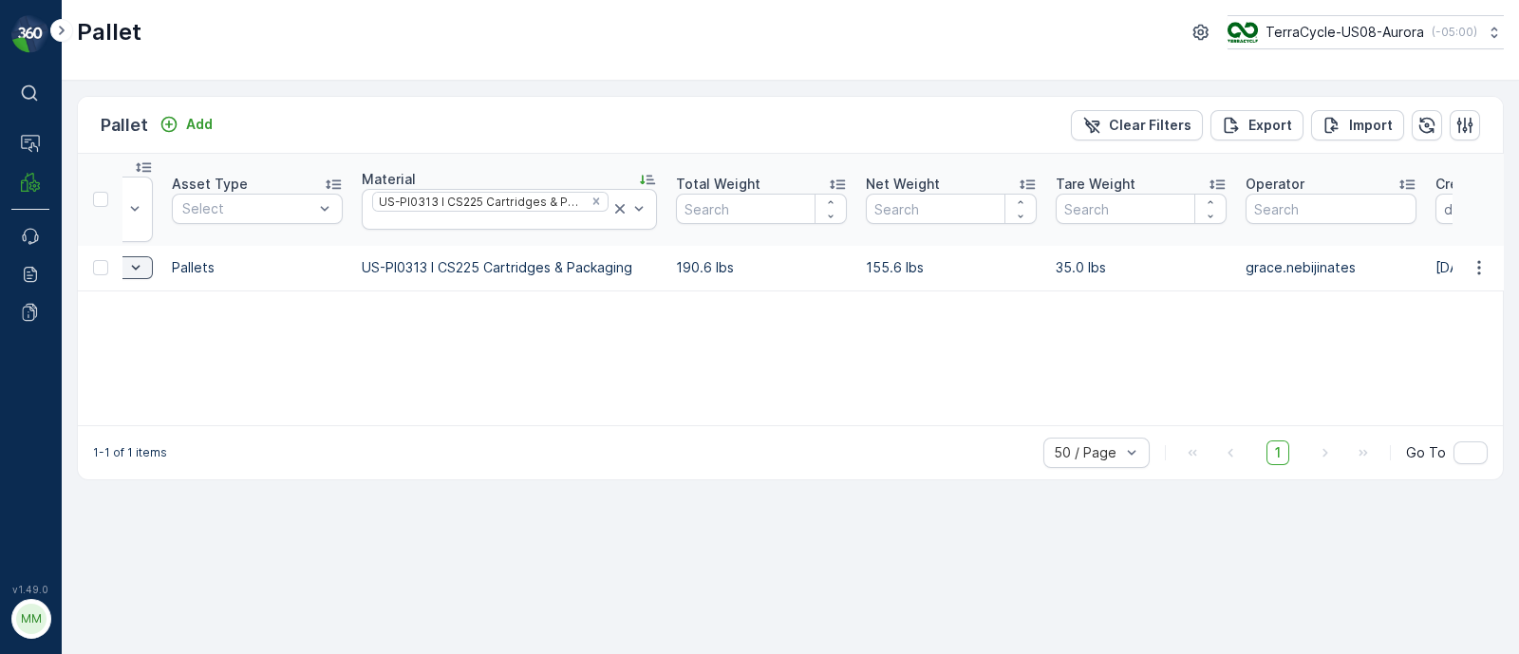
scroll to position [0, 993]
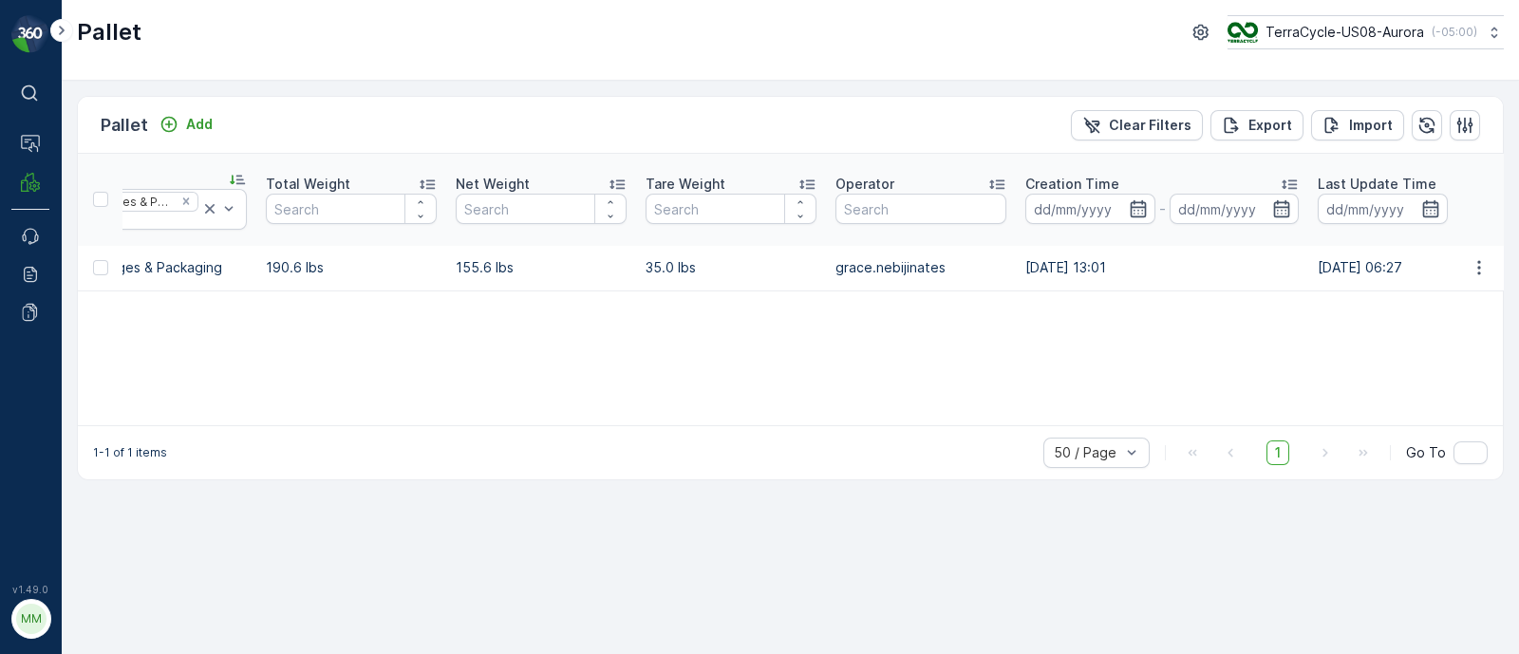
drag, startPoint x: 125, startPoint y: 268, endPoint x: 1538, endPoint y: 269, distance: 1413.0
click at [1518, 269] on html "⌘B Operations MRF Events Reports Documents v 1.49.0 MM MRF.US08 Pallet TerraCyc…" at bounding box center [759, 327] width 1519 height 654
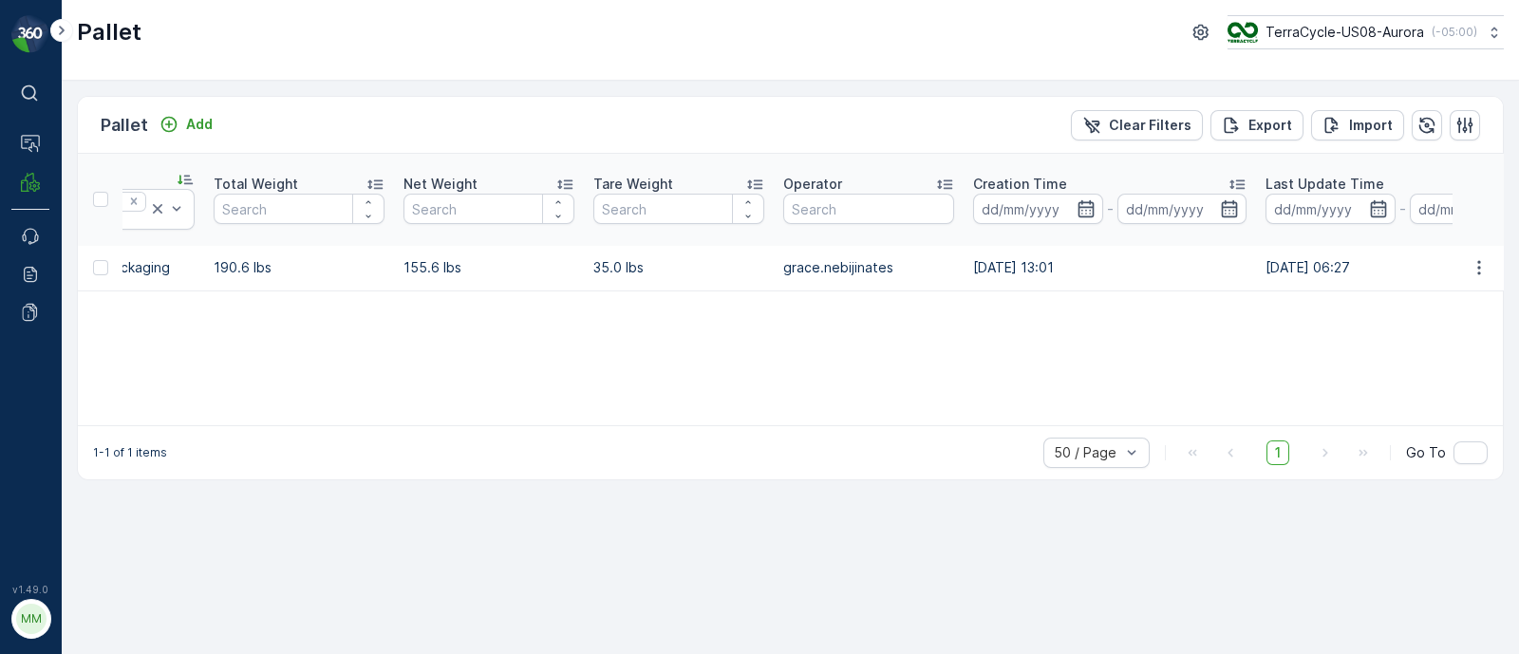
click at [1089, 258] on td "08.11.2024 13:01" at bounding box center [1110, 269] width 292 height 46
drag, startPoint x: 1189, startPoint y: 270, endPoint x: 1385, endPoint y: 270, distance: 196.6
click at [1385, 270] on tr "Pallet #30175 Incoming Ready to Allocation Pallets US-PI0313 I CS225 Cartridges…" at bounding box center [817, 269] width 3465 height 46
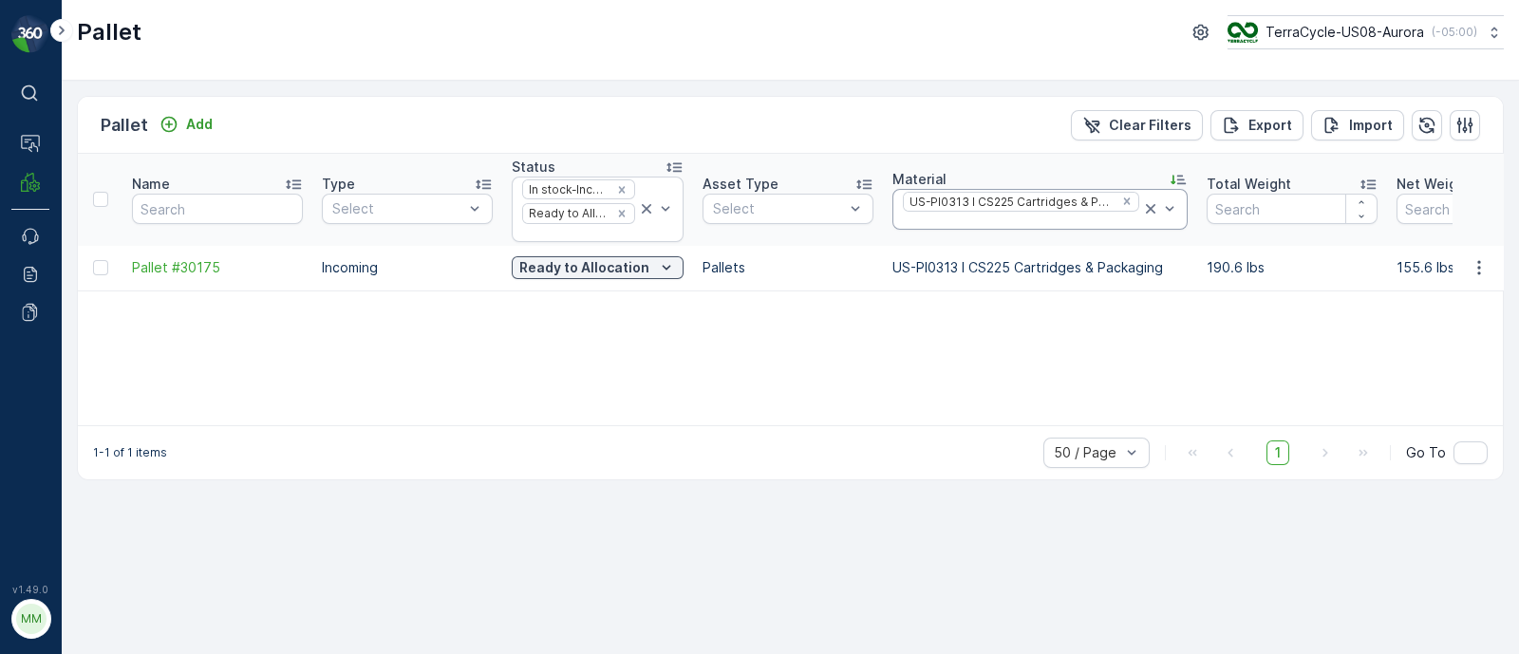
click at [942, 217] on div at bounding box center [1021, 221] width 240 height 15
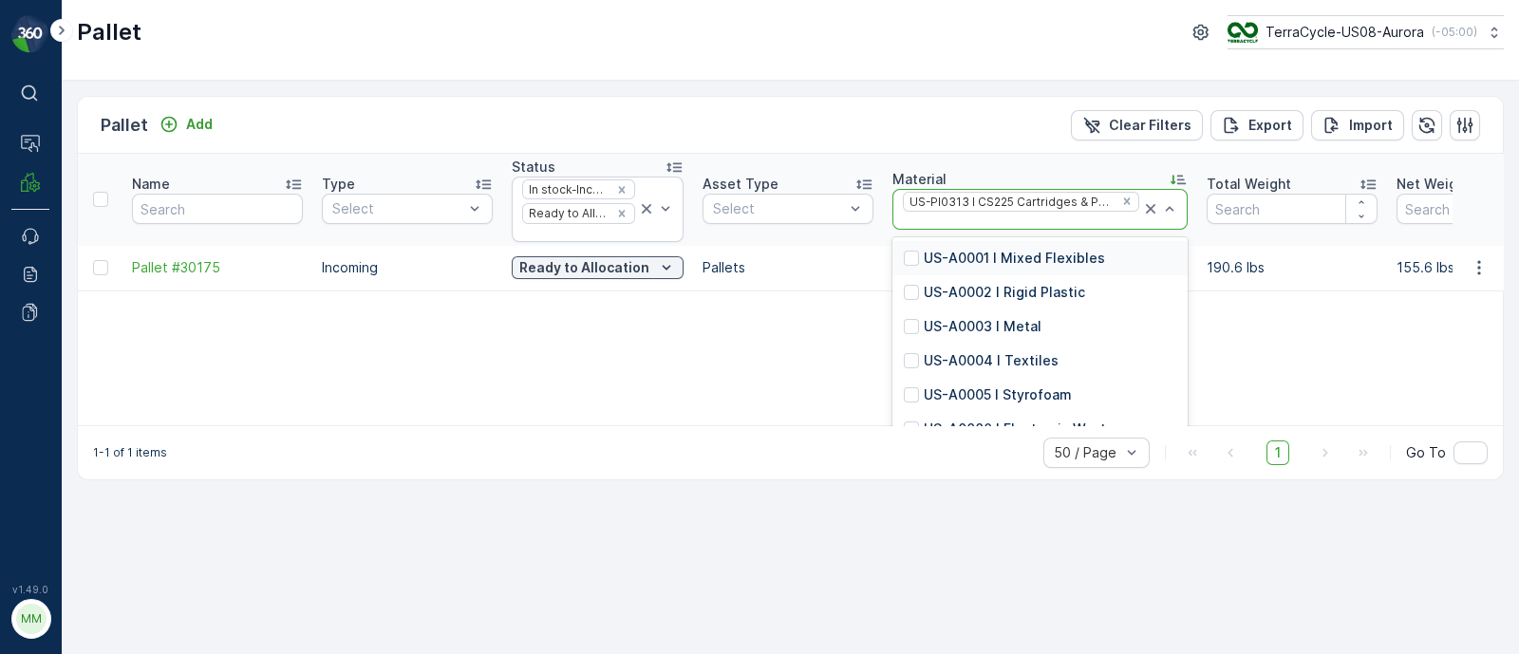
paste input "US-PI0082 I C01091 NRP Cleaning Pads"
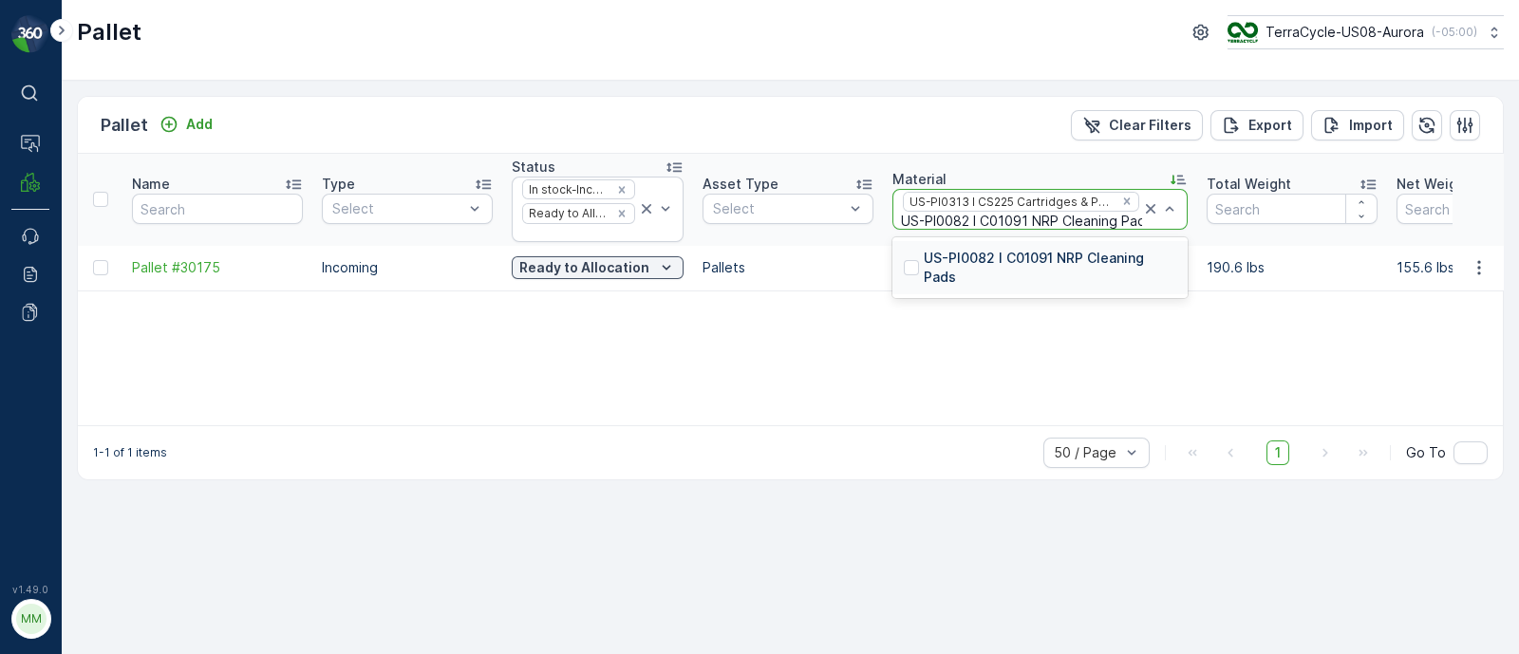
type input "US-PI0082 I C01091 NRP Cleaning Pads"
click at [965, 254] on p "US-PI0082 I C01091 NRP Cleaning Pads" at bounding box center [1050, 268] width 253 height 38
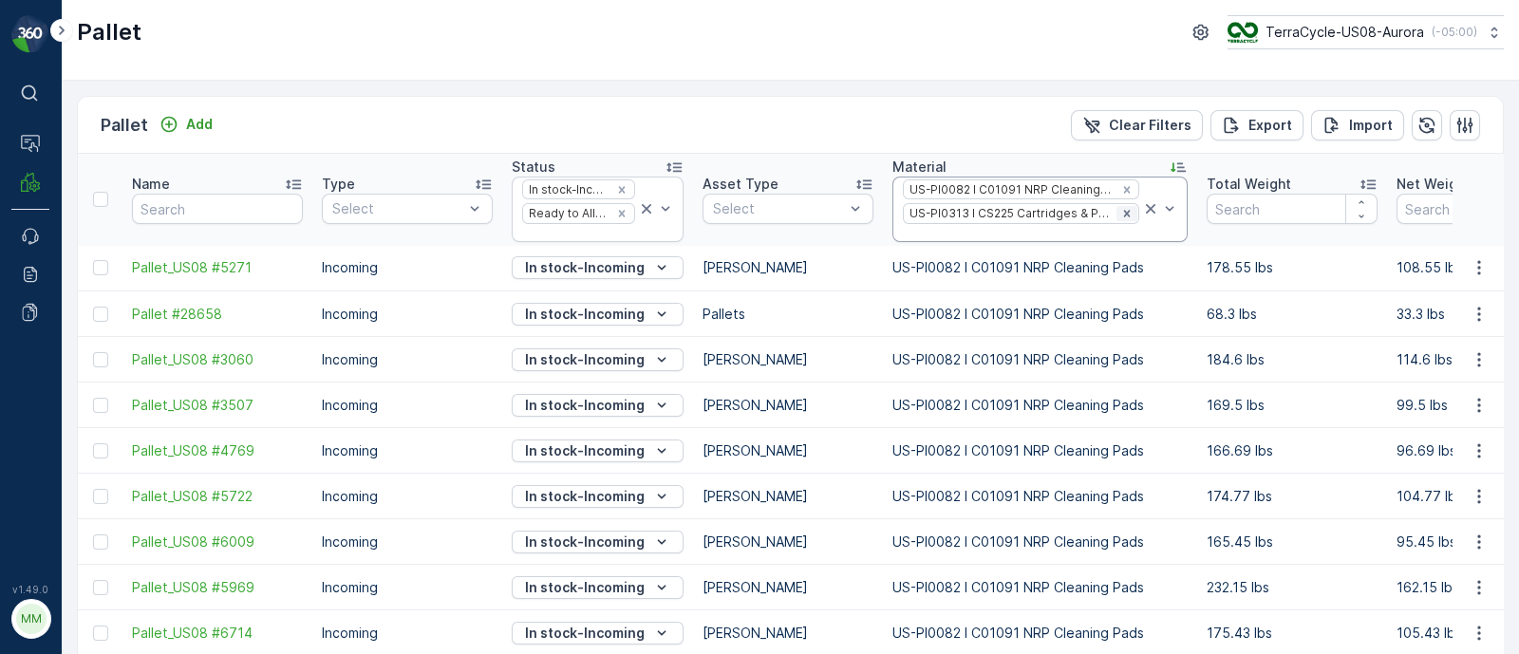
click at [1123, 212] on icon "Remove US-PI0313 I CS225 Cartridges & Packaging" at bounding box center [1126, 213] width 7 height 7
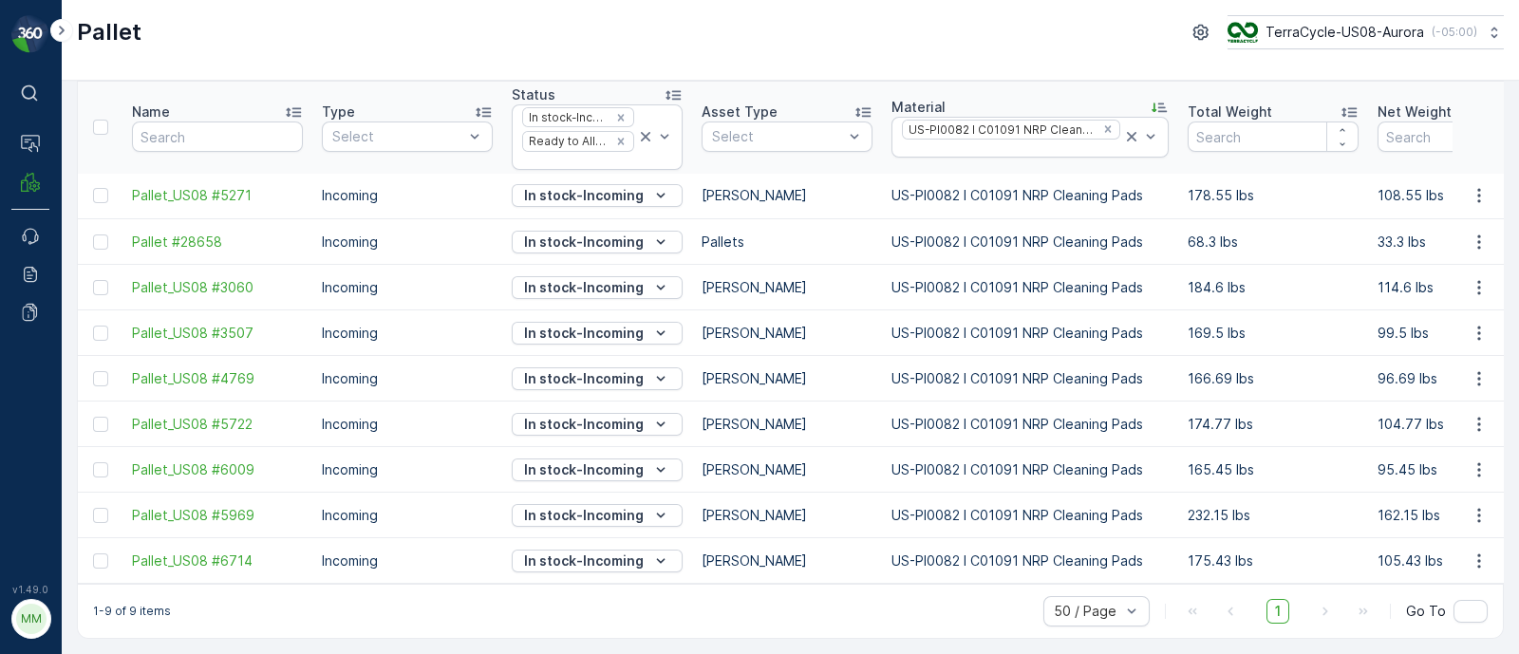
scroll to position [79, 0]
drag, startPoint x: 607, startPoint y: 584, endPoint x: 985, endPoint y: 571, distance: 378.2
click at [985, 571] on div "Pallet Add Clear Filters Export Import Name Type Select Status In stock-Incomin…" at bounding box center [790, 331] width 1427 height 615
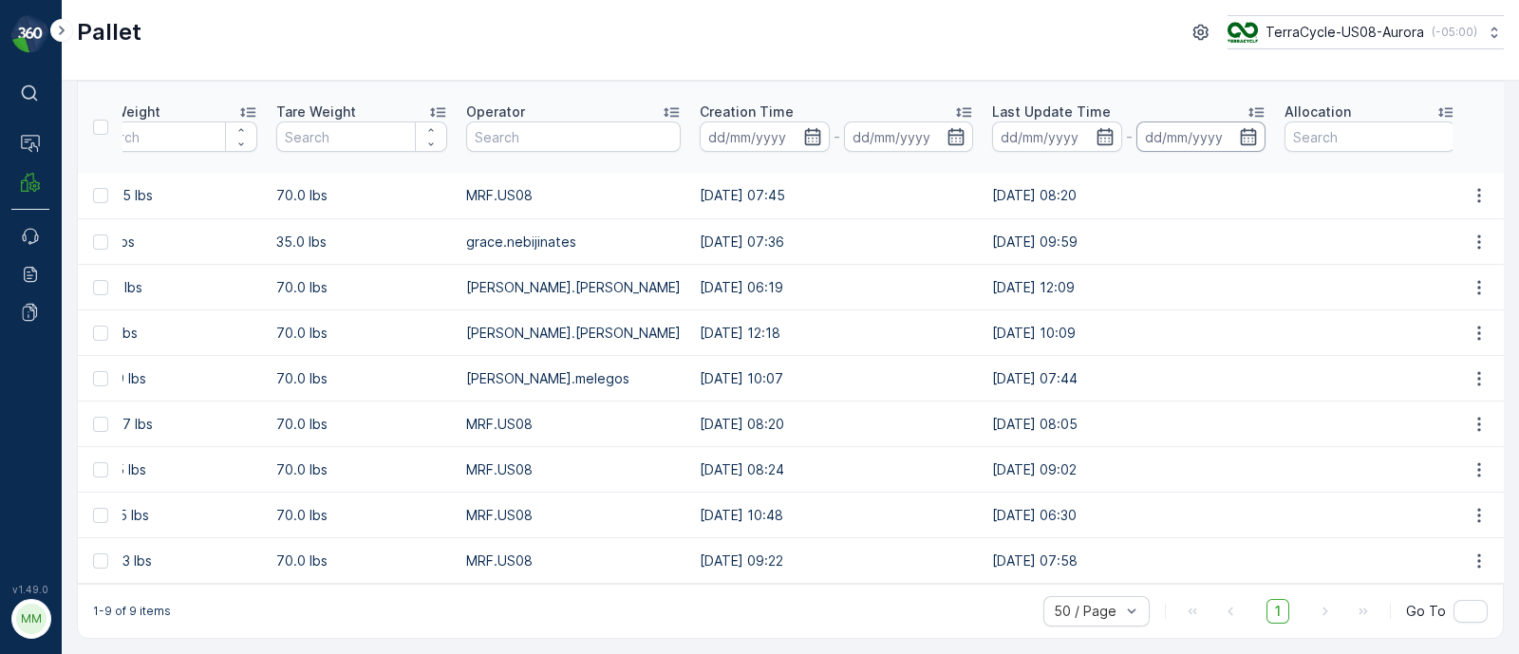
scroll to position [0, 1282]
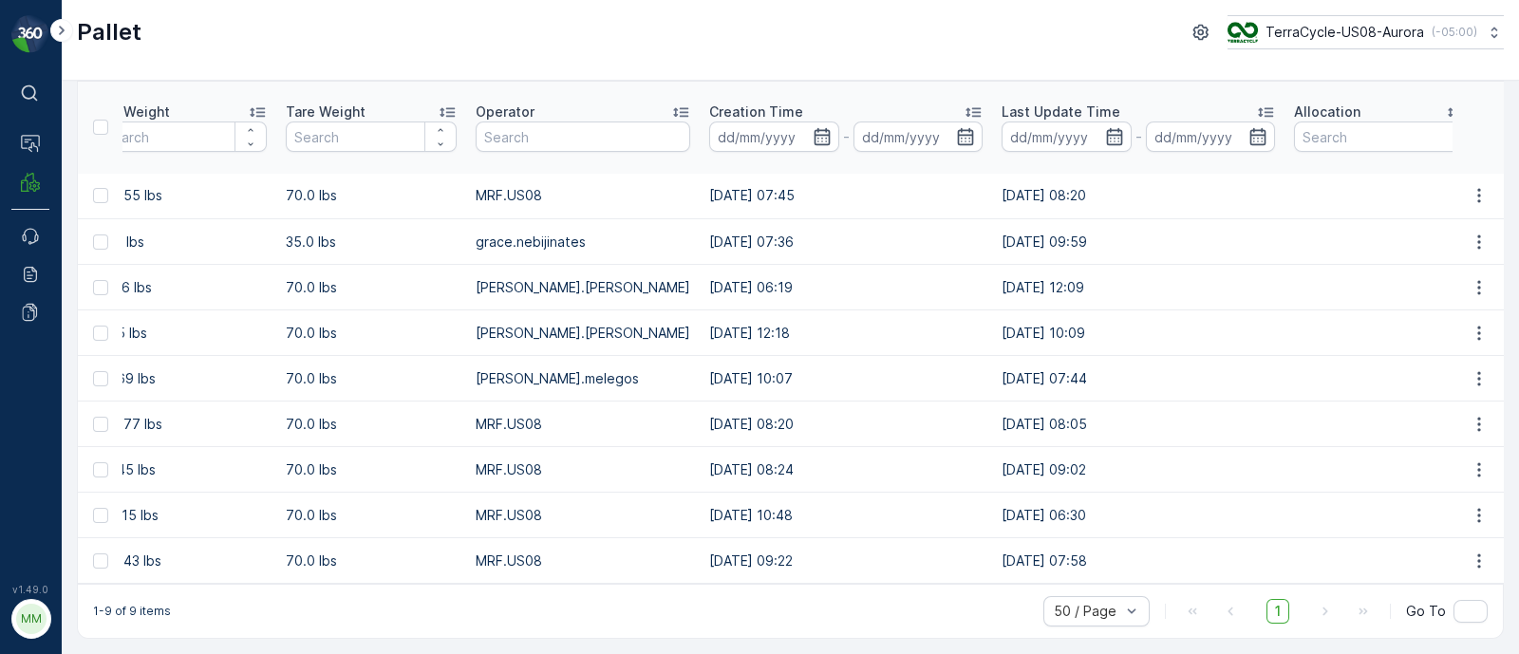
click at [1256, 106] on icon at bounding box center [1265, 112] width 19 height 19
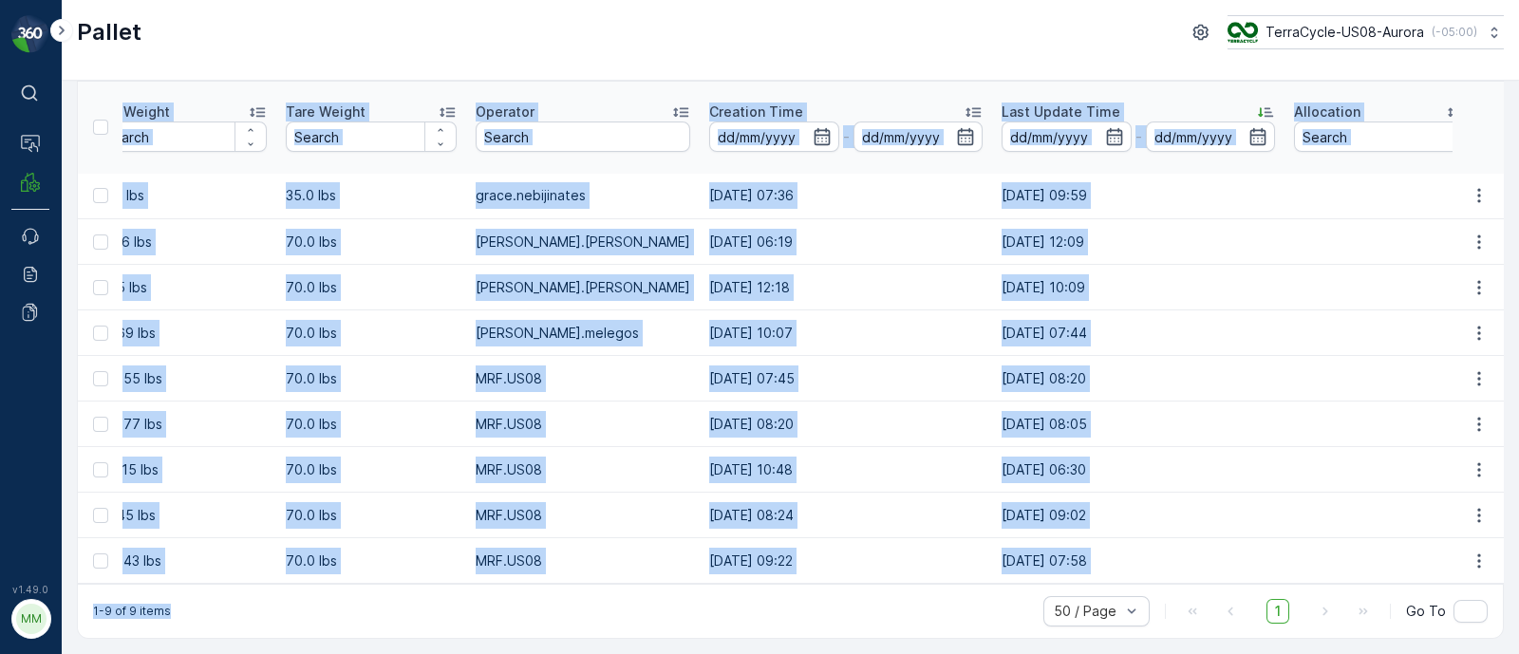
drag, startPoint x: 744, startPoint y: 585, endPoint x: 692, endPoint y: 582, distance: 51.4
click at [692, 582] on div "Pallet Add Clear Filters Export Import Name Type Select Status In stock-Incomin…" at bounding box center [790, 331] width 1427 height 615
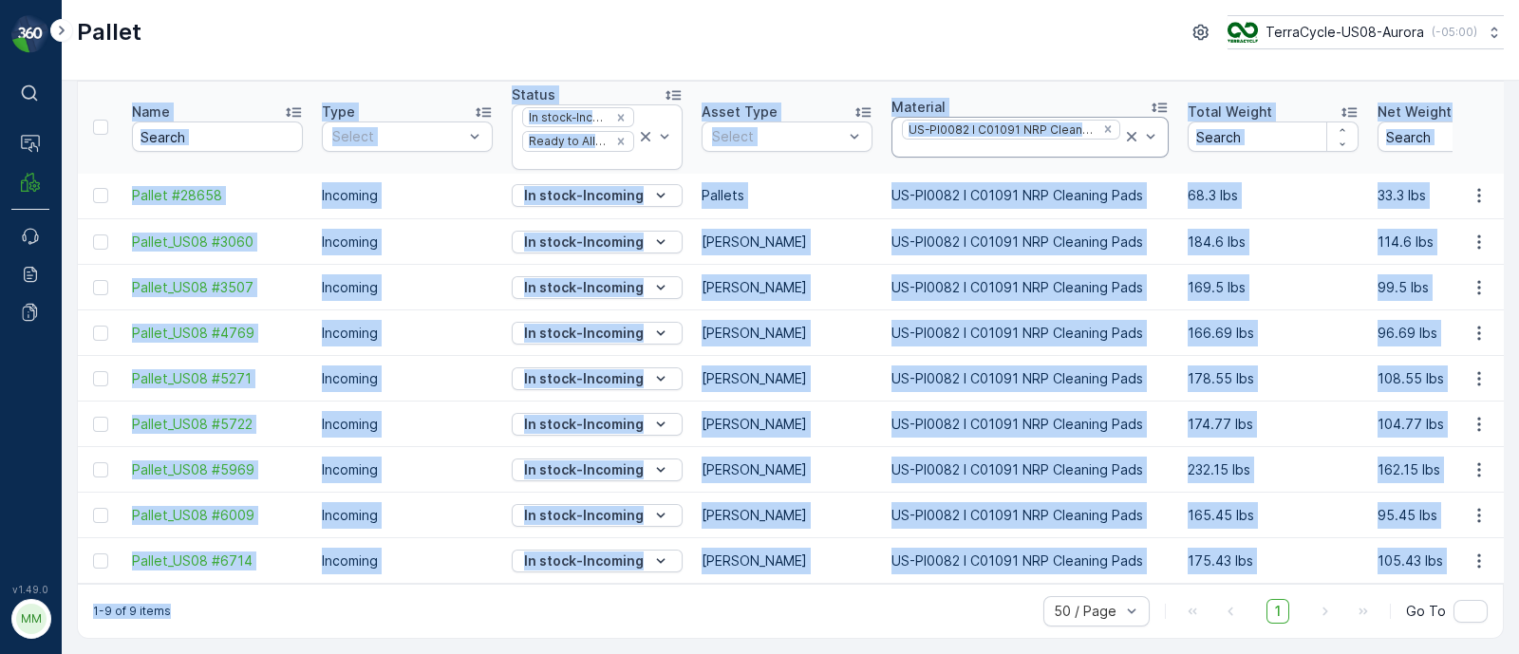
click at [910, 141] on div at bounding box center [1011, 148] width 222 height 15
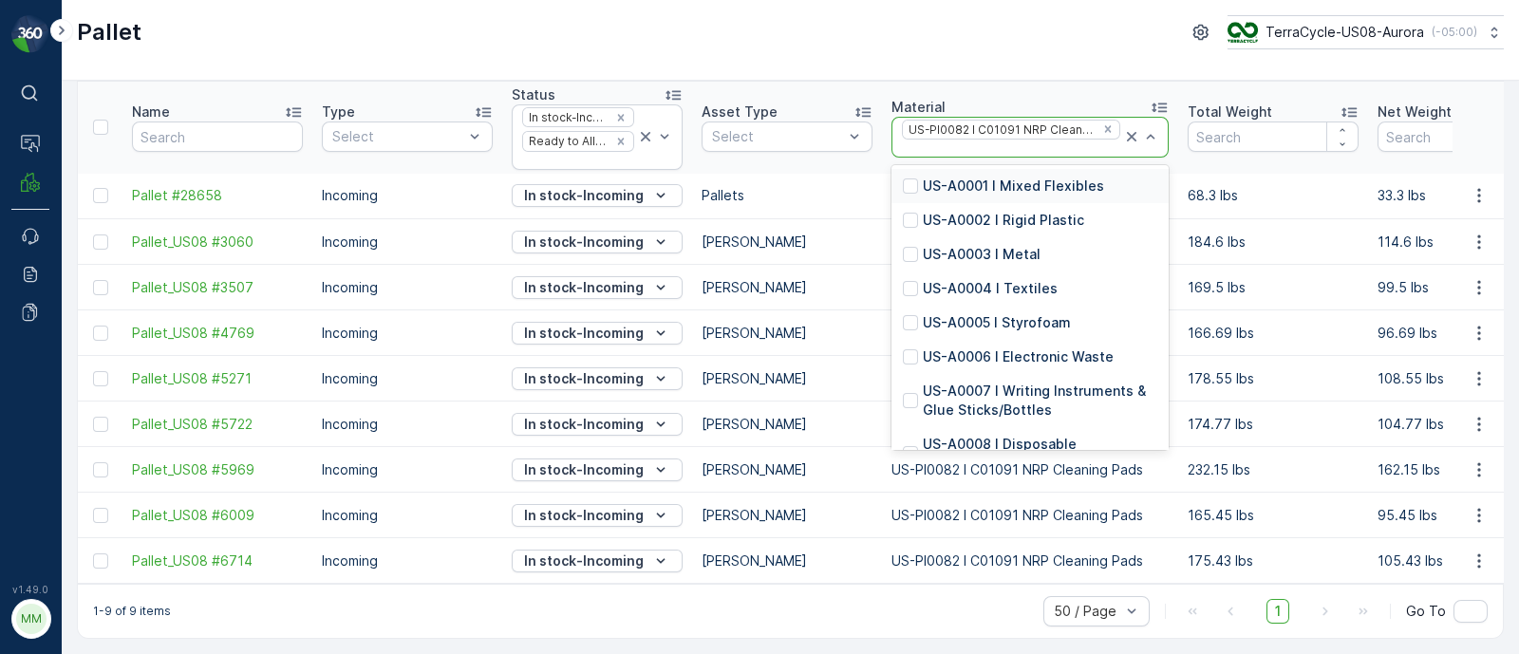
paste input "US-PI0008 I Paper products"
type input "US-PI0008 I Paper products"
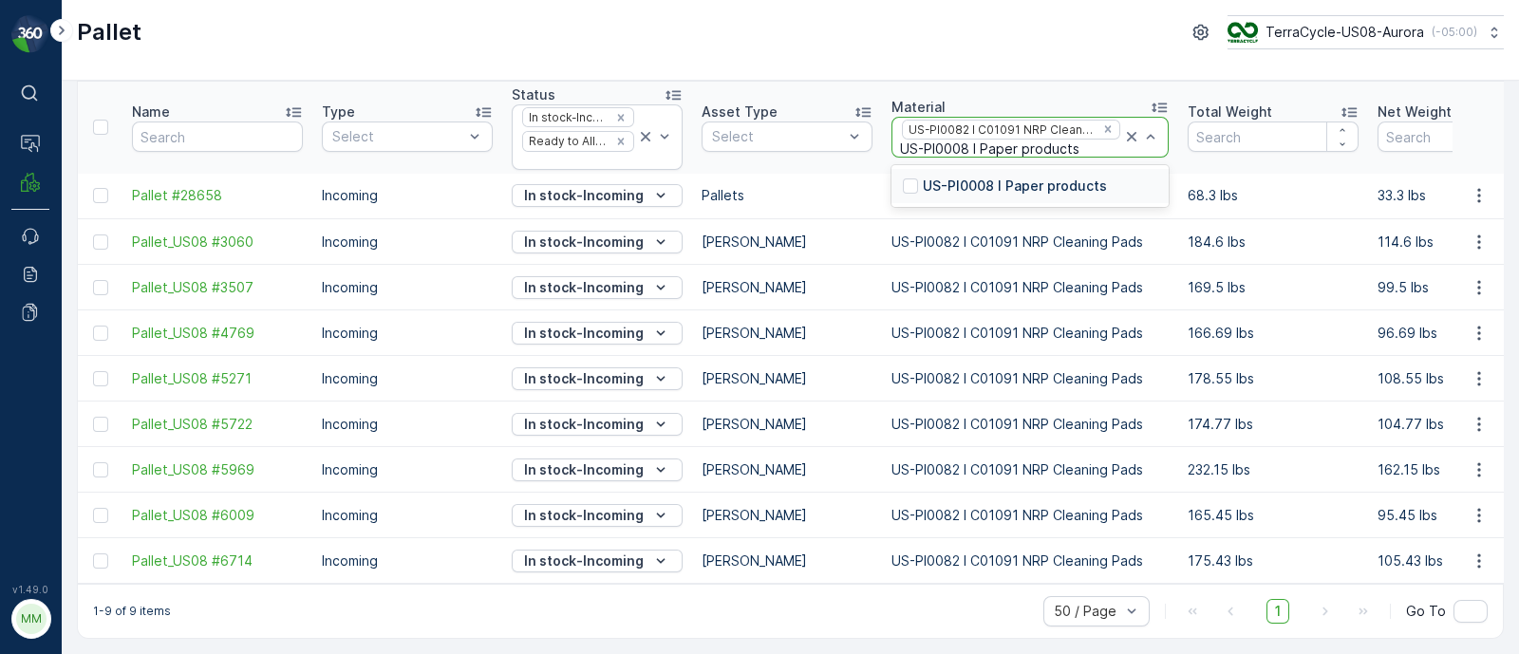
click at [1065, 179] on p "US-PI0008 I Paper products" at bounding box center [1015, 186] width 184 height 19
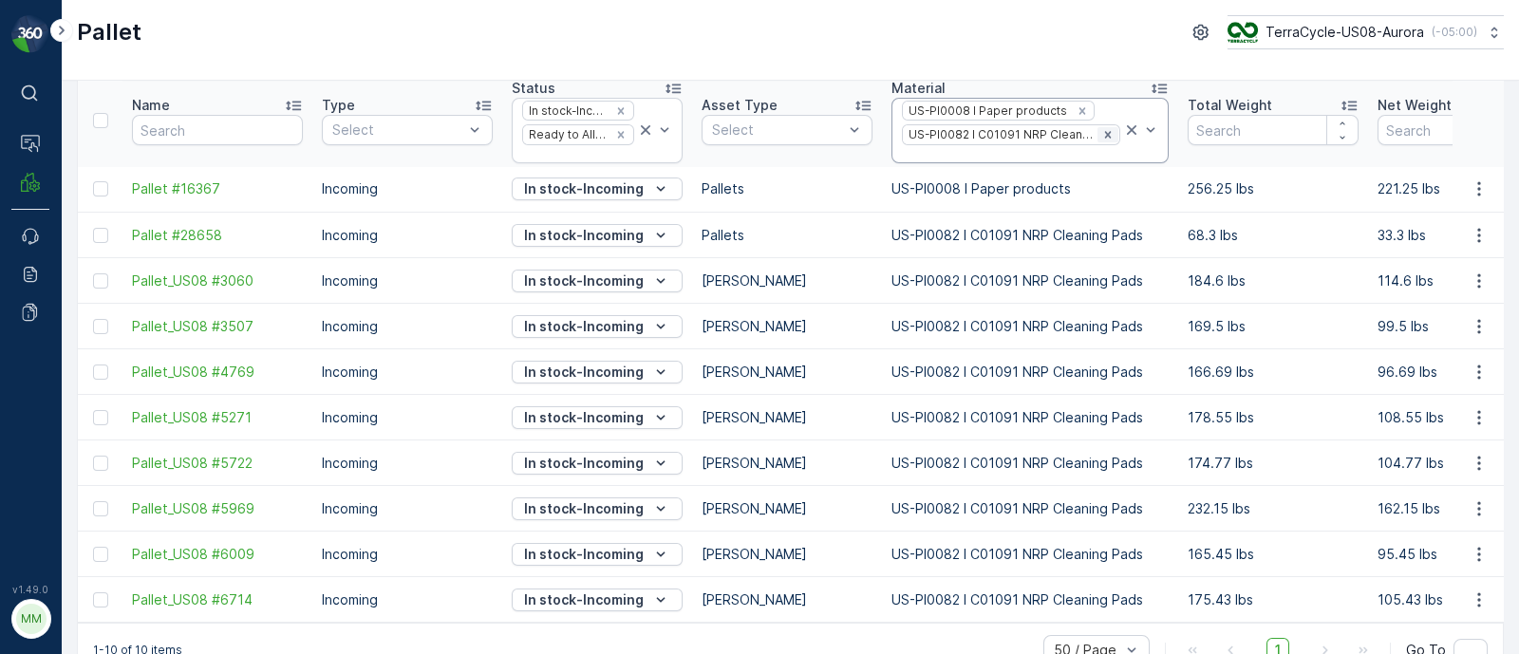
click at [1102, 129] on icon "Remove US-PI0082 I C01091 NRP Cleaning Pads" at bounding box center [1108, 134] width 13 height 13
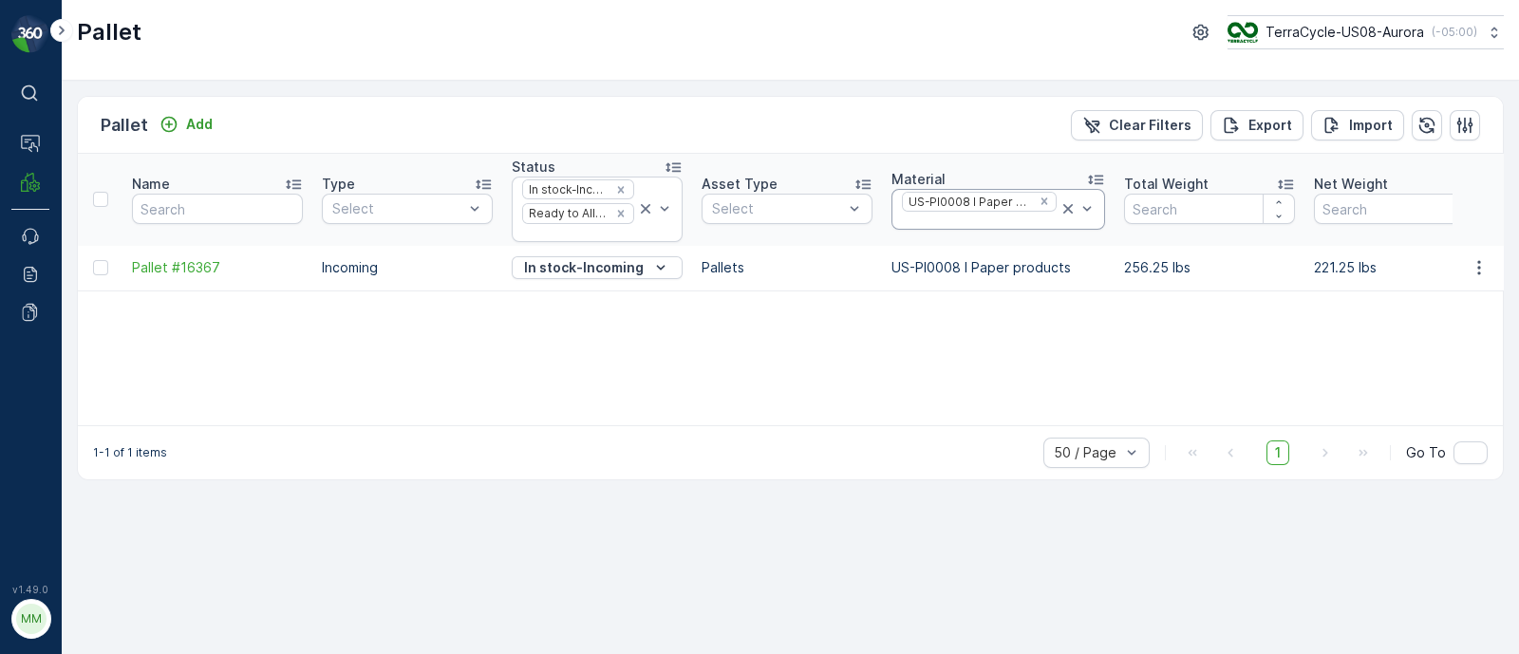
click at [914, 214] on div at bounding box center [979, 221] width 159 height 15
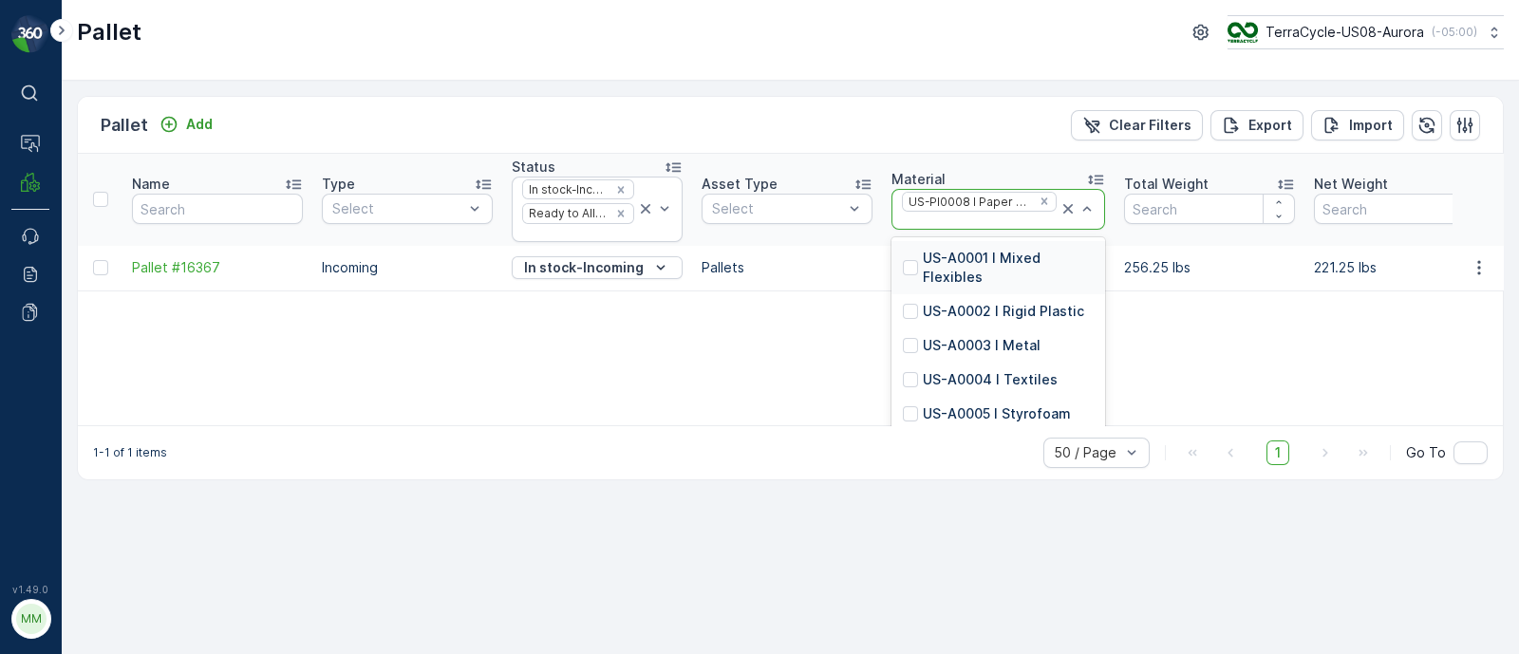
paste input "US-PI0042 I Acrylic Teeth Aligners"
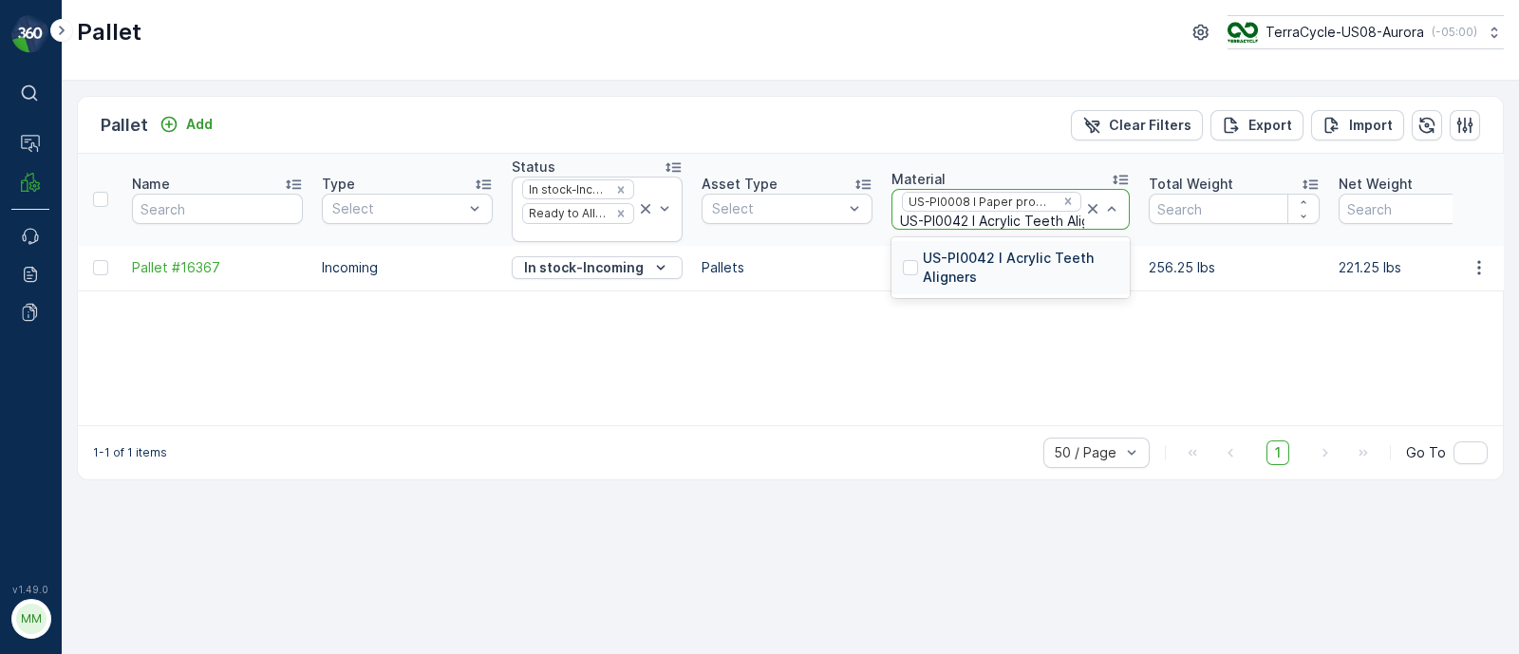
type input "US-PI0042 I Acrylic Teeth Aligners"
click at [980, 249] on p "US-PI0042 I Acrylic Teeth Aligners" at bounding box center [1021, 268] width 196 height 38
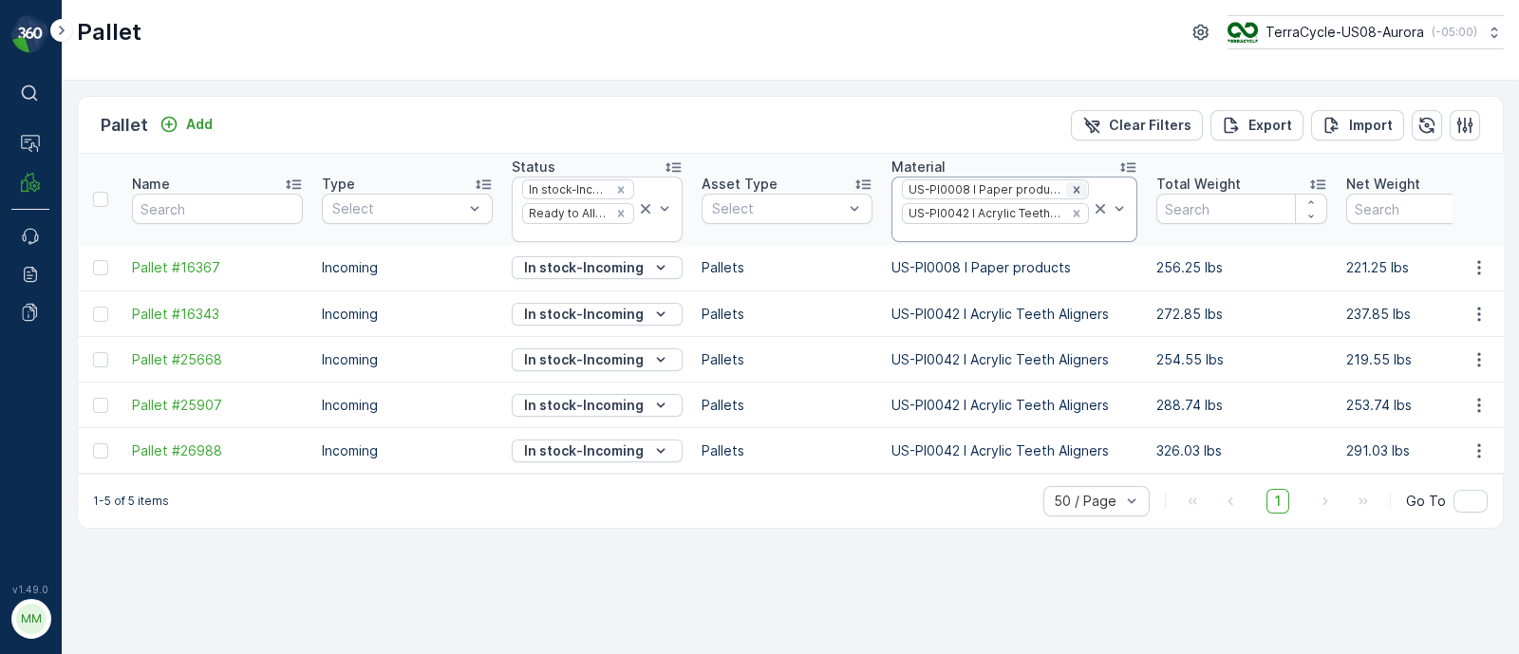
click at [1070, 192] on icon "Remove US-PI0008 I Paper products" at bounding box center [1076, 189] width 13 height 13
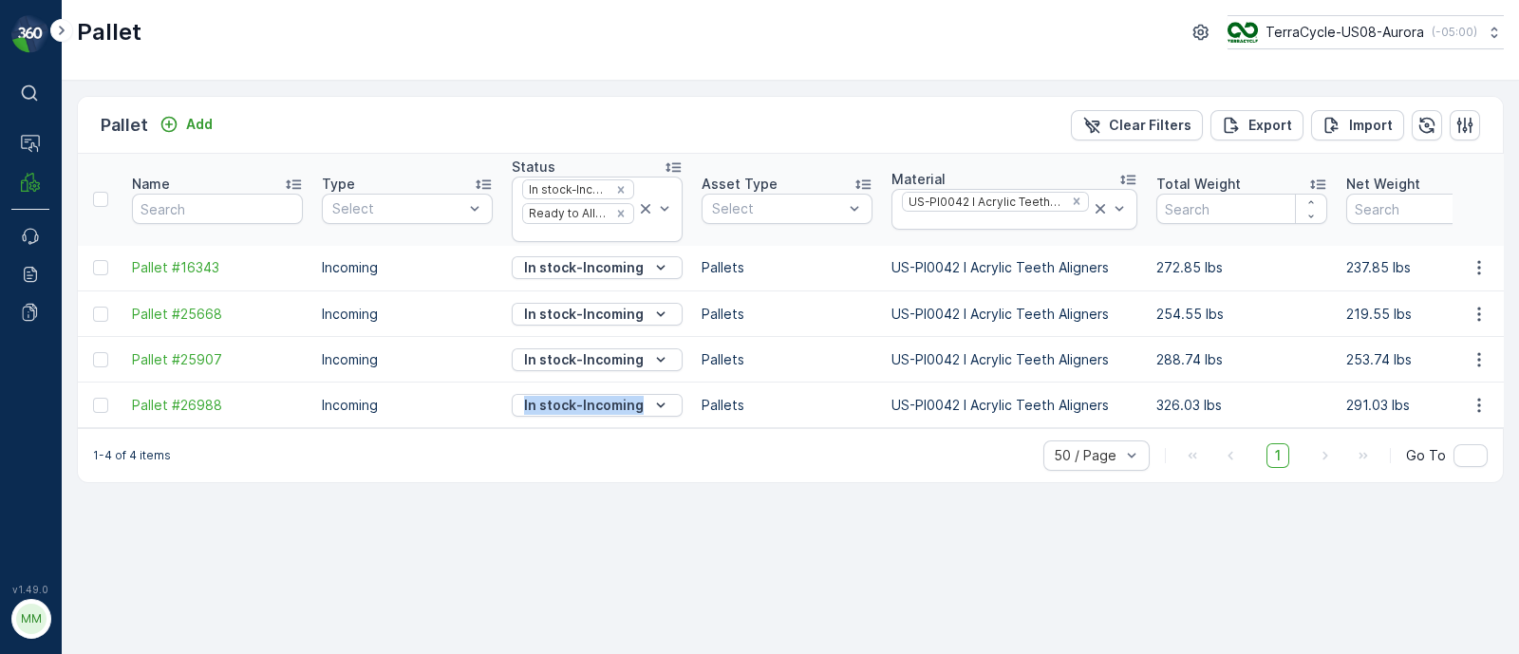
drag, startPoint x: 405, startPoint y: 424, endPoint x: 614, endPoint y: 416, distance: 210.0
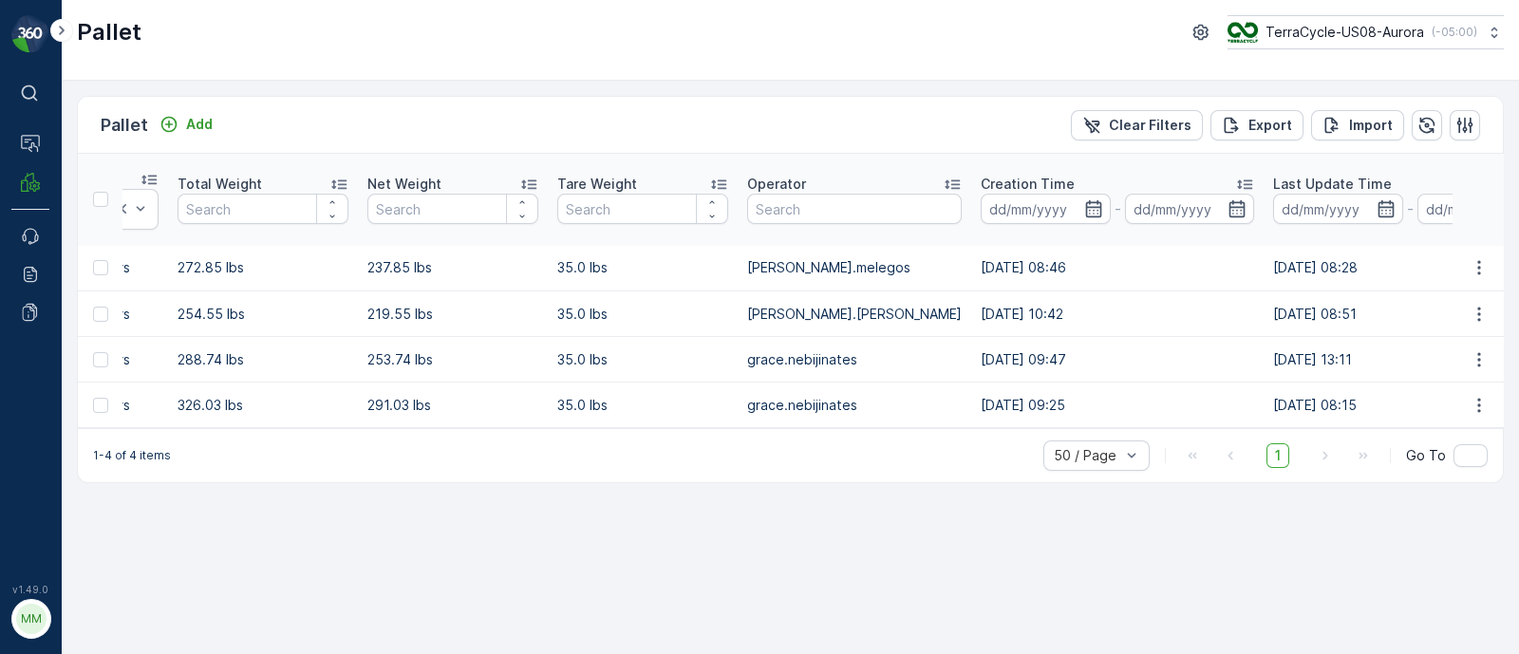
scroll to position [0, 1107]
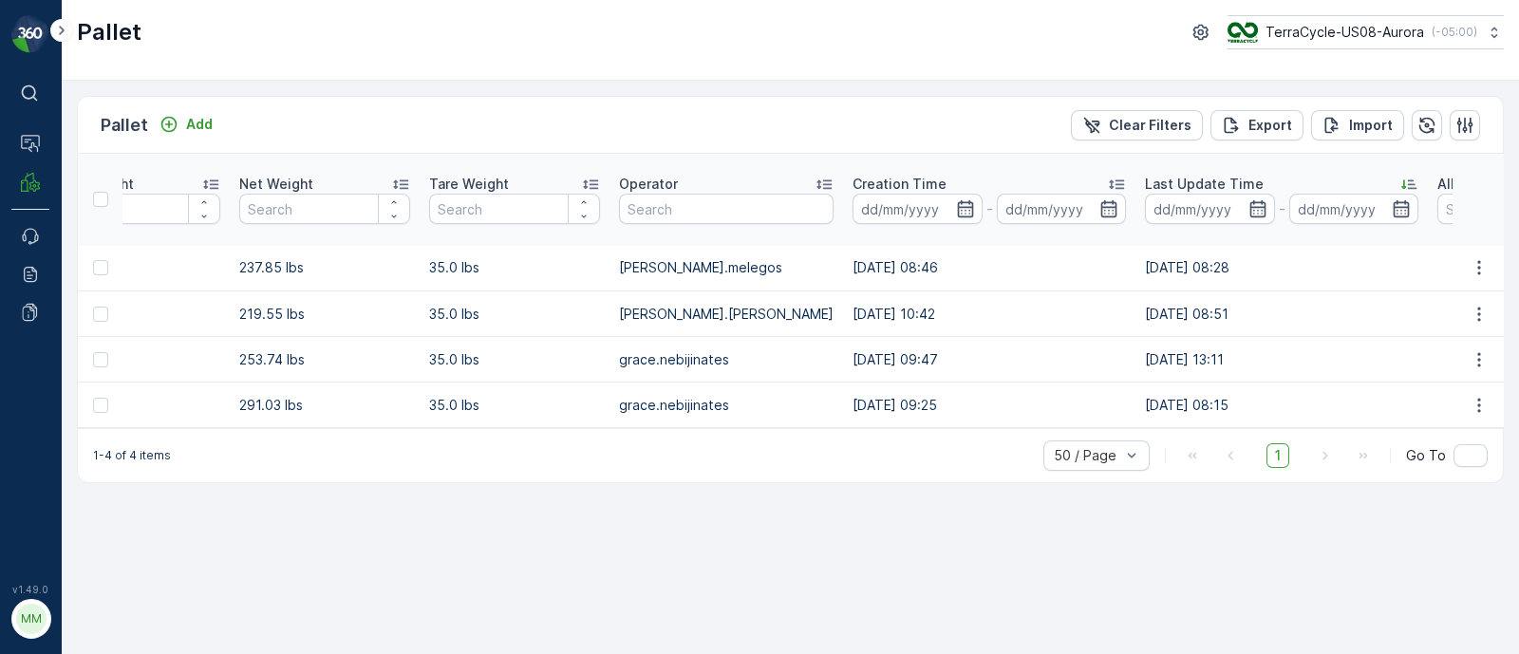
click at [1136, 404] on td "23.07.2024 08:15" at bounding box center [1282, 406] width 292 height 46
click at [1070, 337] on td "14.05.2024 09:47" at bounding box center [989, 360] width 292 height 46
click at [1071, 314] on td "03.05.2024 10:42" at bounding box center [989, 315] width 292 height 46
click at [1077, 279] on td "10.05.2023 08:46" at bounding box center [989, 269] width 292 height 46
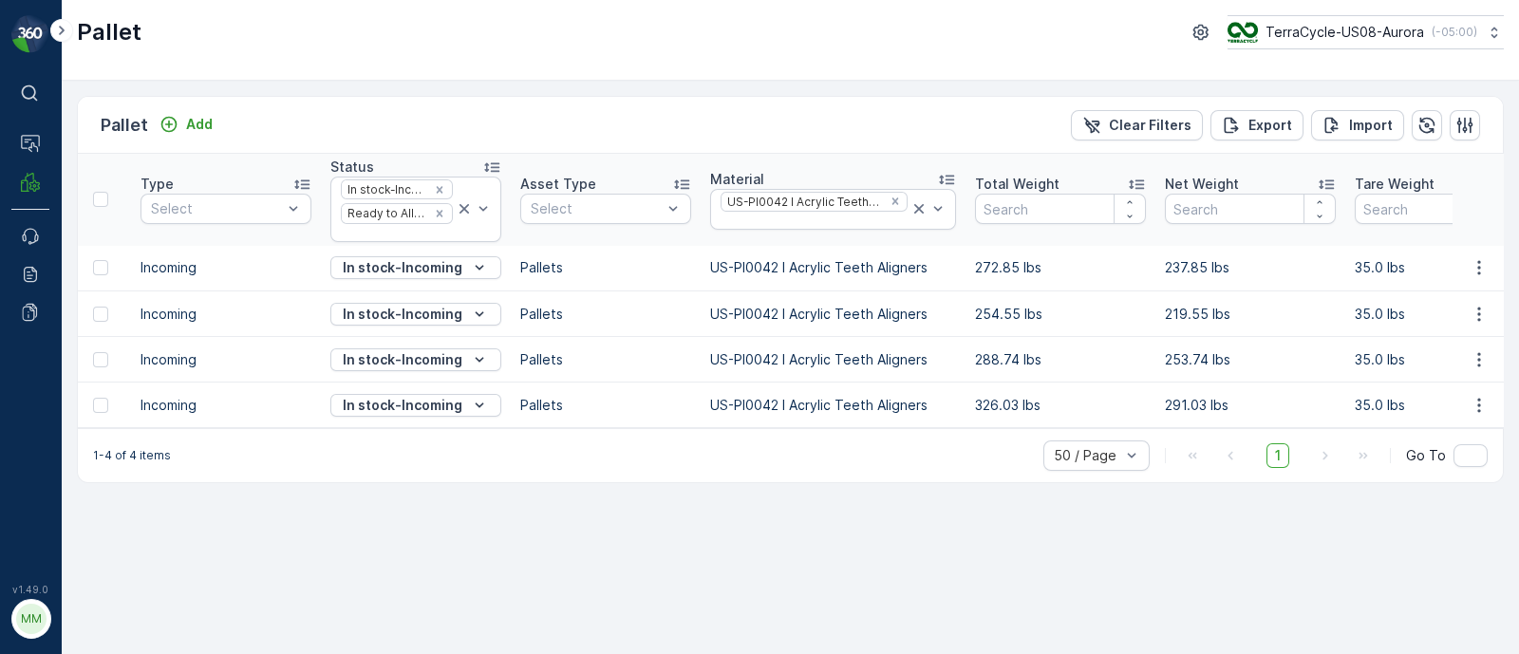
scroll to position [0, 0]
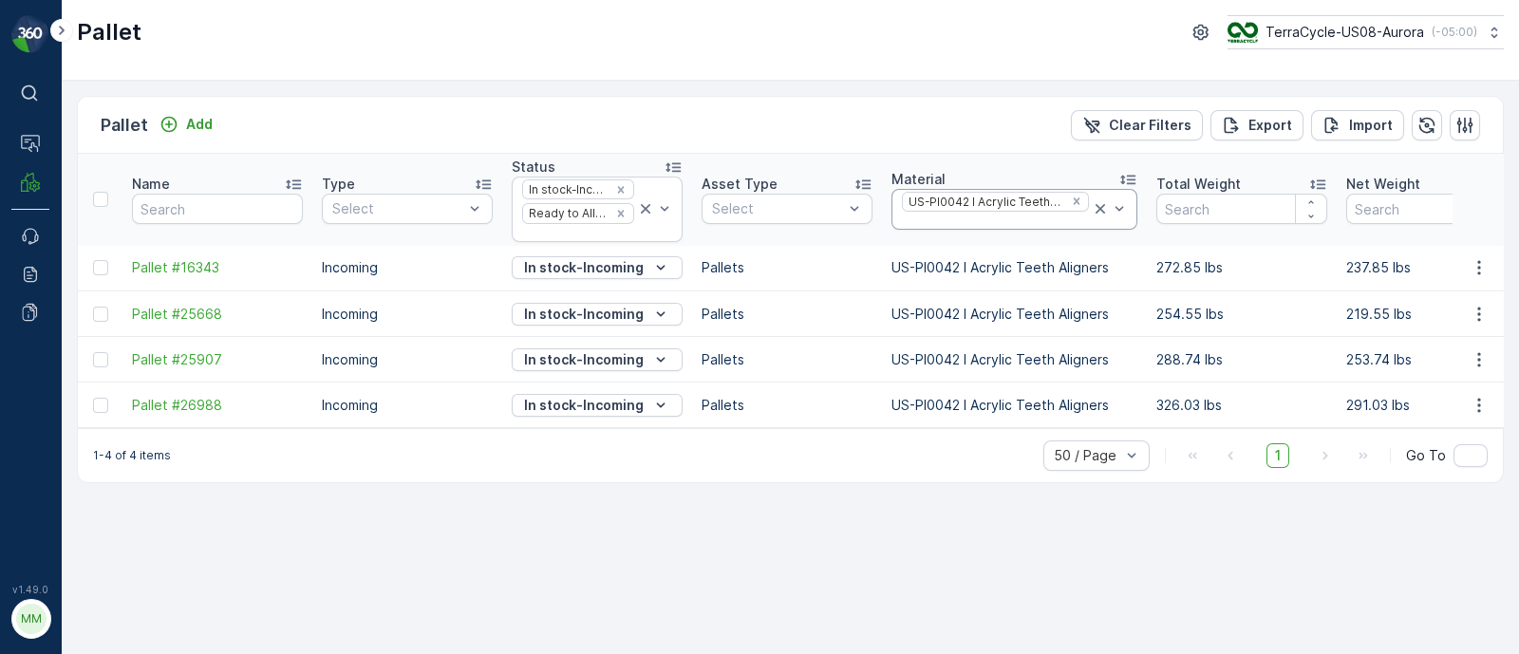
click at [971, 222] on div at bounding box center [995, 221] width 191 height 15
paste input "US-PI0050 I Laminated Paper"
type input "US-PI0050 I Laminated Paper"
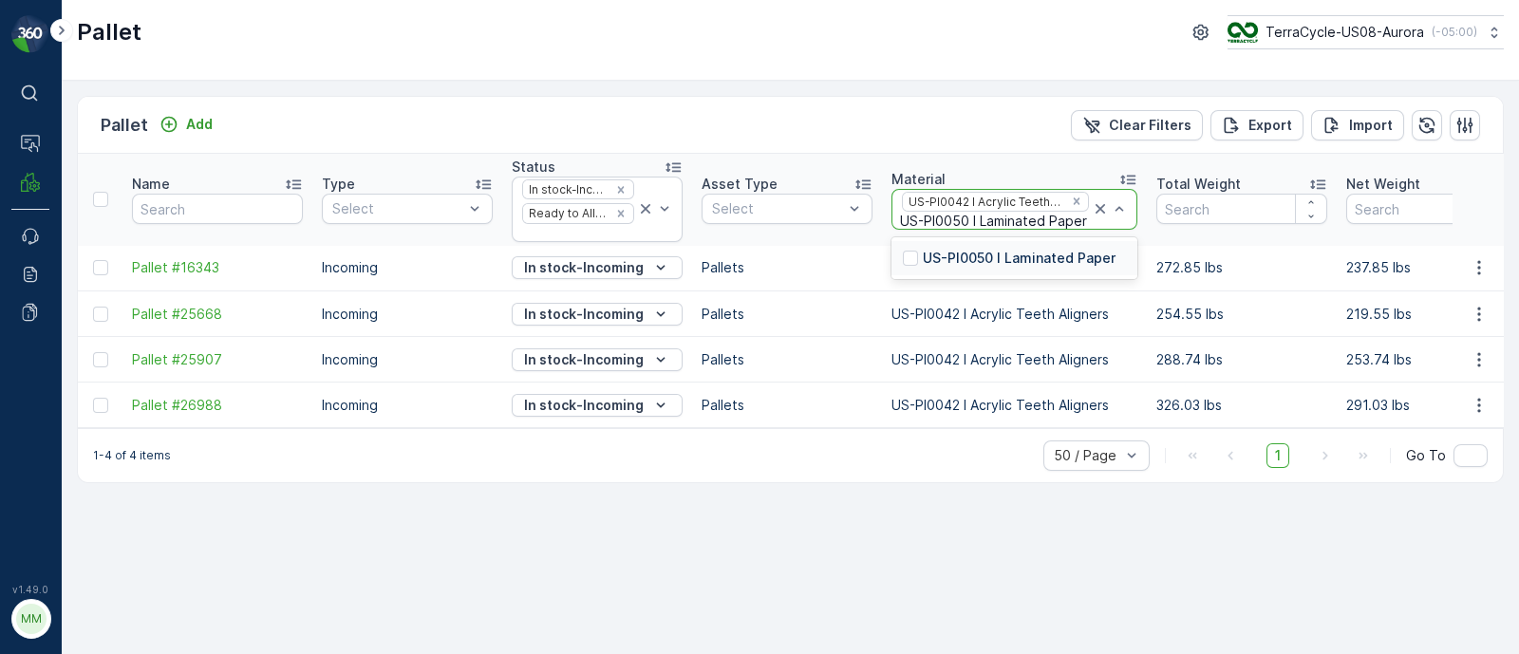
click at [1083, 250] on p "US-PI0050 I Laminated Paper" at bounding box center [1019, 258] width 193 height 19
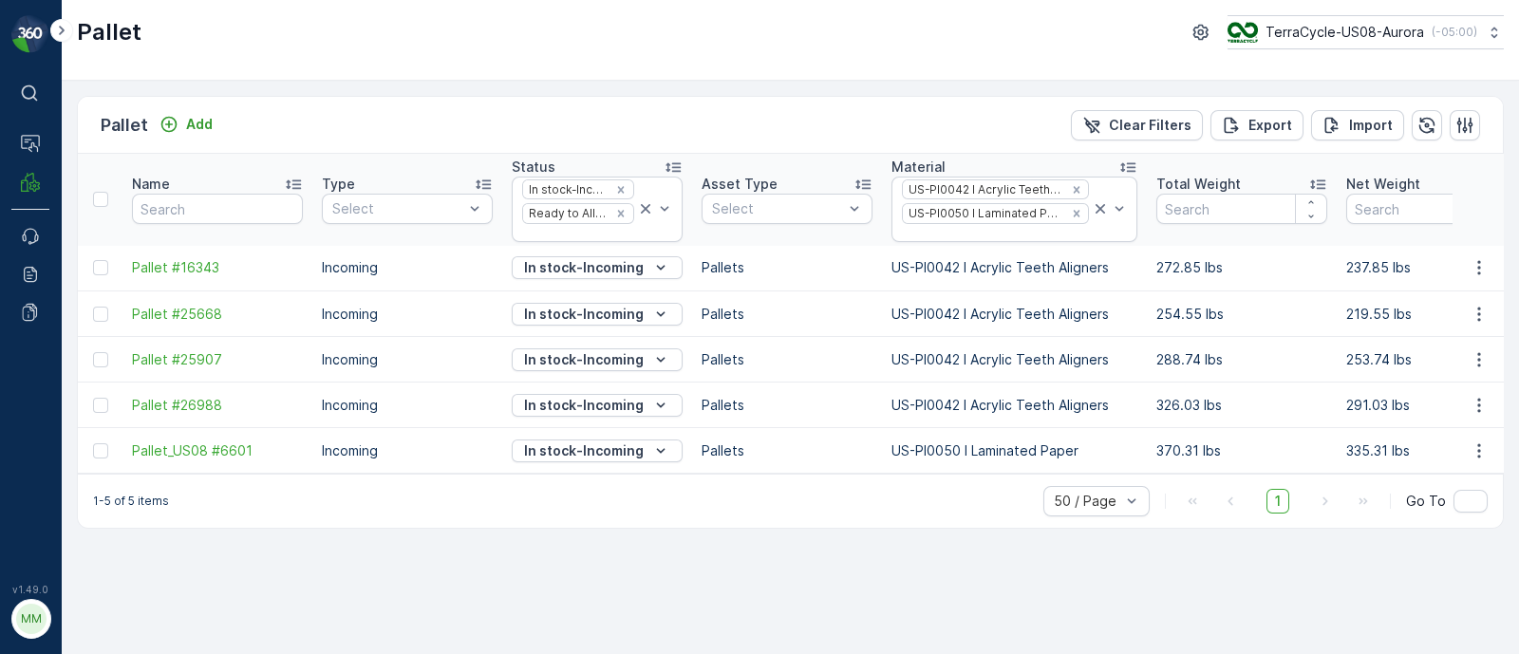
click at [1070, 186] on icon "Remove US-PI0042 I Acrylic Teeth Aligners" at bounding box center [1076, 189] width 13 height 13
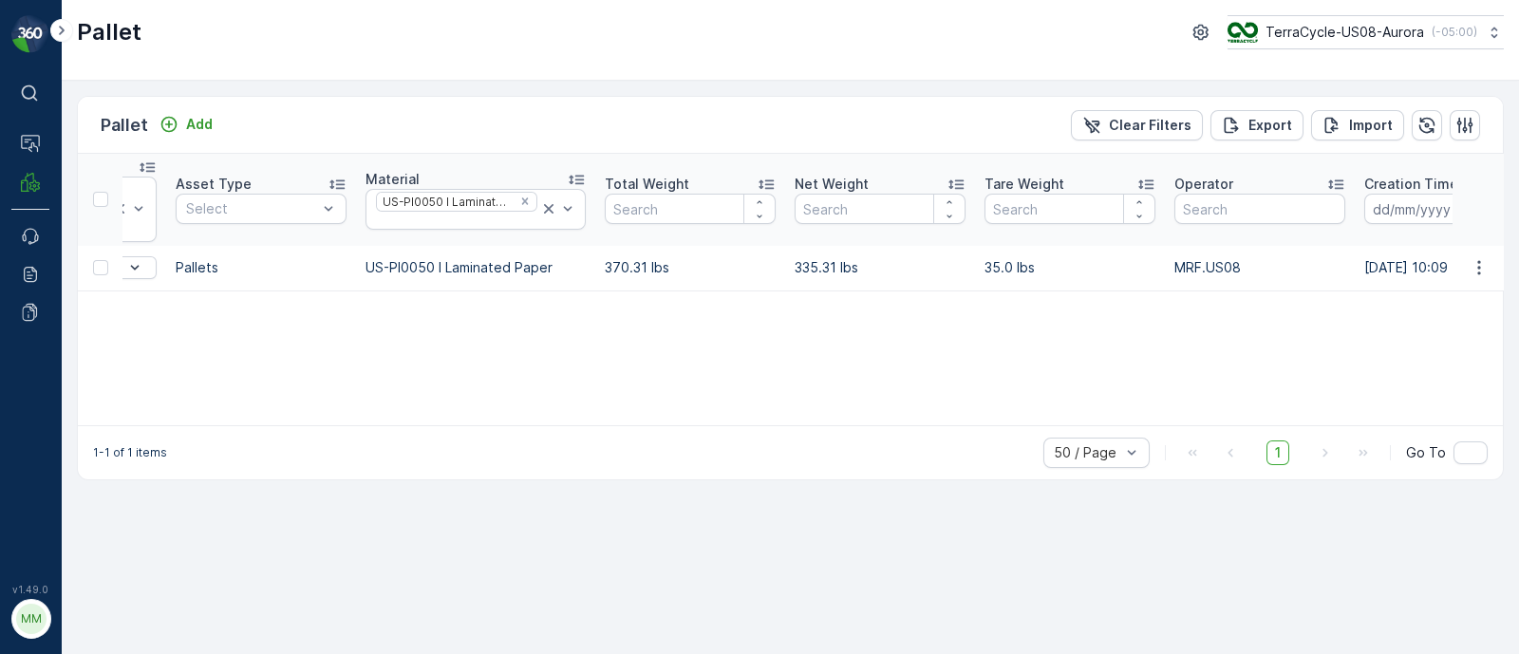
drag, startPoint x: 1317, startPoint y: 268, endPoint x: 1524, endPoint y: 264, distance: 207.0
click at [1518, 264] on html "⌘B Operations MRF Events Reports Documents v 1.49.0 MM MRF.US08 Pallet TerraCyc…" at bounding box center [759, 327] width 1519 height 654
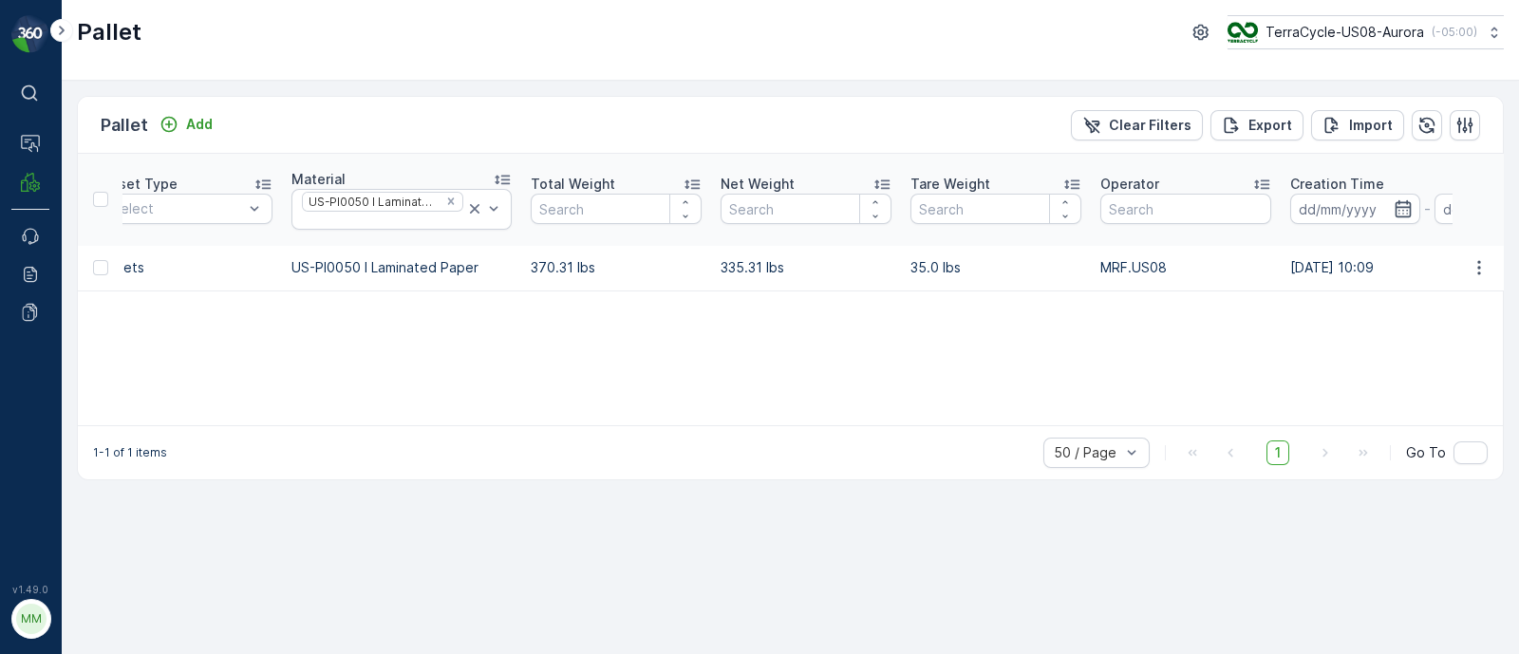
click at [1299, 264] on td "24.07.2025 10:09" at bounding box center [1427, 269] width 292 height 46
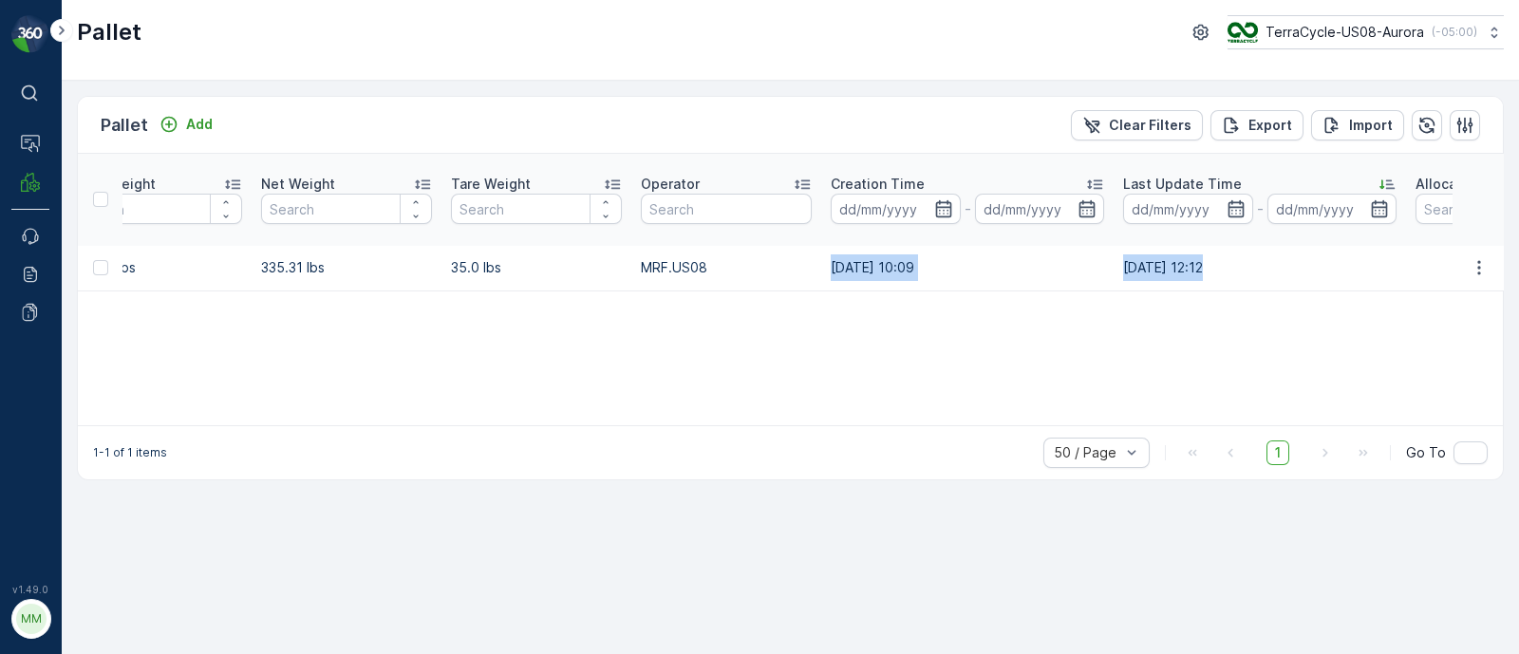
drag, startPoint x: 1256, startPoint y: 263, endPoint x: 1527, endPoint y: 274, distance: 270.9
click at [1518, 274] on html "⌘B Operations MRF Events Reports Documents v 1.49.0 MM MRF.US08 Pallet TerraCyc…" at bounding box center [759, 327] width 1519 height 654
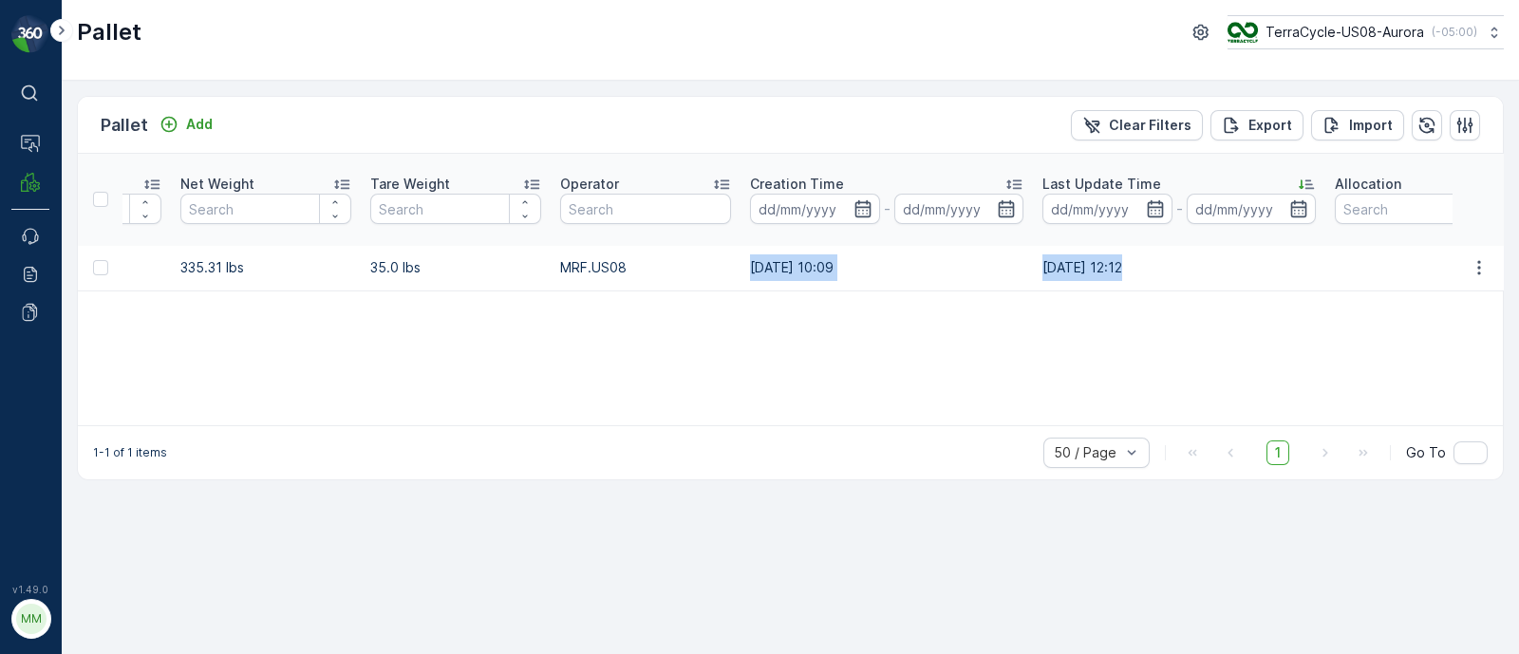
click at [1102, 268] on td "08.08.2025 12:12" at bounding box center [1179, 269] width 292 height 46
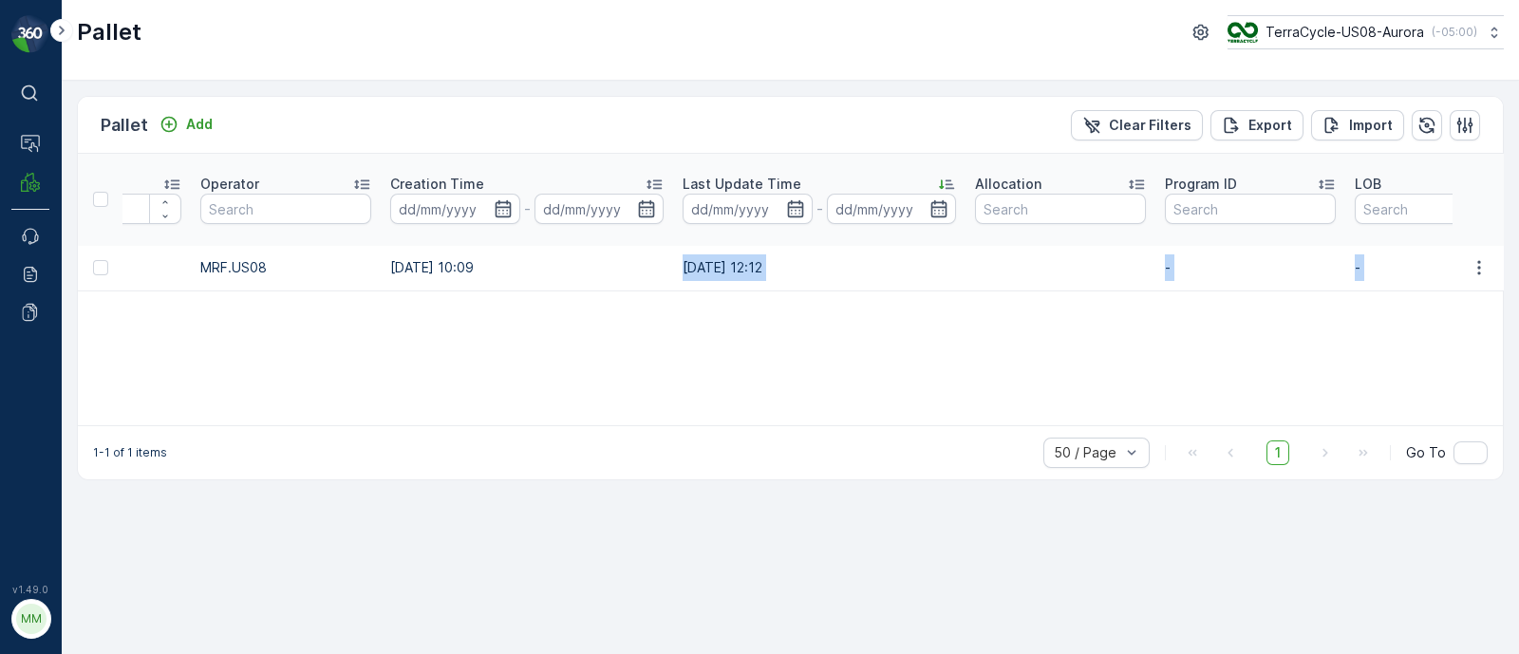
scroll to position [0, 1956]
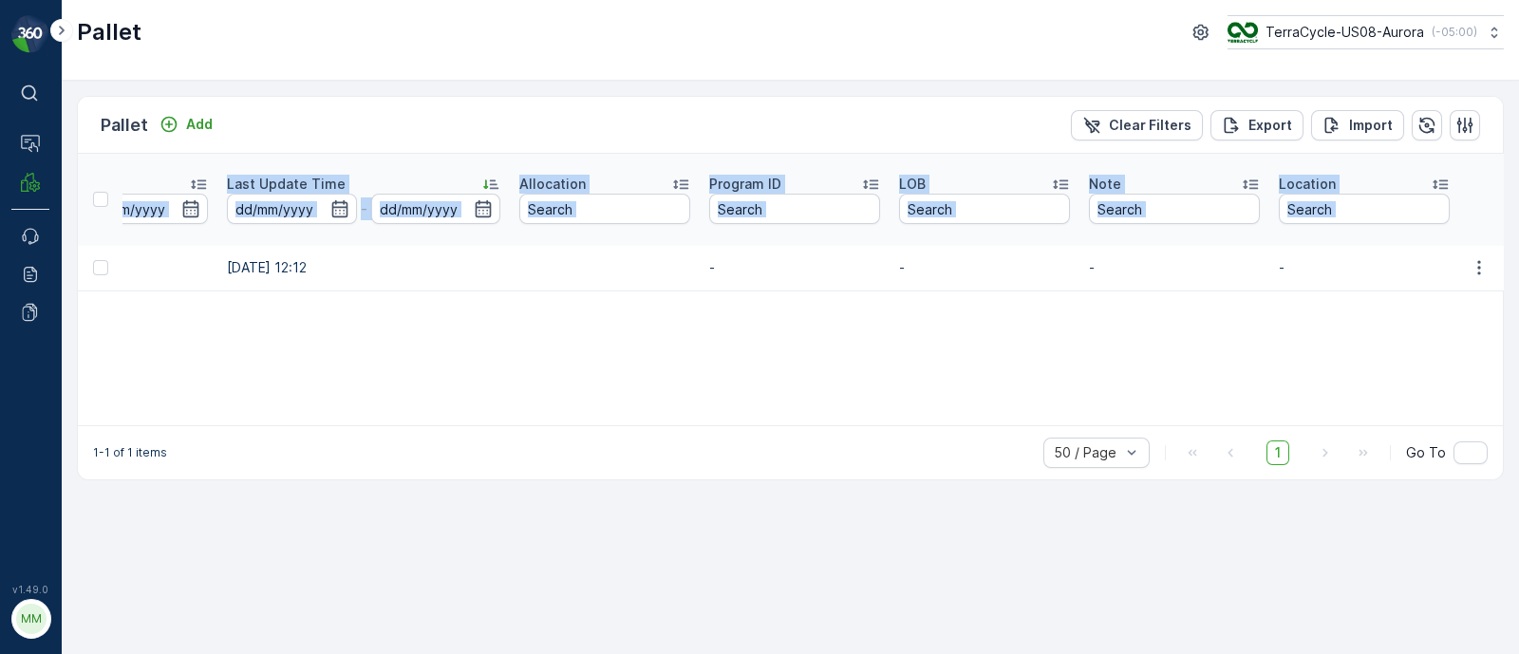
drag, startPoint x: 1028, startPoint y: 261, endPoint x: 1537, endPoint y: 271, distance: 509.1
click at [1518, 271] on html "⌘B Operations MRF Events Reports Documents v 1.49.0 MM MRF.US08 Pallet TerraCyc…" at bounding box center [759, 327] width 1519 height 654
click at [1322, 297] on div "Name Type Select Status In stock-Incoming Ready to Allocation Asset Type Select…" at bounding box center [790, 290] width 1425 height 272
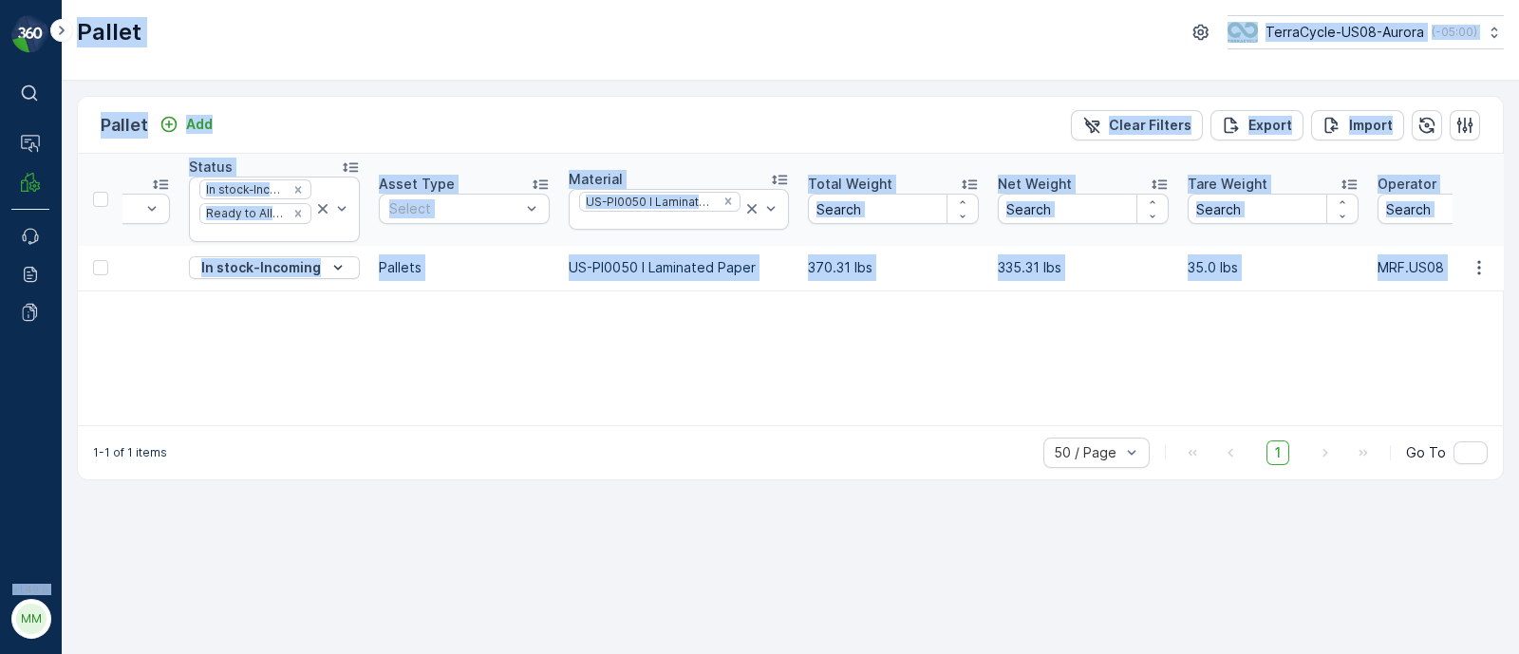
scroll to position [0, 0]
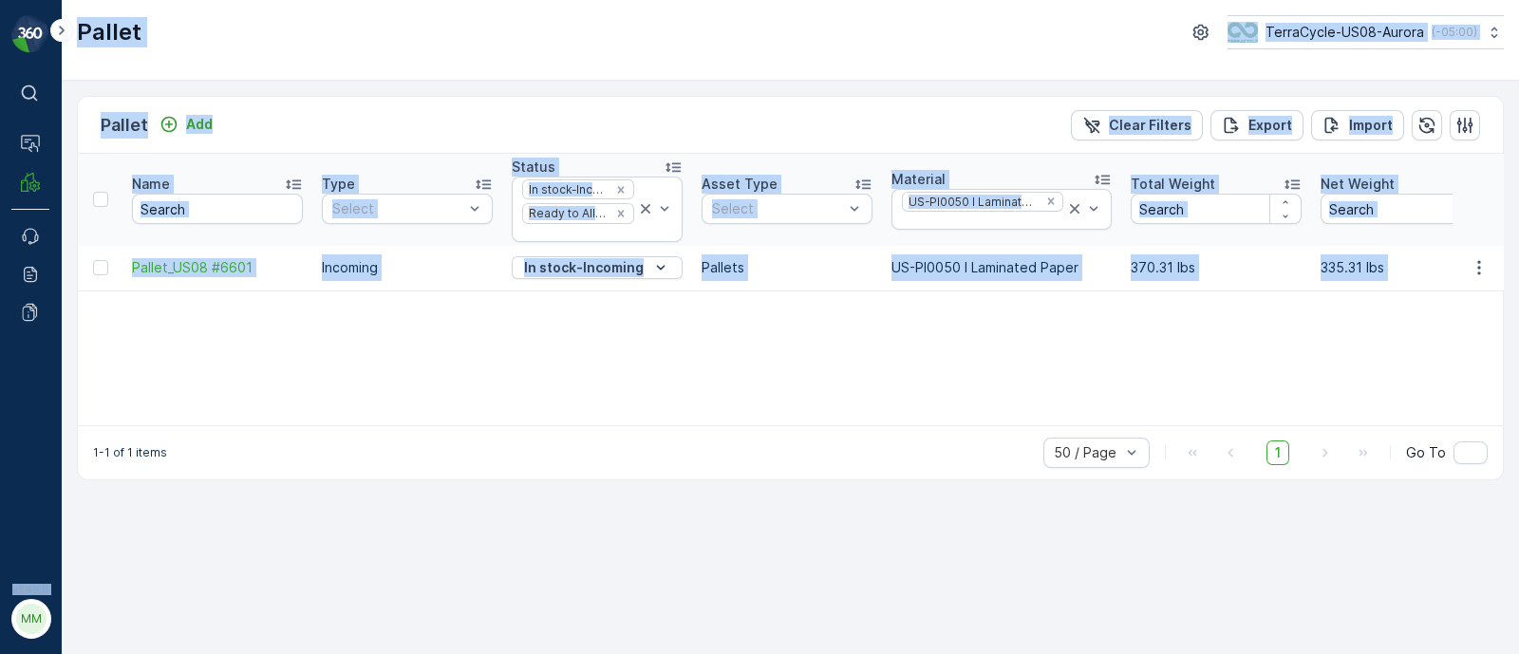
drag, startPoint x: 1310, startPoint y: 263, endPoint x: 0, endPoint y: 235, distance: 1310.7
click at [0, 235] on div "⌘B Operations MRF Events Reports Documents v 1.49.0 MM MRF.US08 Pallet TerraCyc…" at bounding box center [759, 327] width 1519 height 654
click at [203, 330] on div "Name Type Select Status In stock-Incoming Ready to Allocation Asset Type Select…" at bounding box center [790, 290] width 1425 height 272
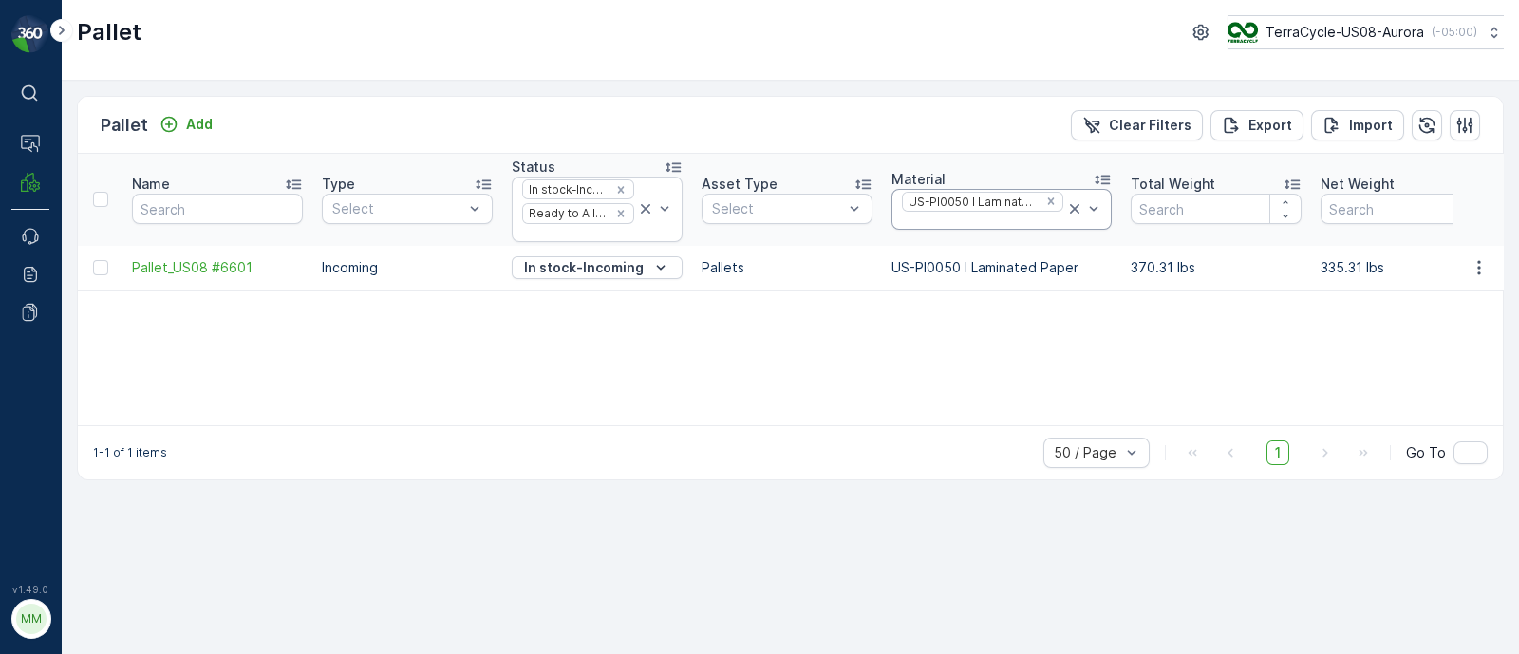
click at [927, 215] on div at bounding box center [982, 221] width 165 height 15
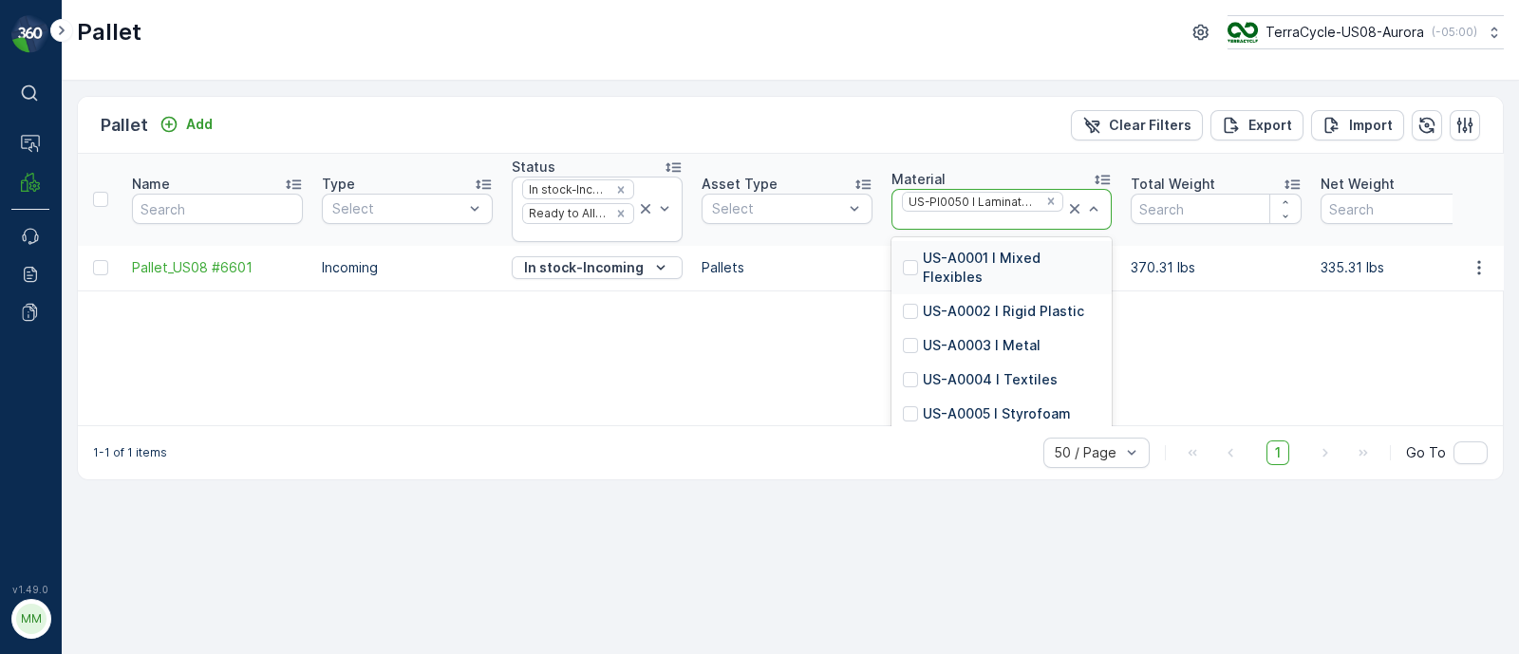
paste input "US-PI0094 I Styrofoam"
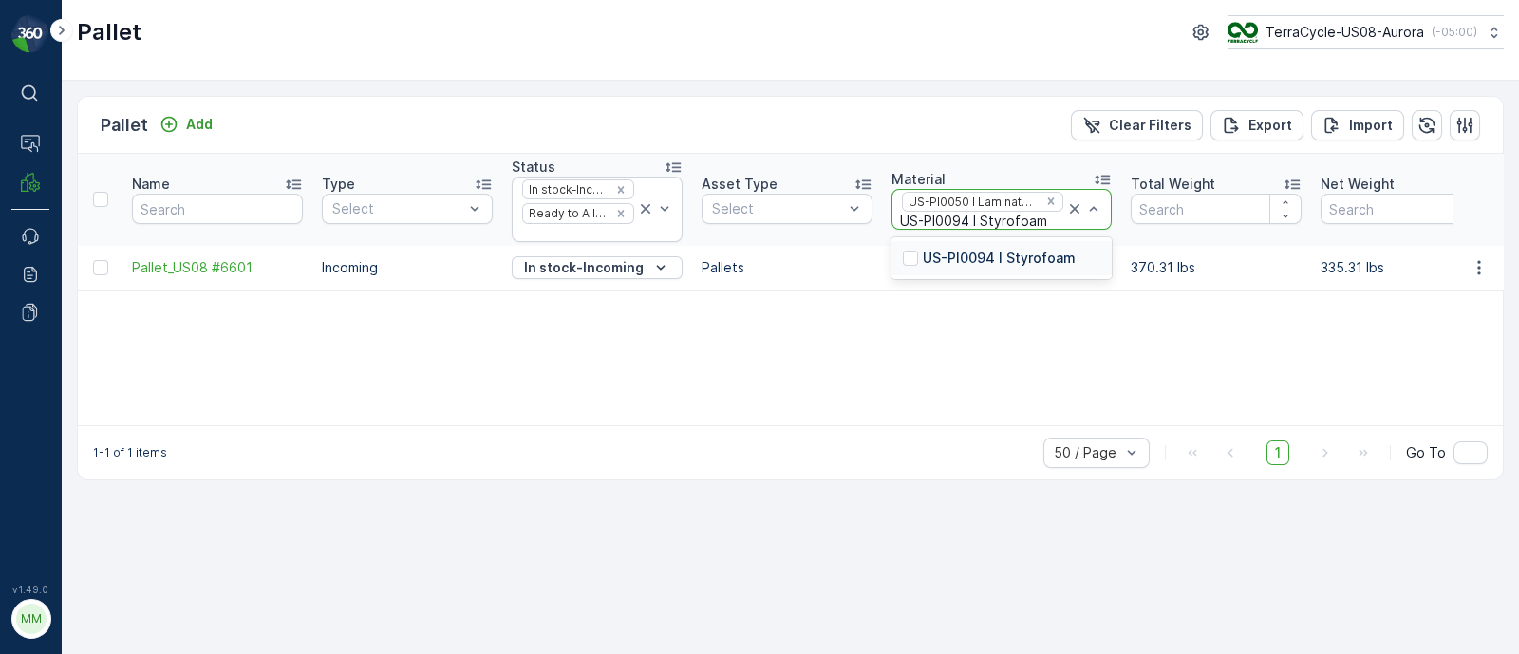
type input "US-PI0094 I Styrofoam"
click at [984, 258] on p "US-PI0094 I Styrofoam" at bounding box center [999, 258] width 153 height 19
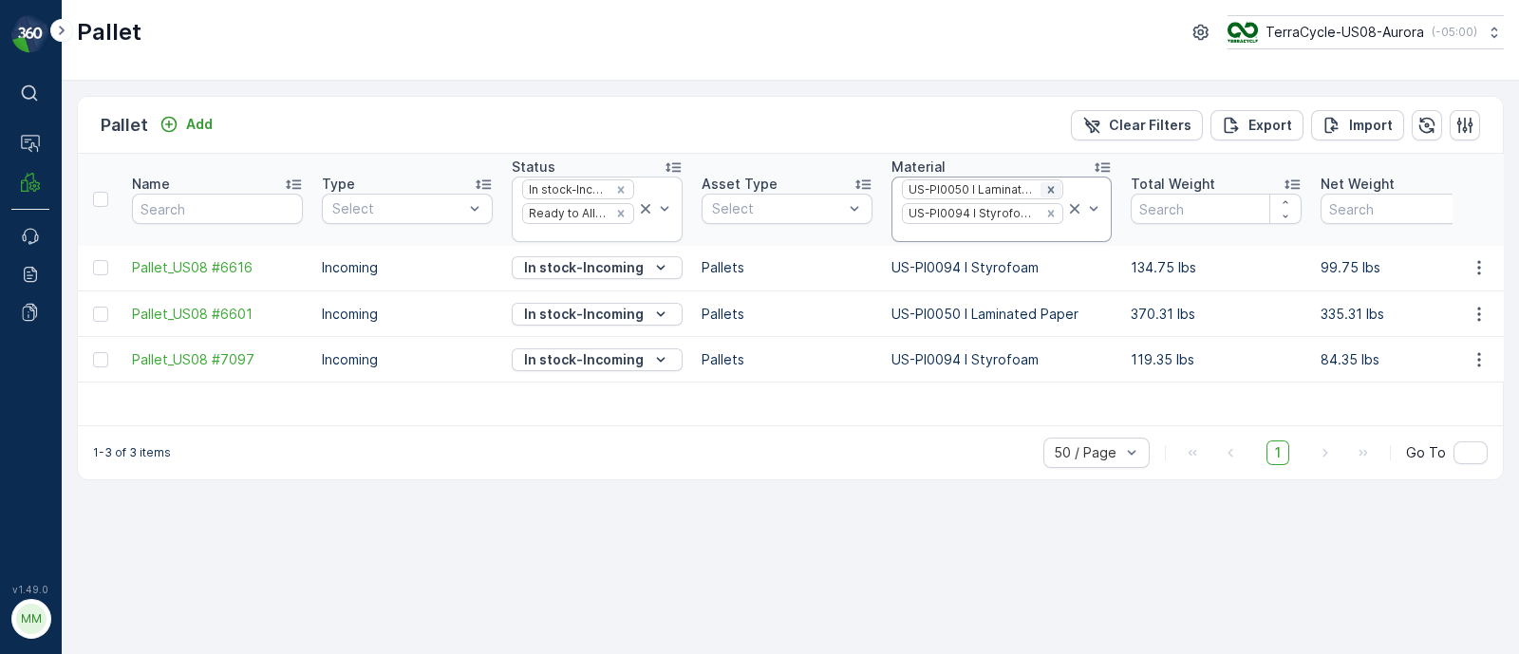
click at [1047, 187] on icon "Remove US-PI0050 I Laminated Paper" at bounding box center [1050, 189] width 7 height 7
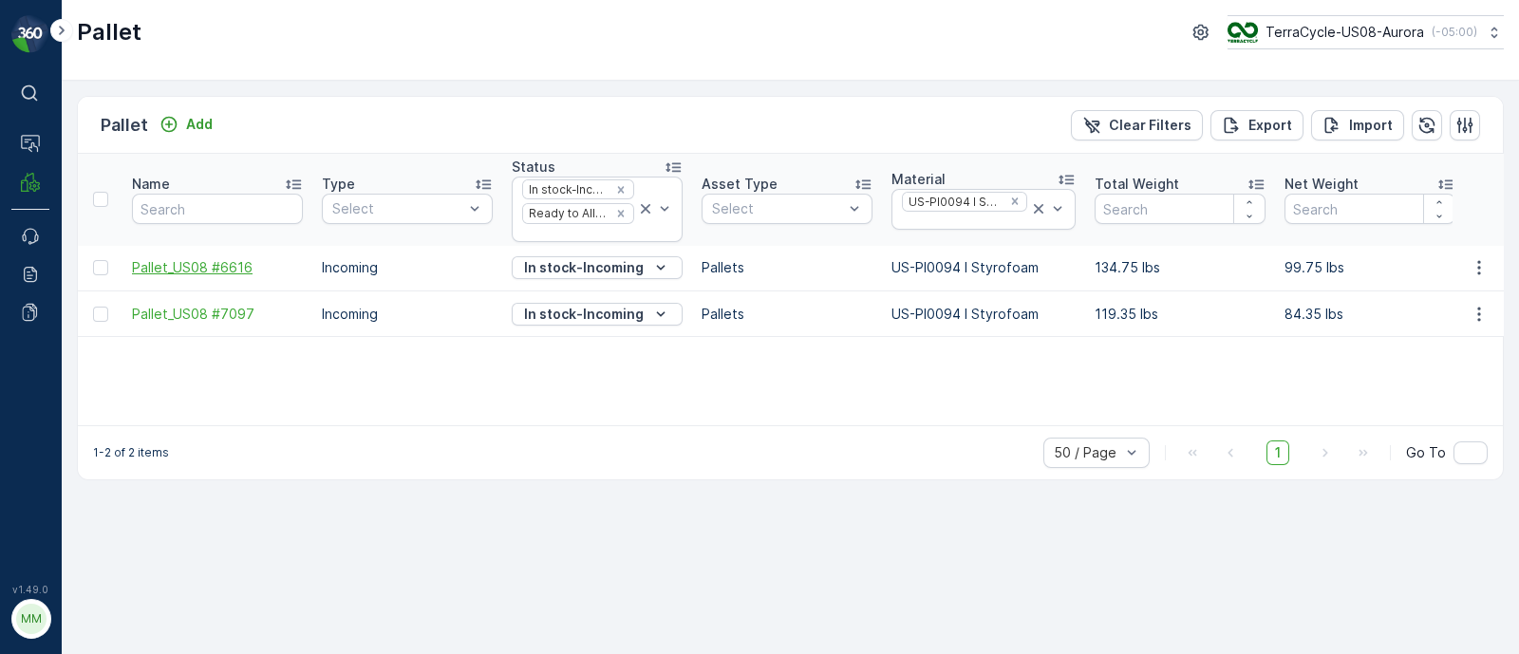
click at [204, 261] on span "Pallet_US08 #6616" at bounding box center [217, 267] width 171 height 19
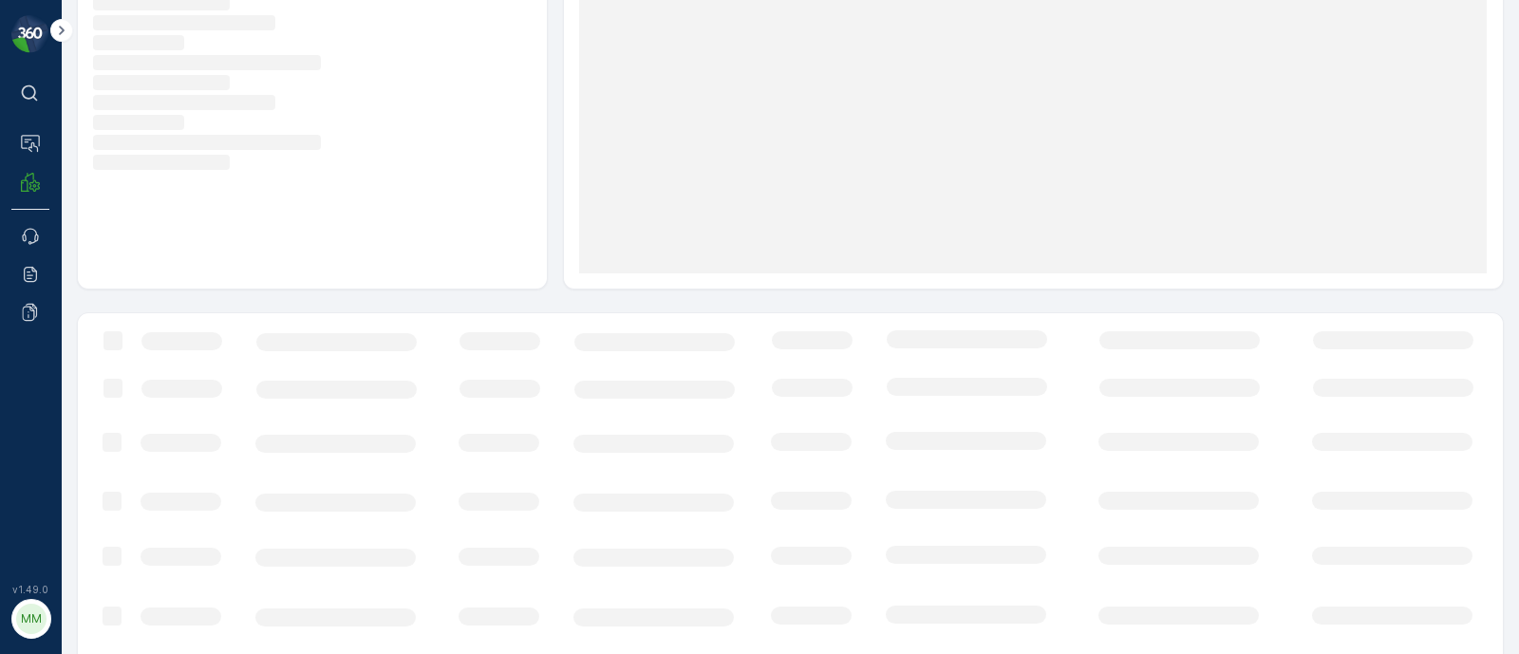
scroll to position [222, 0]
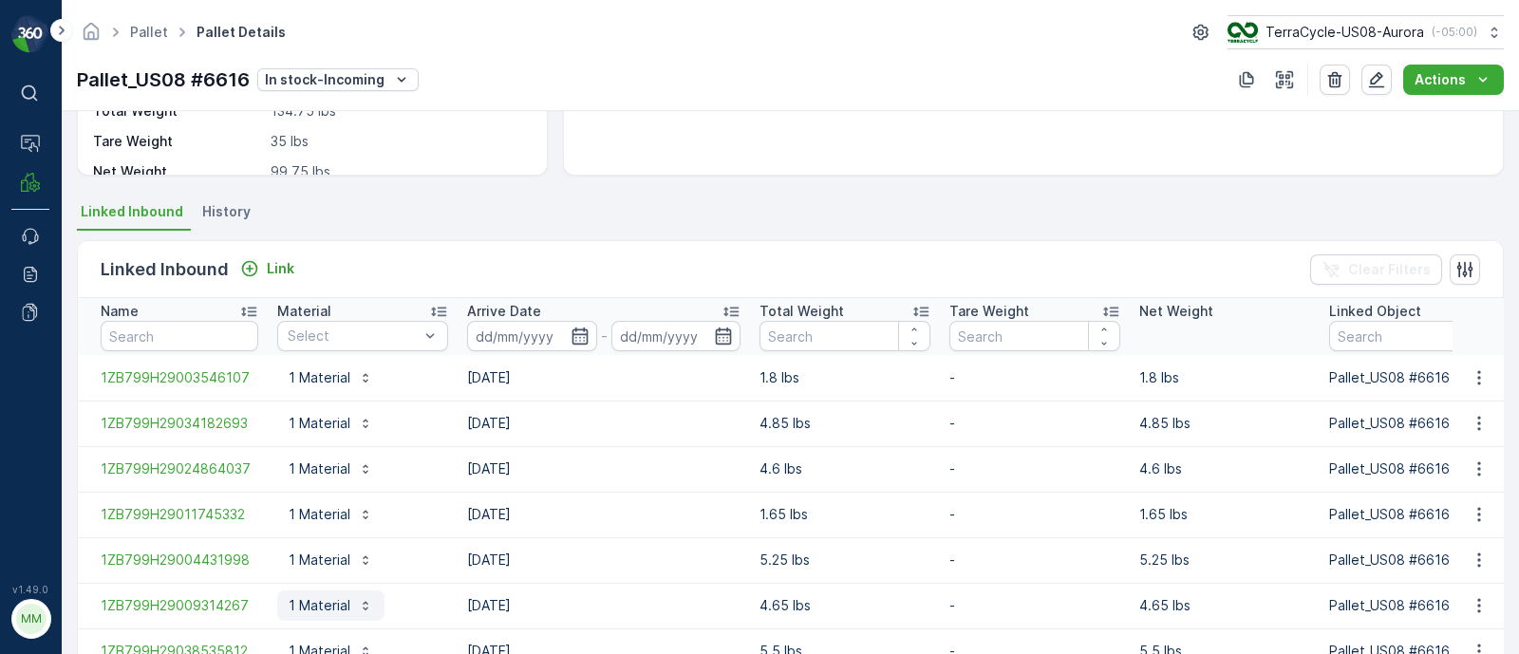
scroll to position [329, 0]
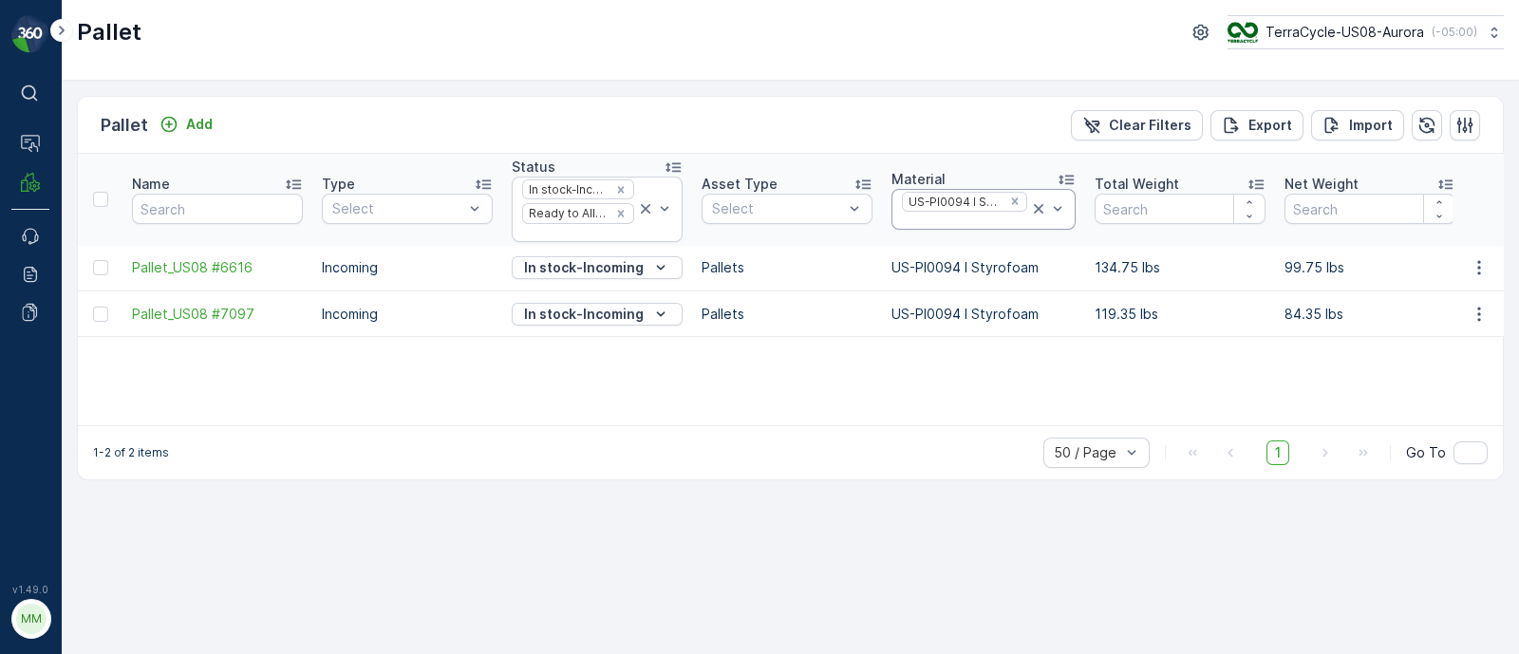
click at [931, 219] on div at bounding box center [964, 221] width 129 height 15
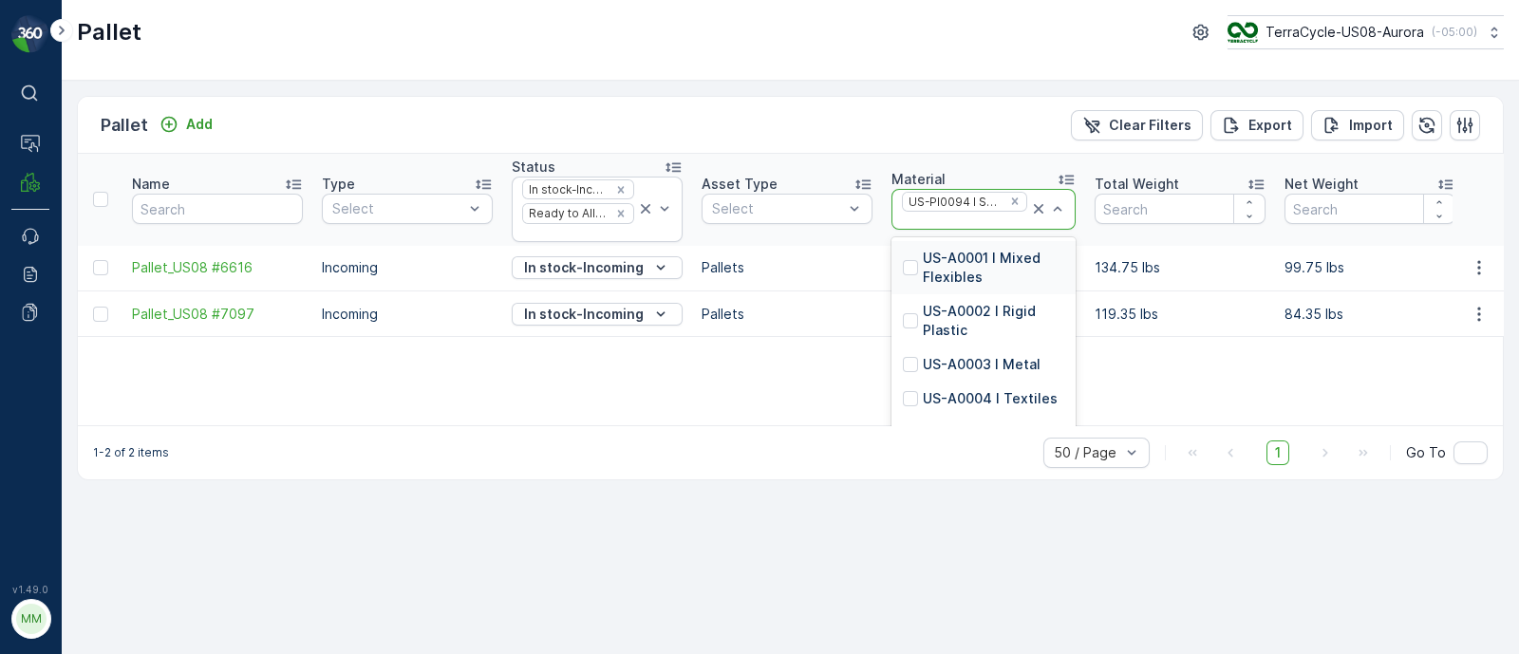
paste input "US-PI0018 I Baby Gear"
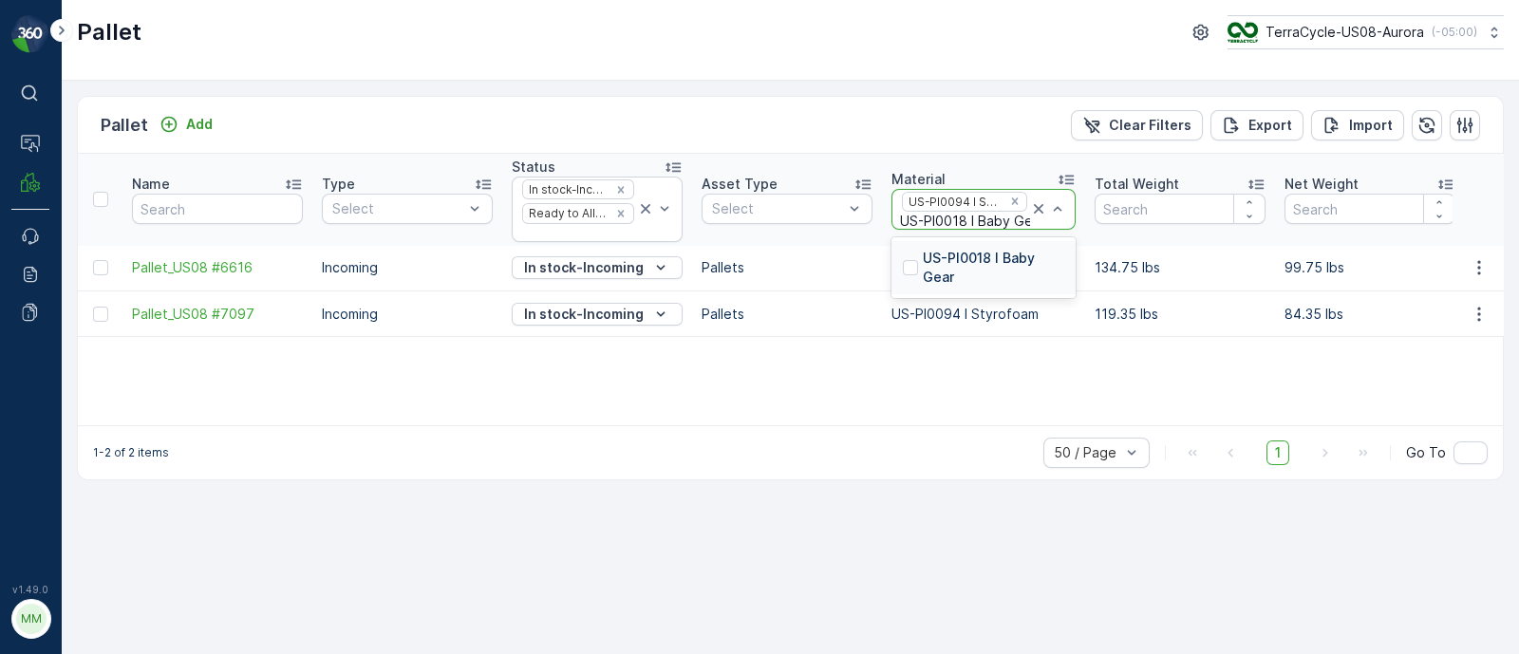
type input "US-PI0018 I Baby Gear"
click at [989, 263] on p "US-PI0018 I Baby Gear" at bounding box center [993, 268] width 141 height 38
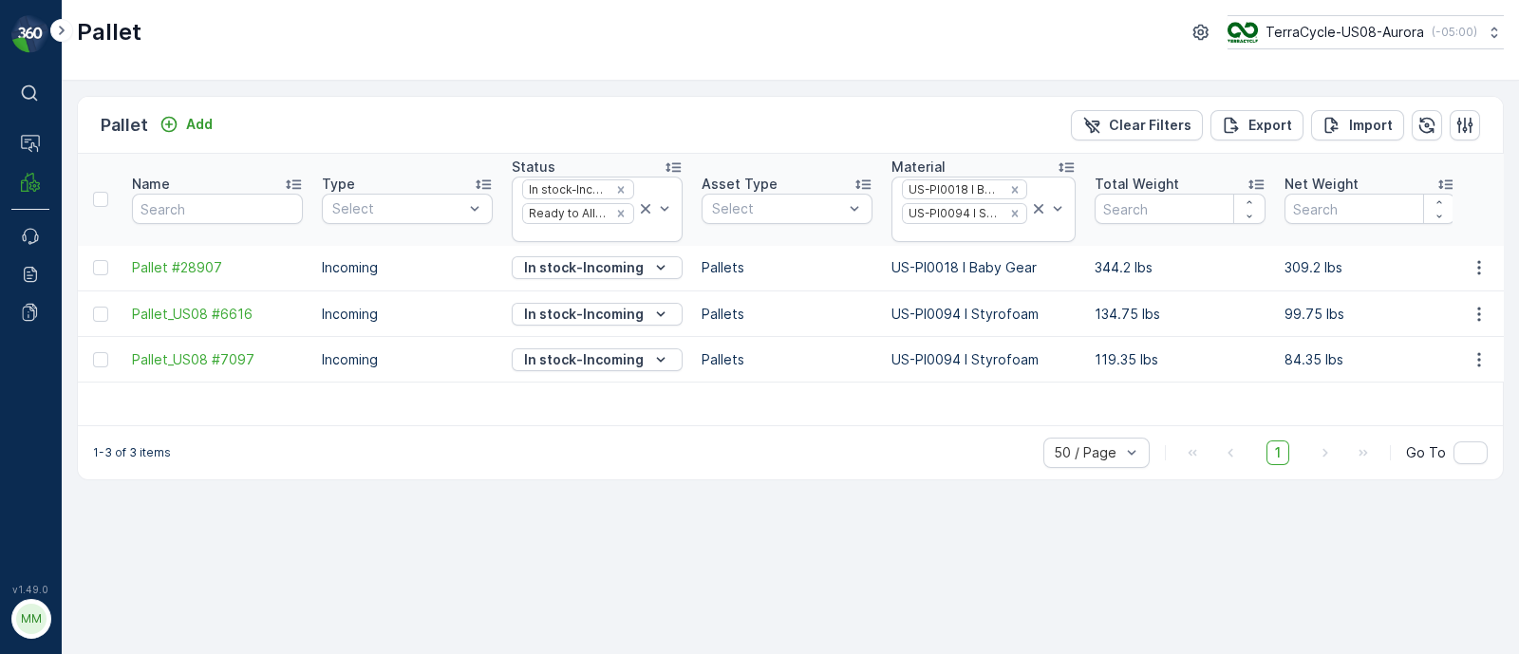
click at [1014, 208] on icon "Remove US-PI0094 I Styrofoam" at bounding box center [1014, 213] width 13 height 13
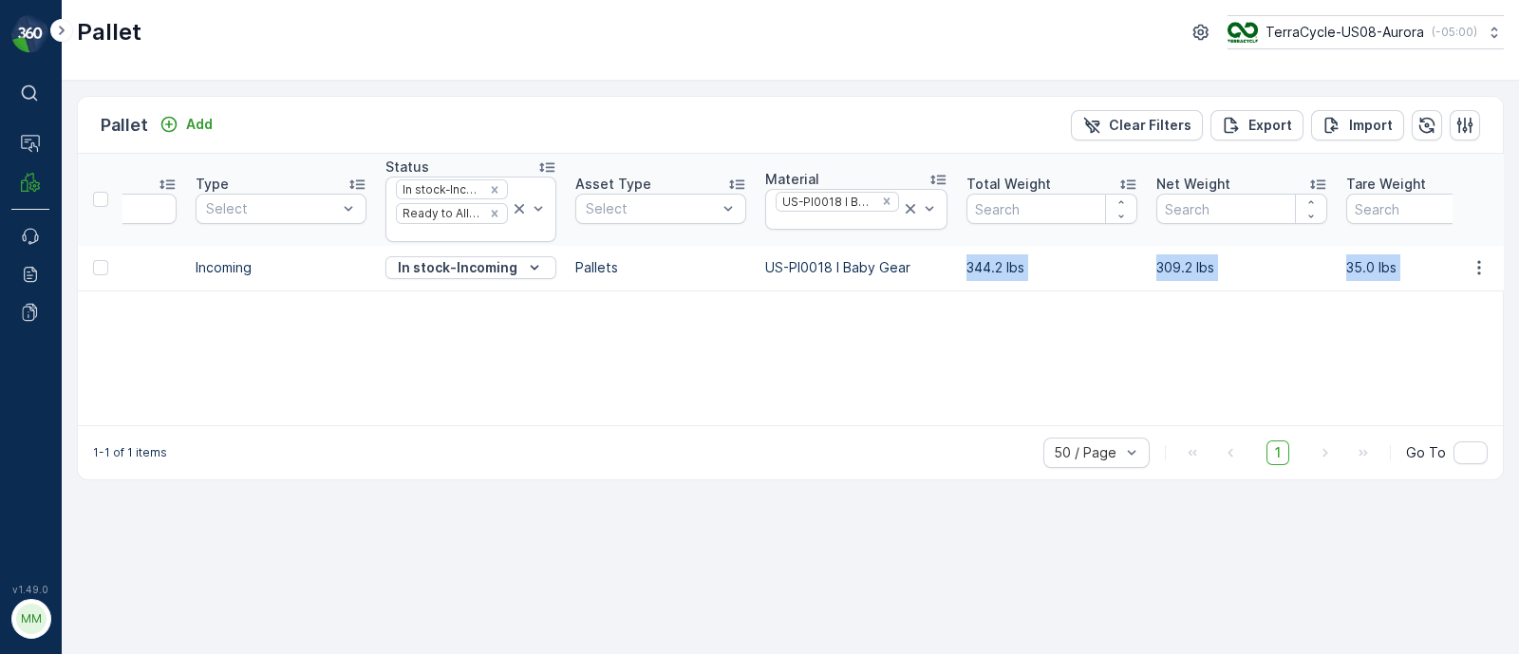
scroll to position [0, 861]
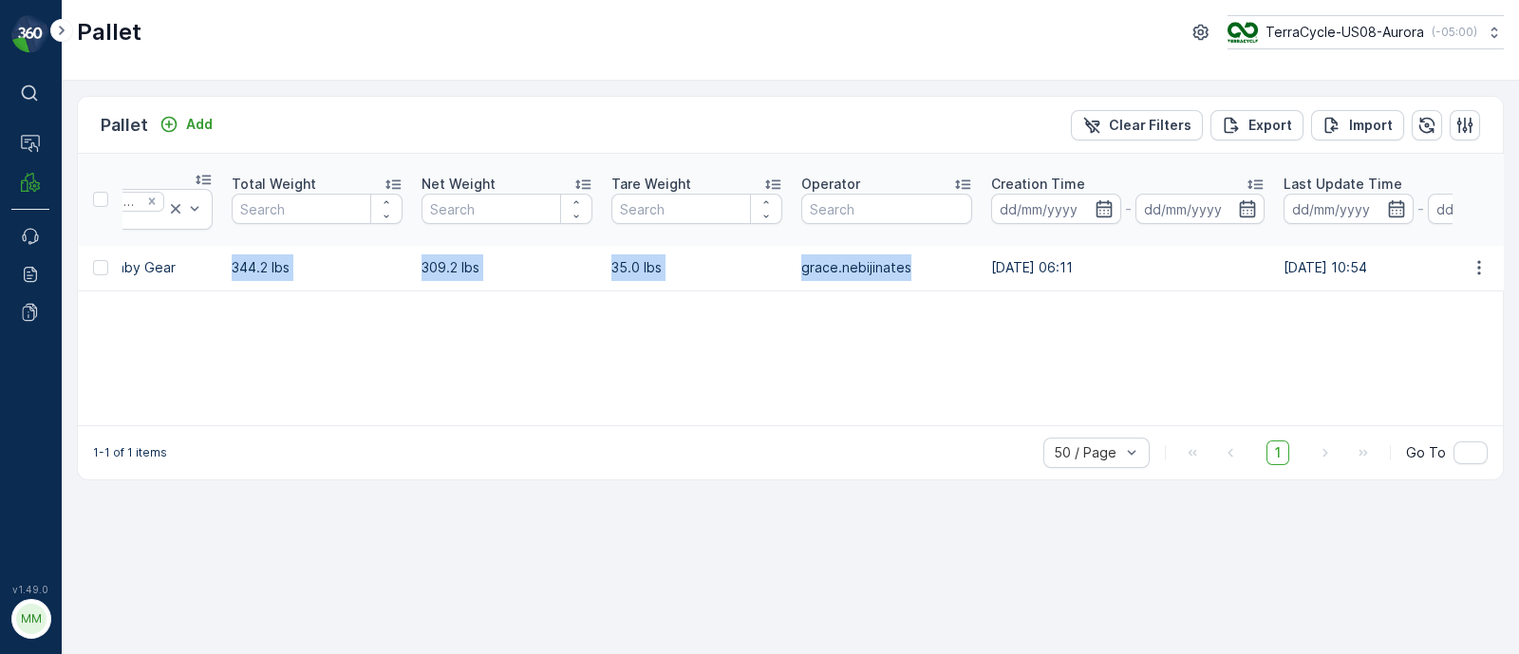
drag, startPoint x: 1082, startPoint y: 266, endPoint x: 1550, endPoint y: 254, distance: 468.3
click at [1518, 254] on html "⌘B Operations MRF Events Reports Documents v 1.49.0 MM MRF.US08 Pallet TerraCyc…" at bounding box center [759, 327] width 1519 height 654
click at [1127, 282] on td "27.09.2024 06:11" at bounding box center [1128, 269] width 292 height 46
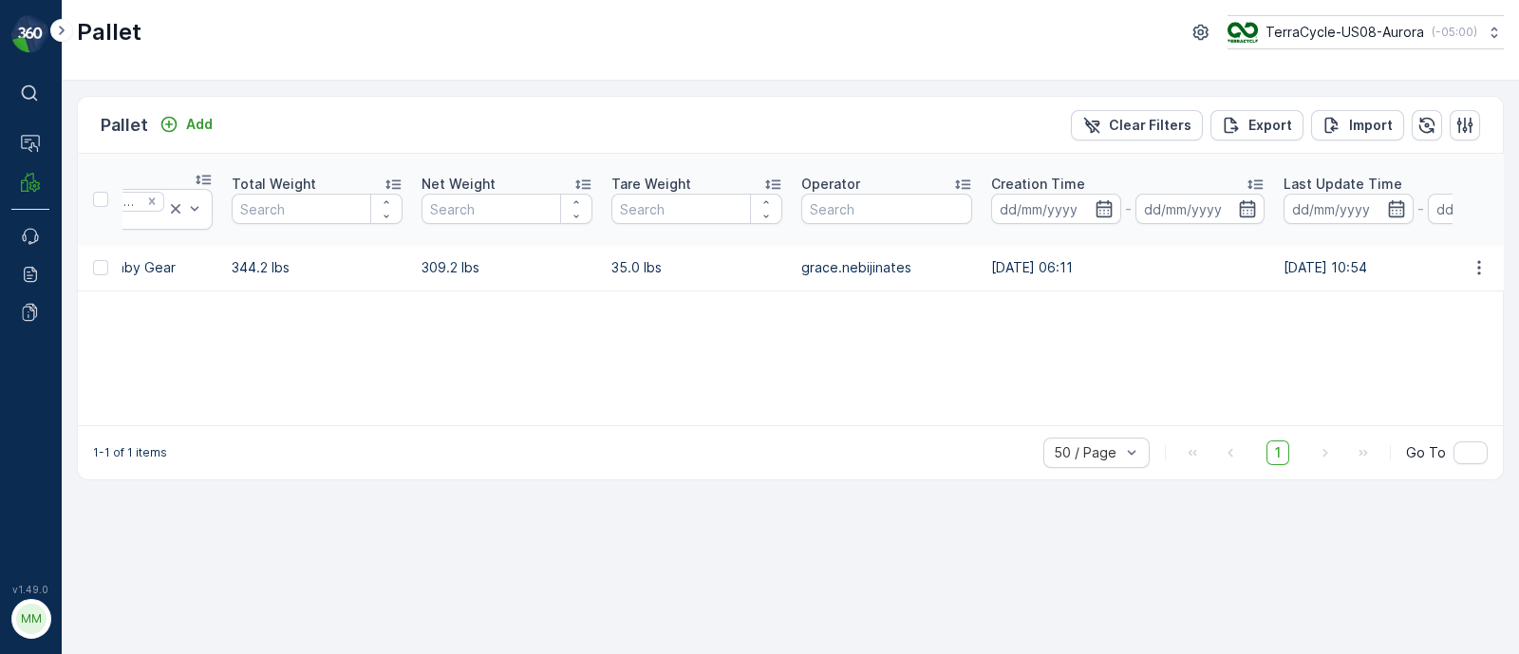
drag, startPoint x: 1230, startPoint y: 259, endPoint x: 1448, endPoint y: 268, distance: 218.6
click at [1448, 268] on tr "Pallet #28907 Incoming In stock-Incoming Pallets US-PI0018 I Baby Gear 344.2 lb…" at bounding box center [892, 269] width 3351 height 46
click at [412, 281] on td "309.2 lbs" at bounding box center [507, 269] width 190 height 46
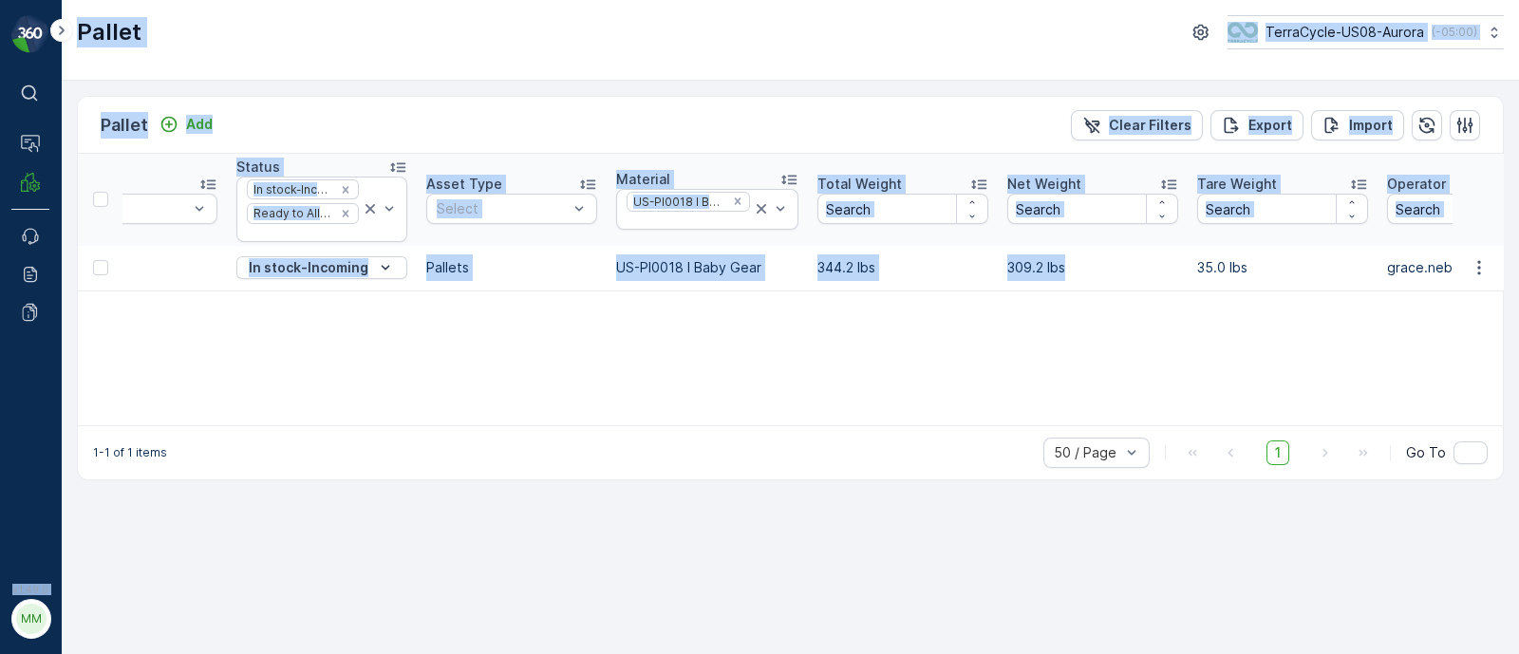
scroll to position [0, 0]
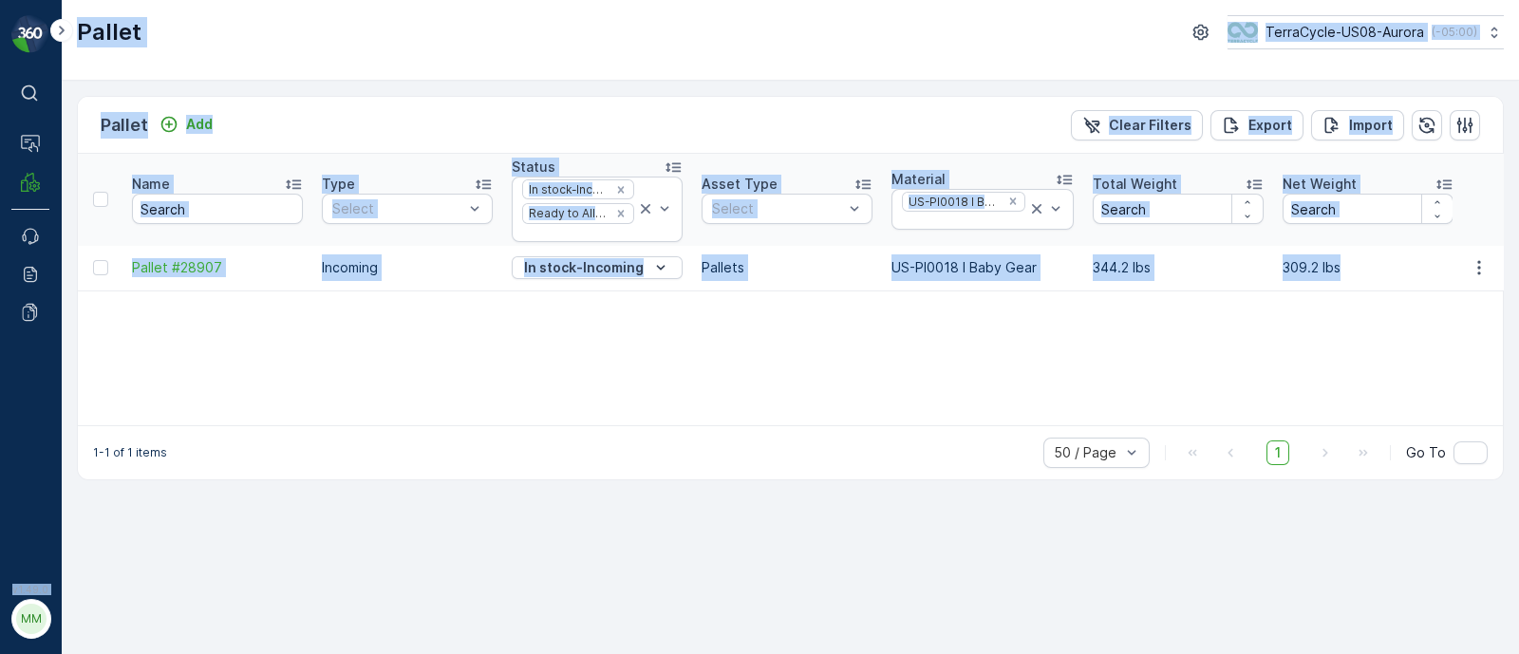
drag, startPoint x: 489, startPoint y: 263, endPoint x: 0, endPoint y: 247, distance: 489.3
click at [0, 247] on div "⌘B Operations MRF Events Reports Documents v 1.49.0 MM MRF.US08 Pallet TerraCyc…" at bounding box center [759, 327] width 1519 height 654
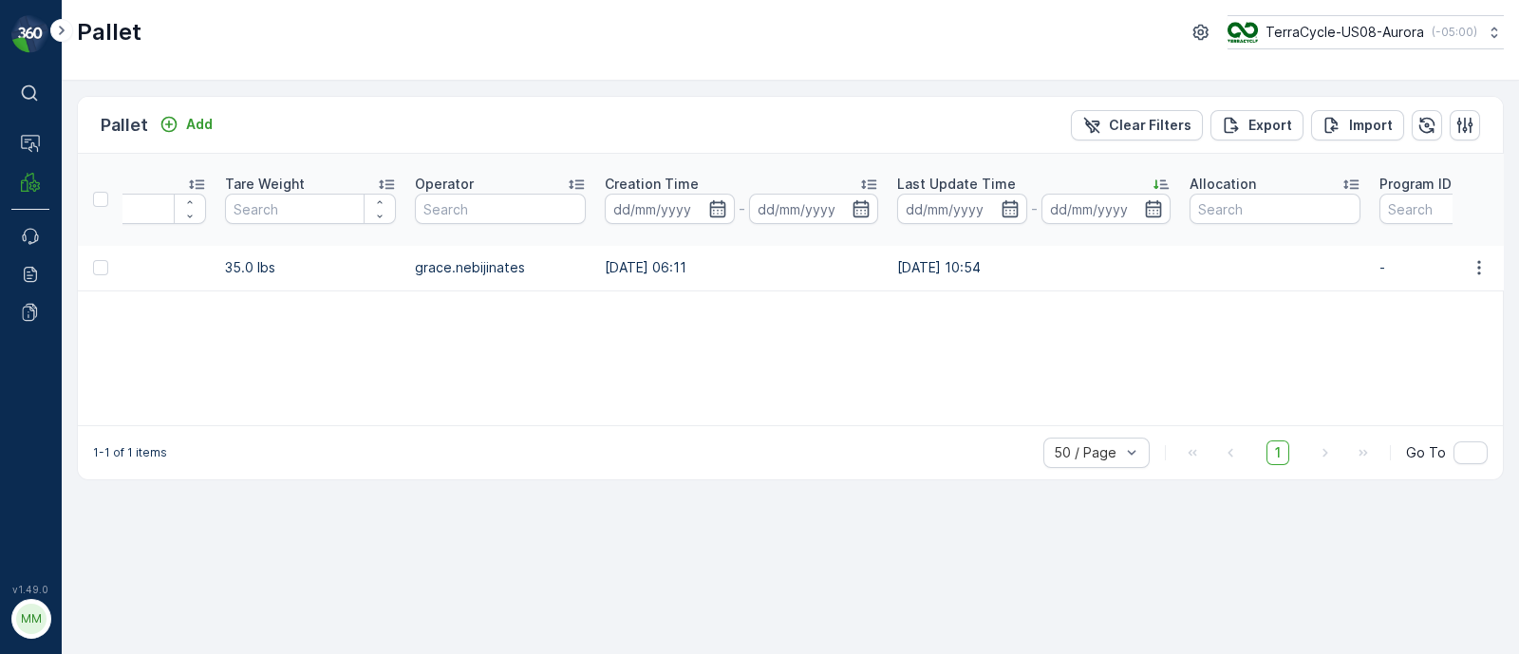
click at [493, 275] on td "grace.nebijinates" at bounding box center [500, 269] width 190 height 46
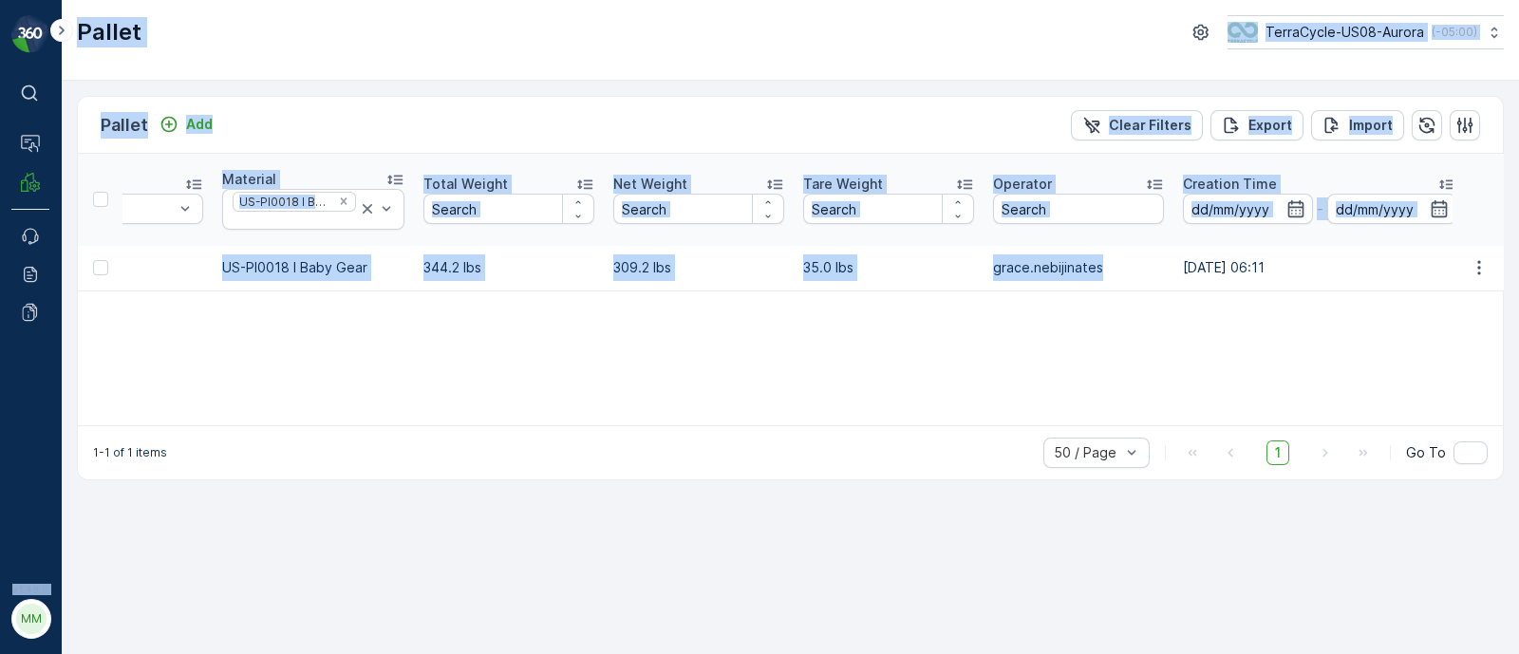
scroll to position [0, 0]
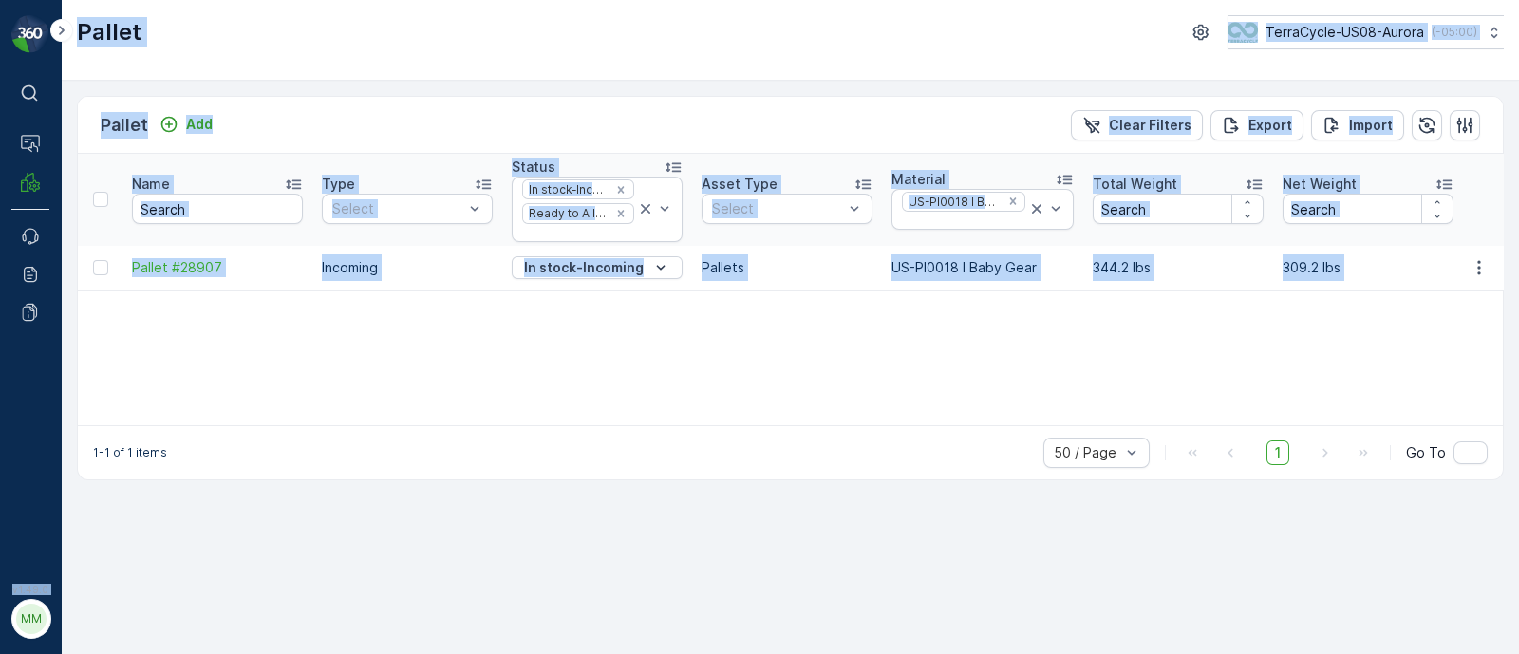
drag, startPoint x: 531, startPoint y: 267, endPoint x: 0, endPoint y: 271, distance: 530.8
click at [0, 271] on div "⌘B Operations MRF Events Reports Documents v 1.49.0 MM MRF.US08 Pallet TerraCyc…" at bounding box center [759, 327] width 1519 height 654
click at [983, 216] on div at bounding box center [963, 221] width 127 height 15
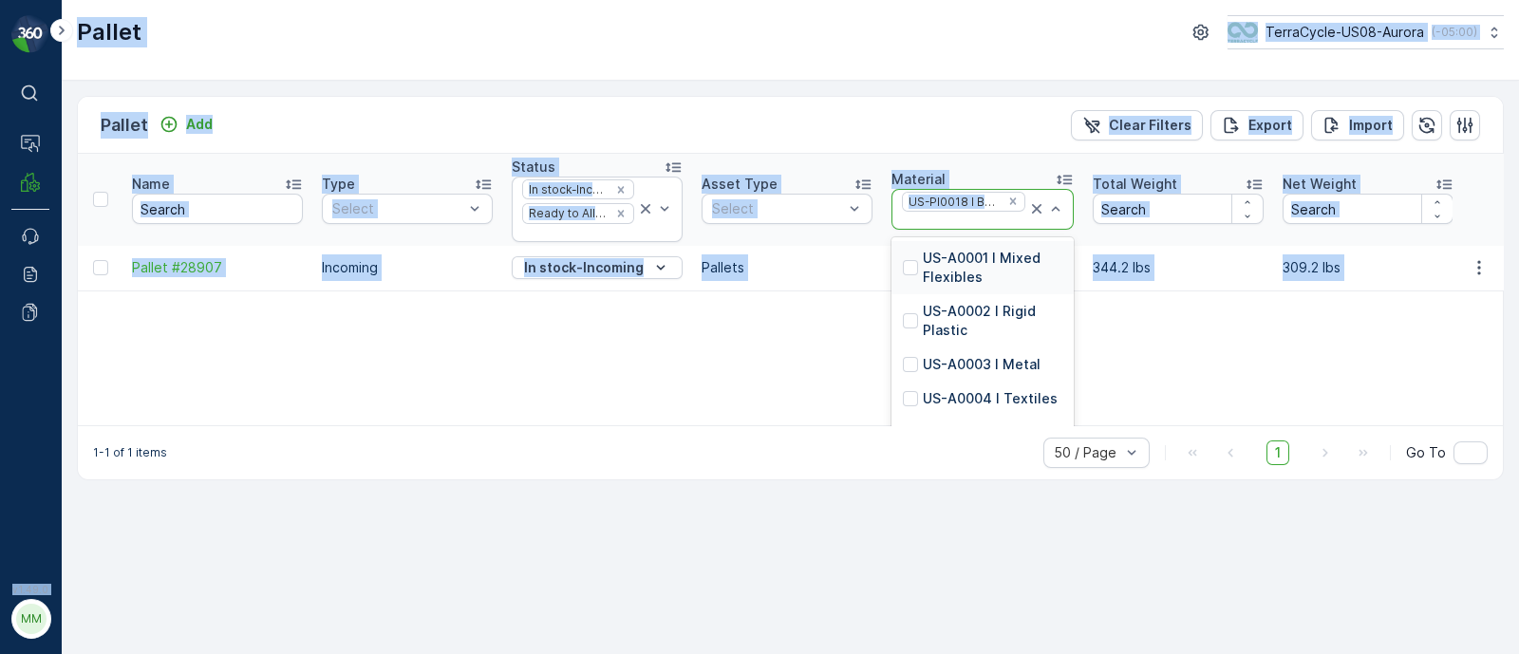
paste input "US-PI0128 I Art Supplies"
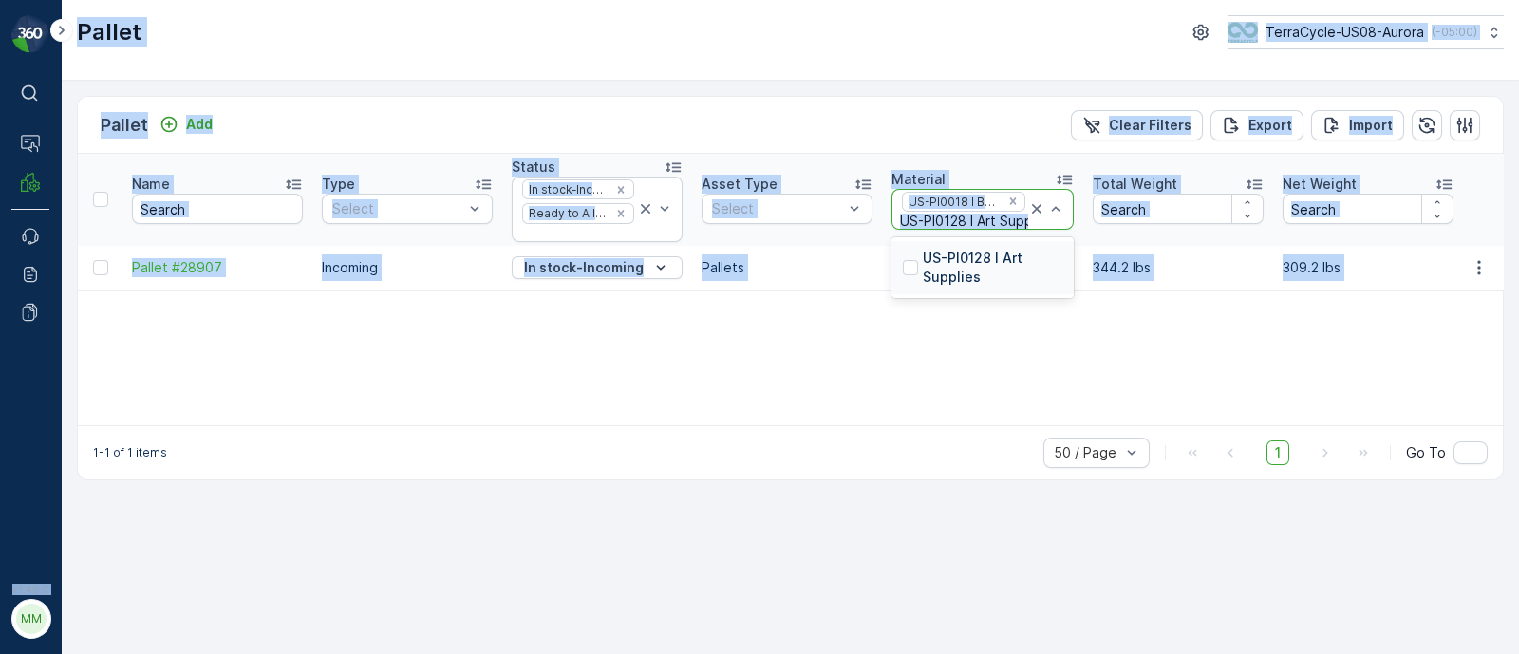
type input "US-PI0128 I Art Supplies"
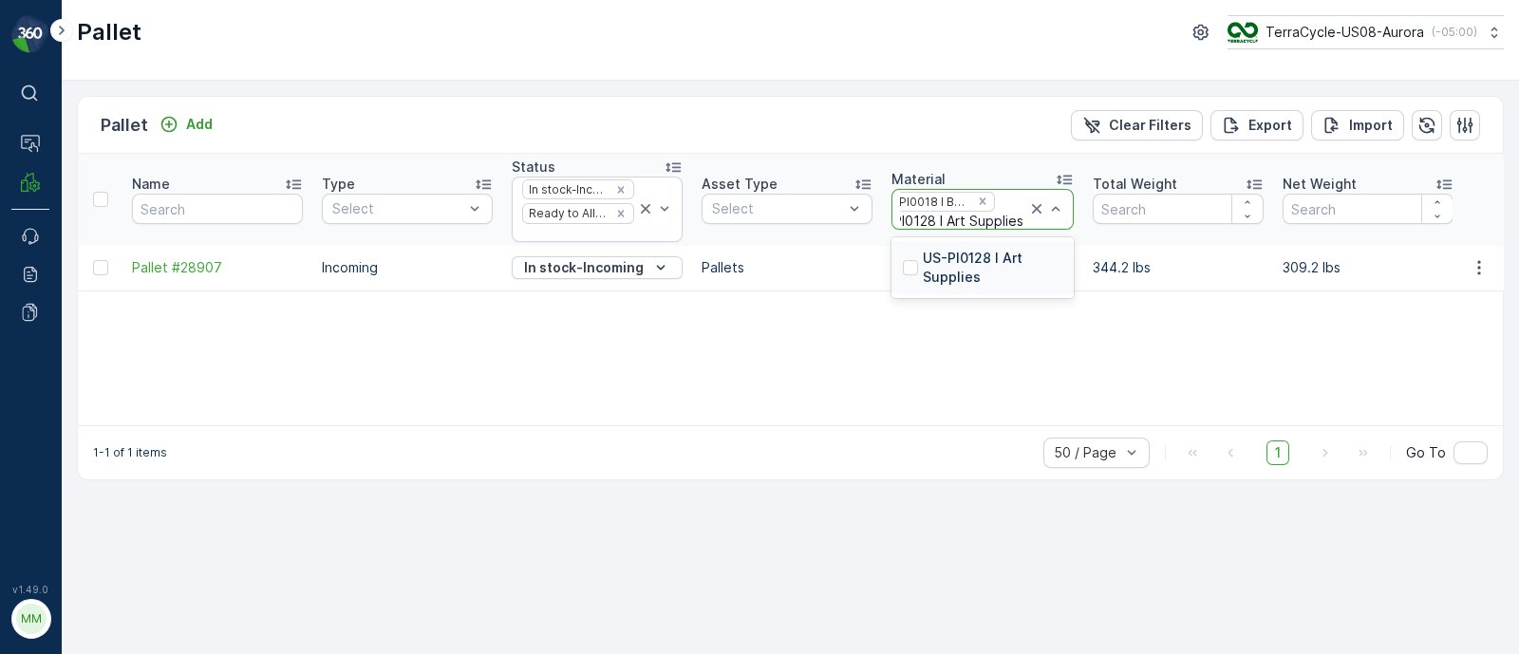
click at [1011, 270] on p "US-PI0128 I Art Supplies" at bounding box center [993, 268] width 140 height 38
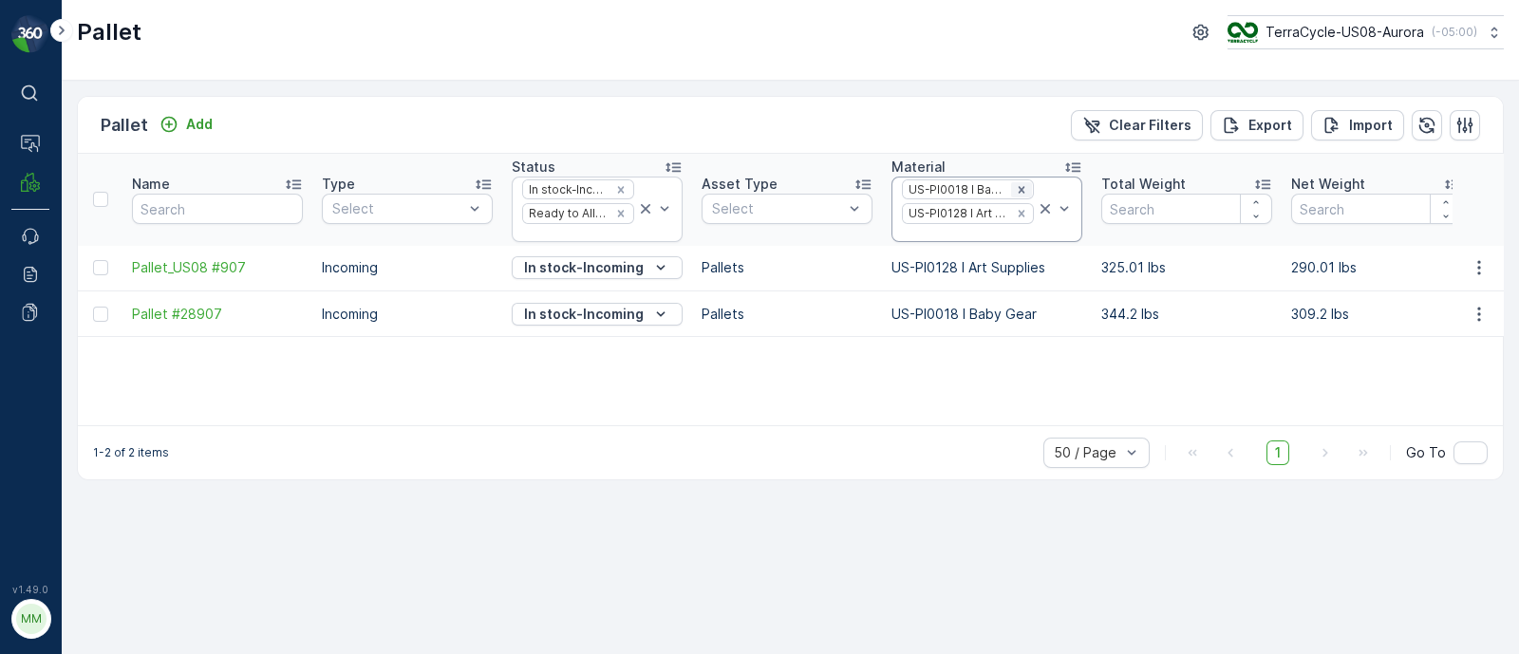
click at [1018, 186] on icon "Remove US-PI0018 I Baby Gear" at bounding box center [1021, 189] width 7 height 7
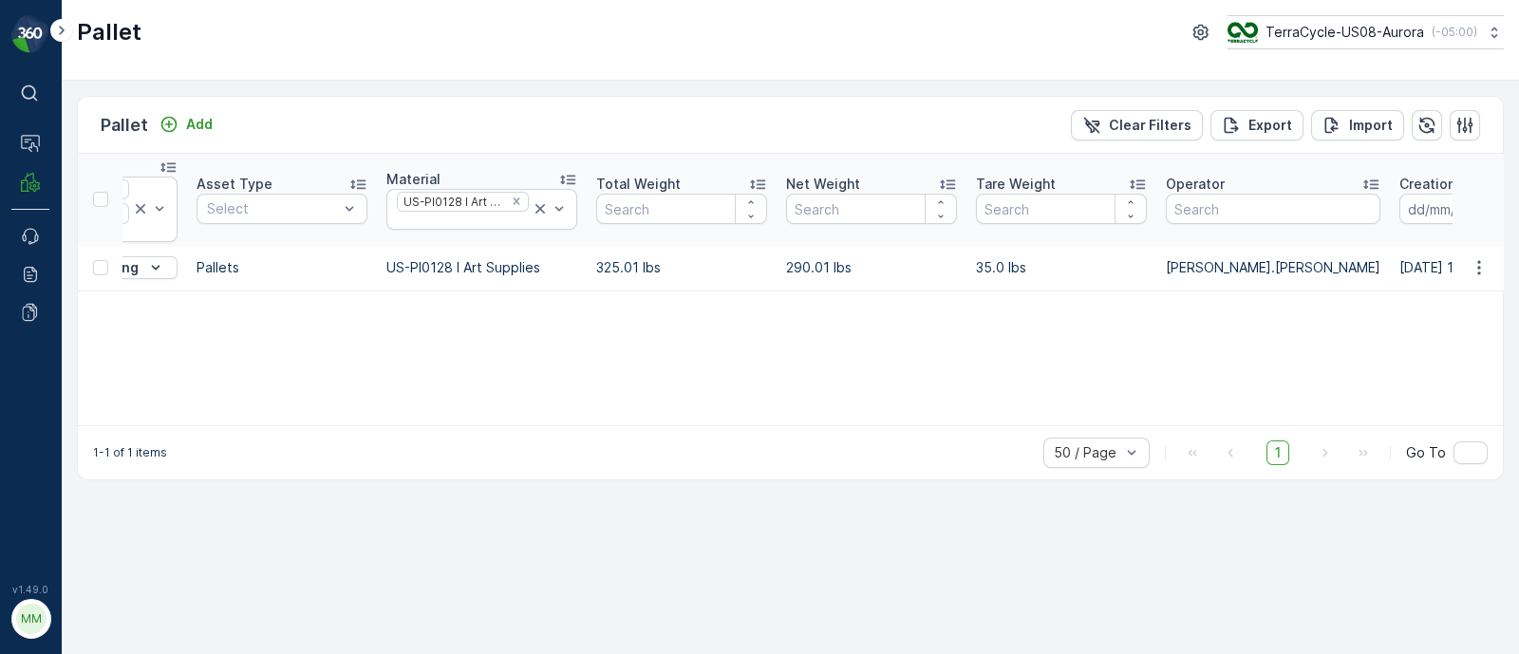
scroll to position [0, 809]
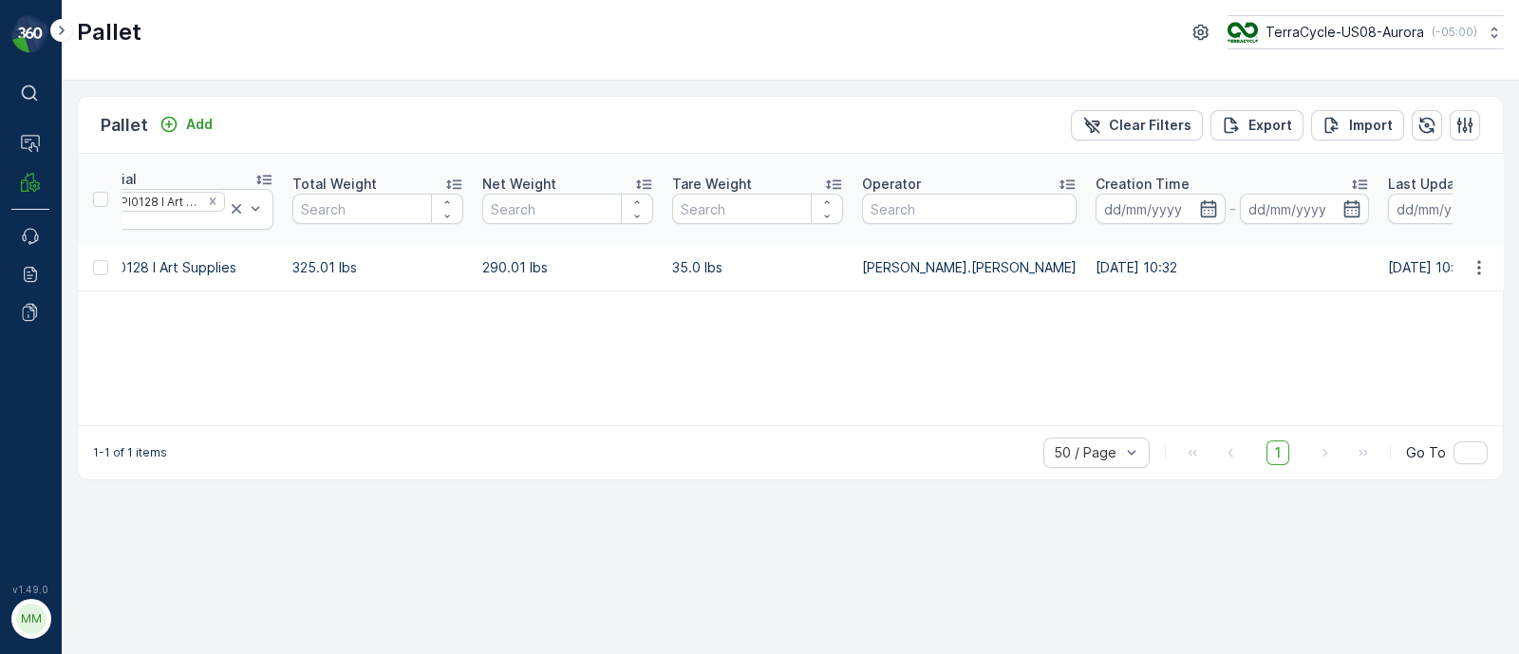
drag, startPoint x: 897, startPoint y: 271, endPoint x: 1537, endPoint y: 273, distance: 640.0
click at [1518, 273] on html "⌘B Operations MRF Events Reports Documents v 1.49.0 MM MRF.US08 Pallet TerraCyc…" at bounding box center [759, 327] width 1519 height 654
click at [1075, 338] on div "Name Type Select Status In stock-Incoming Ready to Allocation Asset Type Select…" at bounding box center [790, 290] width 1425 height 272
click at [191, 218] on div at bounding box center [159, 221] width 136 height 15
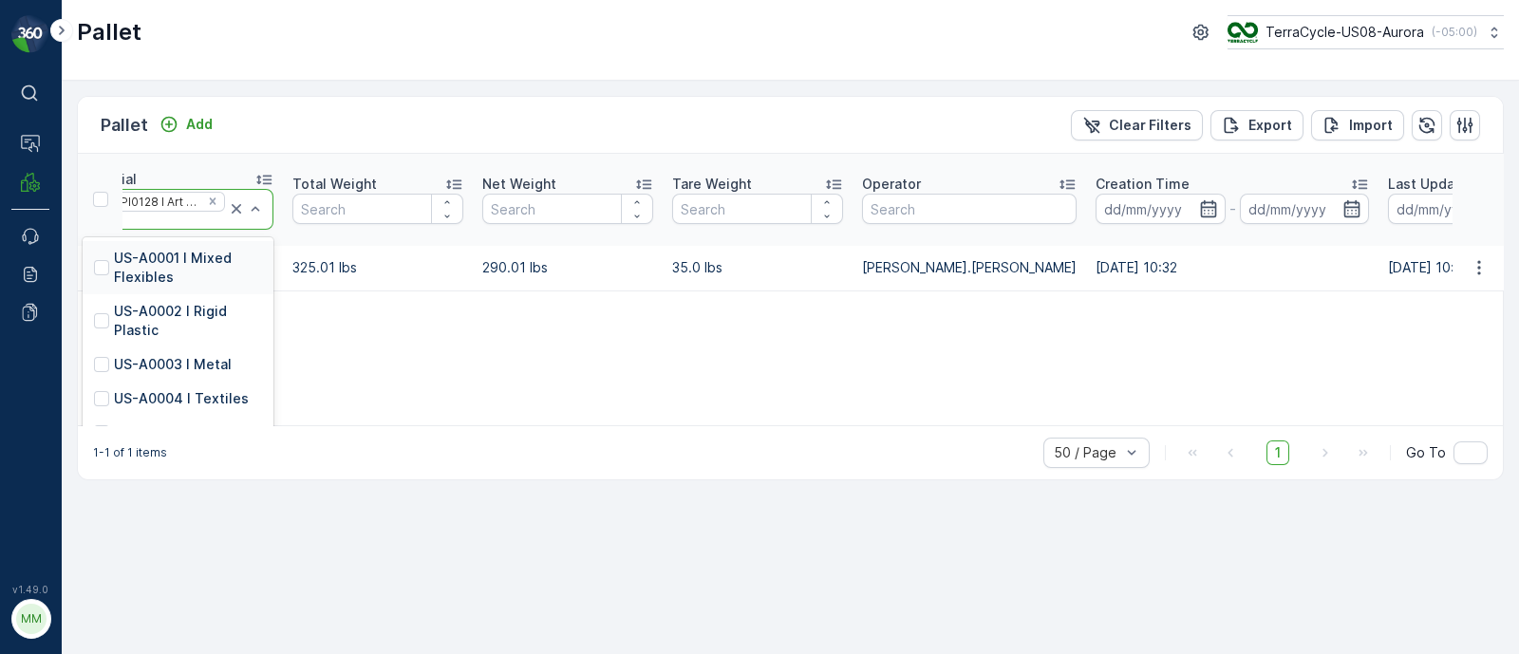
paste input "US-PI0247 I C01676 Displays"
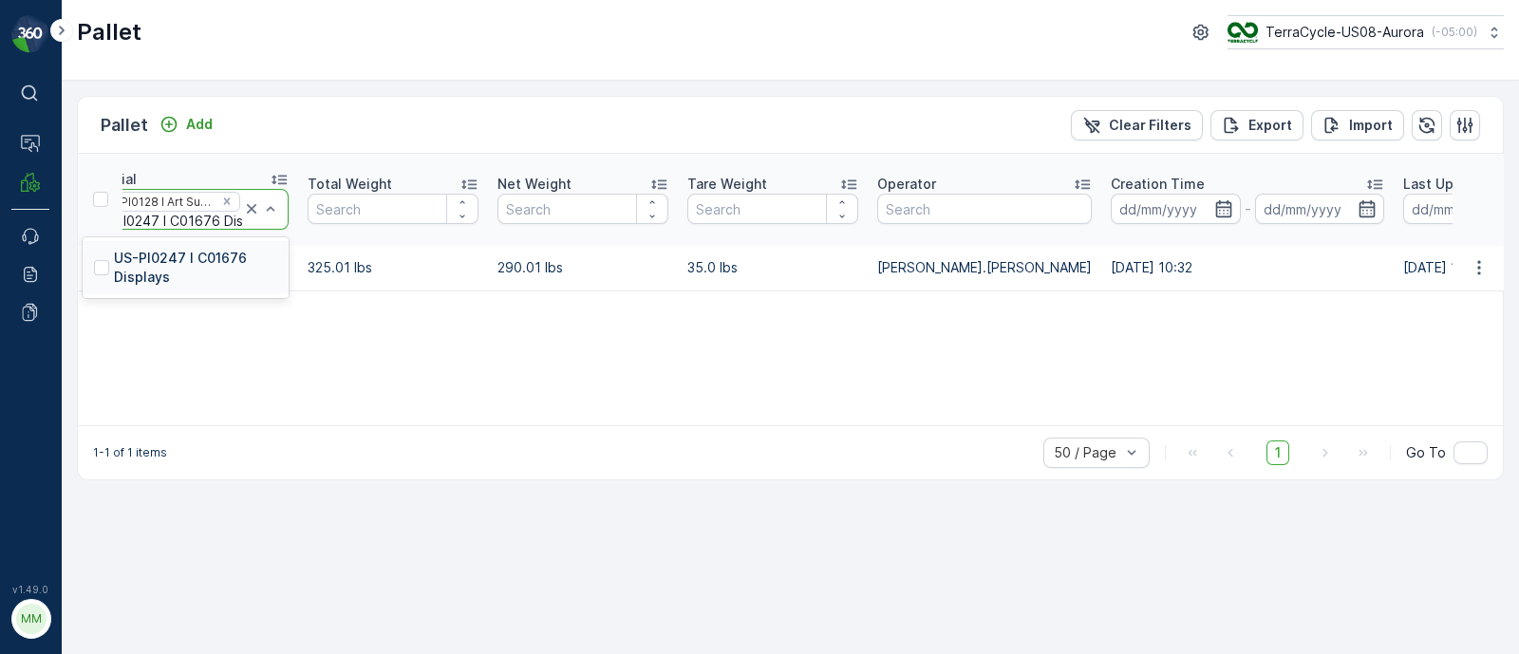
type input "US-PI0247 I C01676 Displays"
click at [212, 265] on p "US-PI0247 I C01676 Displays" at bounding box center [195, 268] width 163 height 38
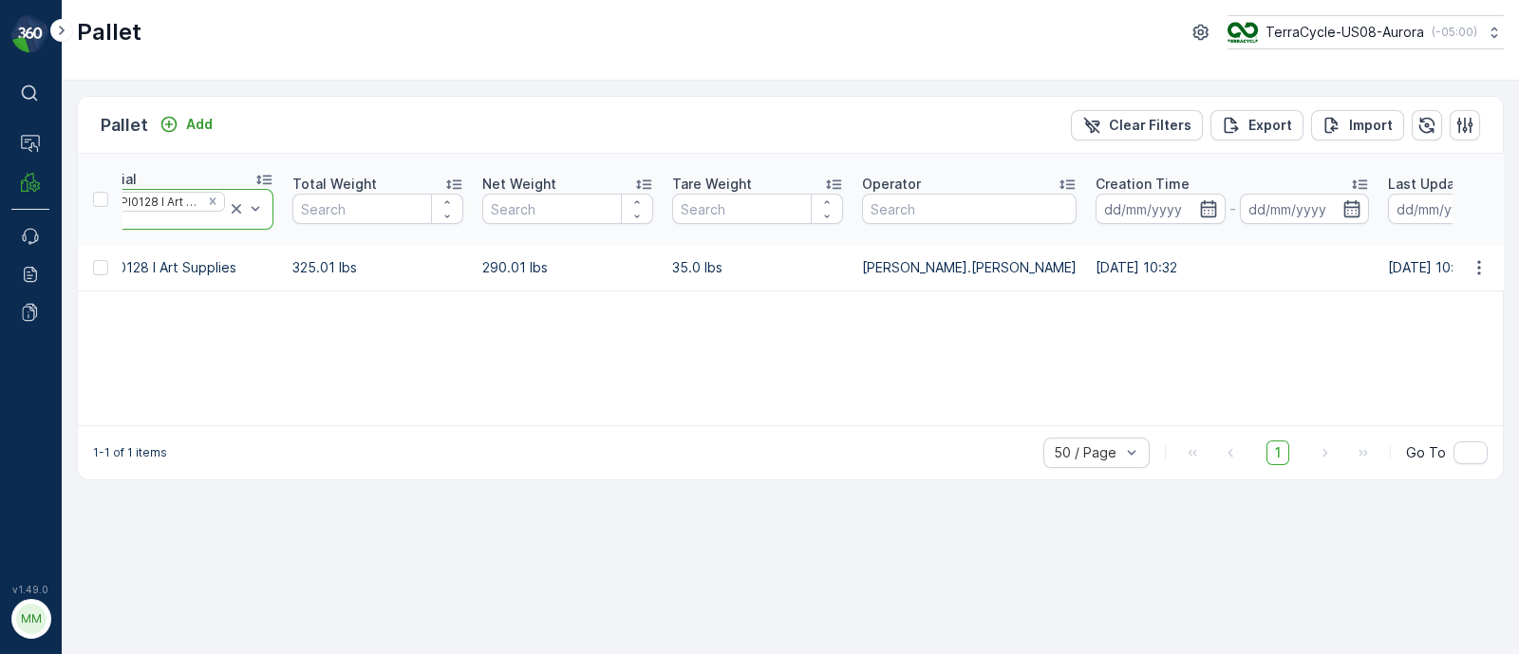
scroll to position [0, 0]
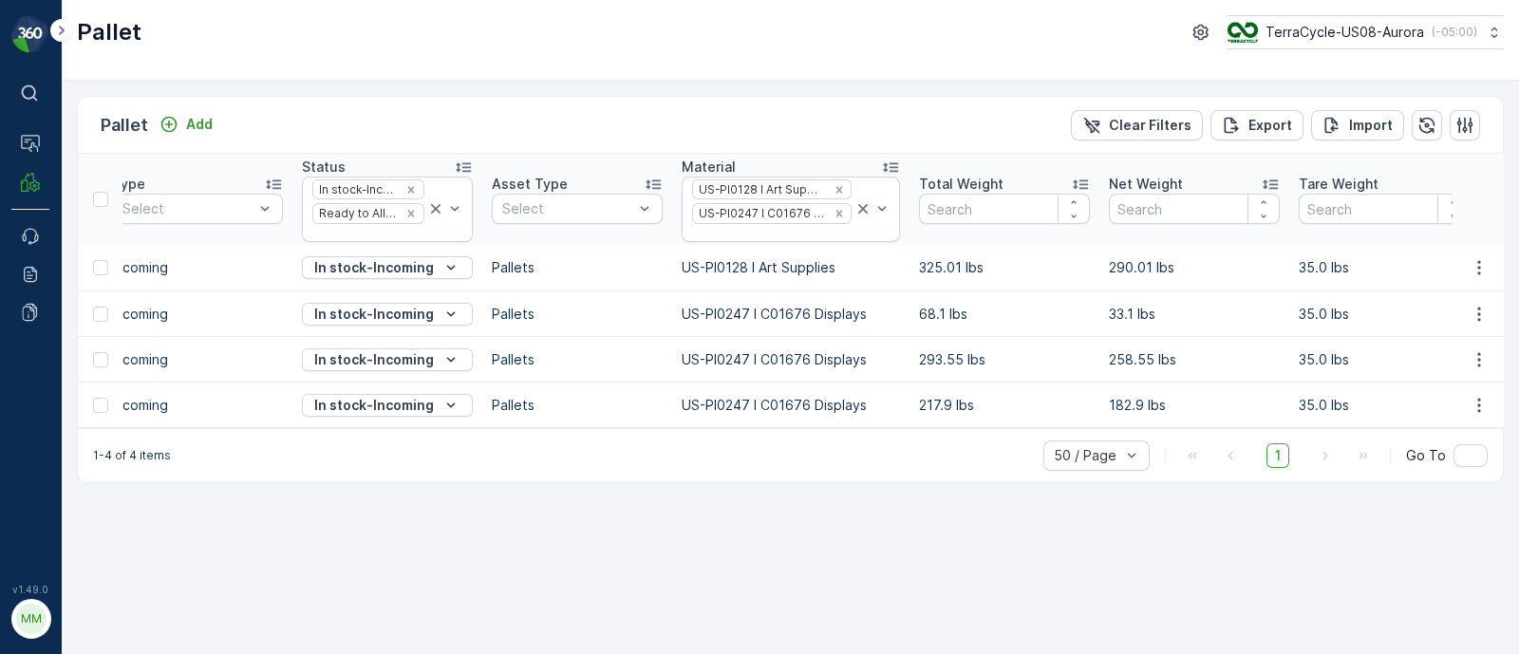
scroll to position [0, 197]
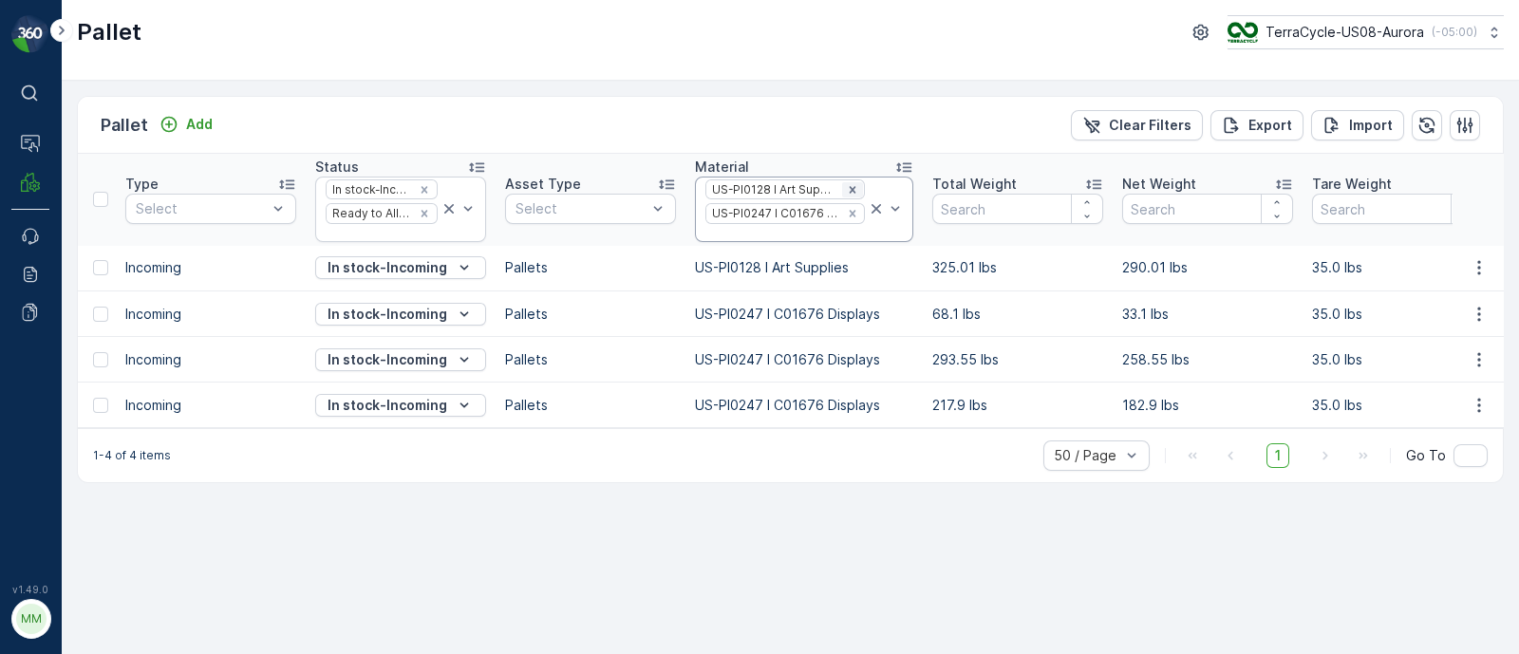
click at [846, 183] on icon "Remove US-PI0128 I Art Supplies" at bounding box center [852, 189] width 13 height 13
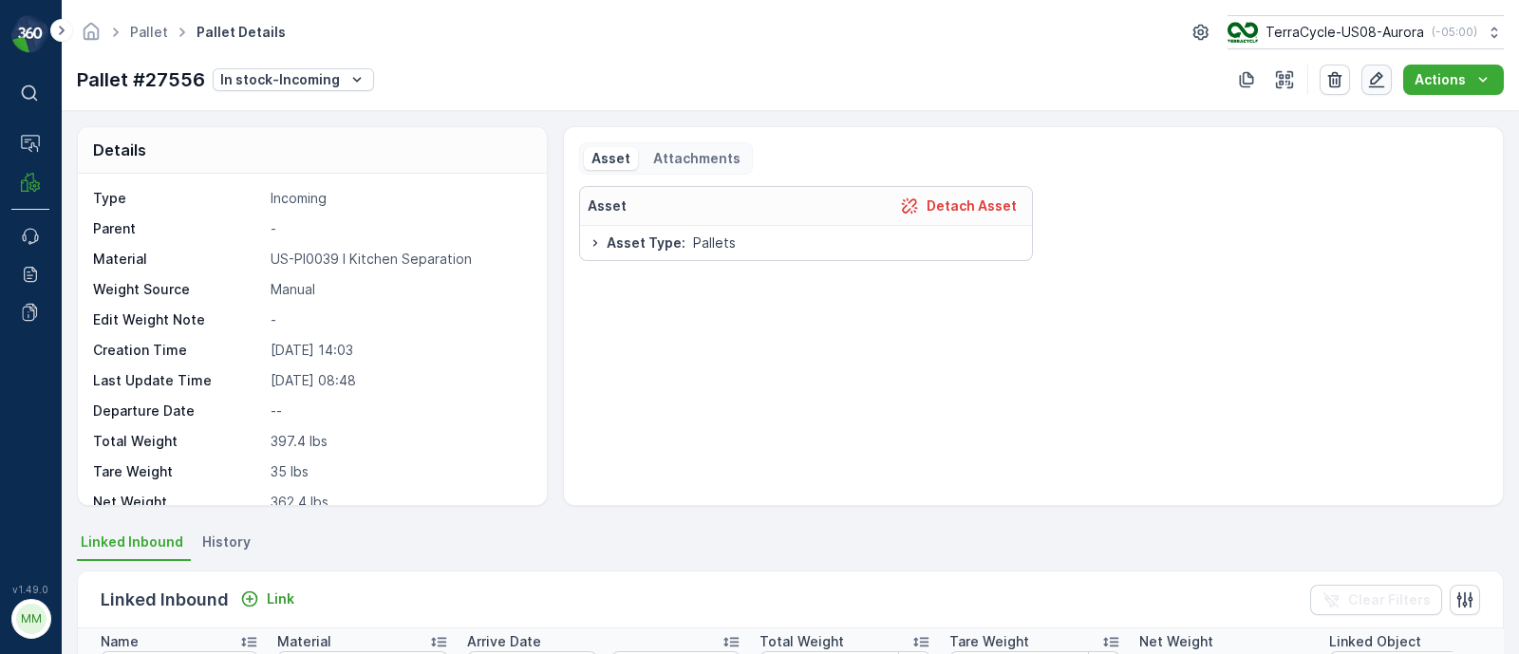
click at [1384, 89] on button "button" at bounding box center [1377, 80] width 30 height 30
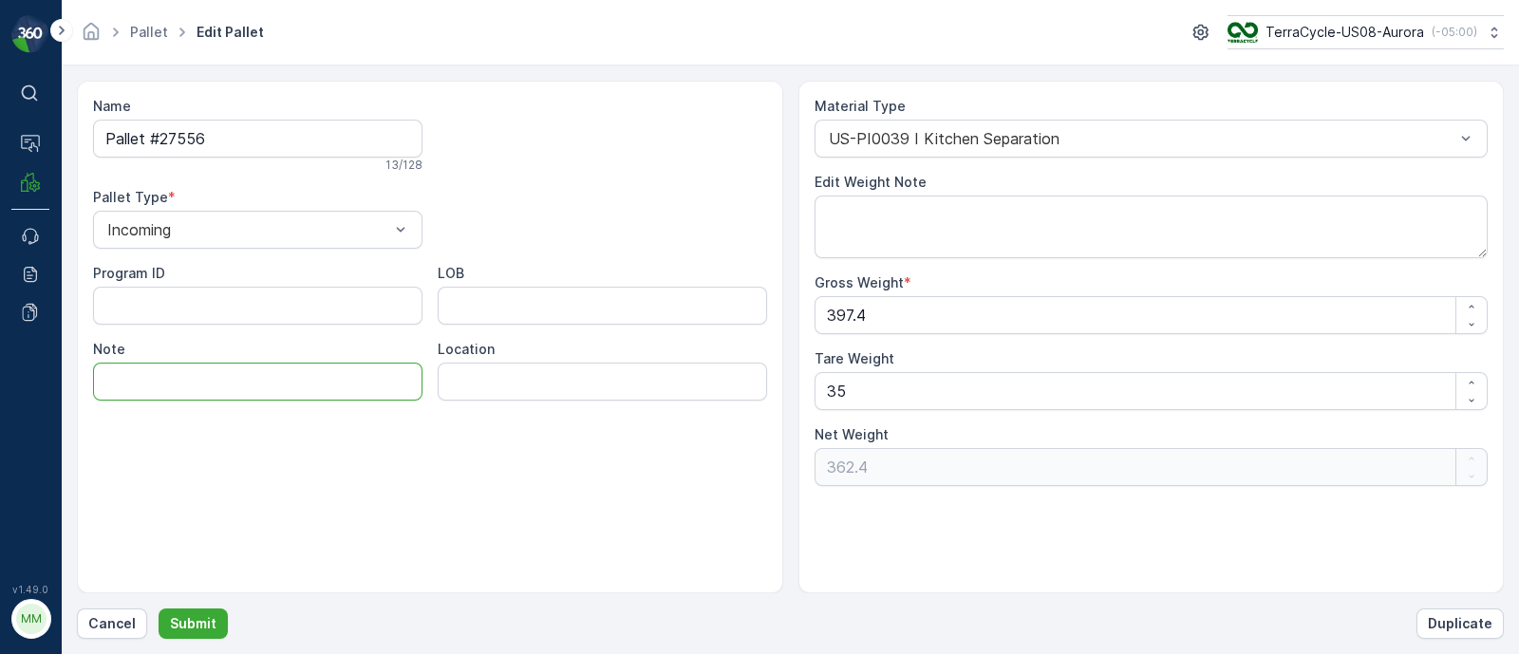
click at [216, 377] on input "Note" at bounding box center [258, 382] width 330 height 38
click at [241, 376] on input "Moved to blocked, assuming this was already procesed and not linked." at bounding box center [258, 382] width 330 height 38
drag, startPoint x: 399, startPoint y: 372, endPoint x: 42, endPoint y: 491, distance: 376.3
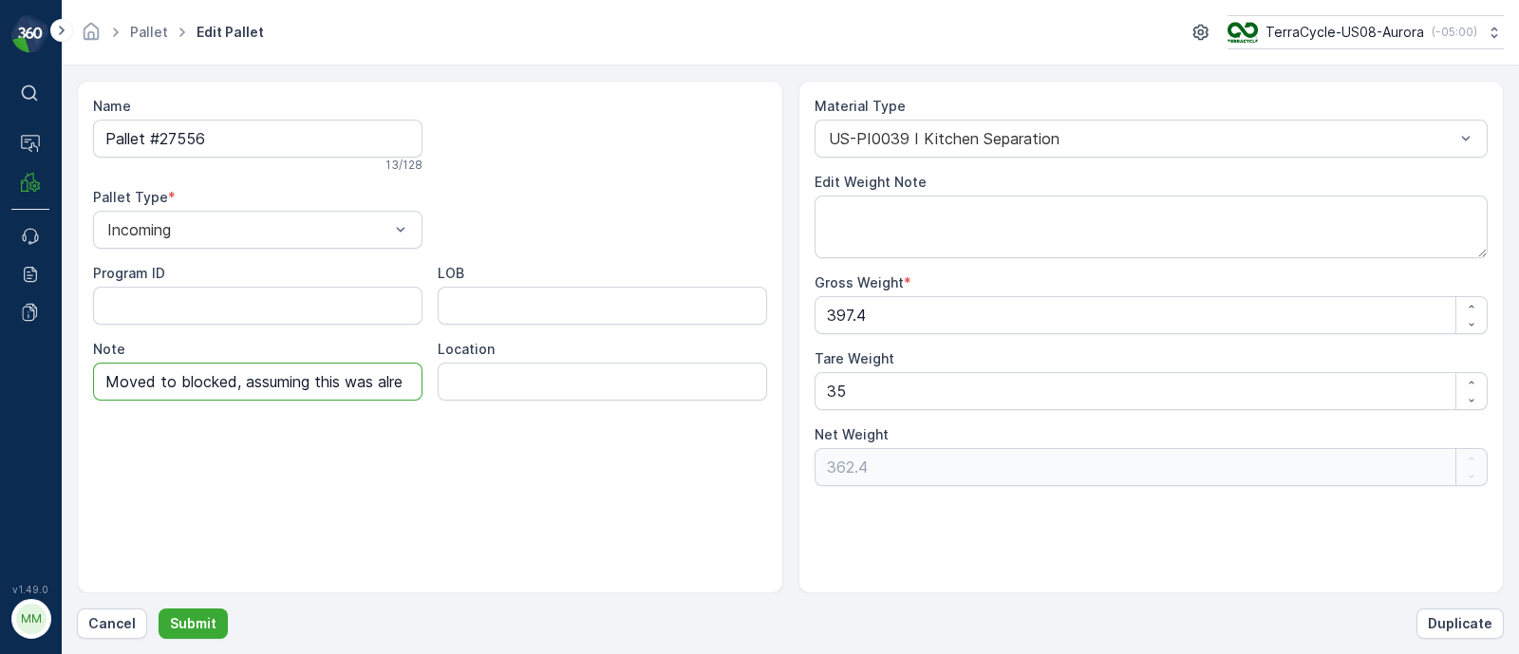
click at [42, 491] on div "⌘B Operations MRF Events Reports Documents v 1.49.0 MM MRF.US08 Pallet Edit Pal…" at bounding box center [759, 327] width 1519 height 654
click at [366, 379] on input "Moved to blocked, assuming this was already processed and not linked." at bounding box center [258, 382] width 330 height 38
drag, startPoint x: 407, startPoint y: 382, endPoint x: 62, endPoint y: 399, distance: 346.1
click at [62, 399] on form "Name Pallet #27556 13 / 128 Pallet Type * Incoming Program ID LOB Note Moved to…" at bounding box center [791, 360] width 1458 height 589
type input "Moved to blocked, assuming this was already processed and not linked. KJ 8/26/25"
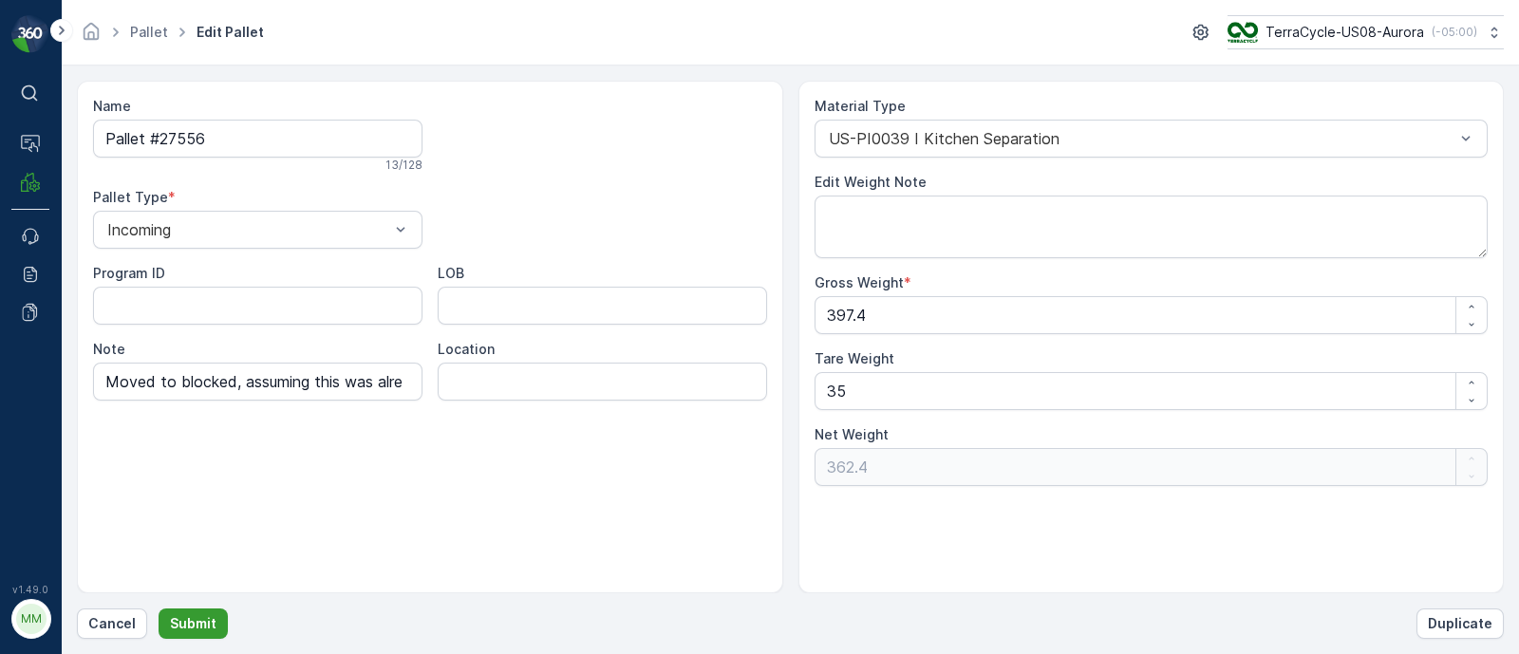
click at [220, 621] on button "Submit" at bounding box center [193, 624] width 69 height 30
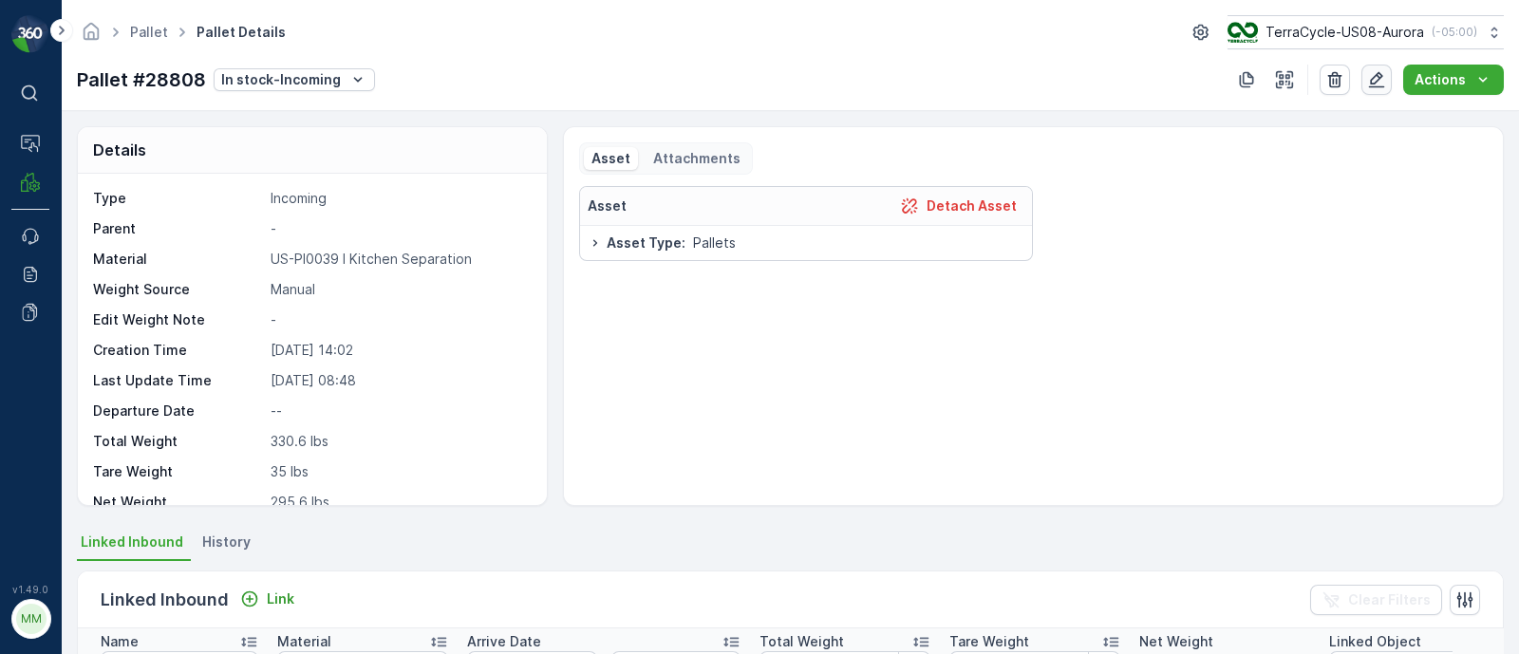
click at [1379, 85] on icon "button" at bounding box center [1377, 80] width 16 height 16
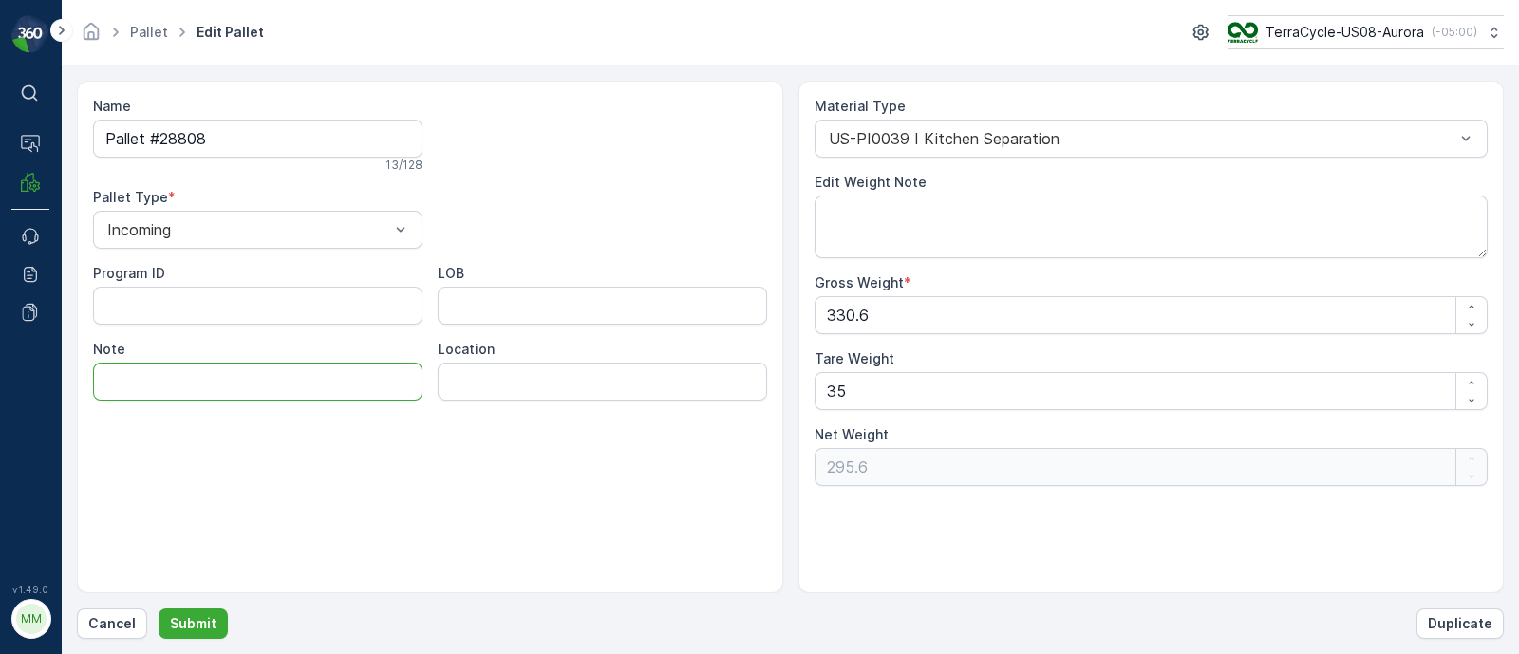
click at [160, 370] on input "Note" at bounding box center [258, 382] width 330 height 38
paste input "Moved to blocked, assuming this was already processed and not linked. KJ [DATE]"
type input "Moved to blocked, assuming this was already processed and not linked. KJ [DATE]"
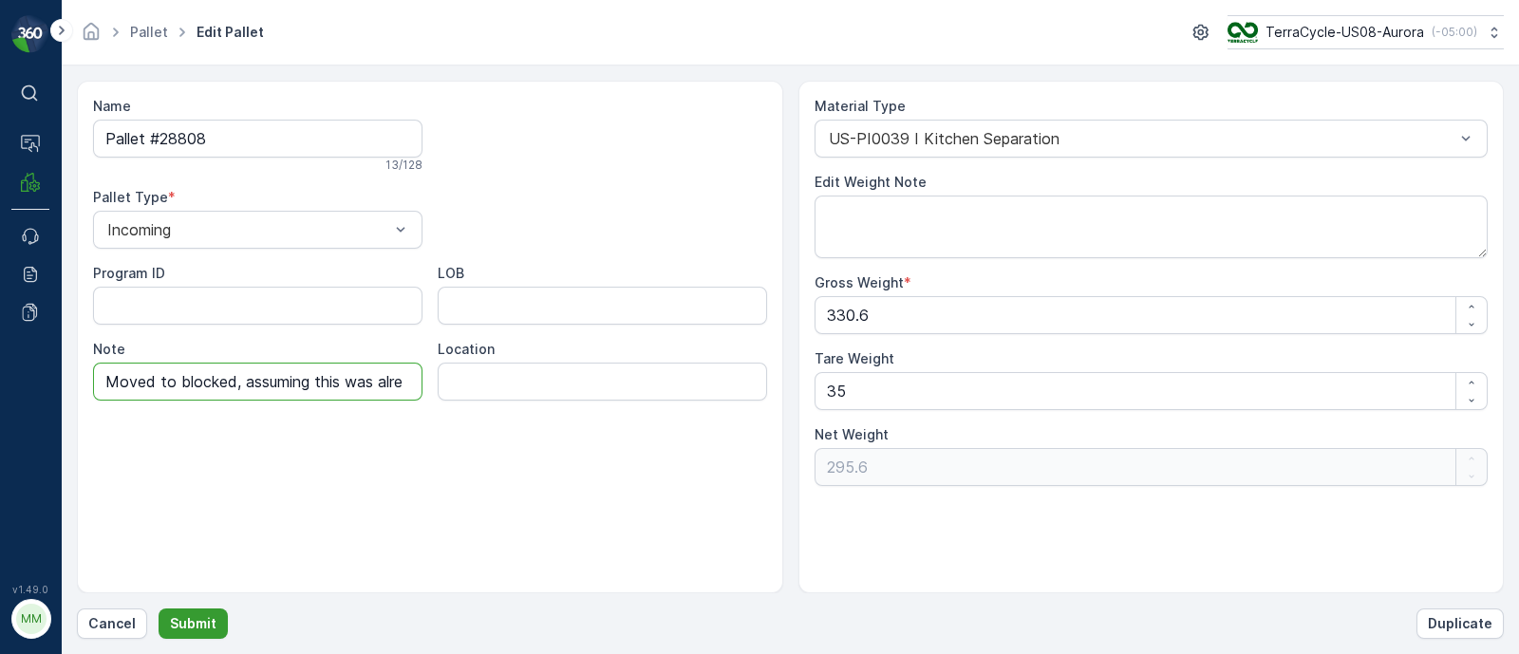
click at [218, 627] on button "Submit" at bounding box center [193, 624] width 69 height 30
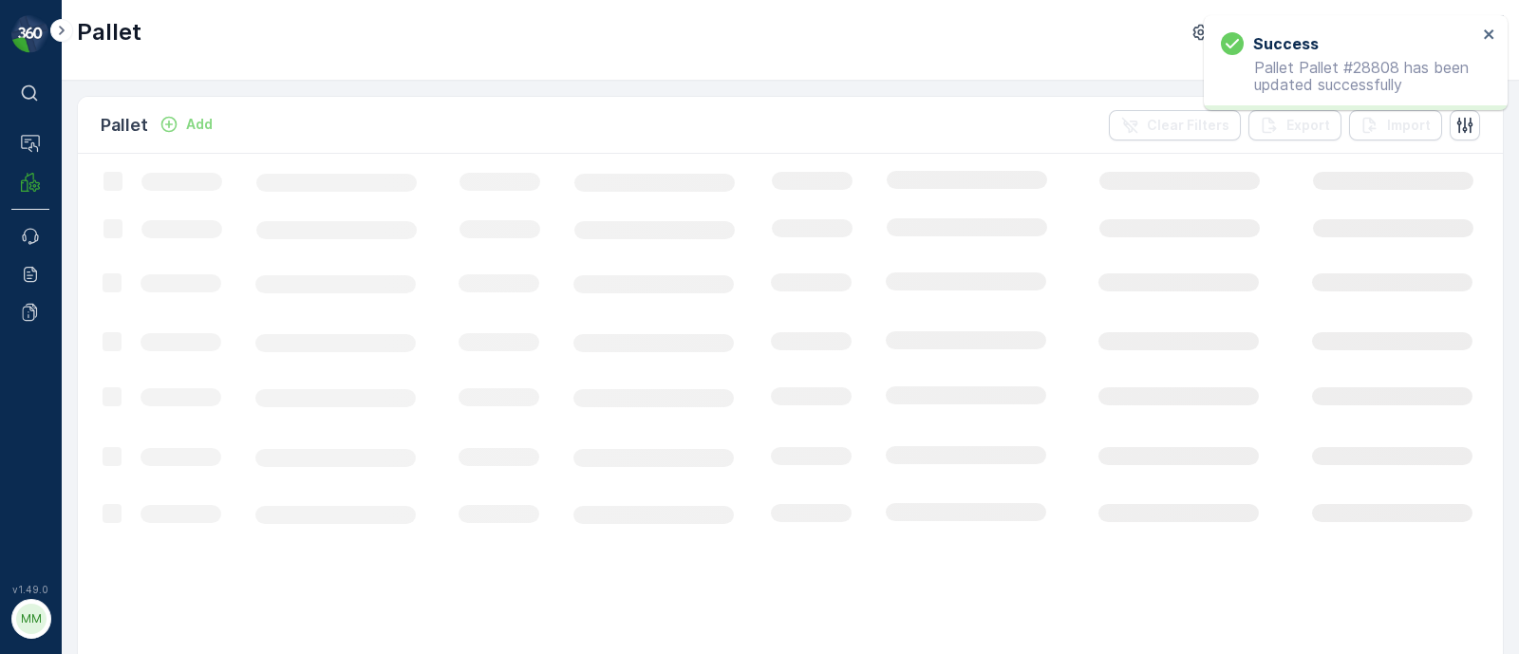
click at [1481, 38] on div "Success Pallet Pallet #28808 has been updated successfully" at bounding box center [1349, 63] width 268 height 72
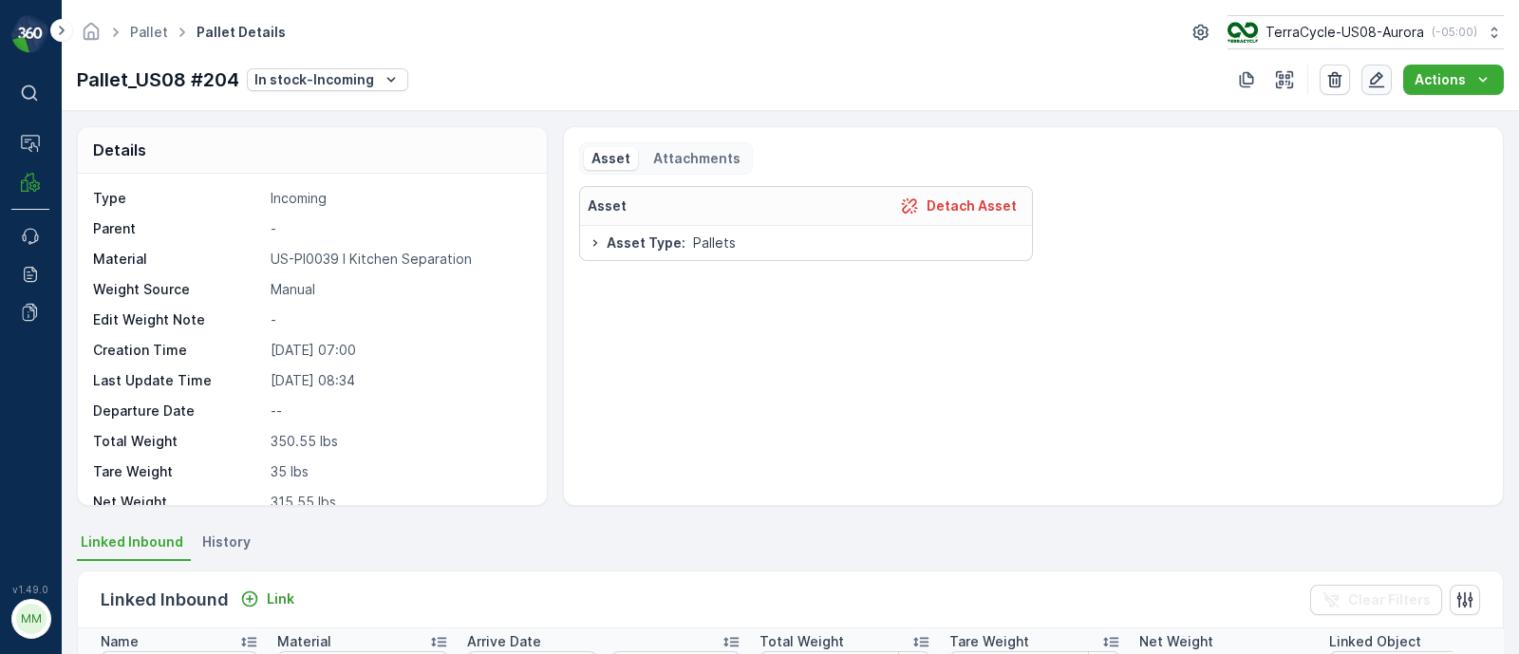
click at [1377, 76] on icon "button" at bounding box center [1377, 80] width 16 height 16
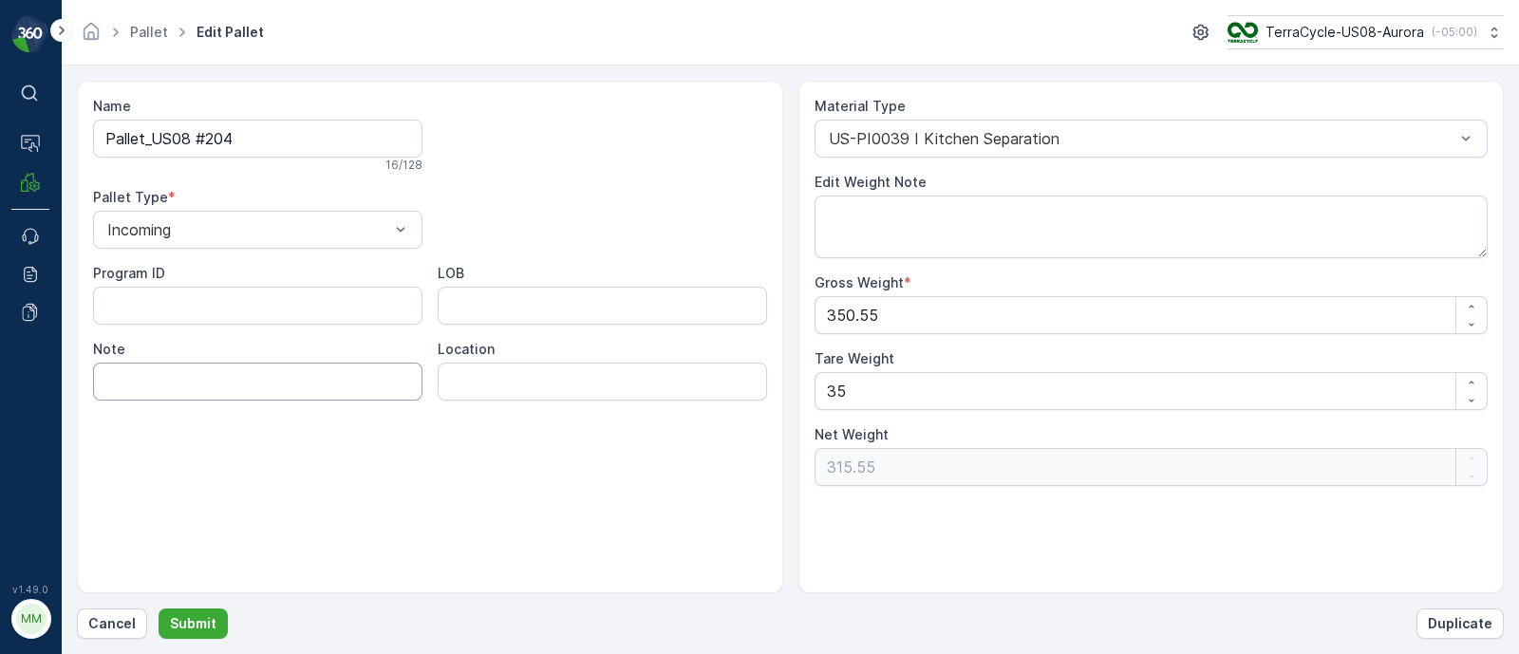
click at [319, 372] on input "Note" at bounding box center [258, 382] width 330 height 38
paste input "Moved to blocked, assuming this was already processed and not linked. KJ [DATE]"
type input "Moved to blocked, assuming this was already processed and not linked. KJ [DATE]"
click at [174, 625] on p "Submit" at bounding box center [193, 623] width 47 height 19
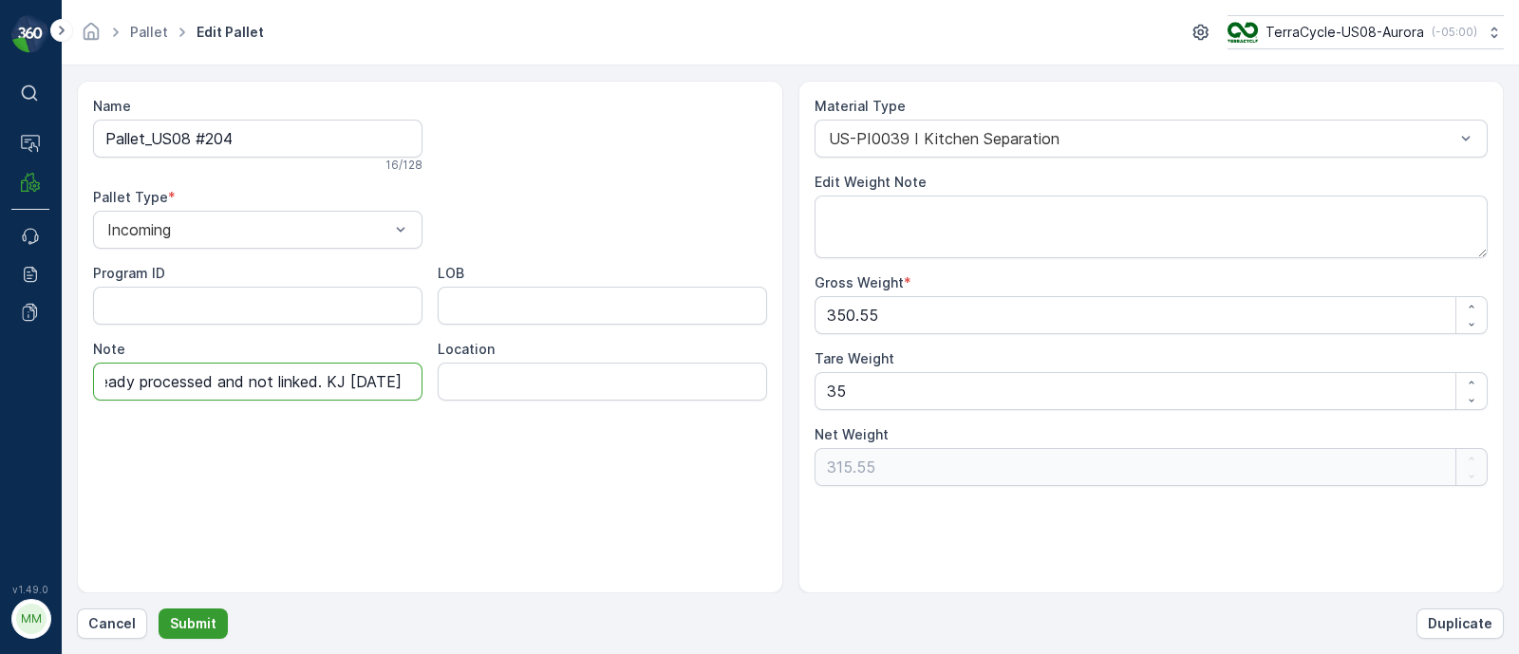
scroll to position [0, 0]
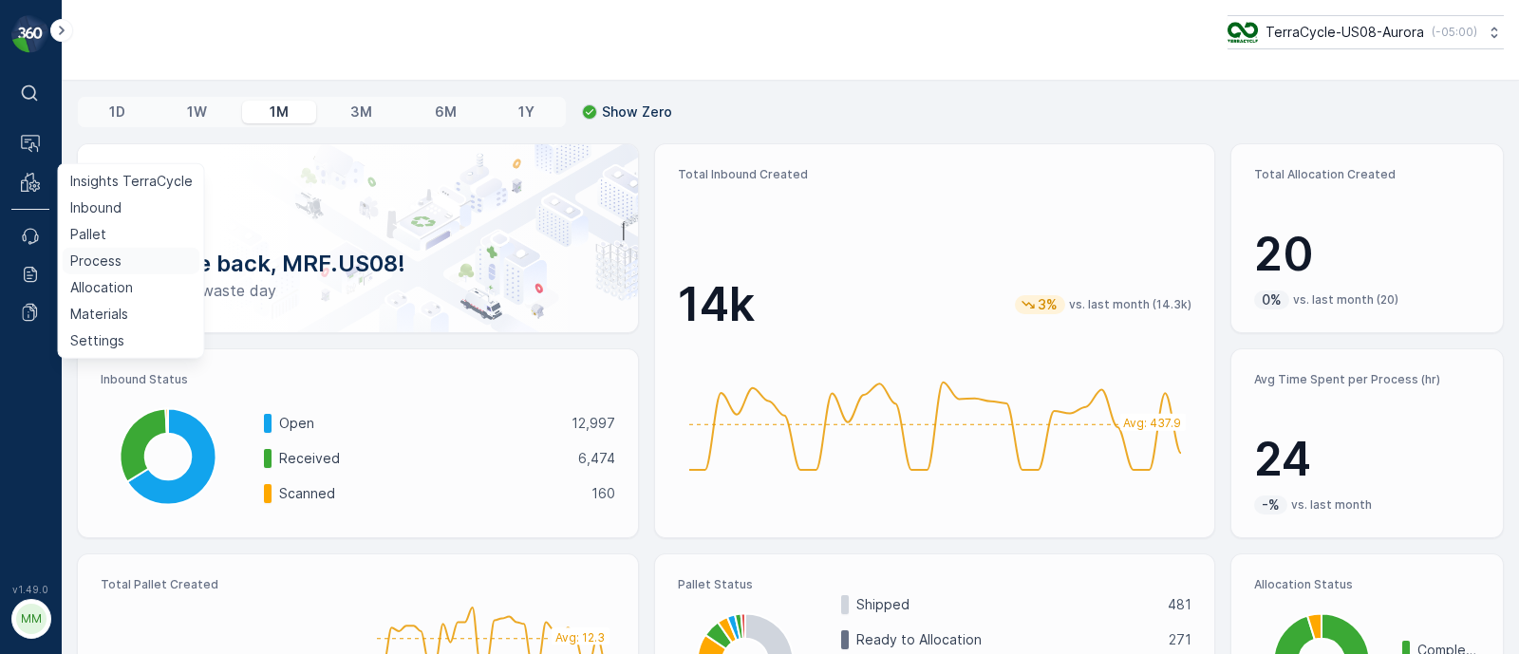
click at [104, 258] on p "Process" at bounding box center [95, 261] width 51 height 19
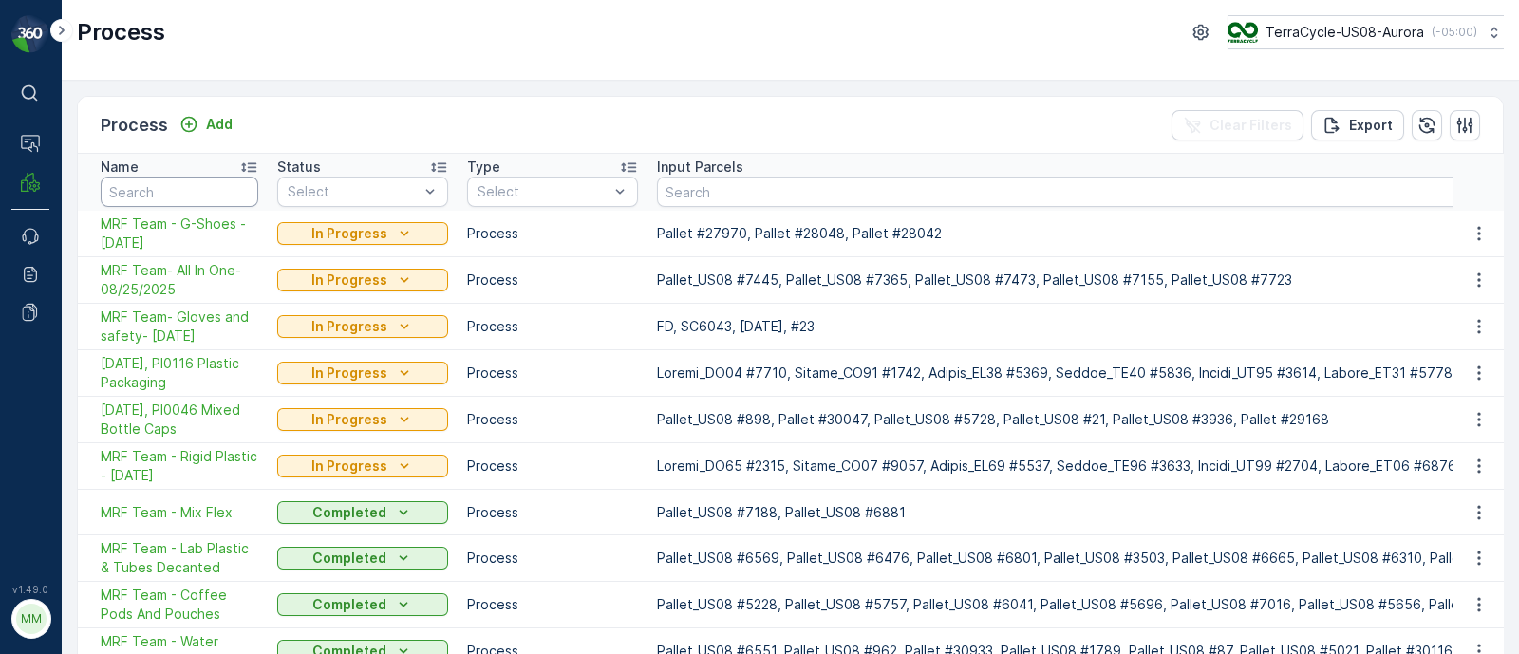
click at [166, 190] on input "text" at bounding box center [180, 192] width 158 height 30
type input "kitchen"
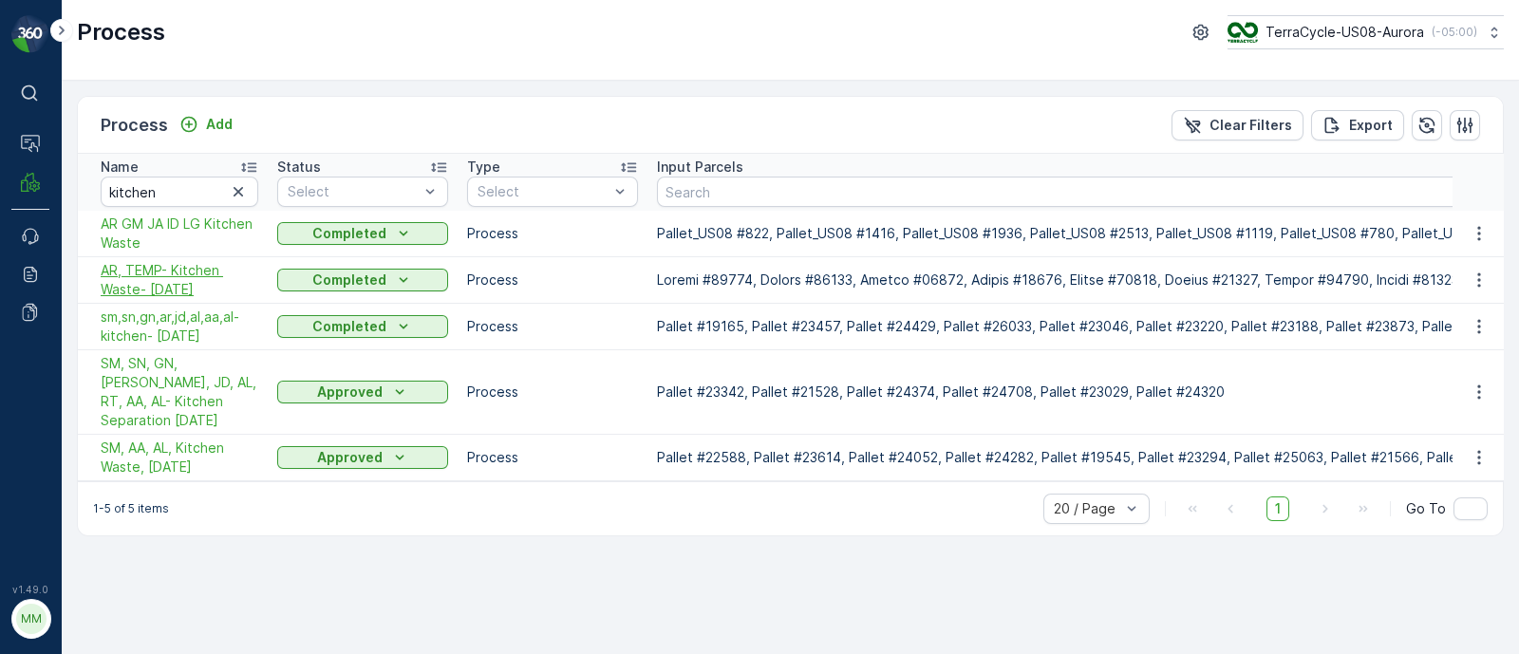
click at [190, 284] on span "AR, TEMP- Kitchen Waste- 12/05/24" at bounding box center [180, 280] width 158 height 38
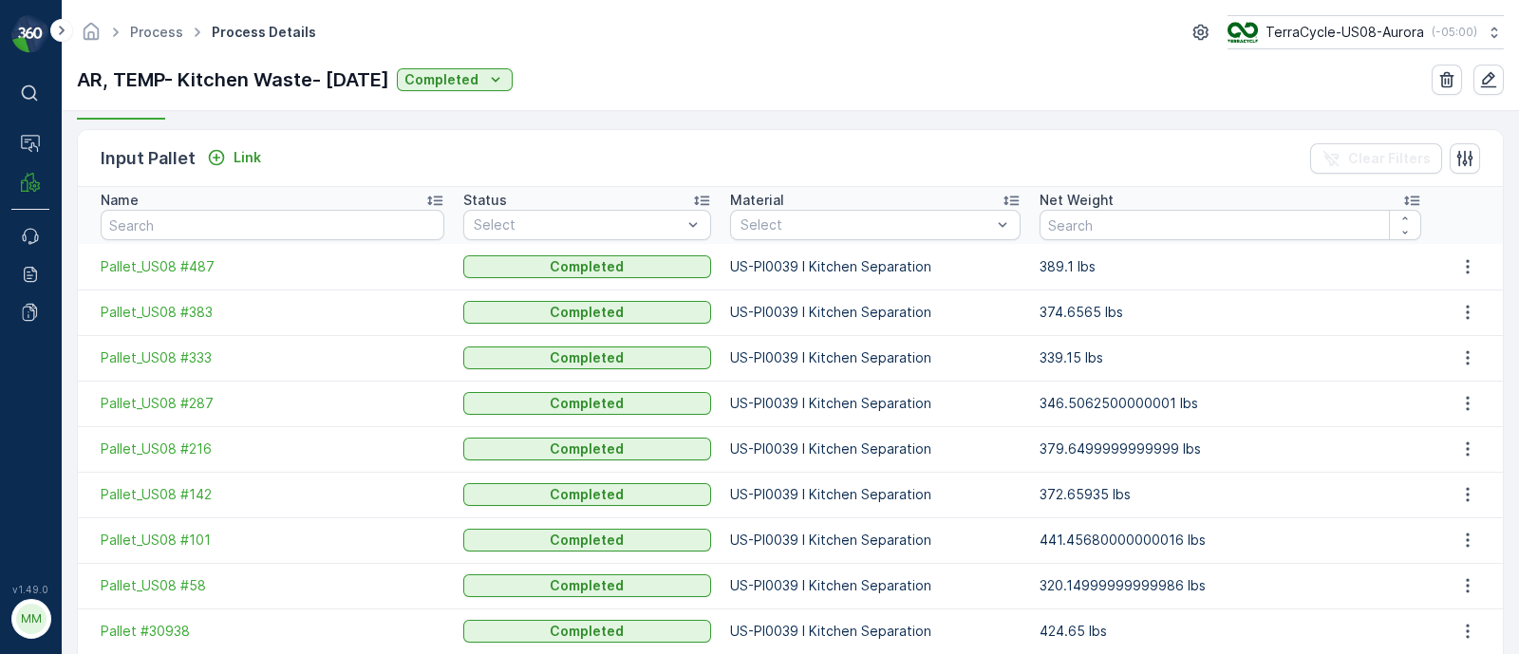
scroll to position [356, 0]
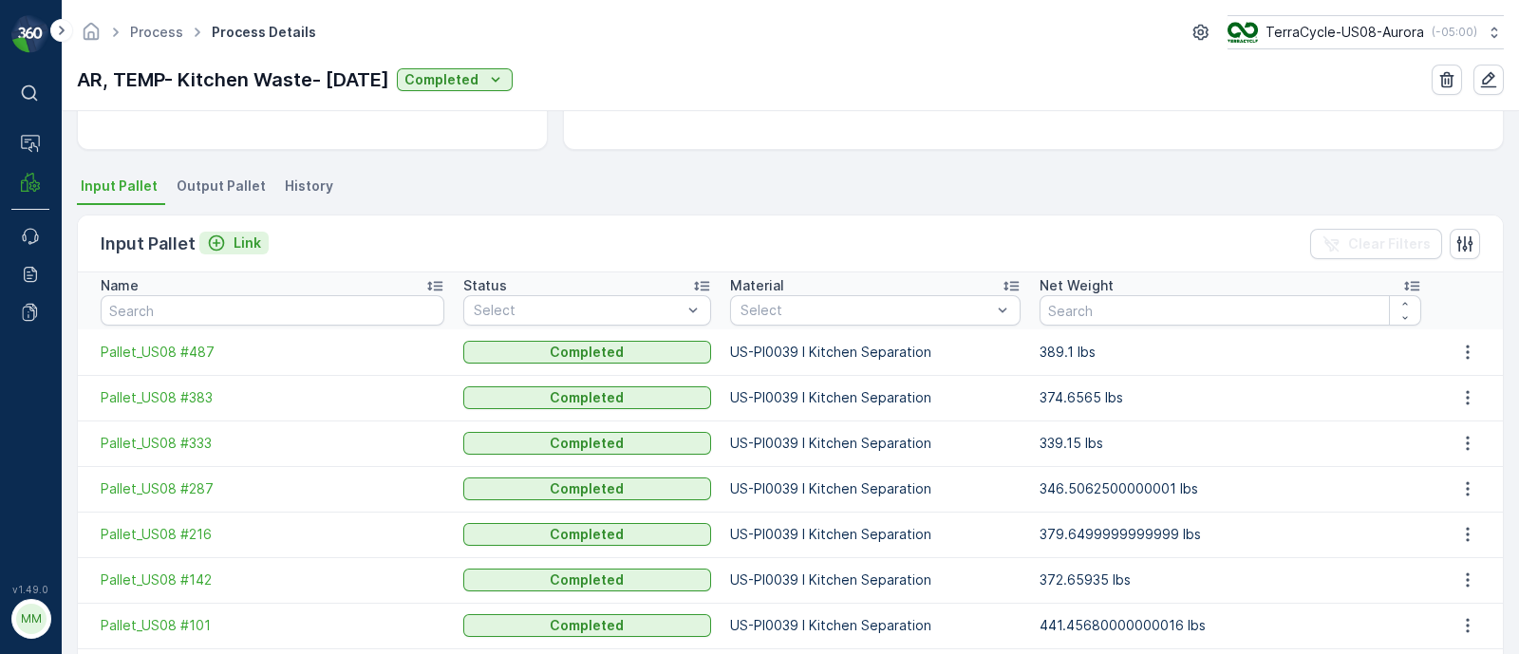
click at [227, 235] on div "Link" at bounding box center [234, 243] width 54 height 19
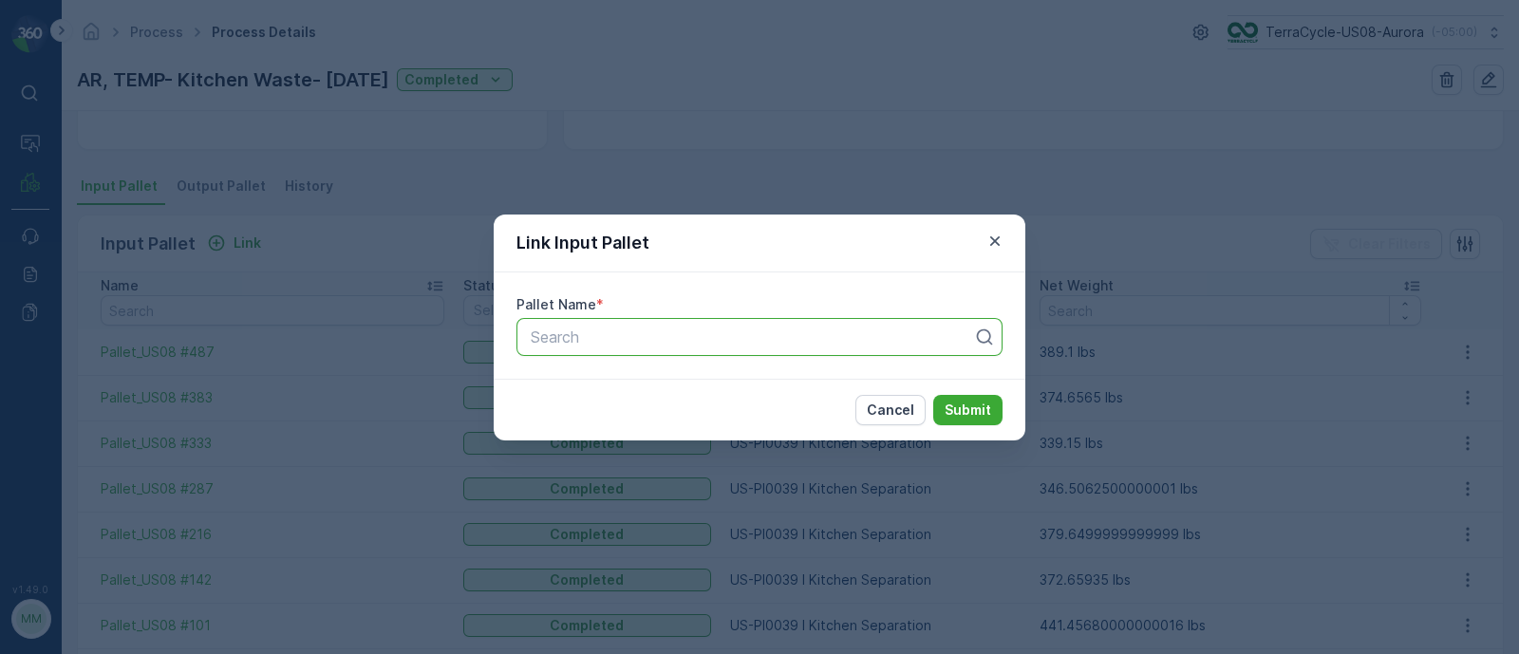
click at [569, 329] on div at bounding box center [752, 337] width 446 height 17
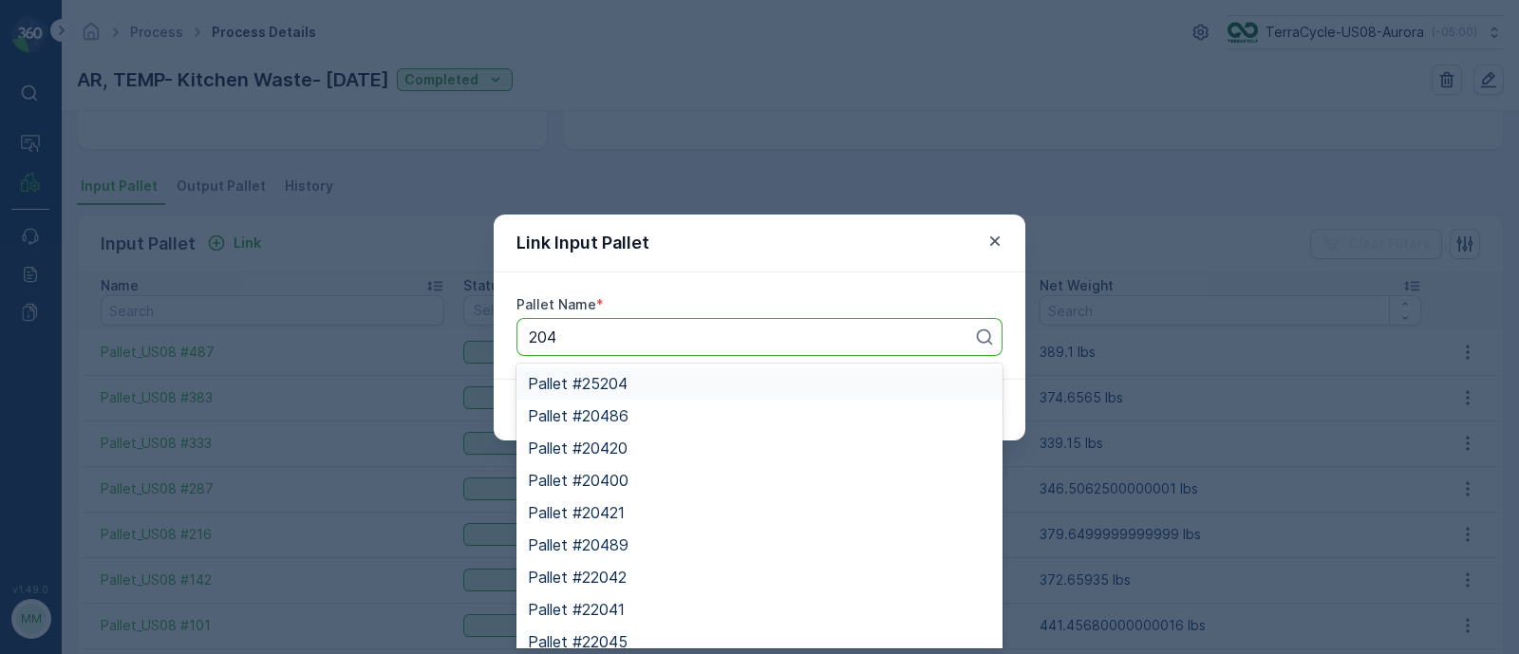
type input "204"
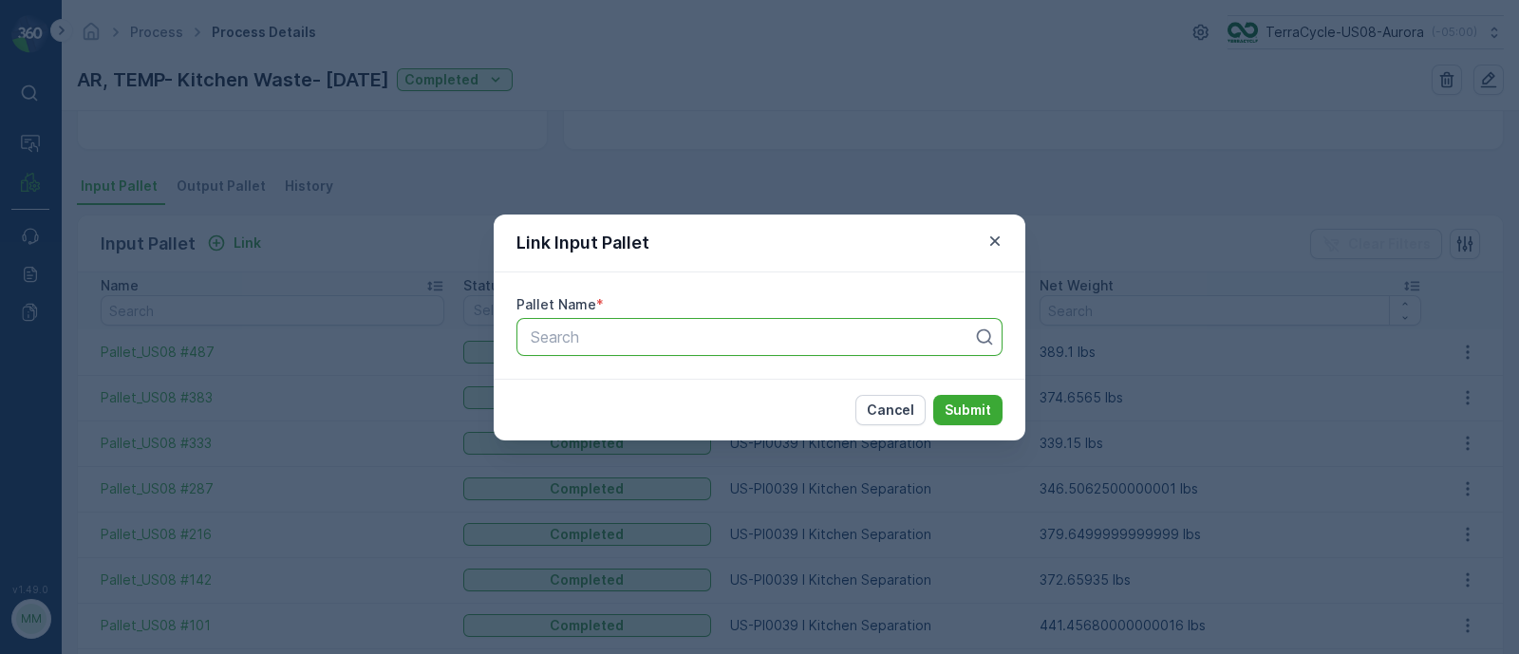
click at [813, 257] on div "Link Input Pallet" at bounding box center [760, 244] width 532 height 58
click at [547, 341] on div at bounding box center [752, 337] width 446 height 17
paste input "Pallet_US08 #204"
type input "Pallet_US08 #204"
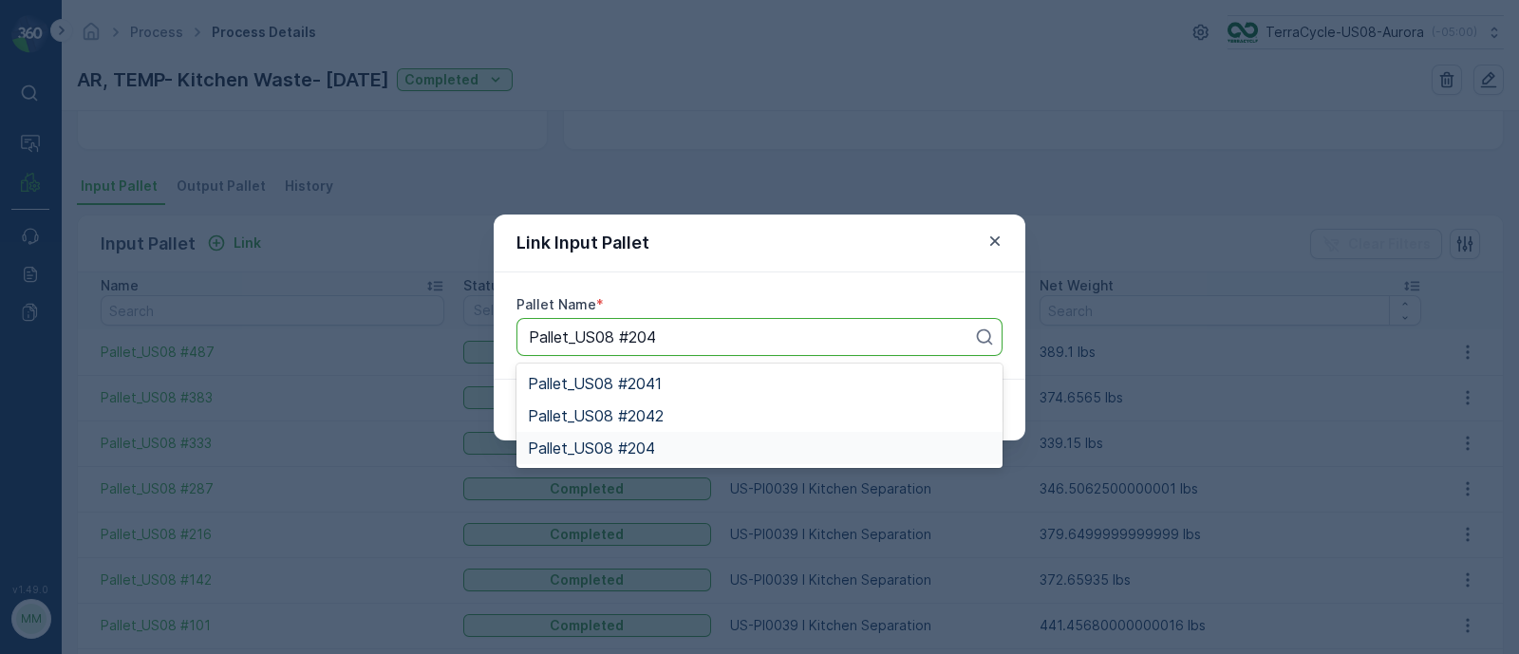
click at [639, 440] on span "Pallet_US08 #204" at bounding box center [591, 448] width 127 height 17
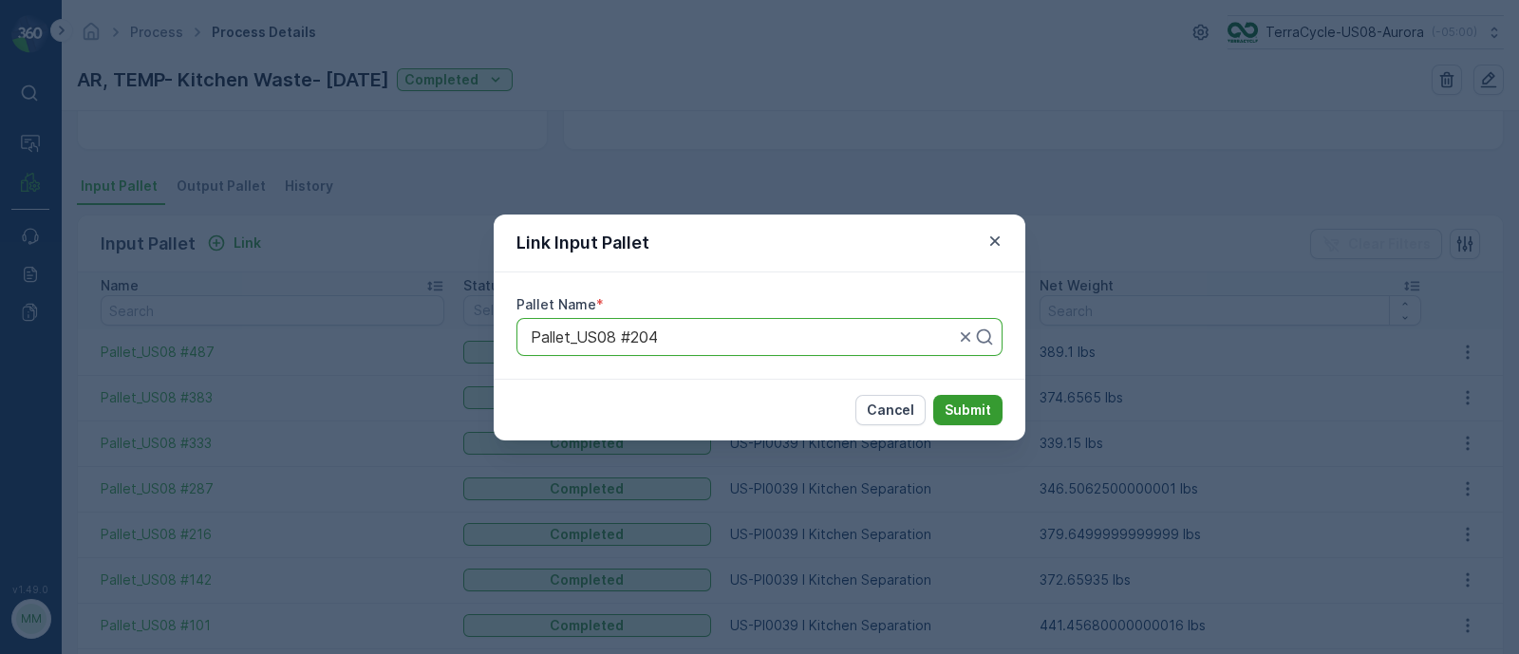
click at [958, 405] on p "Submit" at bounding box center [968, 410] width 47 height 19
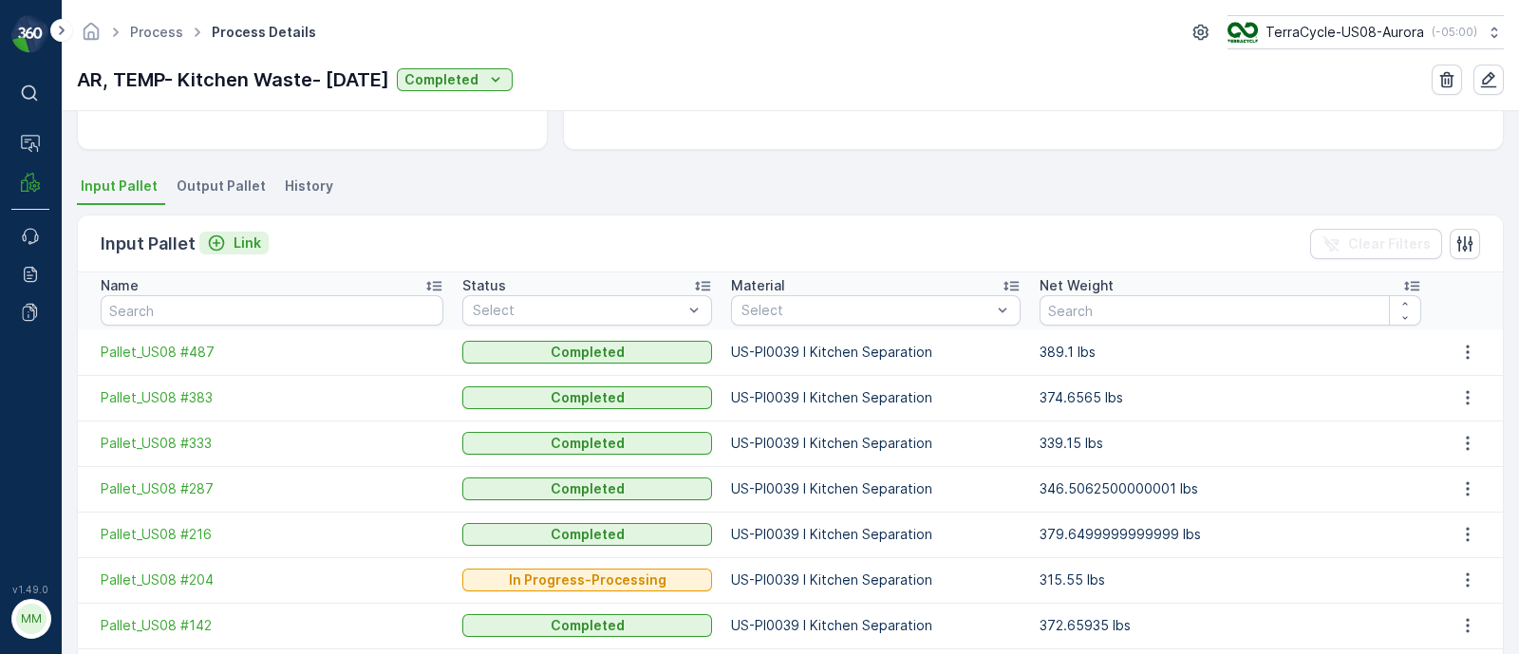
click at [243, 238] on p "Link" at bounding box center [248, 243] width 28 height 19
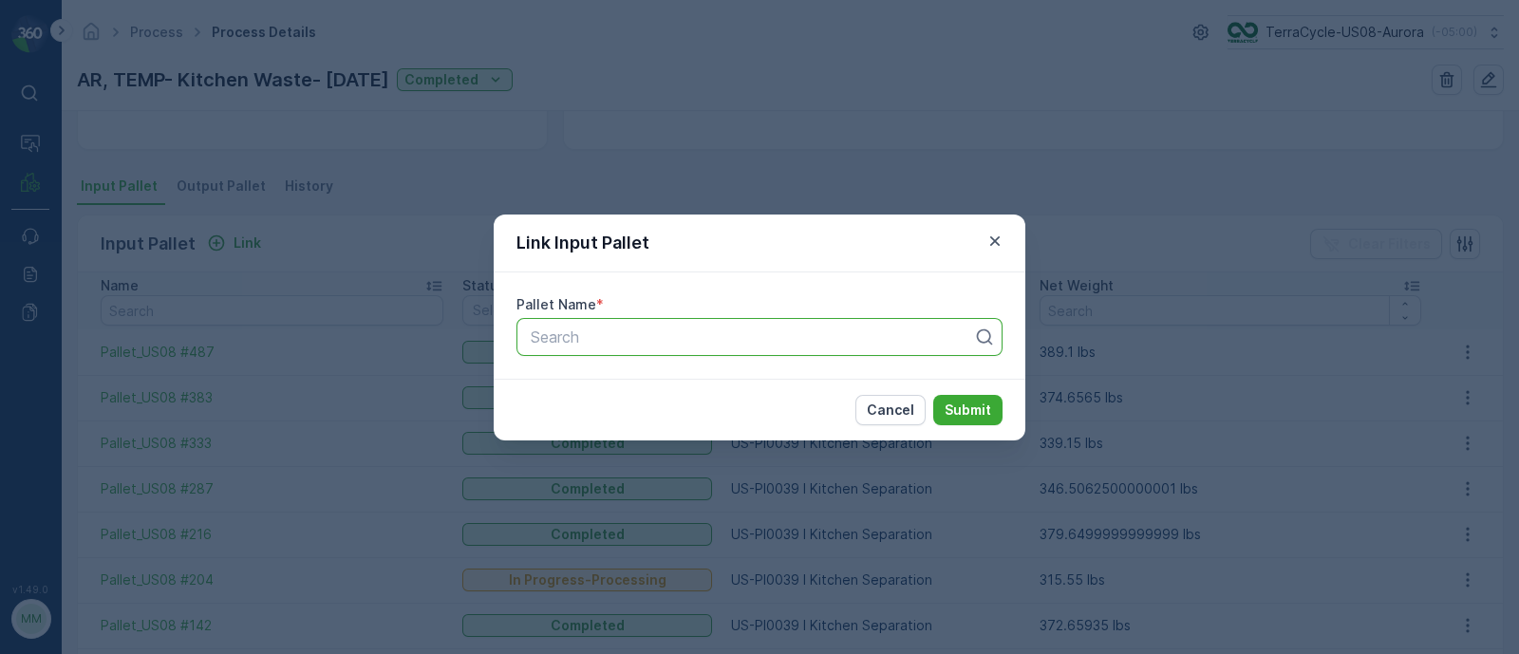
click at [635, 332] on div at bounding box center [752, 337] width 446 height 17
paste input "Pallet_US08 #204"
type input "Pallet_US08 #204"
drag, startPoint x: 646, startPoint y: 332, endPoint x: 403, endPoint y: 325, distance: 243.2
click at [403, 325] on div "Link Input Pallet Pallet Name * Search Cancel Submit" at bounding box center [759, 327] width 1519 height 654
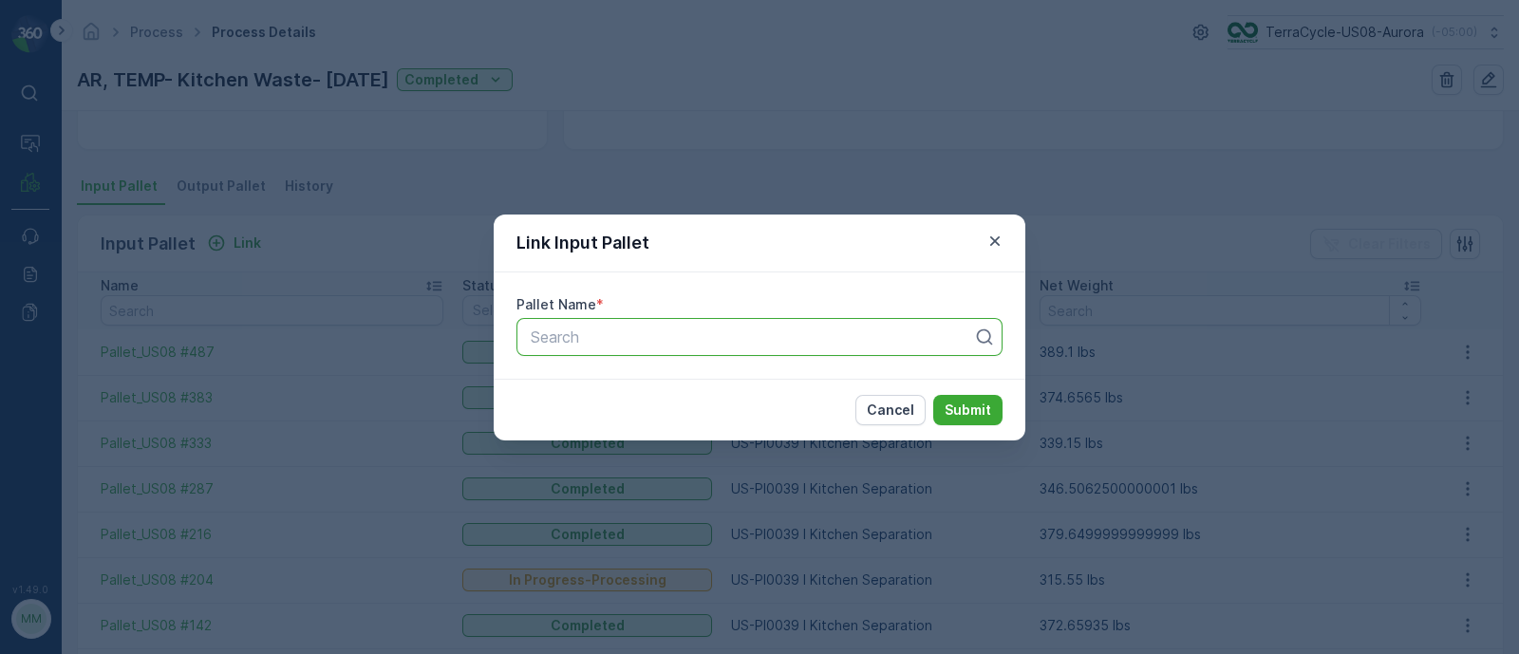
click at [562, 330] on div at bounding box center [752, 337] width 446 height 17
paste input "Pallet #28808"
type input "Pallet #28808"
click at [624, 386] on span "Pallet #28808" at bounding box center [578, 383] width 101 height 17
click at [972, 406] on p "Submit" at bounding box center [968, 410] width 47 height 19
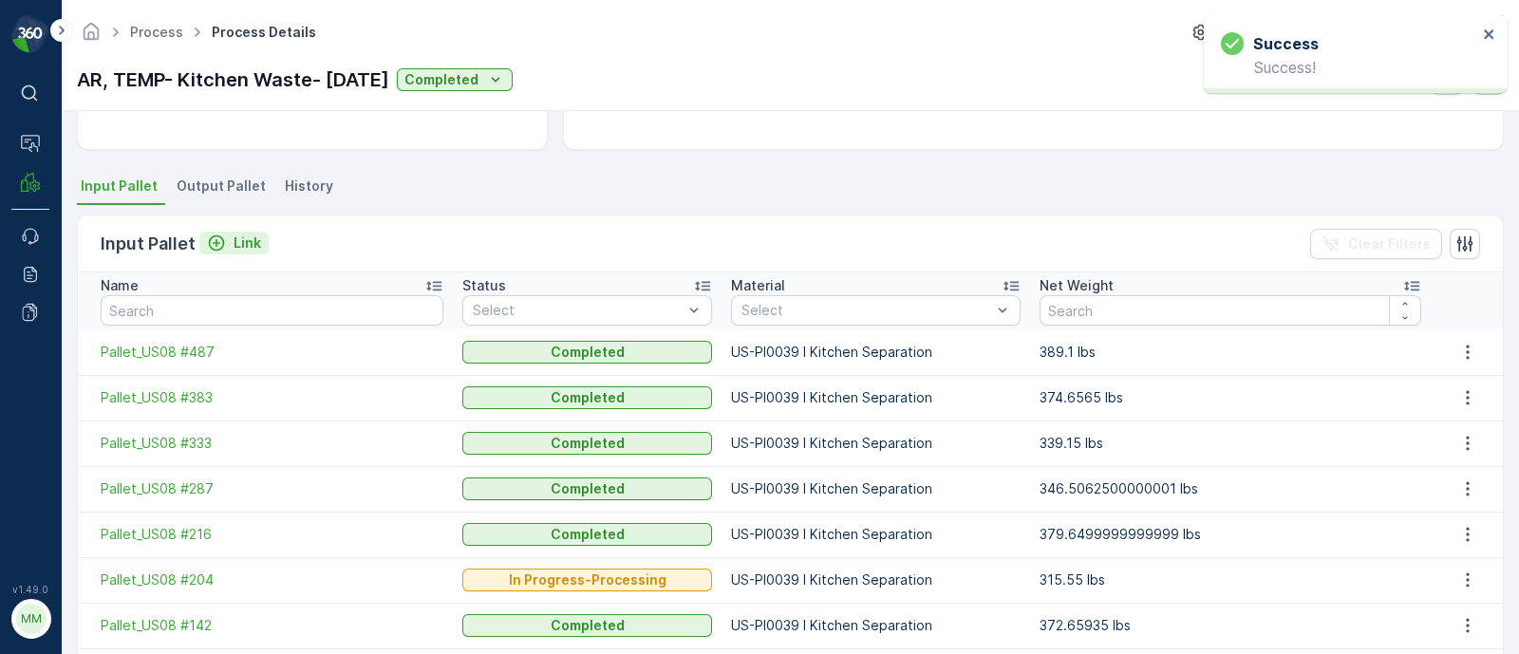
click at [249, 235] on p "Link" at bounding box center [248, 243] width 28 height 19
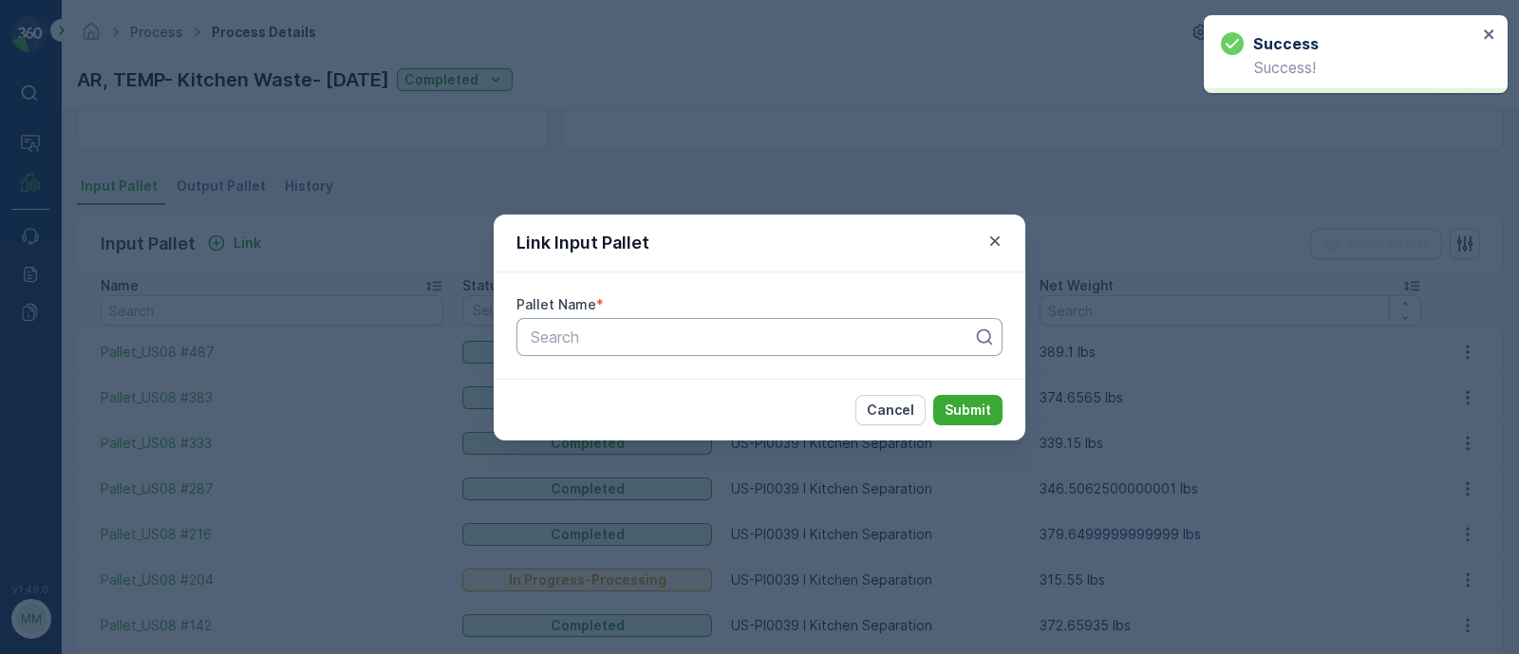
click at [556, 339] on div at bounding box center [752, 337] width 446 height 17
paste input "Pallet #27556"
type input "Pallet #27556"
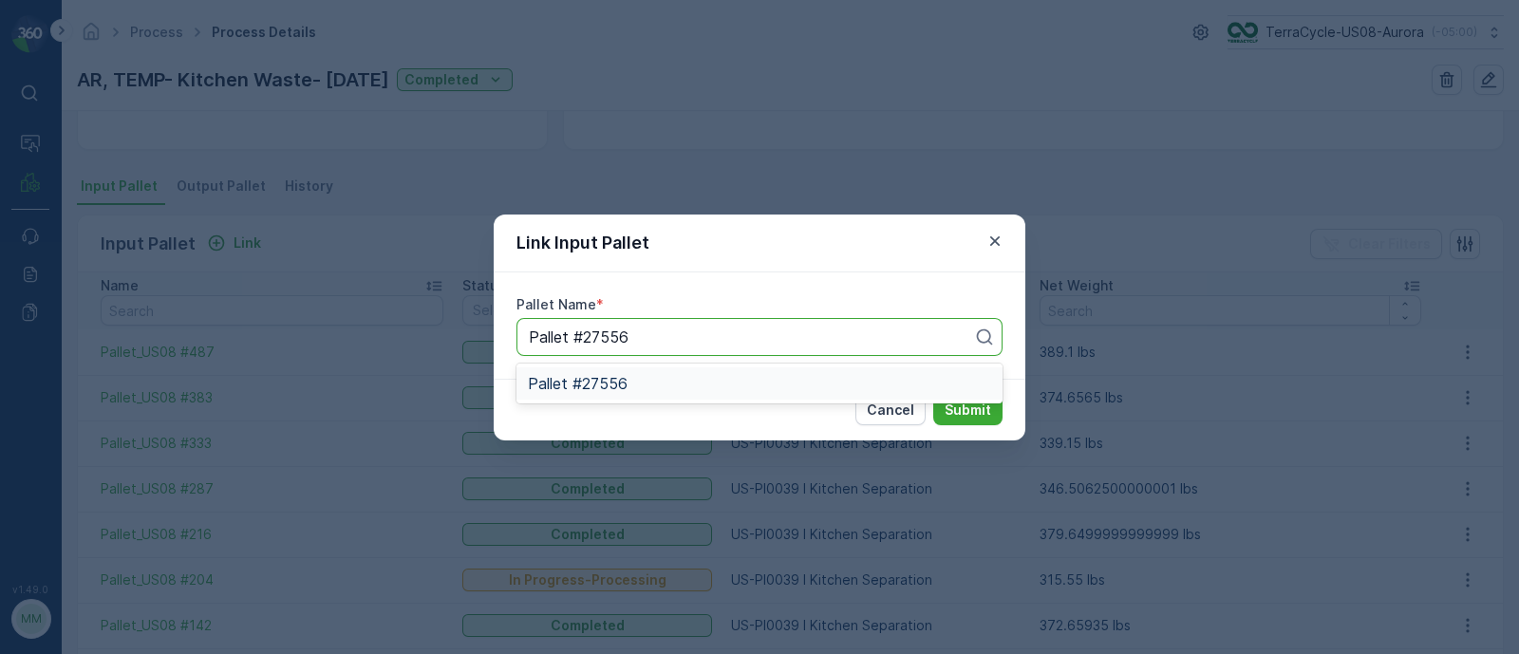
click at [584, 377] on span "Pallet #27556" at bounding box center [578, 383] width 100 height 17
click at [972, 401] on p "Submit" at bounding box center [968, 410] width 47 height 19
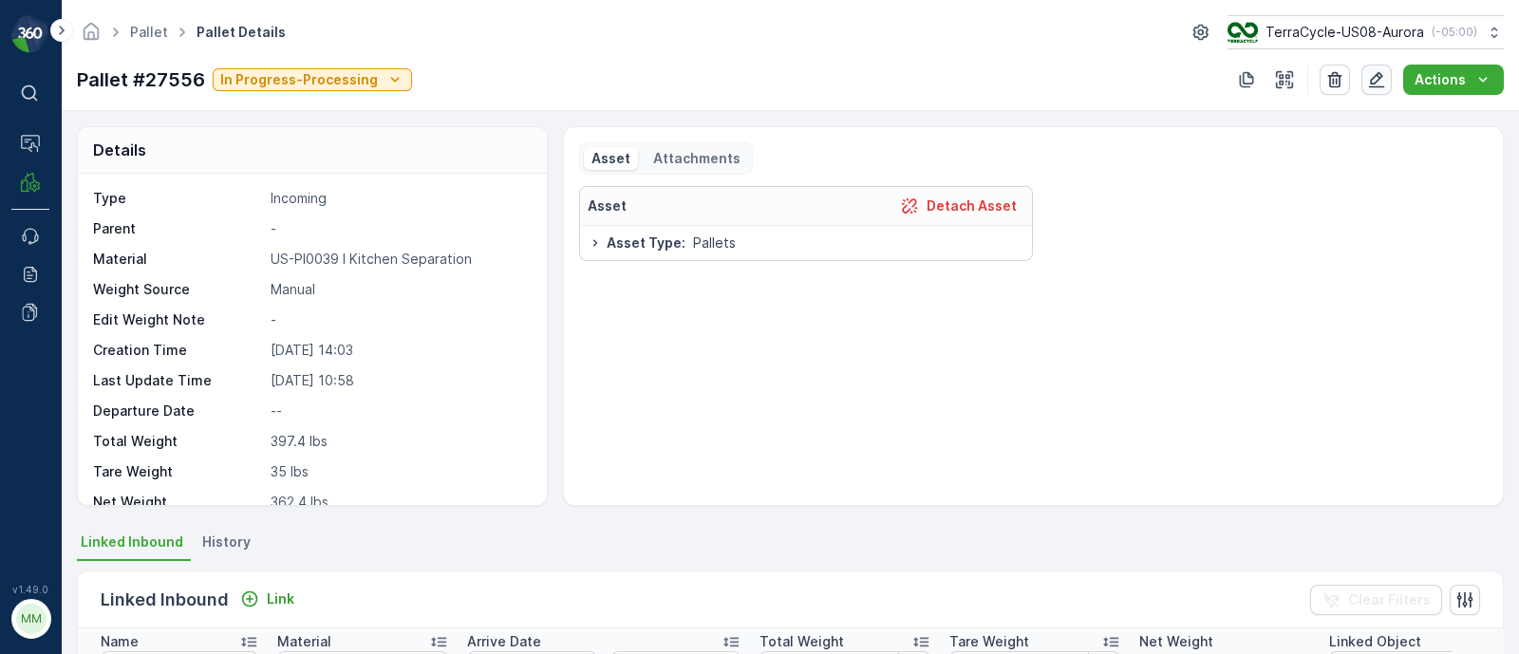
click at [1390, 72] on button "button" at bounding box center [1377, 80] width 30 height 30
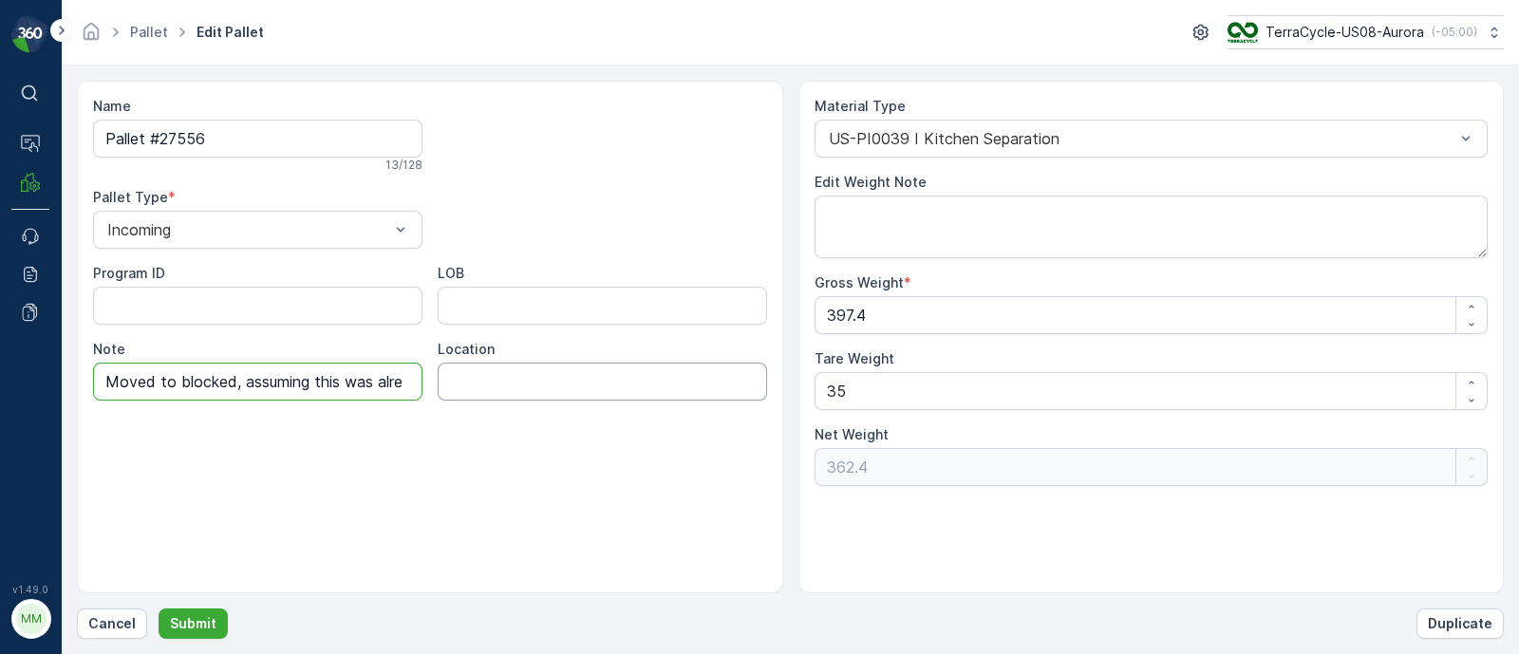
scroll to position [0, 302]
drag, startPoint x: 104, startPoint y: 381, endPoint x: 660, endPoint y: 367, distance: 555.7
click at [649, 386] on div "Program ID LOB Note Moved to blocked, assuming this was already processed and n…" at bounding box center [430, 332] width 674 height 137
click at [159, 631] on button "Submit" at bounding box center [193, 624] width 69 height 30
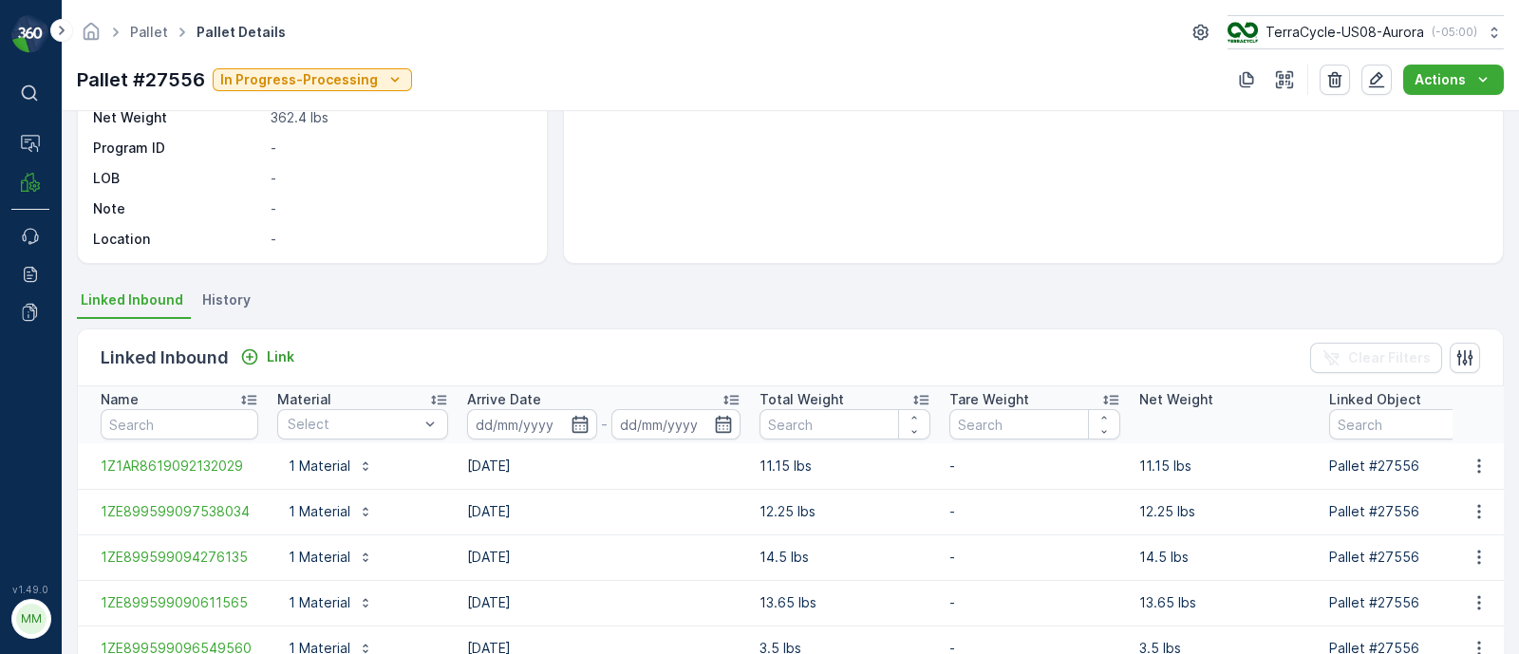
scroll to position [118, 0]
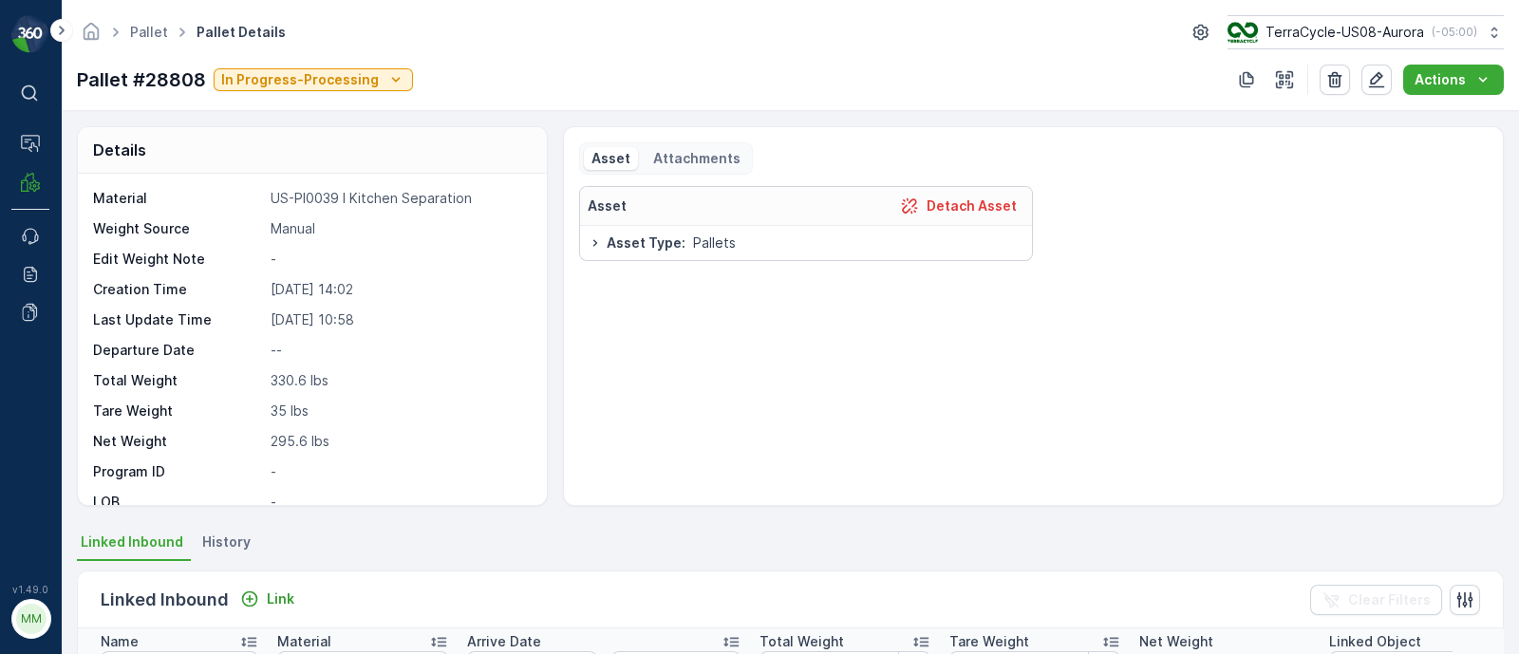
scroll to position [142, 0]
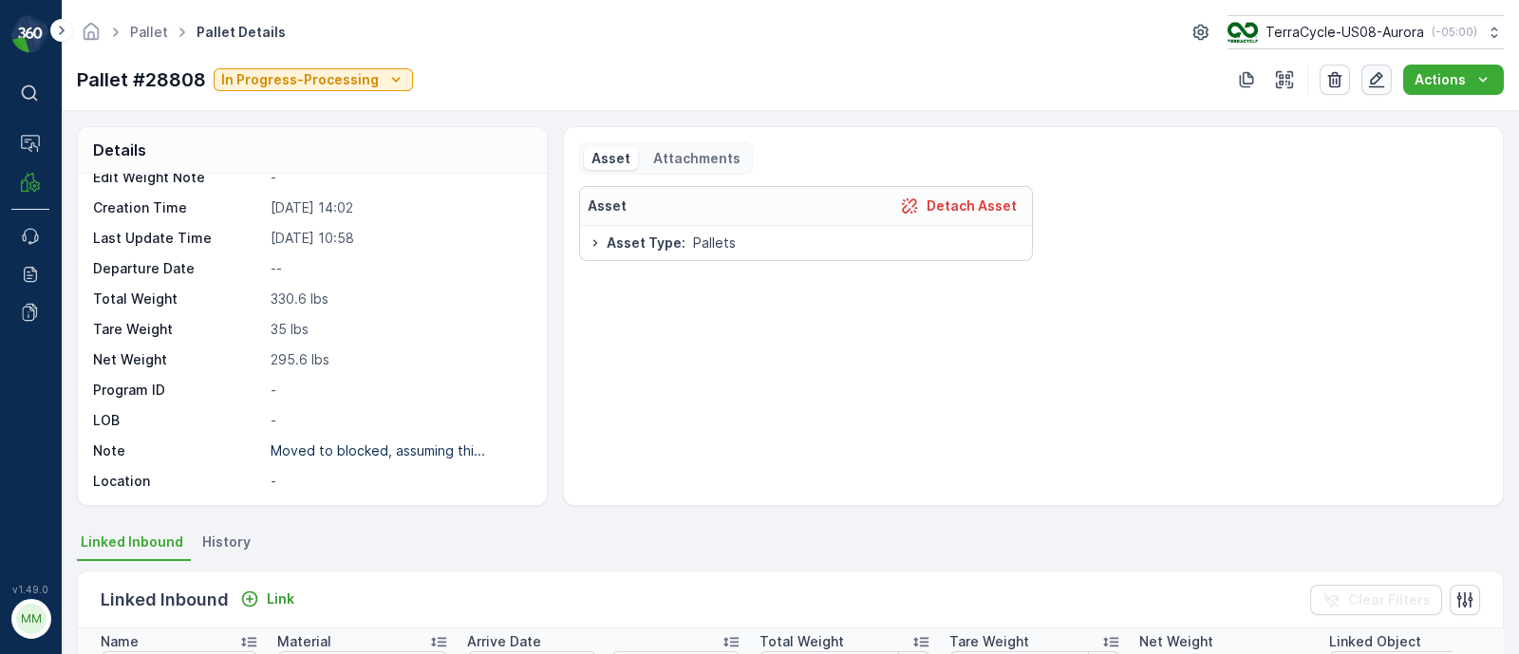
click at [1379, 75] on icon "button" at bounding box center [1377, 80] width 16 height 16
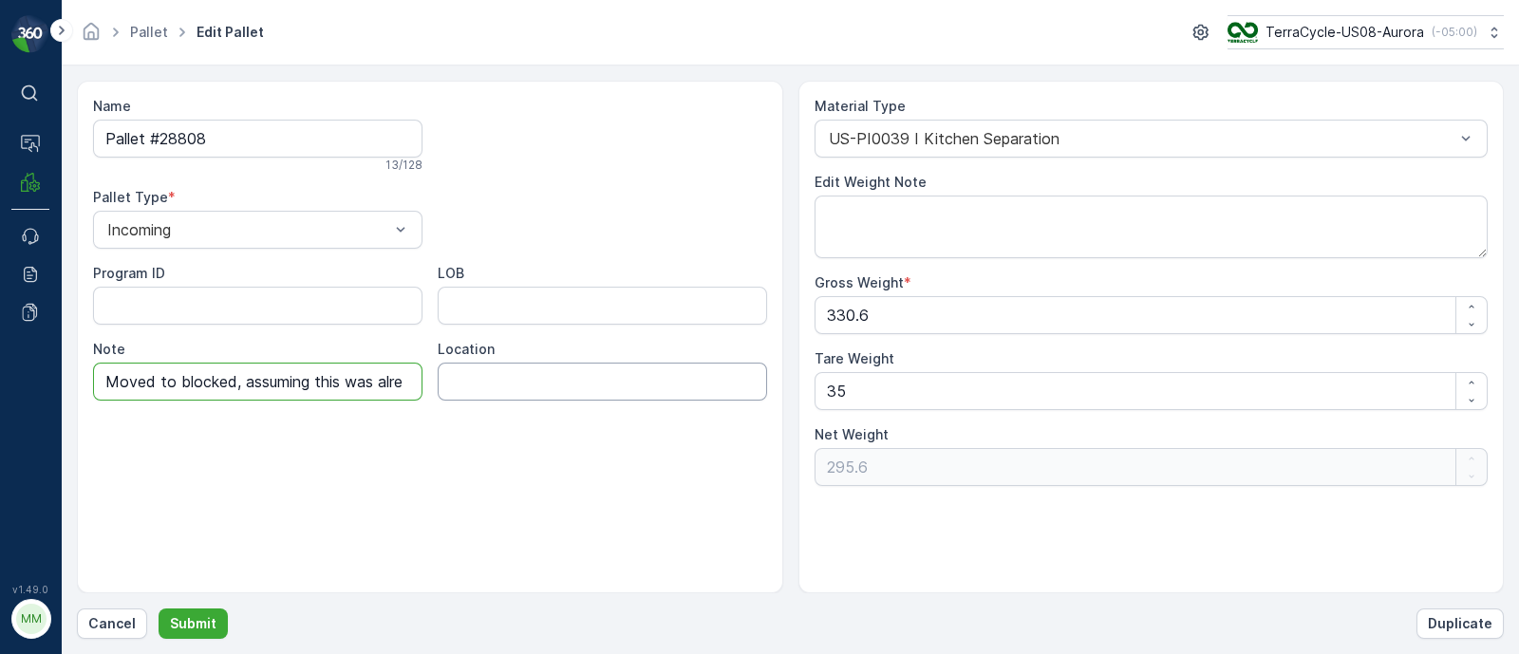
scroll to position [0, 302]
drag, startPoint x: 106, startPoint y: 377, endPoint x: 675, endPoint y: 373, distance: 568.8
click at [675, 373] on div "Program ID LOB Note Moved to blocked, assuming this was already processed and n…" at bounding box center [430, 332] width 674 height 137
click at [203, 629] on p "Submit" at bounding box center [193, 623] width 47 height 19
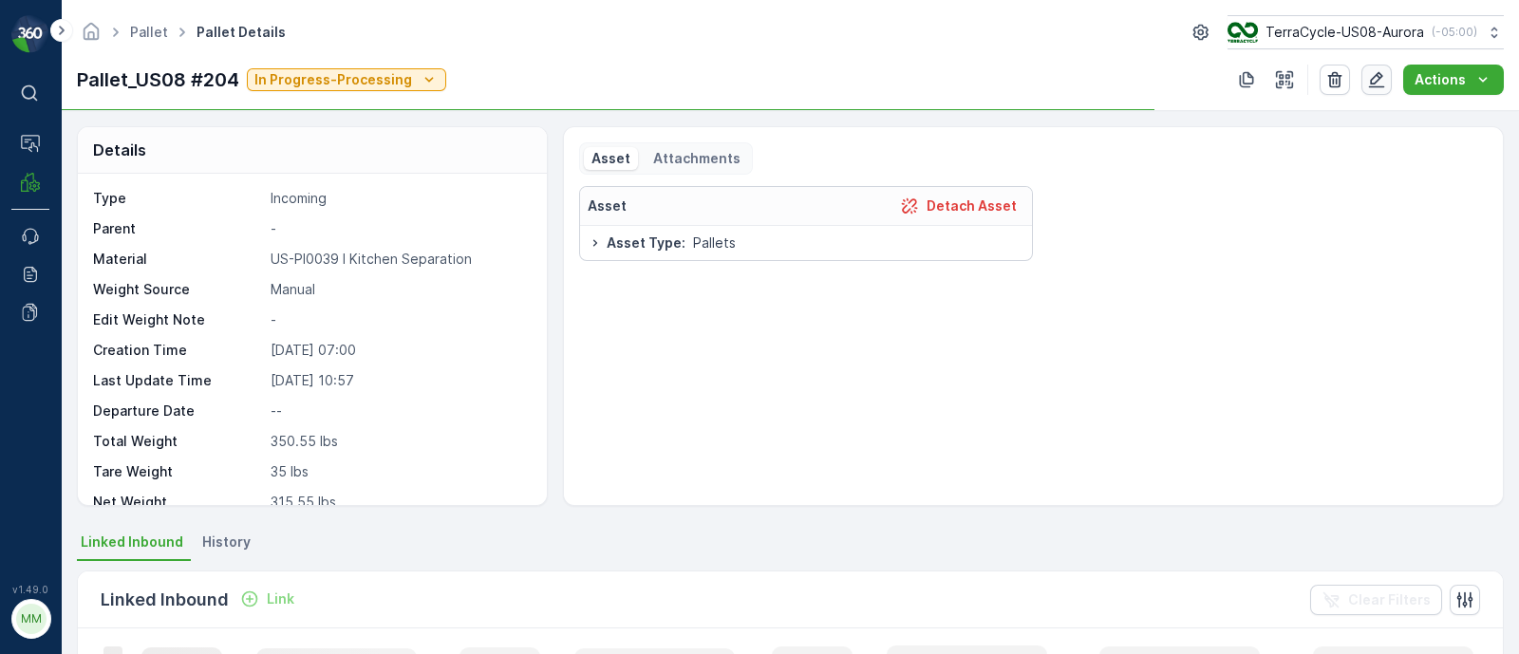
click at [1373, 86] on icon "button" at bounding box center [1377, 80] width 16 height 16
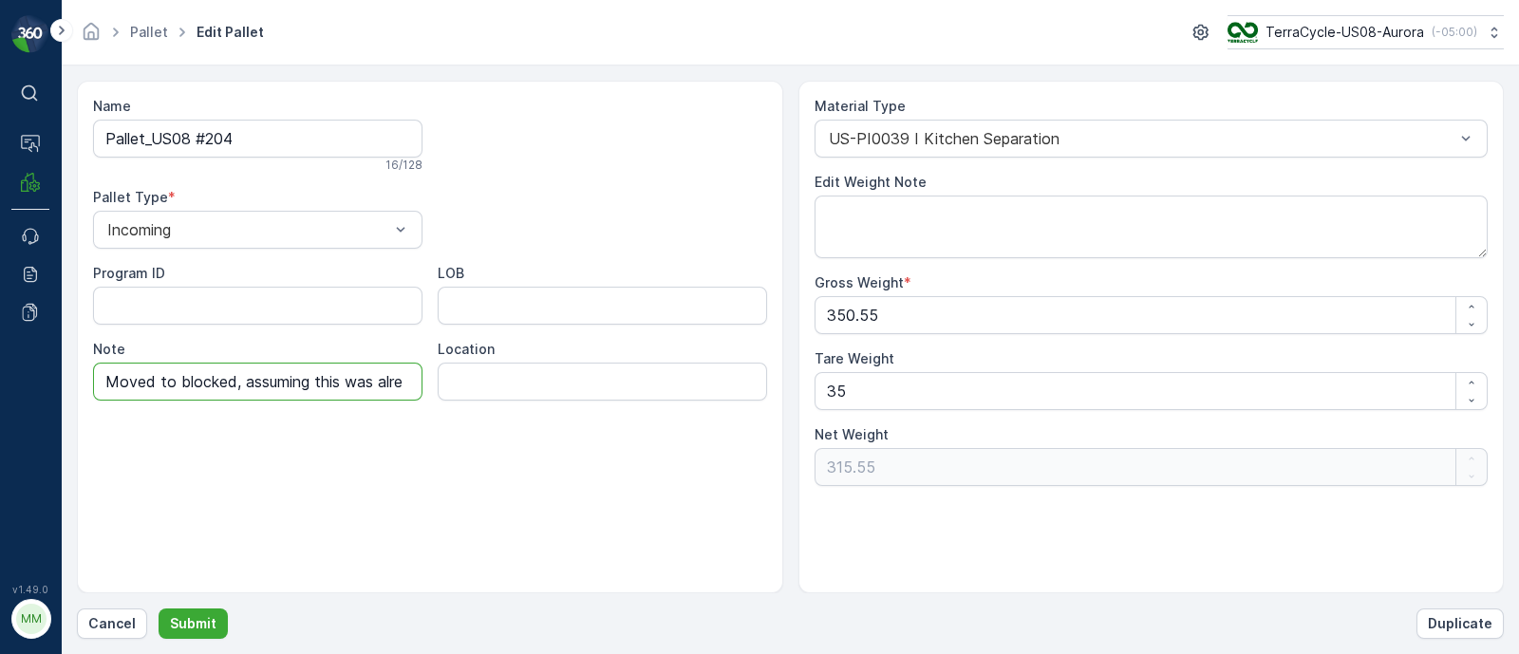
scroll to position [0, 302]
drag, startPoint x: 101, startPoint y: 373, endPoint x: 688, endPoint y: 358, distance: 588.0
click at [661, 382] on div "Program ID LOB Note Moved to blocked, assuming this was already processed and n…" at bounding box center [430, 332] width 674 height 137
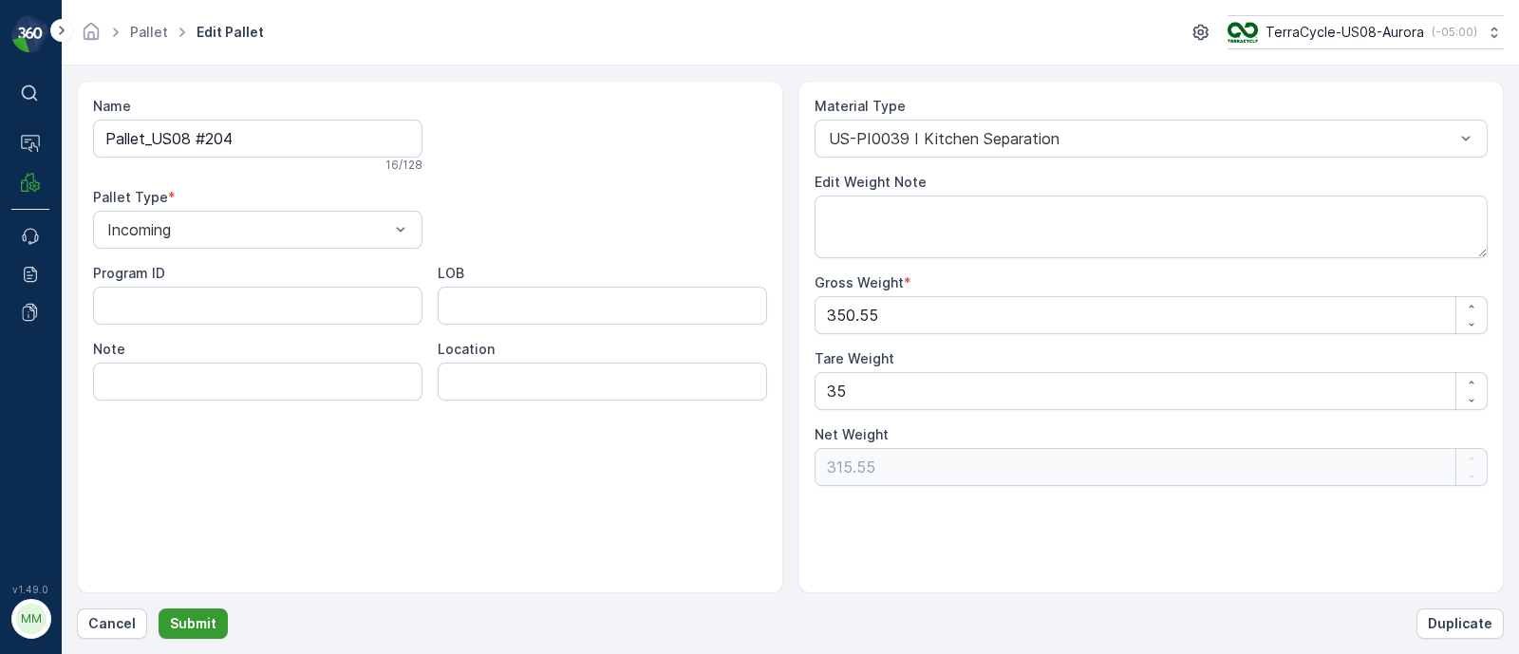
click at [194, 624] on p "Submit" at bounding box center [193, 623] width 47 height 19
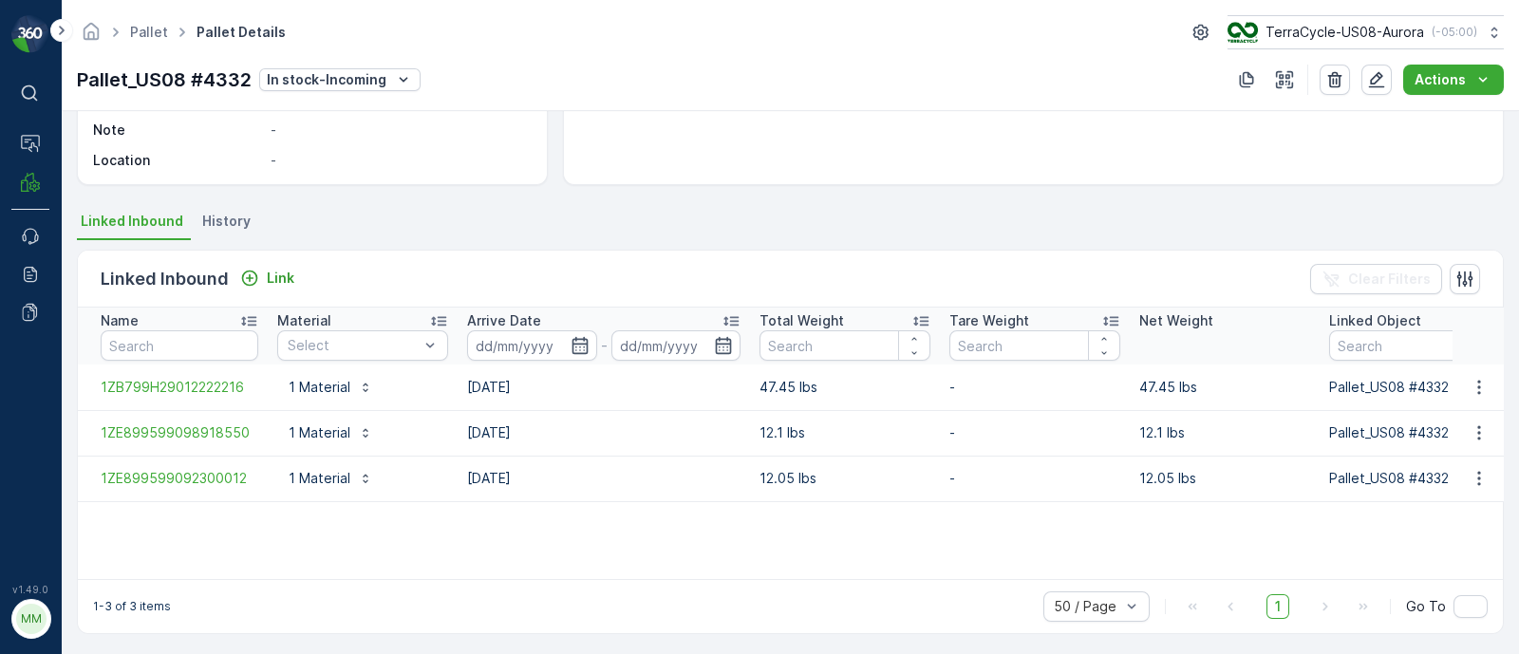
scroll to position [324, 0]
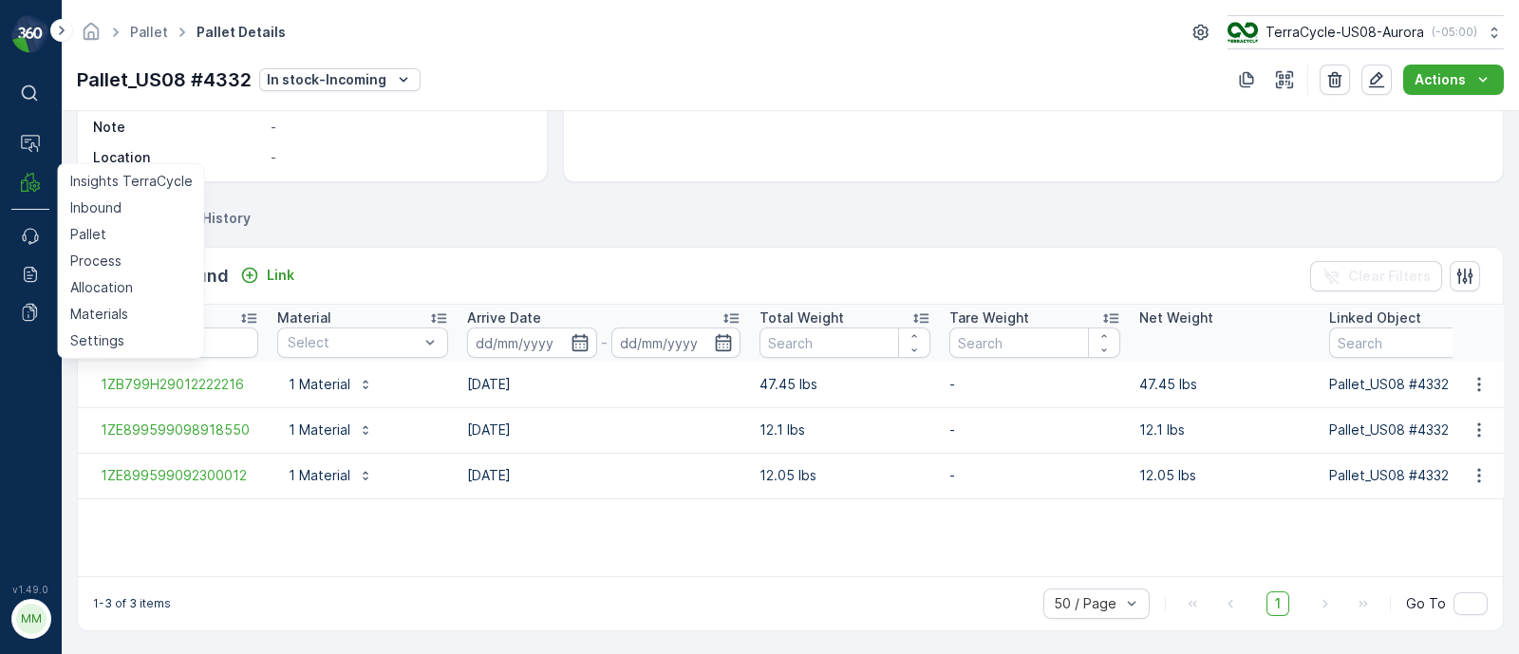
drag, startPoint x: 98, startPoint y: 233, endPoint x: 200, endPoint y: 235, distance: 102.6
click at [98, 233] on p "Pallet" at bounding box center [88, 234] width 36 height 19
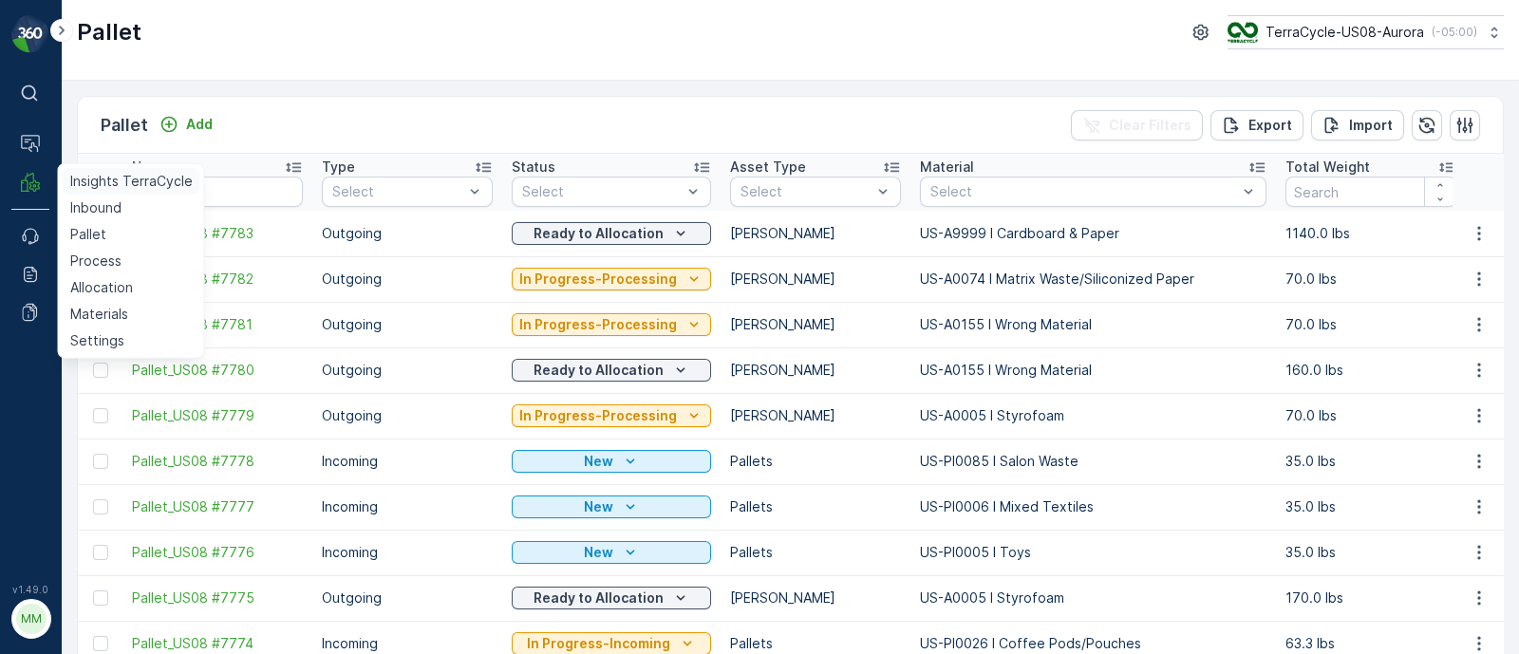
click at [124, 185] on p "Insights TerraCycle" at bounding box center [131, 181] width 122 height 19
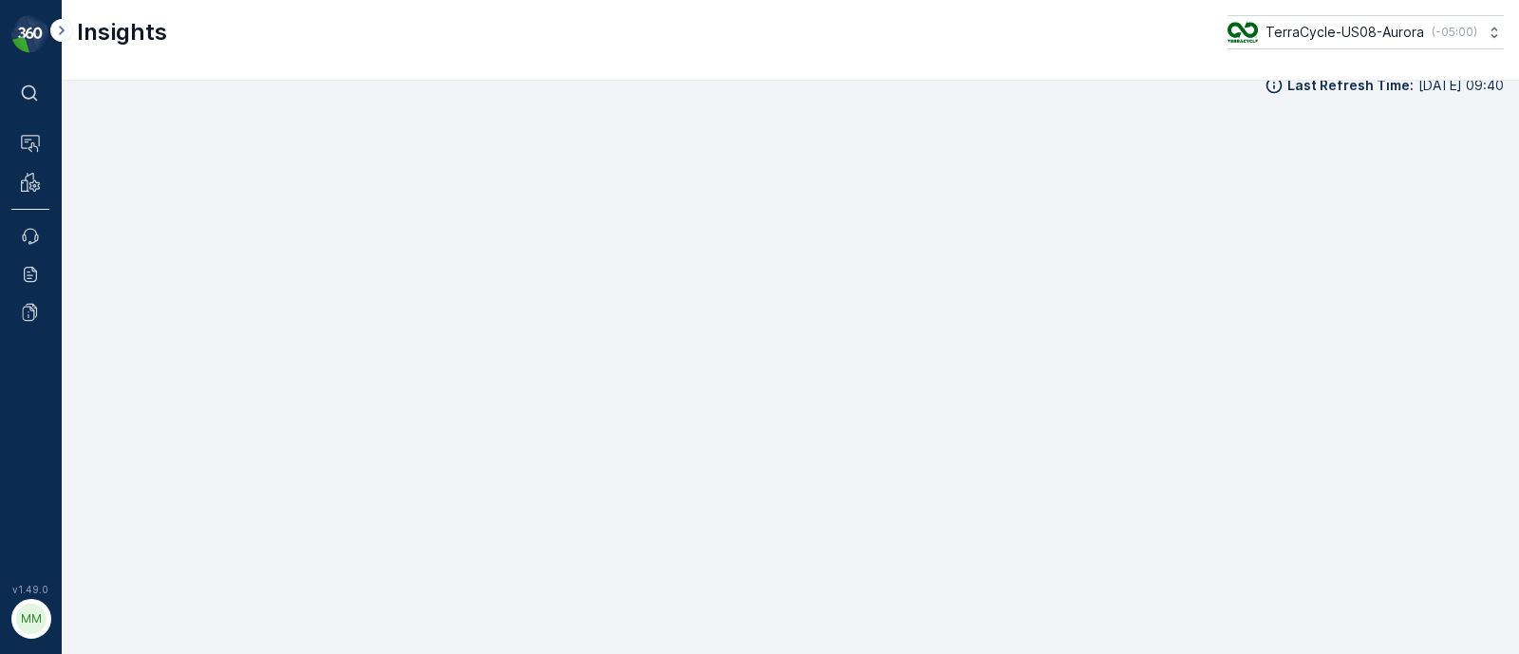
scroll to position [21, 0]
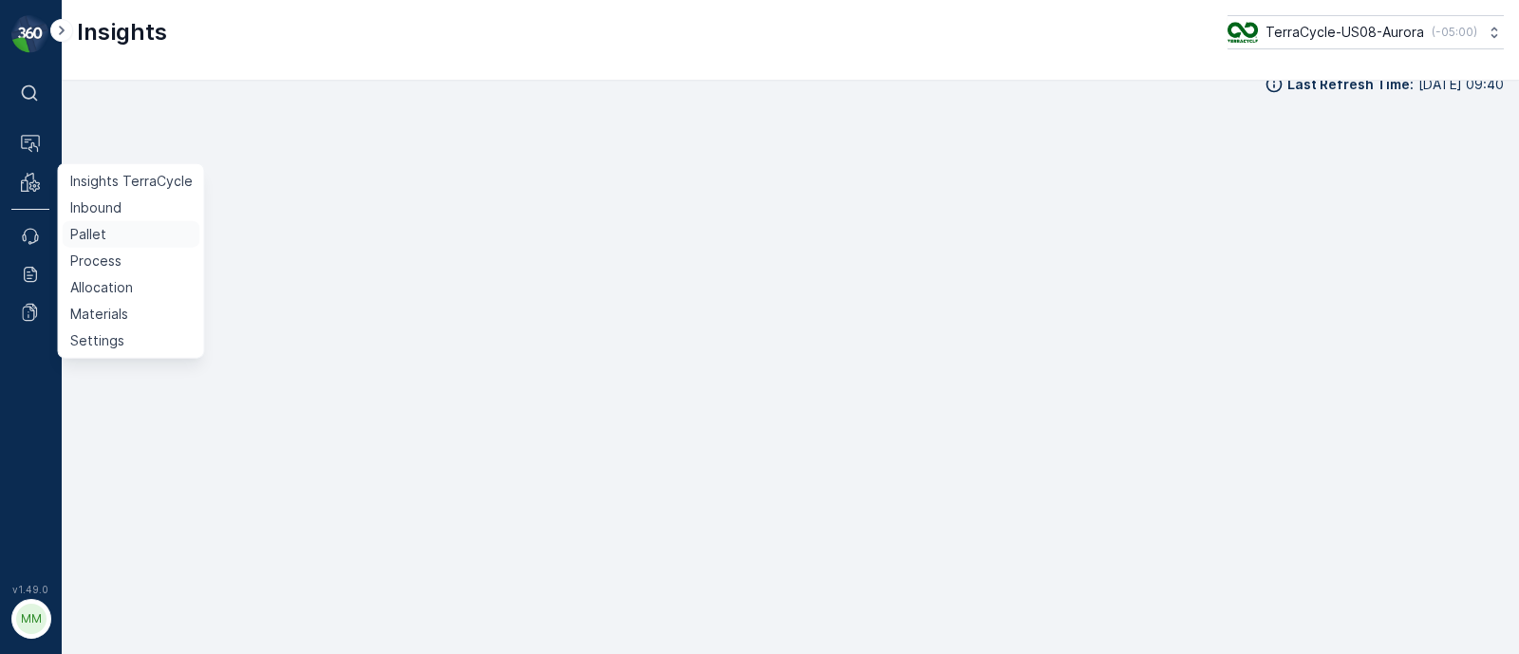
click at [107, 227] on link "Pallet" at bounding box center [132, 234] width 138 height 27
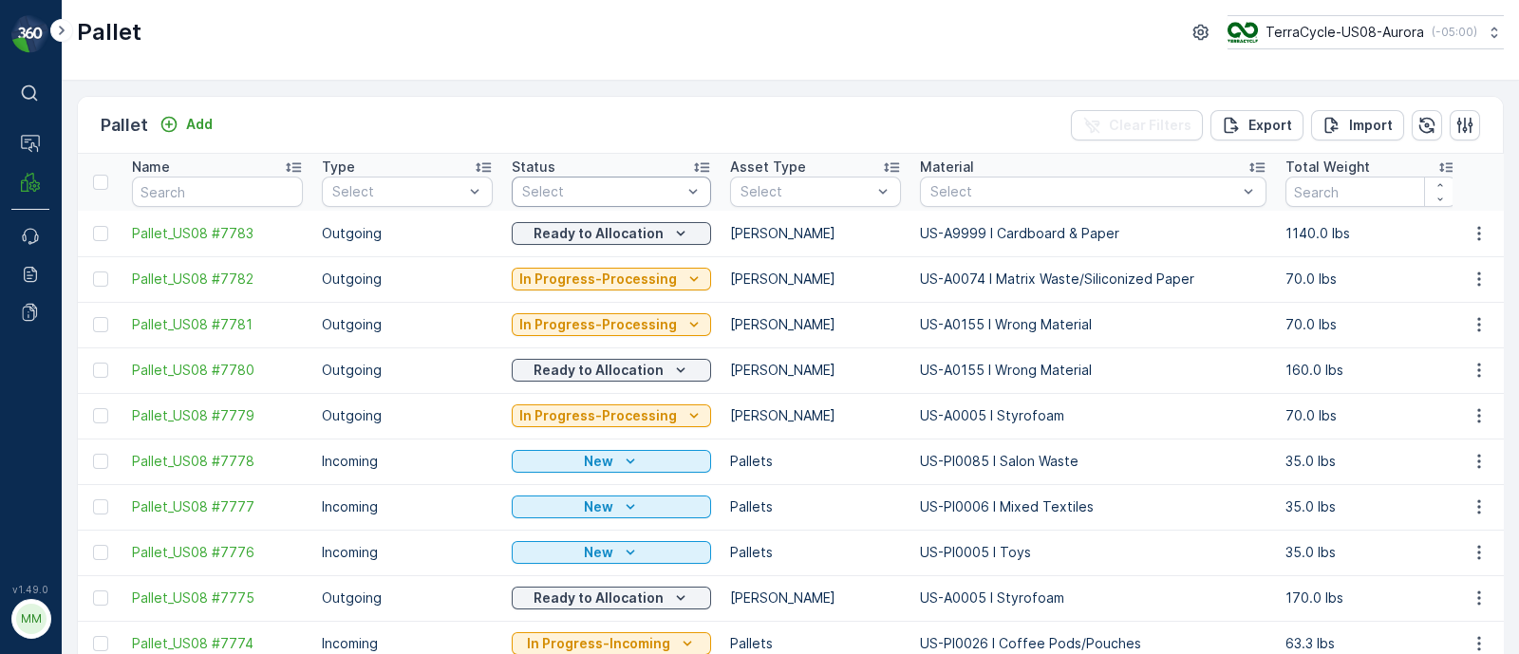
click at [567, 196] on div at bounding box center [601, 191] width 163 height 15
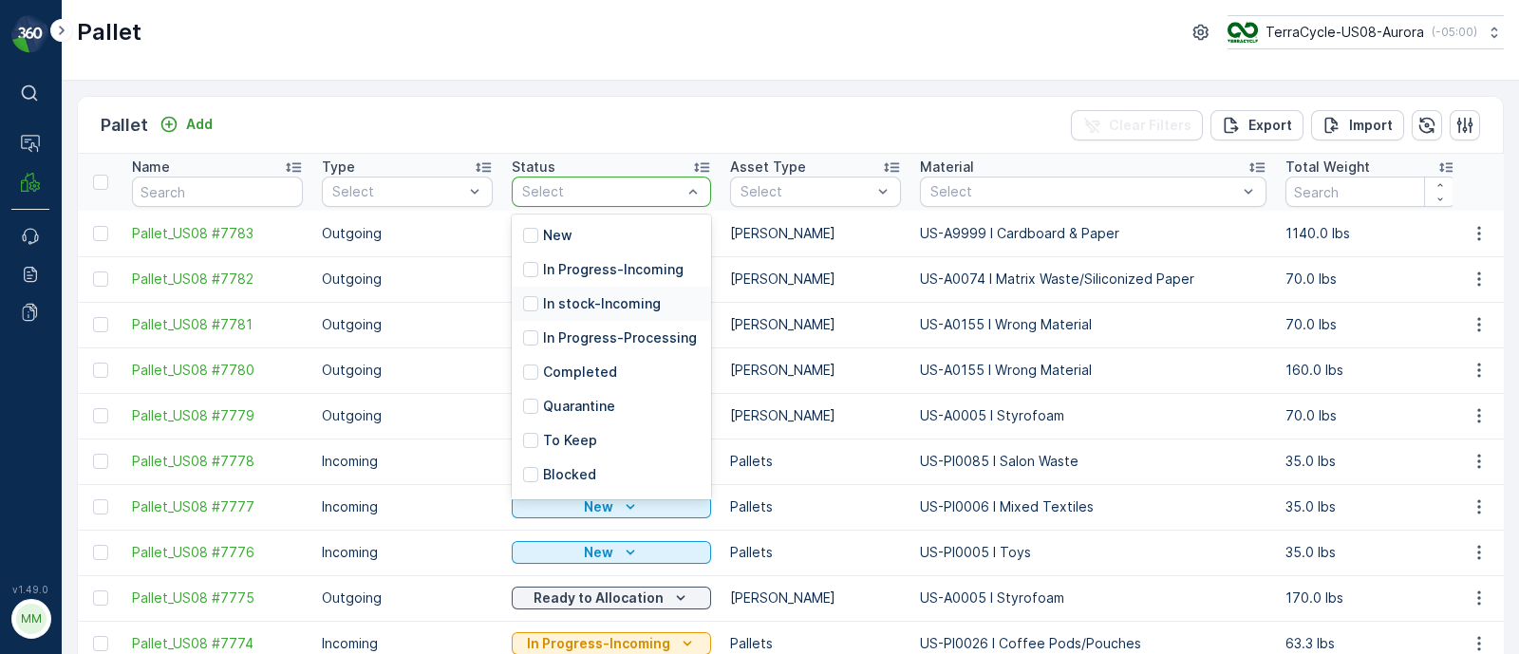
click at [583, 296] on p "In stock-Incoming" at bounding box center [602, 303] width 118 height 19
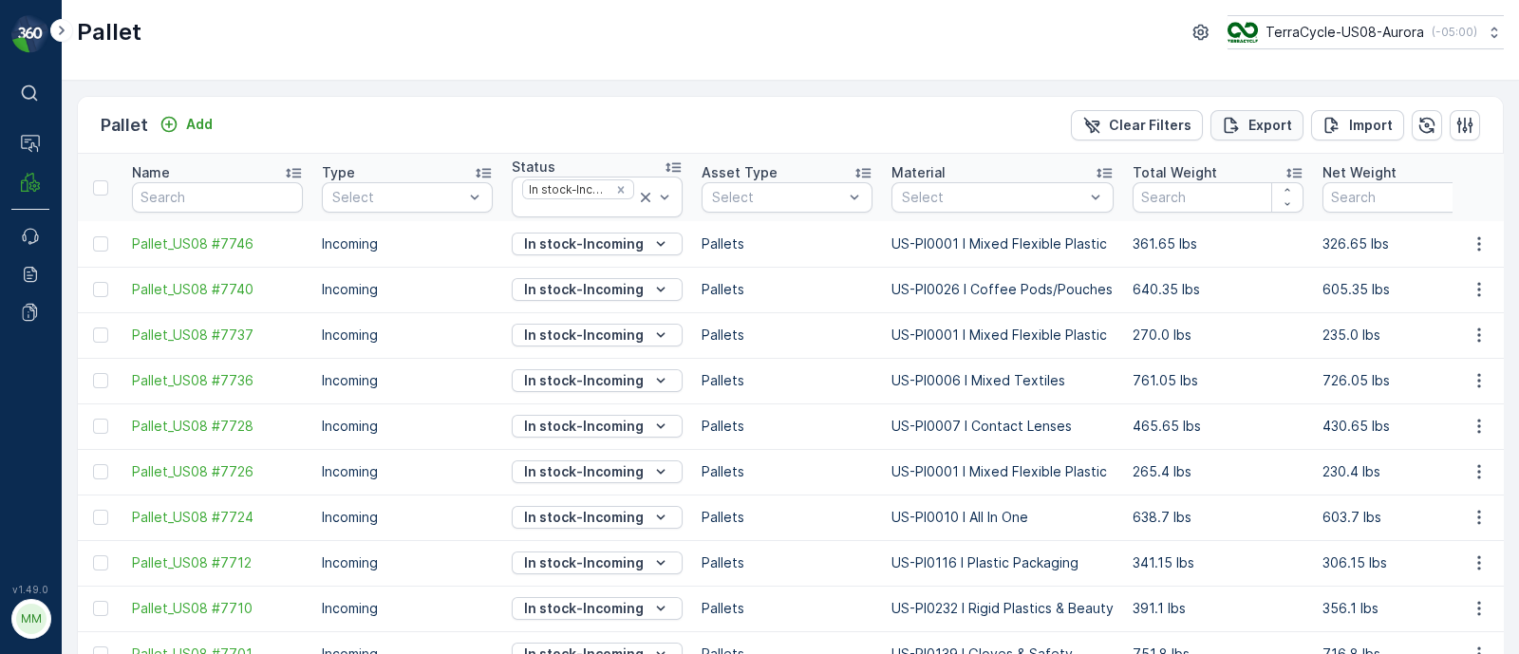
click at [1249, 127] on p "Export" at bounding box center [1271, 125] width 44 height 19
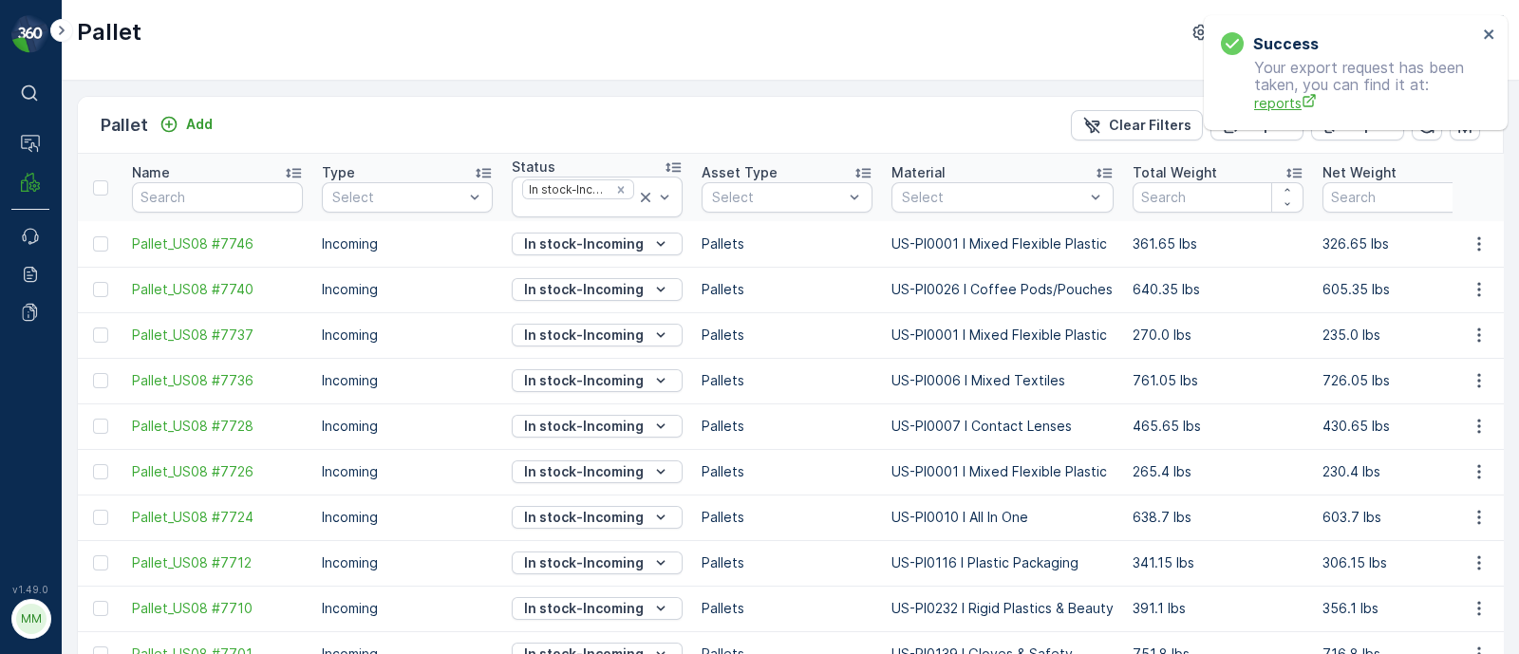
click at [1290, 105] on span "reports" at bounding box center [1365, 103] width 223 height 20
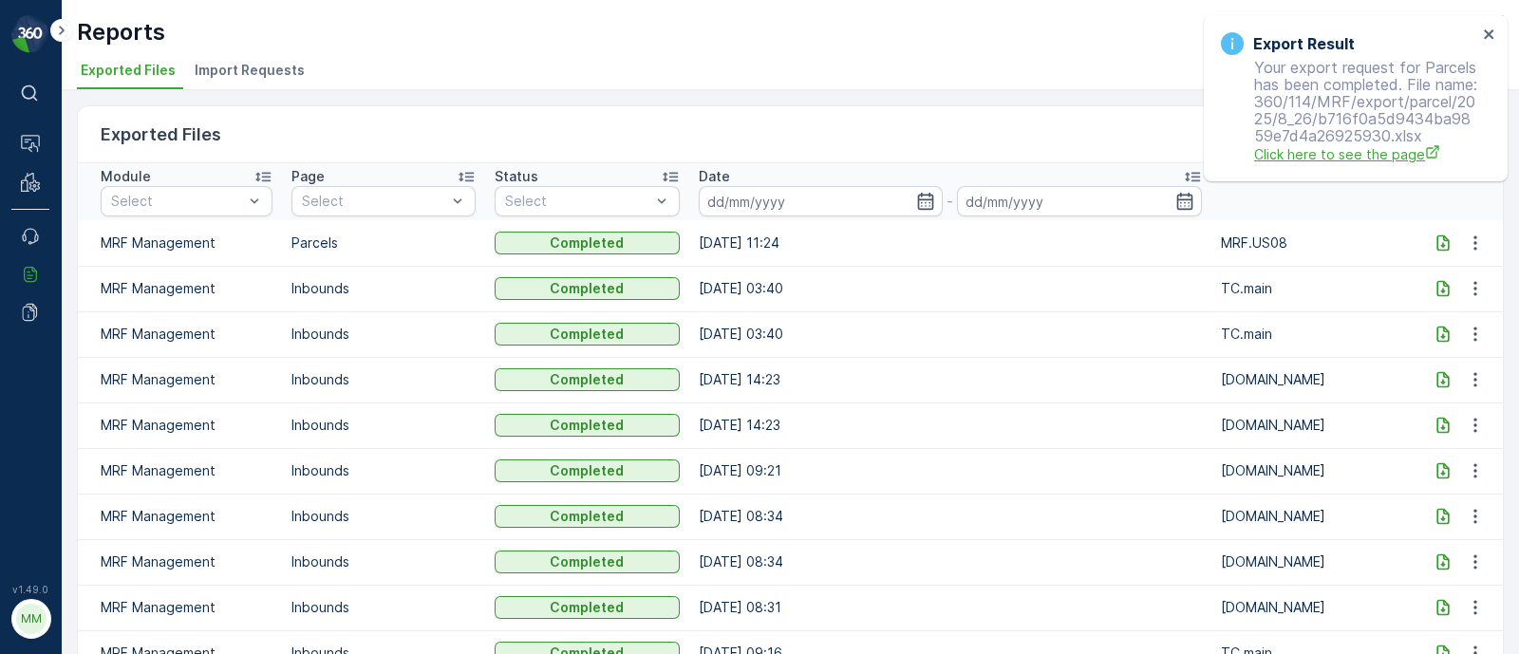
click at [1353, 164] on span "Click here to see the page" at bounding box center [1365, 154] width 223 height 20
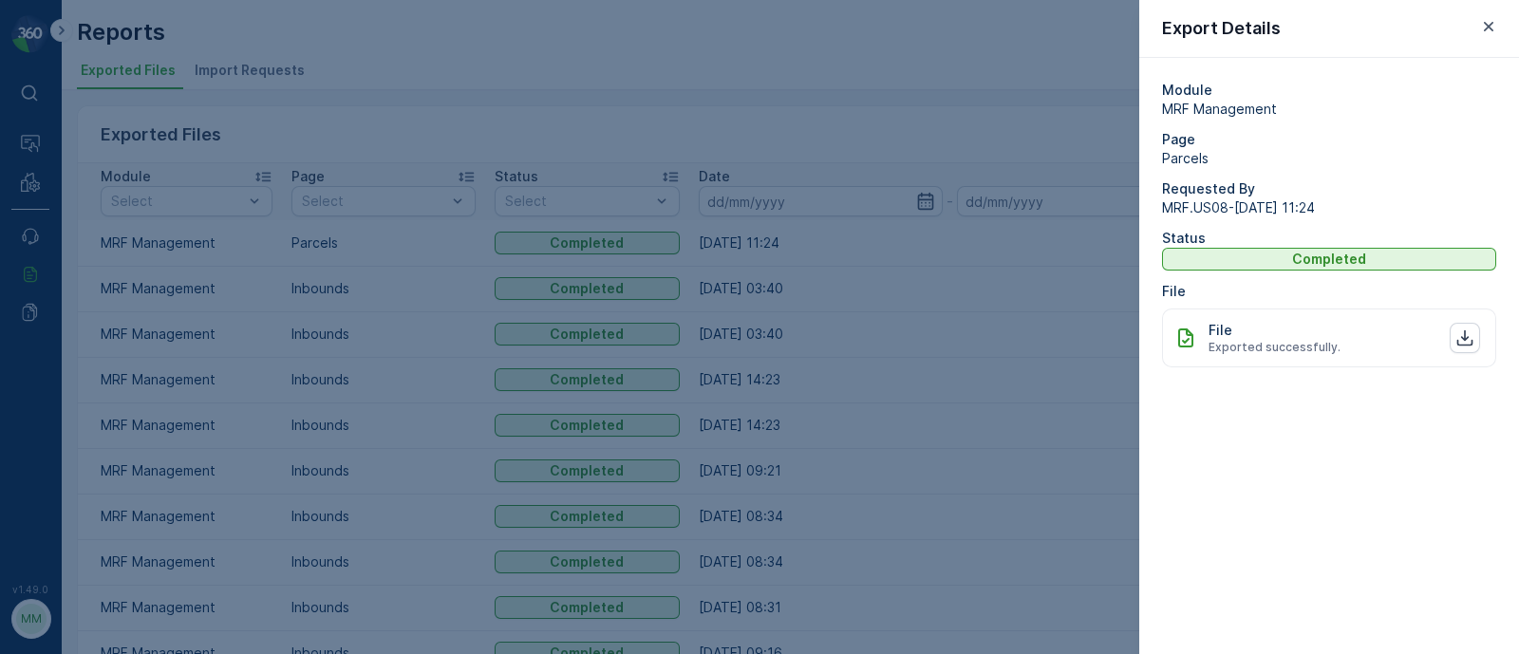
click at [1008, 230] on div at bounding box center [759, 327] width 1519 height 654
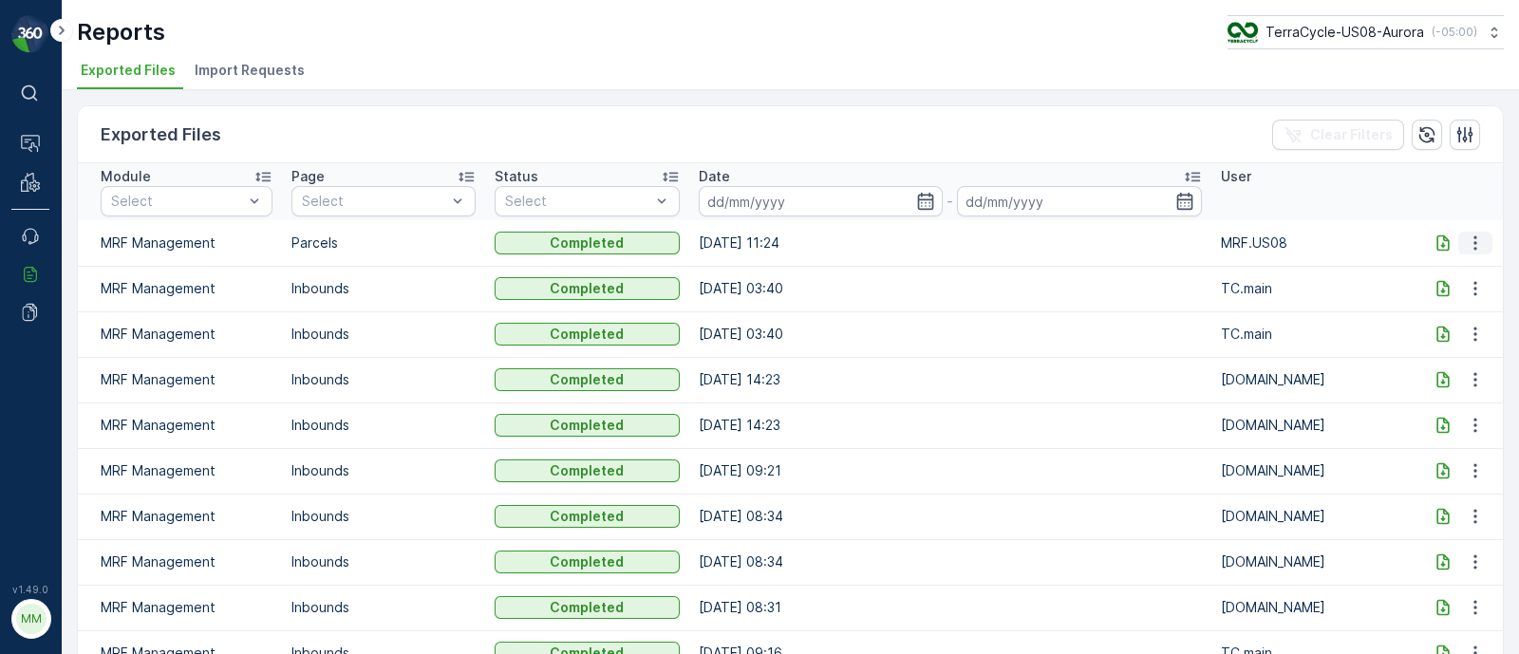
click at [1476, 238] on icon "button" at bounding box center [1475, 243] width 19 height 19
click at [1437, 243] on icon at bounding box center [1443, 243] width 12 height 16
